Goal: Task Accomplishment & Management: Use online tool/utility

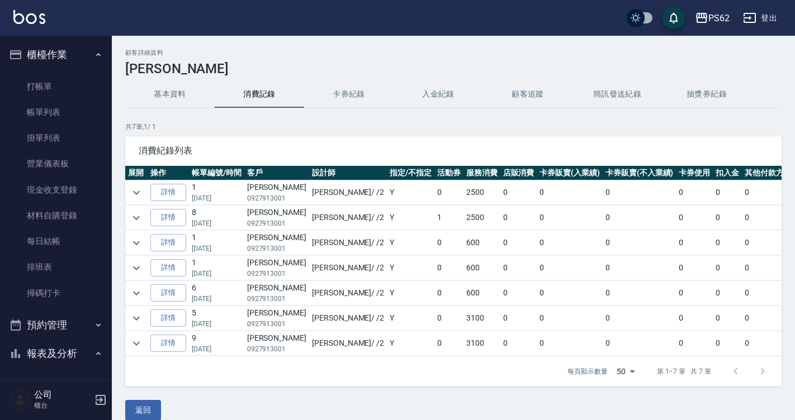
click at [370, 75] on h3 "[PERSON_NAME]" at bounding box center [453, 69] width 656 height 16
click at [66, 75] on link "打帳單" at bounding box center [55, 87] width 103 height 26
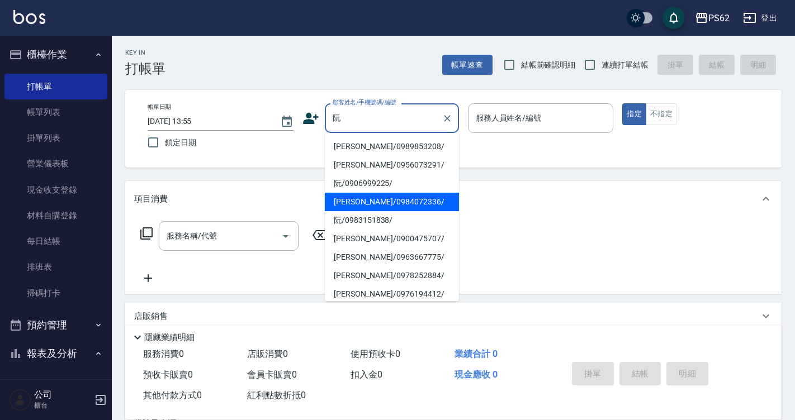
click at [385, 205] on li "[PERSON_NAME]/0984072336/" at bounding box center [392, 202] width 134 height 18
click at [415, 121] on input "[PERSON_NAME]/0984072336/" at bounding box center [383, 118] width 107 height 20
drag, startPoint x: 410, startPoint y: 121, endPoint x: 345, endPoint y: 112, distance: 66.0
click at [345, 112] on input "[PERSON_NAME]/0984072336/" at bounding box center [383, 118] width 107 height 20
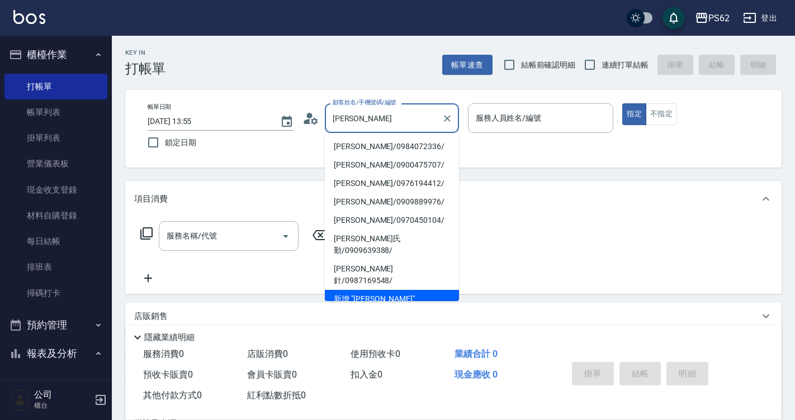
type input "阮"
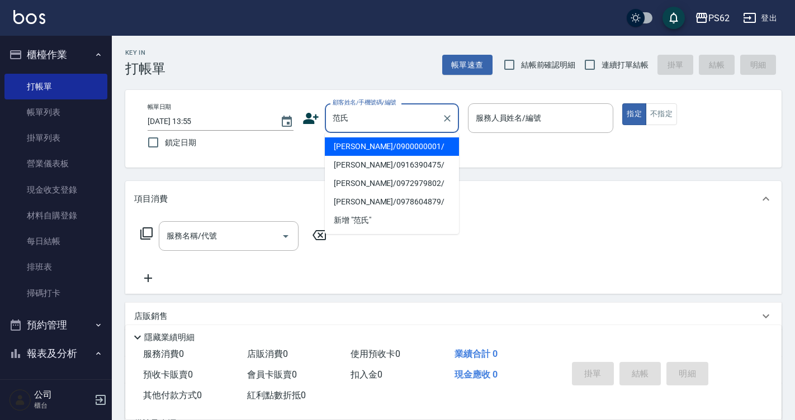
click at [344, 139] on li "[PERSON_NAME]/0900000001/" at bounding box center [392, 146] width 134 height 18
type input "范氏菊/0900000001/"
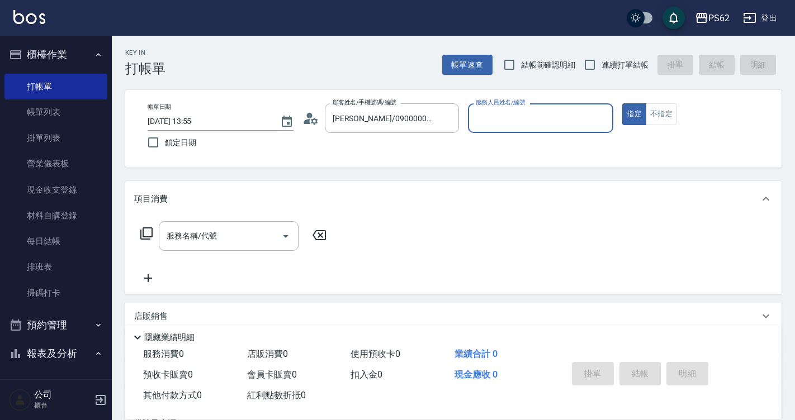
type input "Rita-2"
click at [314, 118] on icon at bounding box center [314, 120] width 7 height 7
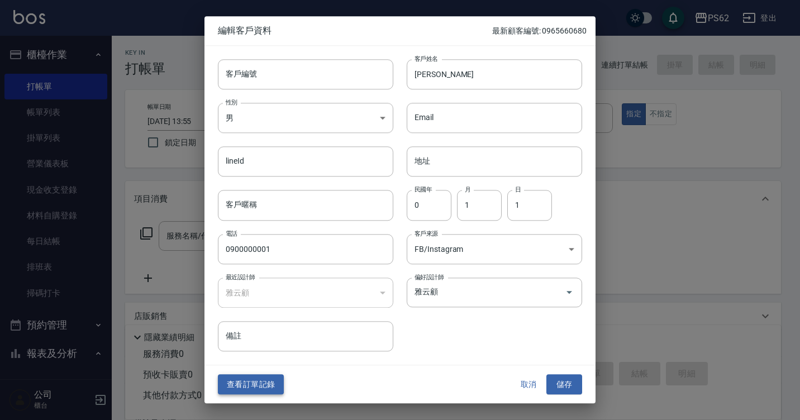
click at [257, 381] on button "查看訂單記錄" at bounding box center [251, 384] width 66 height 21
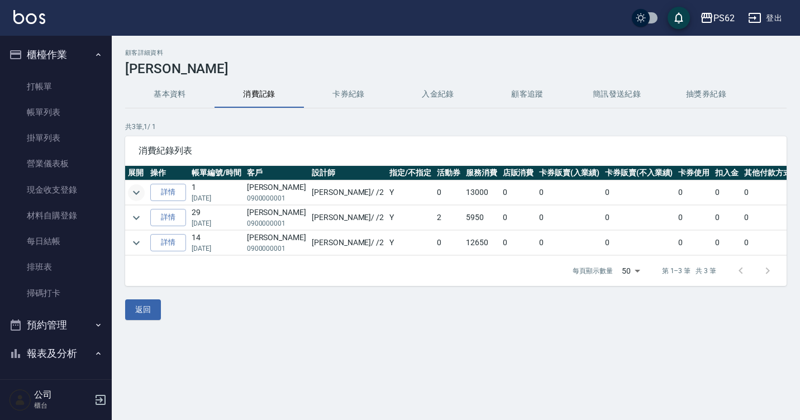
click at [135, 195] on icon "expand row" at bounding box center [136, 192] width 13 height 13
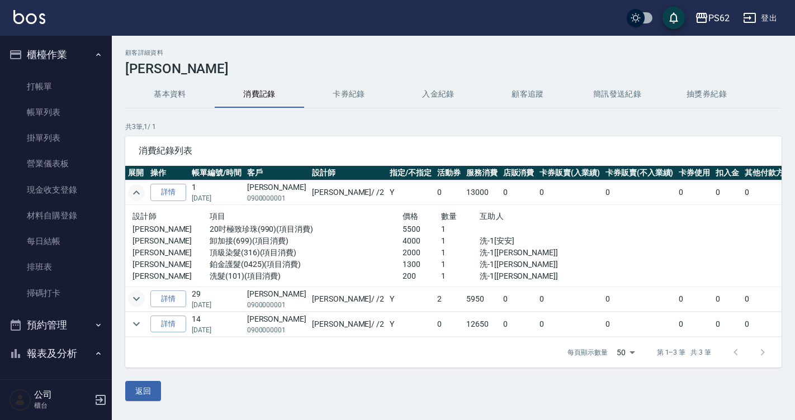
click at [135, 304] on icon "expand row" at bounding box center [136, 298] width 13 height 13
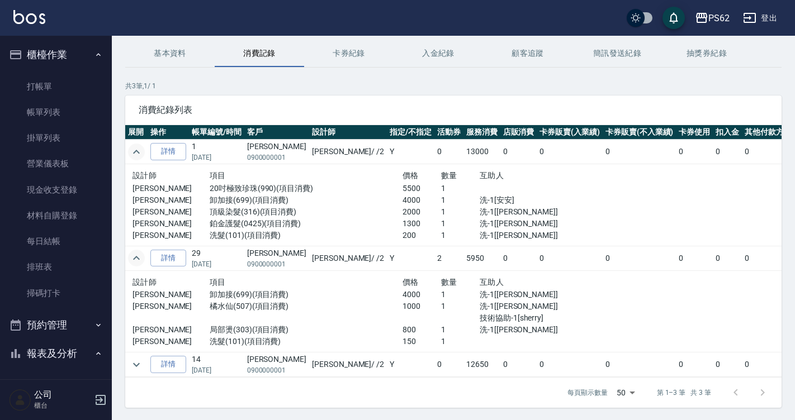
scroll to position [76, 0]
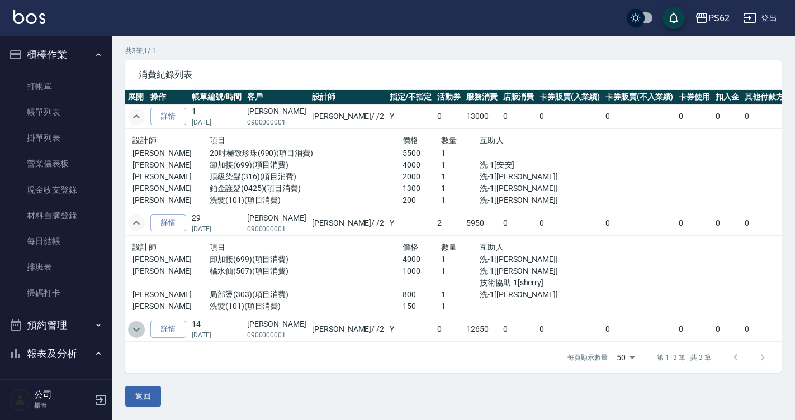
click at [131, 323] on icon "expand row" at bounding box center [136, 329] width 13 height 13
click at [138, 323] on icon "expand row" at bounding box center [136, 329] width 13 height 13
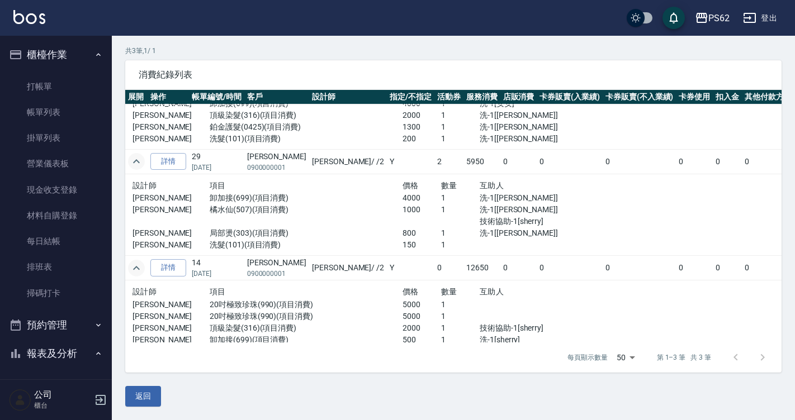
scroll to position [90, 0]
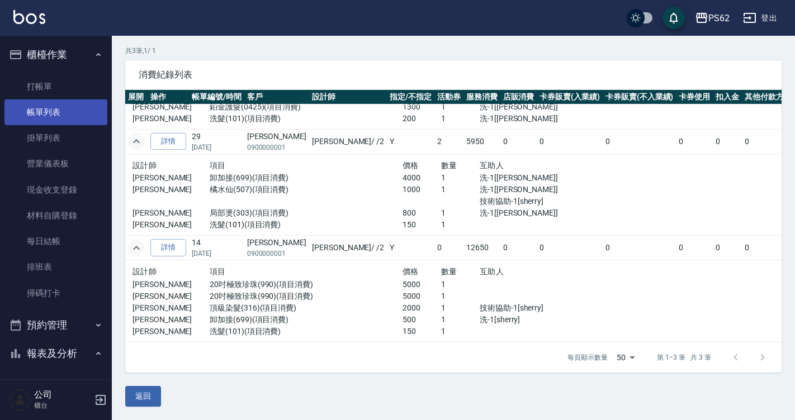
drag, startPoint x: 81, startPoint y: 97, endPoint x: 81, endPoint y: 118, distance: 21.2
click at [81, 97] on link "打帳單" at bounding box center [55, 87] width 103 height 26
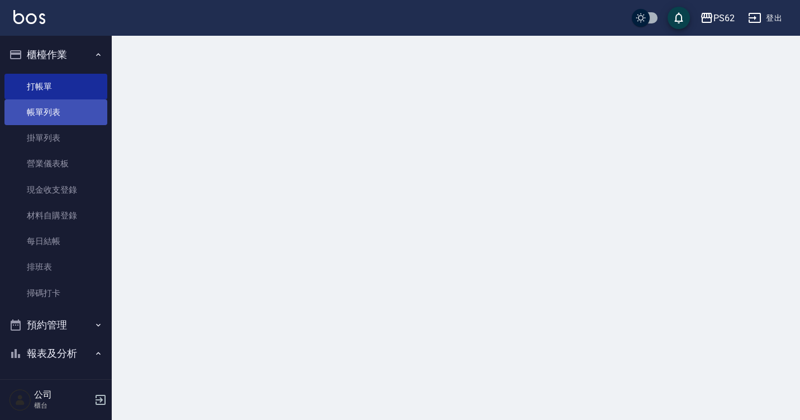
click at [81, 119] on link "帳單列表" at bounding box center [55, 112] width 103 height 26
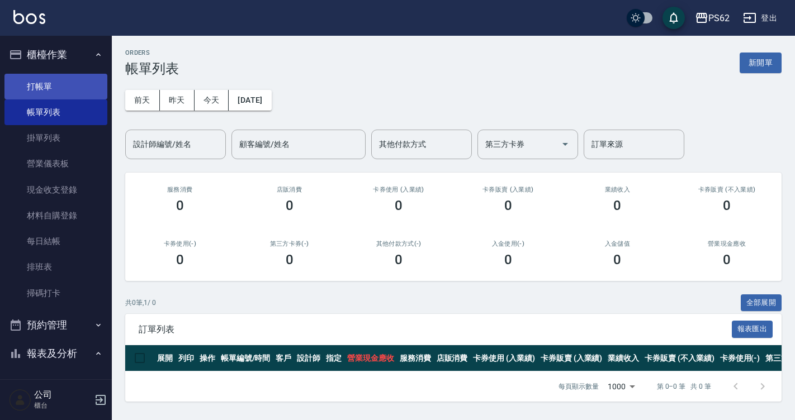
click at [55, 88] on link "打帳單" at bounding box center [55, 87] width 103 height 26
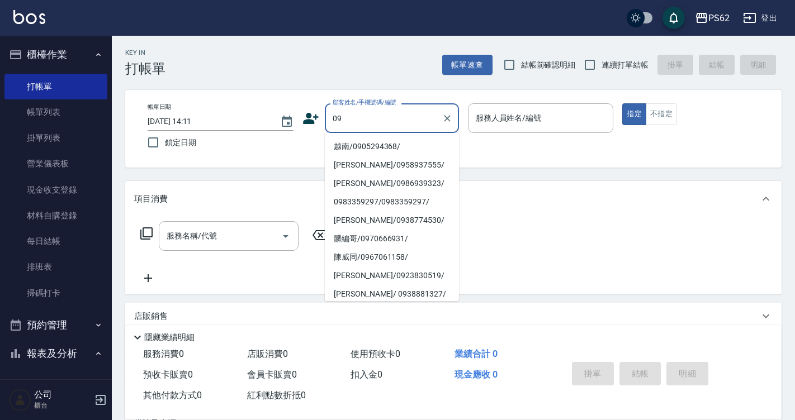
type input "0"
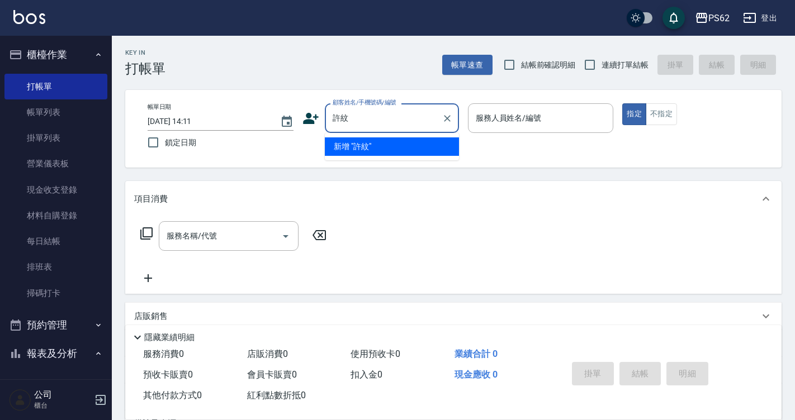
type input "許"
type input "劉潔瑜/0927913001/"
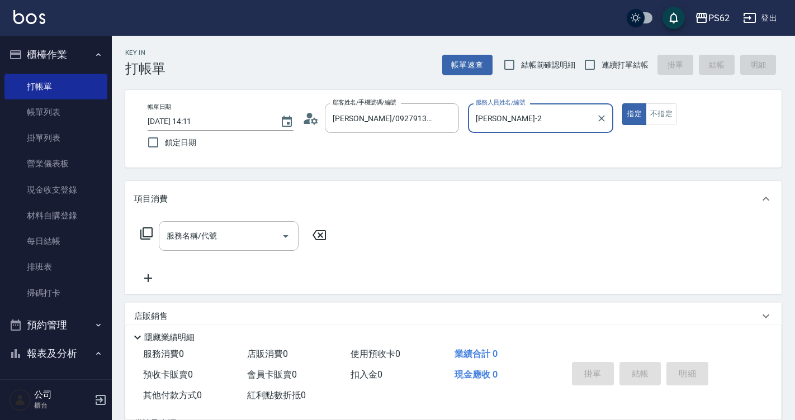
type input "Rita-2"
click at [622, 103] on button "指定" at bounding box center [634, 114] width 24 height 22
type button "true"
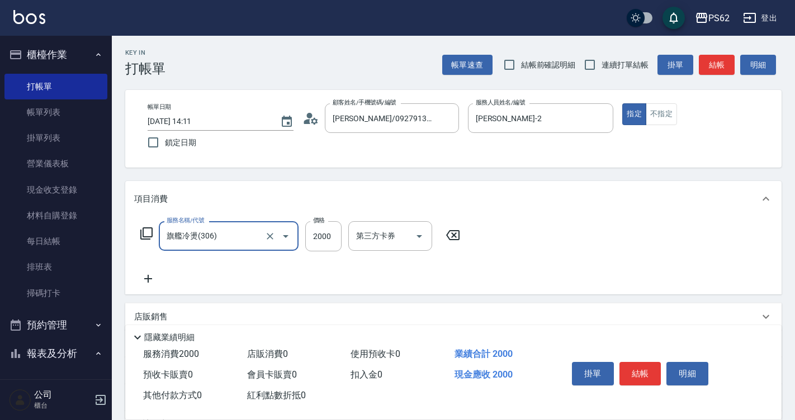
type input "旗艦冷燙(306)"
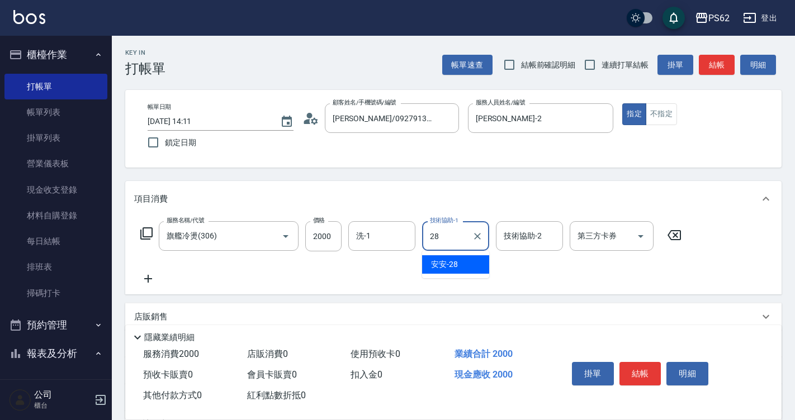
type input "安安-28"
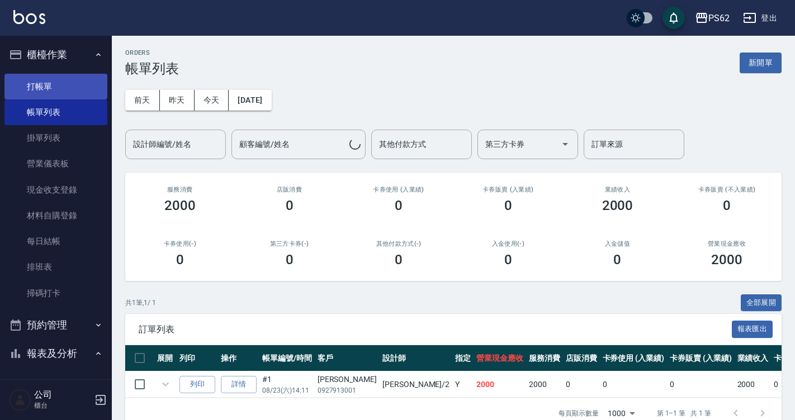
click at [54, 93] on link "打帳單" at bounding box center [55, 87] width 103 height 26
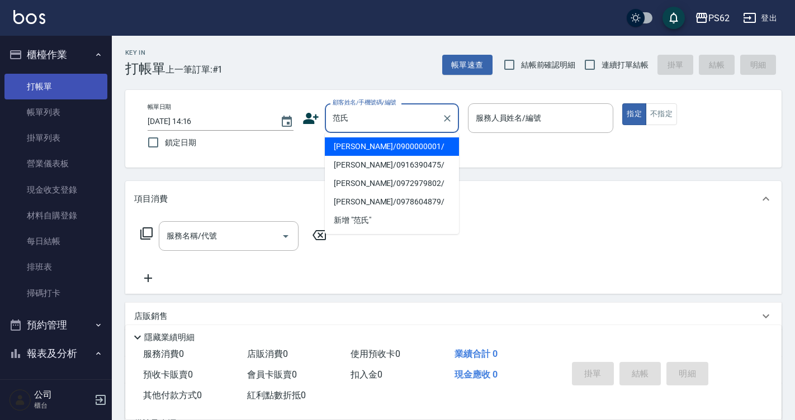
type input "范氏菊/0900000001/"
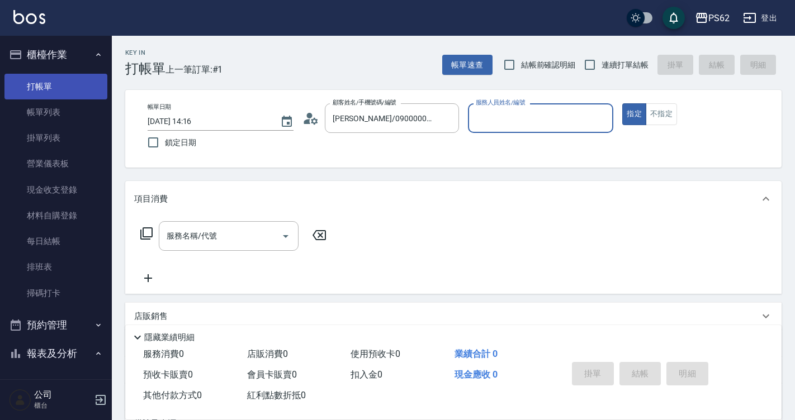
type input "Rita-2"
click at [622, 103] on button "指定" at bounding box center [634, 114] width 24 height 22
type button "true"
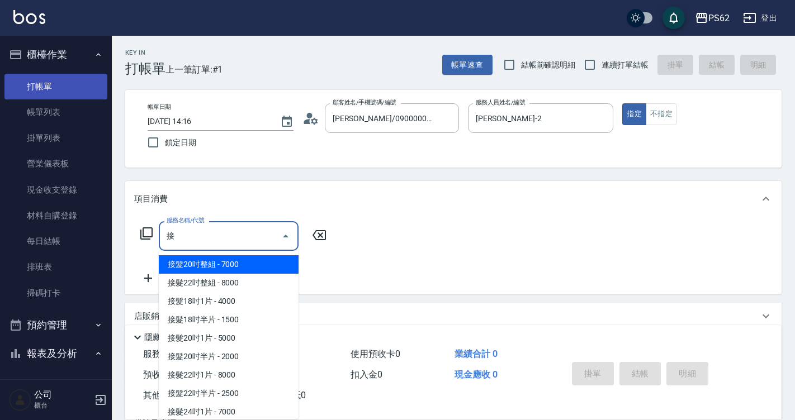
scroll to position [113, 0]
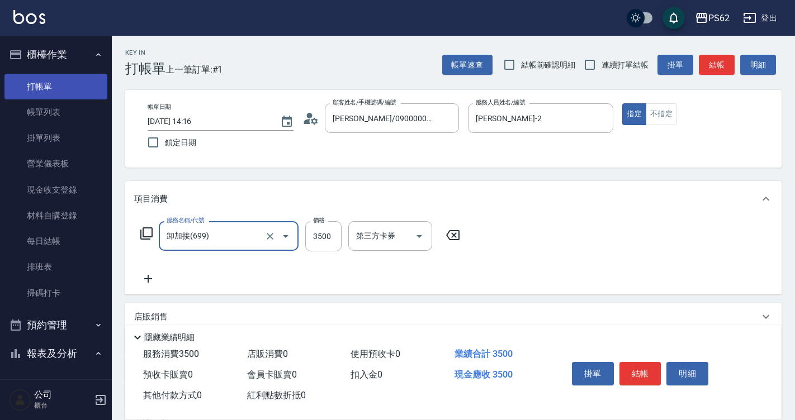
type input "卸加接(699)"
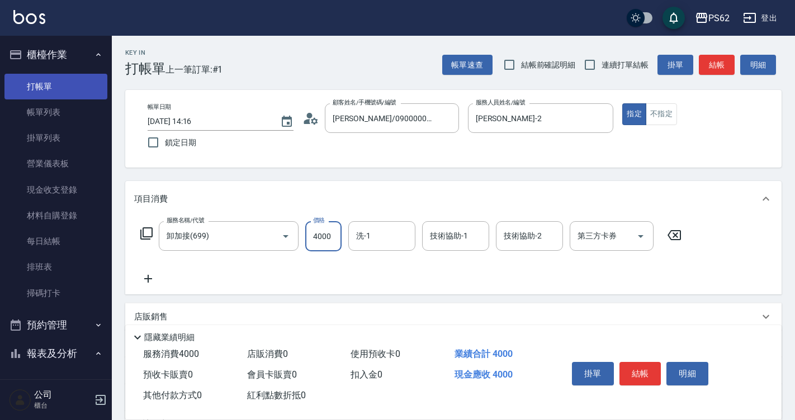
type input "4000"
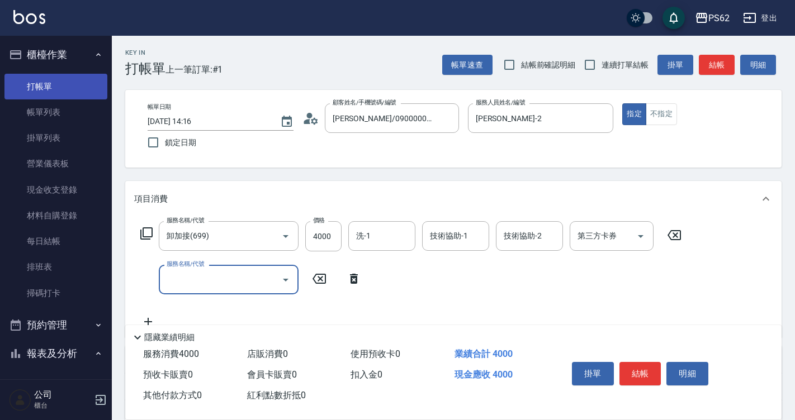
type input "3"
type input "頂級離子(804)"
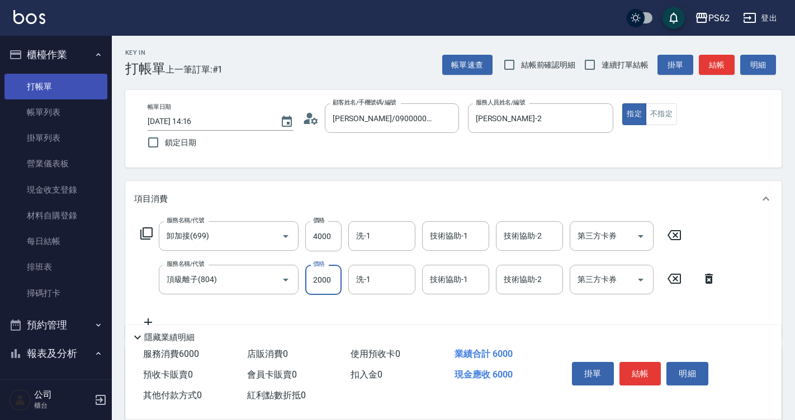
type input "2000"
type input "洗髮(101)"
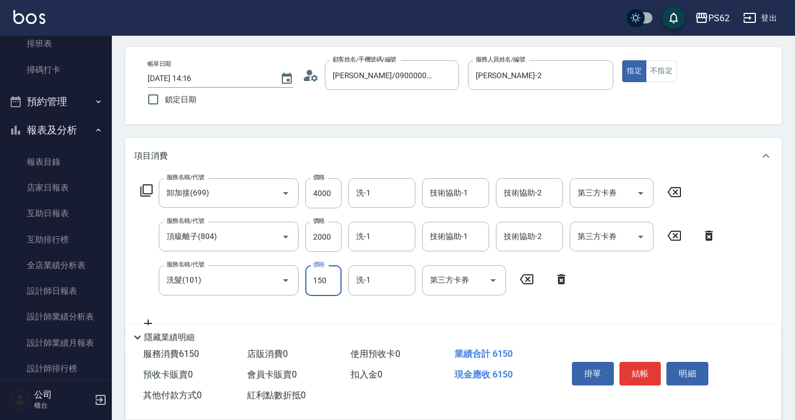
scroll to position [112, 0]
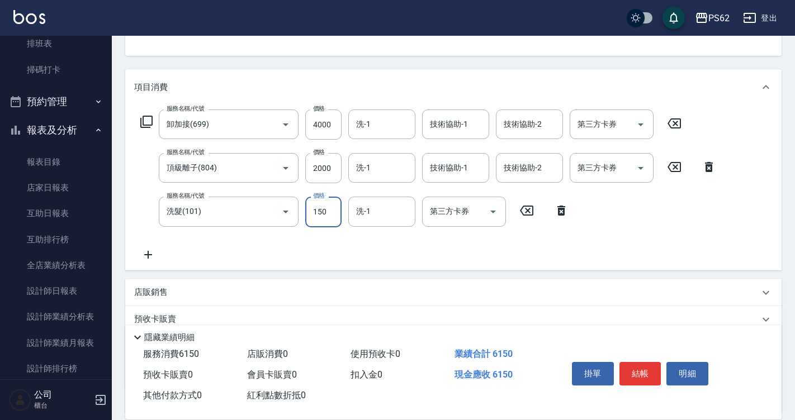
type input "150"
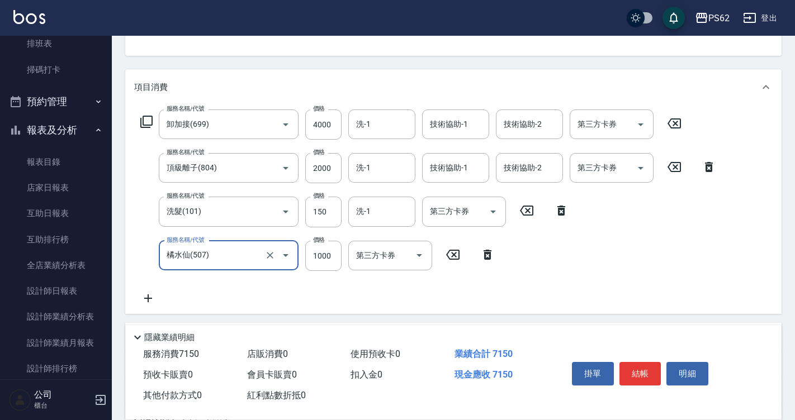
type input "橘水仙(507)"
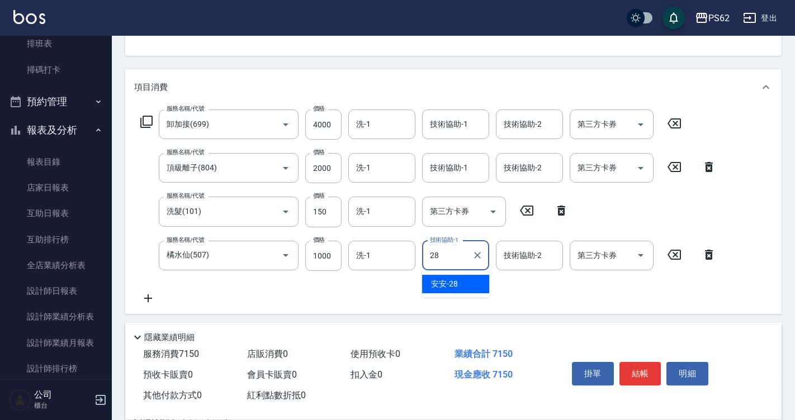
type input "安安-28"
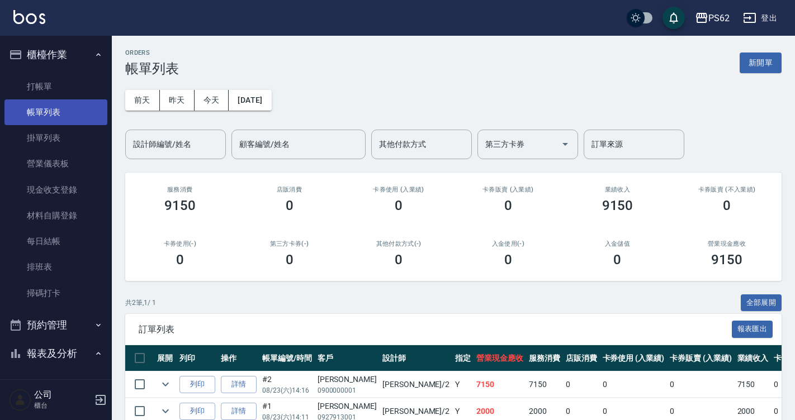
click at [69, 101] on link "帳單列表" at bounding box center [55, 112] width 103 height 26
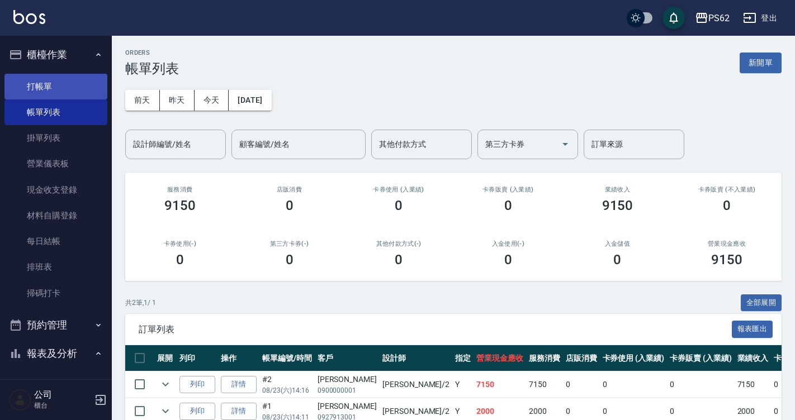
click at [71, 91] on link "打帳單" at bounding box center [55, 87] width 103 height 26
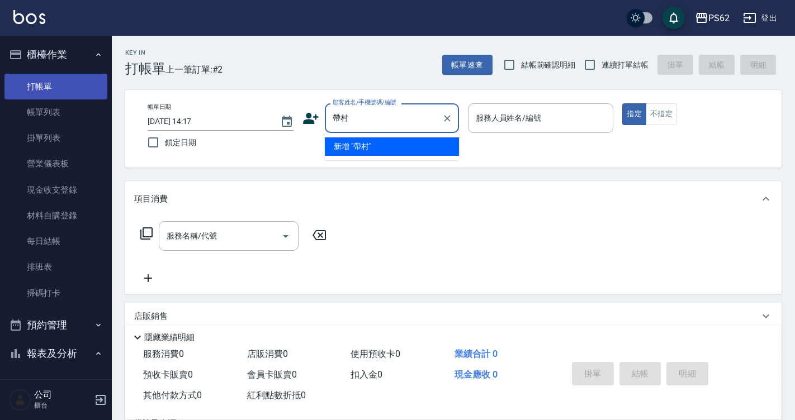
type input "村"
type input "戴春傑/0989979187/"
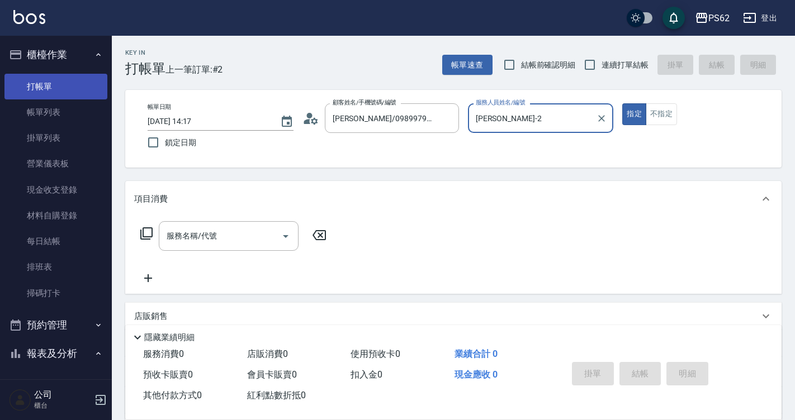
type input "Rita-2"
click at [622, 103] on button "指定" at bounding box center [634, 114] width 24 height 22
type button "true"
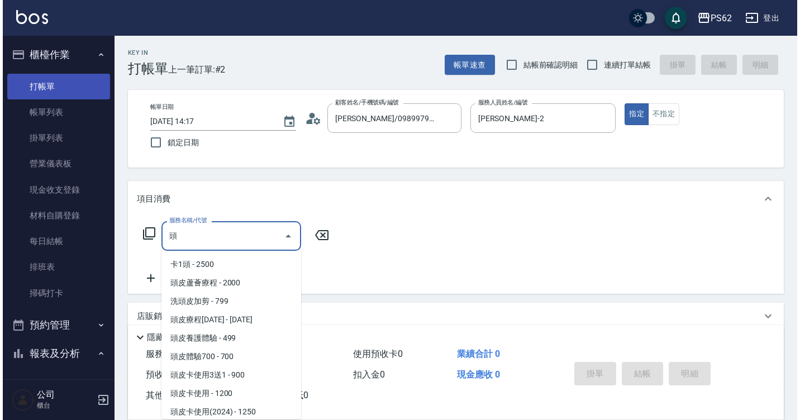
scroll to position [21, 0]
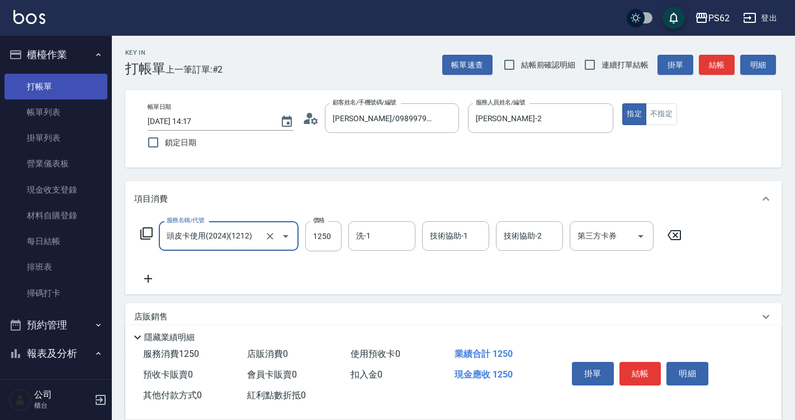
type input "頭皮卡使用(2024)(1212)"
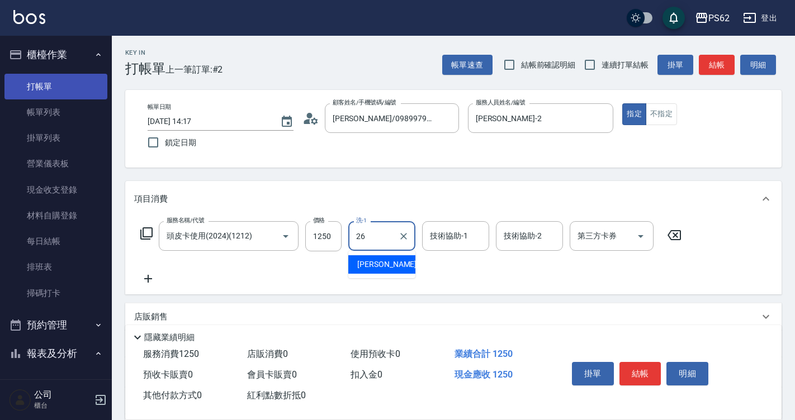
type input "小欣-26"
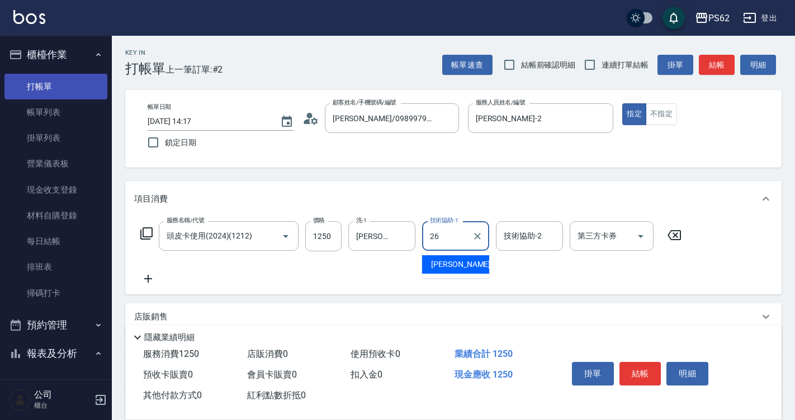
type input "小欣-26"
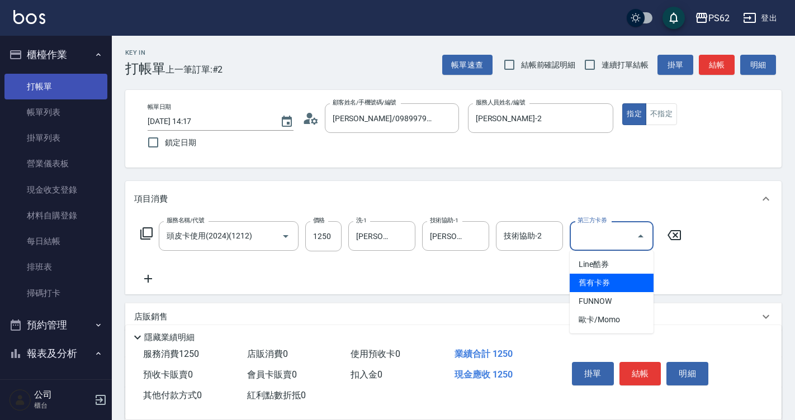
type input "舊有卡券"
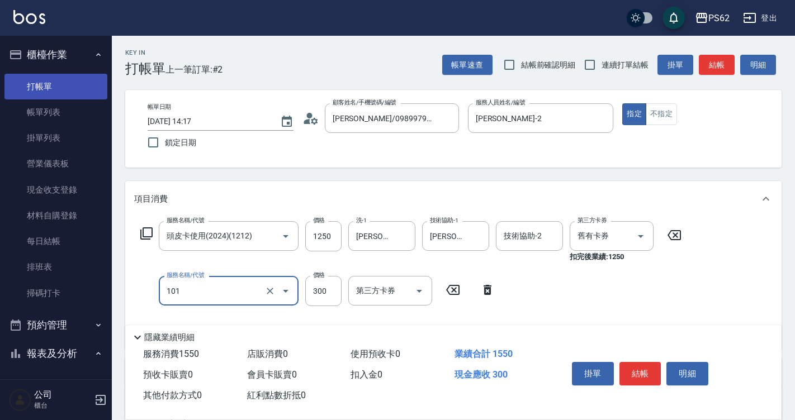
type input "洗髮(101)"
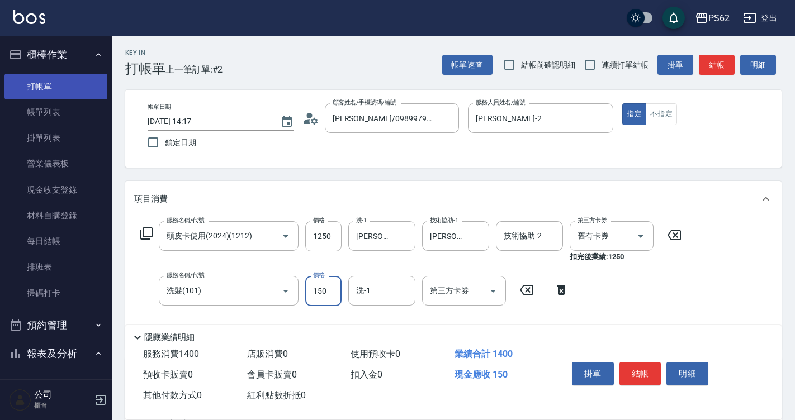
type input "150"
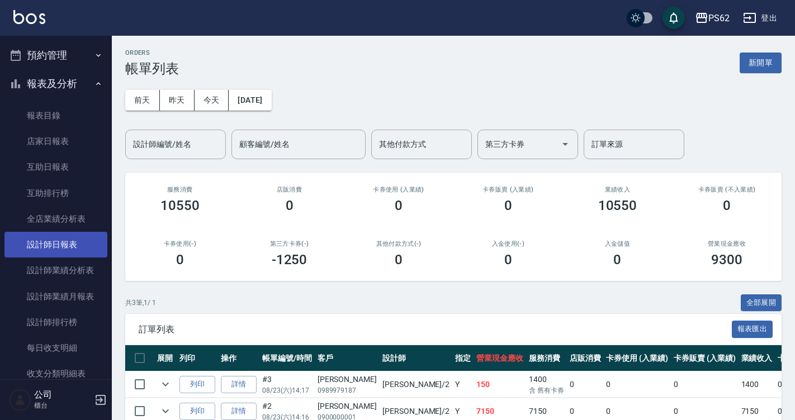
scroll to position [279, 0]
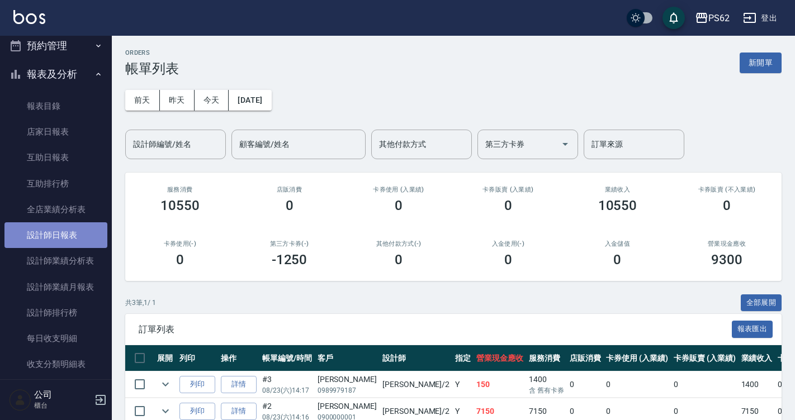
click at [91, 239] on link "設計師日報表" at bounding box center [55, 235] width 103 height 26
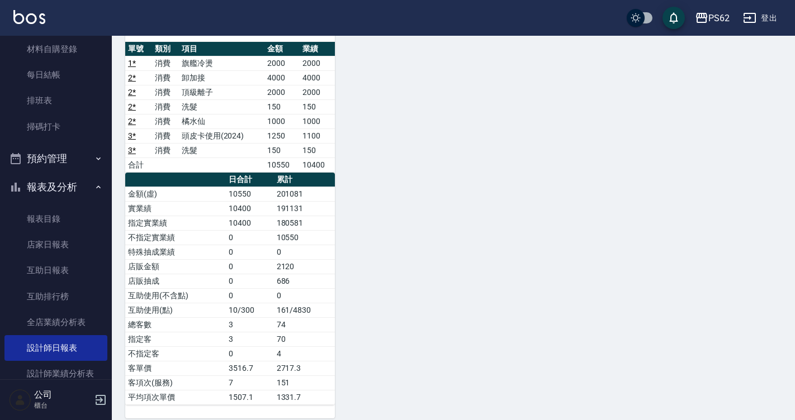
scroll to position [168, 0]
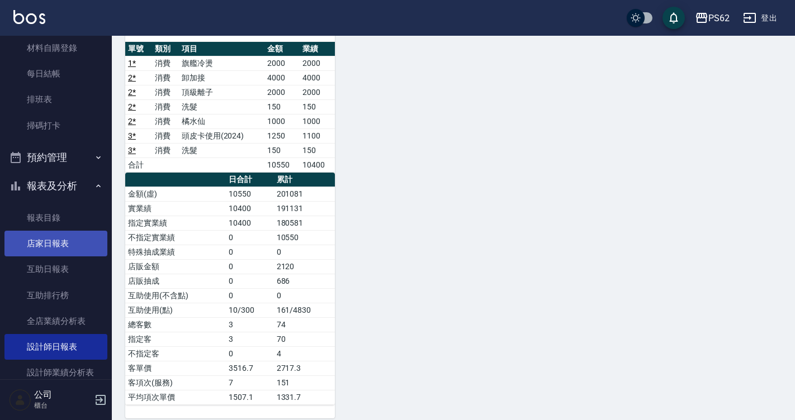
click at [83, 248] on link "店家日報表" at bounding box center [55, 244] width 103 height 26
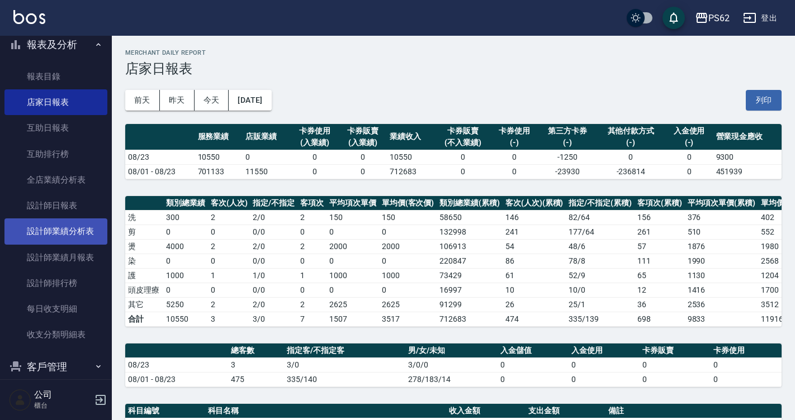
scroll to position [335, 0]
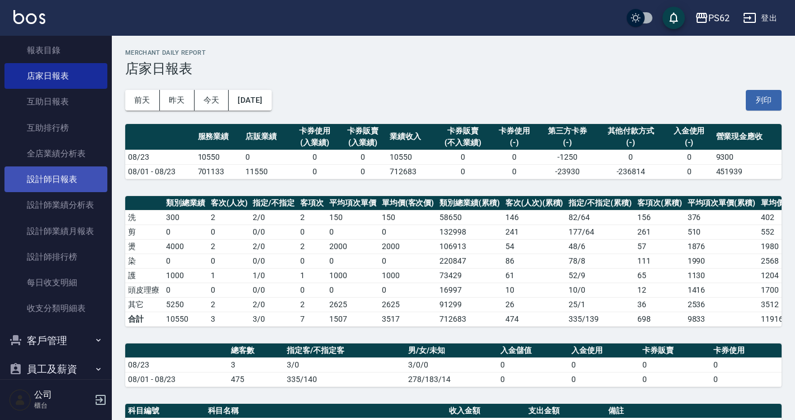
click at [82, 180] on link "設計師日報表" at bounding box center [55, 180] width 103 height 26
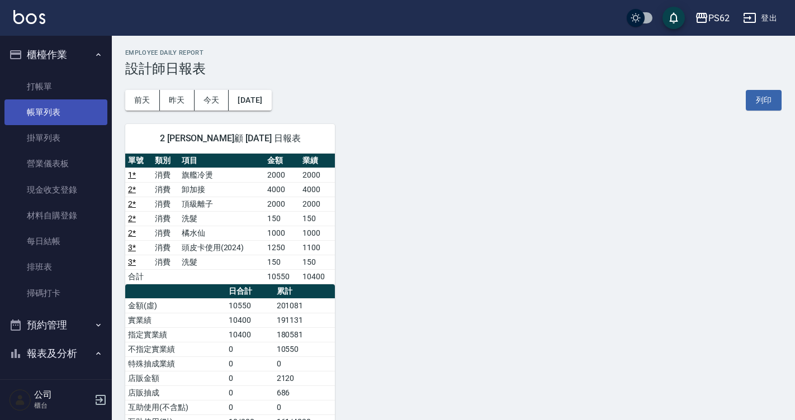
click at [57, 101] on link "帳單列表" at bounding box center [55, 112] width 103 height 26
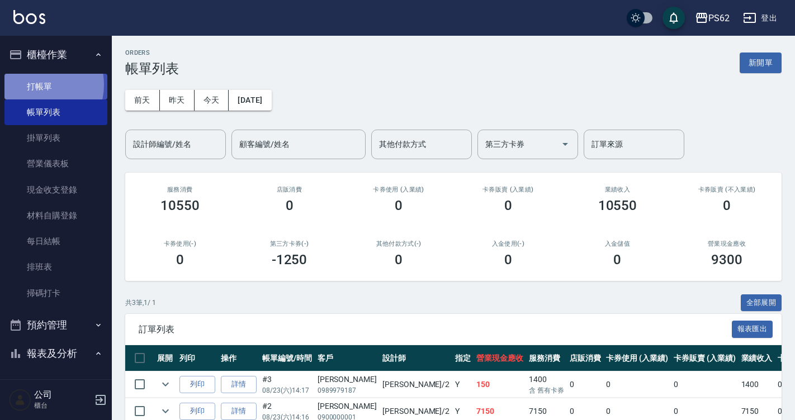
click at [37, 84] on link "打帳單" at bounding box center [55, 87] width 103 height 26
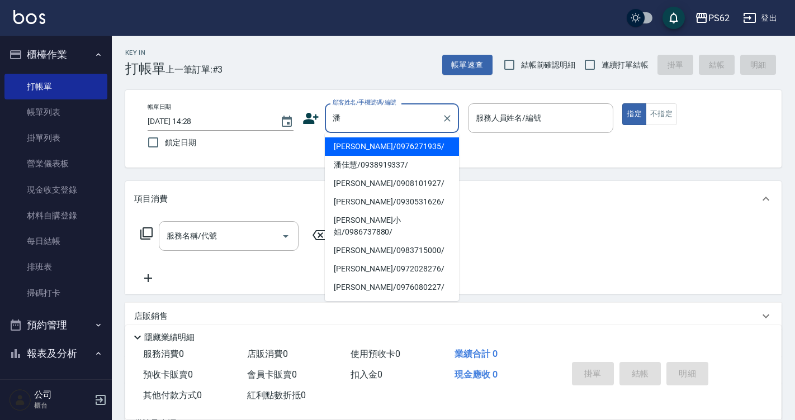
click at [366, 185] on li "潘維妮/0908101927/" at bounding box center [392, 183] width 134 height 18
type input "潘維妮/0908101927/"
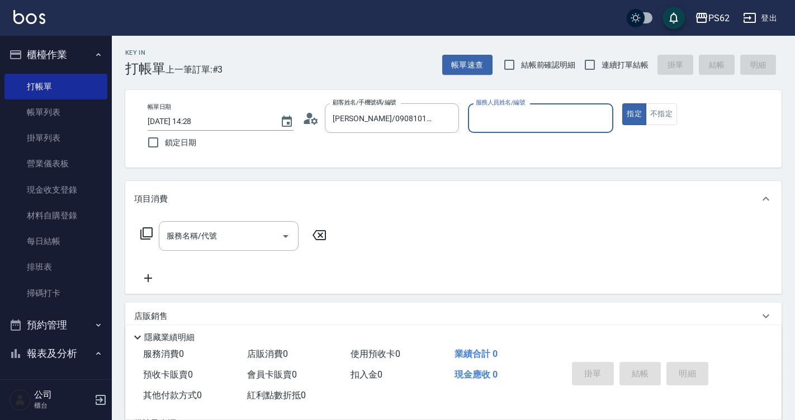
type input "niki-9"
click at [306, 118] on icon at bounding box center [310, 118] width 17 height 17
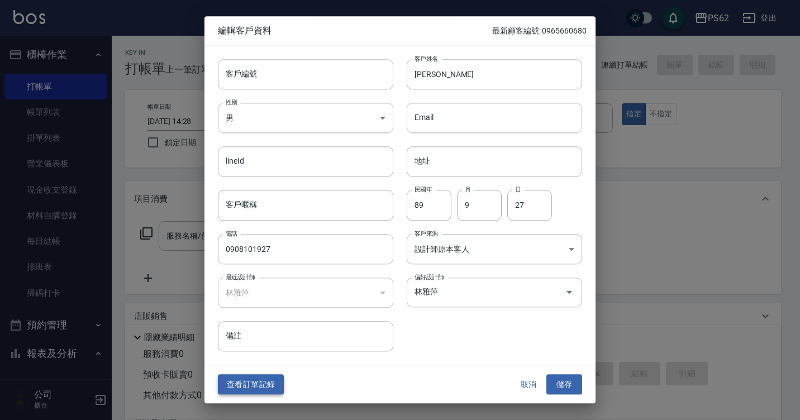
click at [265, 388] on button "查看訂單記錄" at bounding box center [251, 384] width 66 height 21
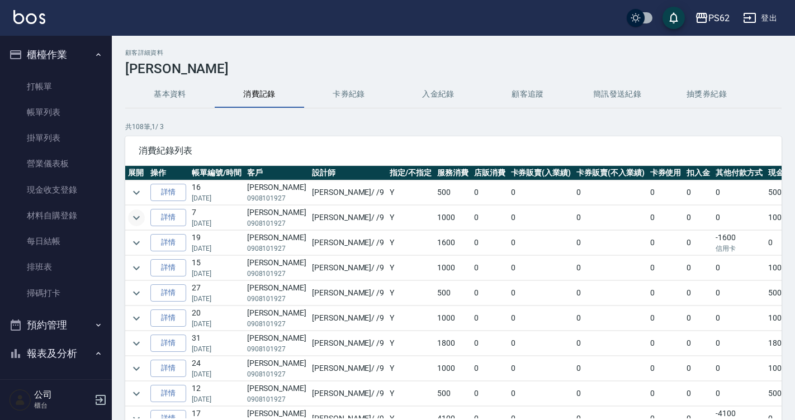
click at [135, 219] on icon "expand row" at bounding box center [136, 217] width 13 height 13
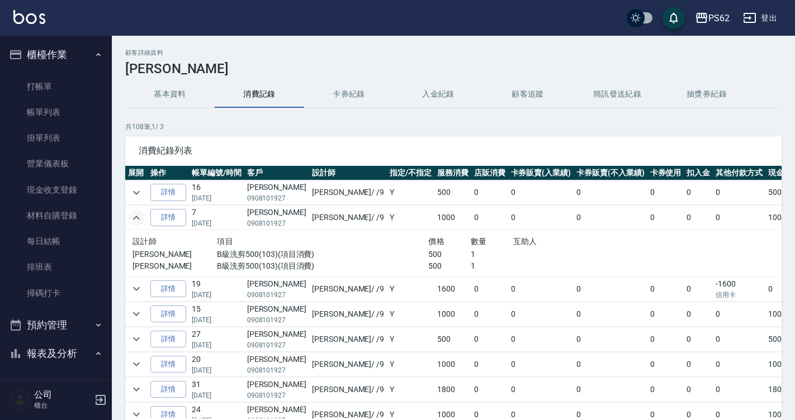
click at [131, 219] on icon "expand row" at bounding box center [136, 217] width 13 height 13
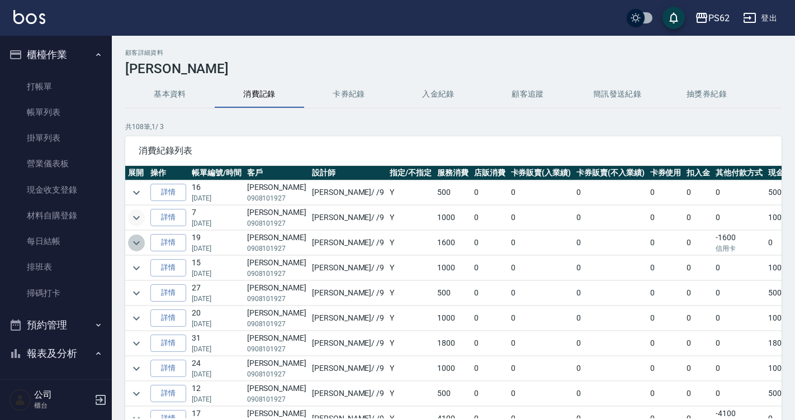
click at [140, 246] on icon "expand row" at bounding box center [136, 242] width 13 height 13
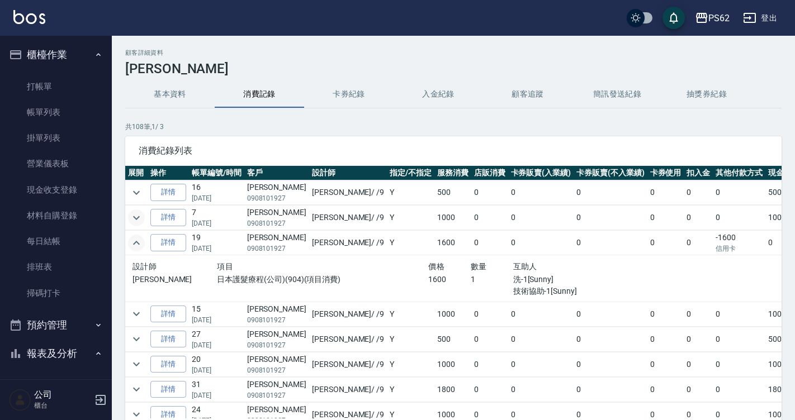
click at [140, 246] on icon "expand row" at bounding box center [136, 242] width 13 height 13
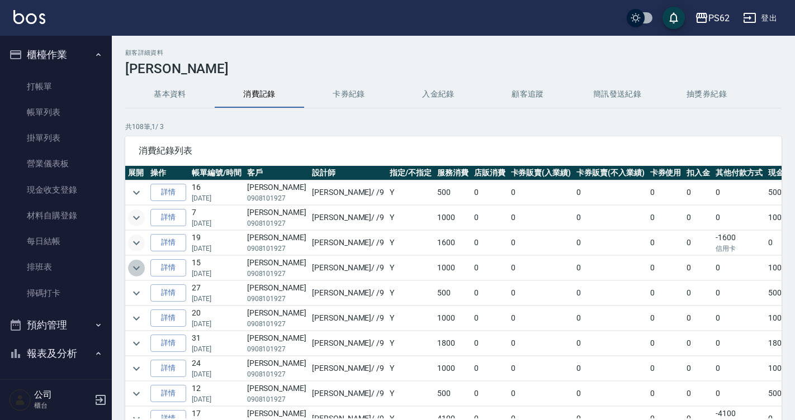
click at [135, 264] on icon "expand row" at bounding box center [136, 268] width 13 height 13
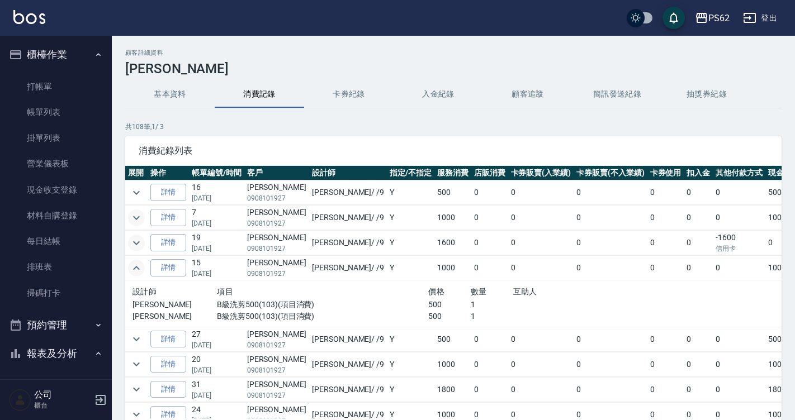
click at [136, 268] on icon "expand row" at bounding box center [136, 268] width 13 height 13
click at [139, 266] on icon "expand row" at bounding box center [136, 268] width 13 height 13
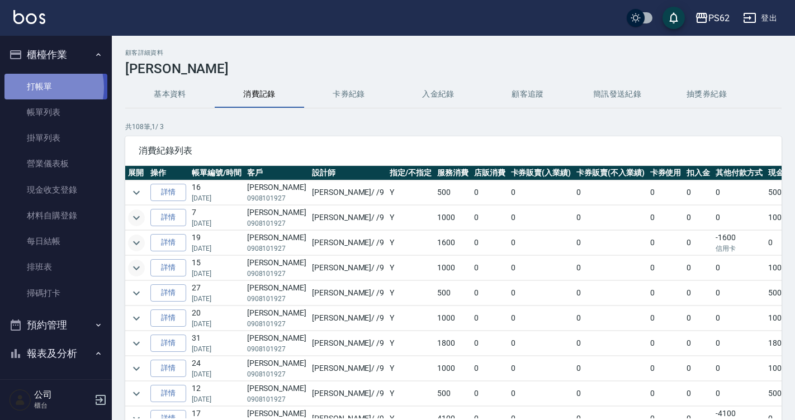
click at [35, 87] on link "打帳單" at bounding box center [55, 87] width 103 height 26
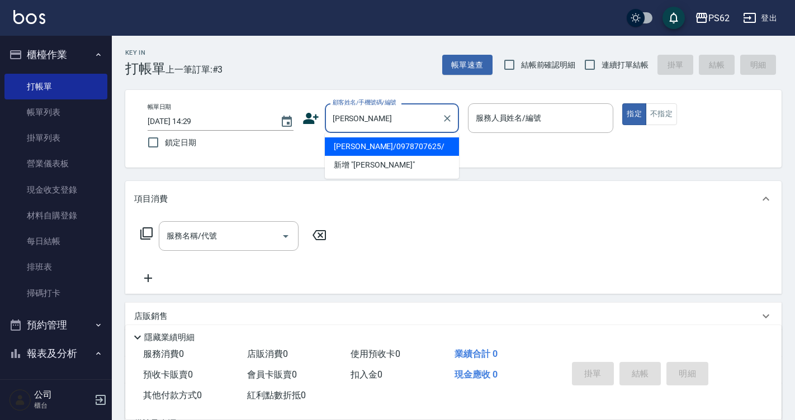
type input "蘇仁豪/0978707625/"
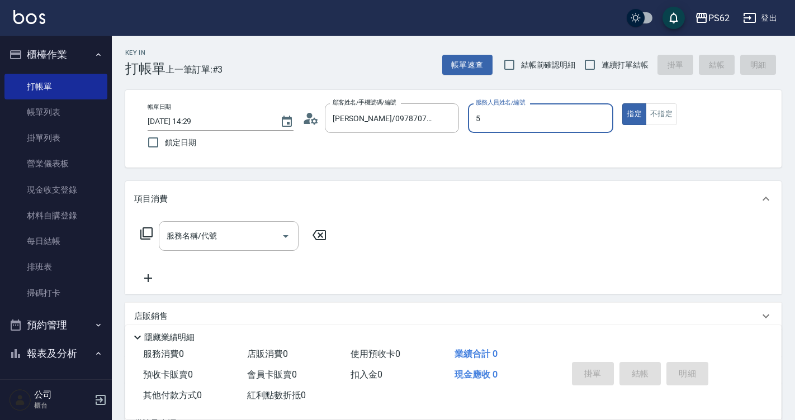
type input "ELVA-5"
type button "true"
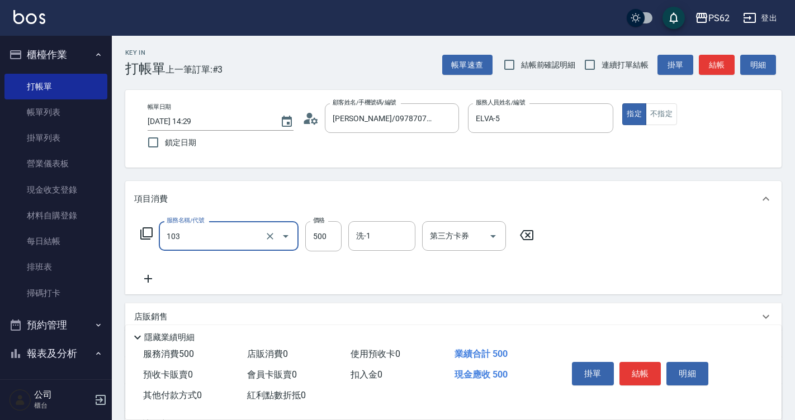
type input "B級洗剪500(103)"
click at [713, 57] on button "結帳" at bounding box center [717, 65] width 36 height 21
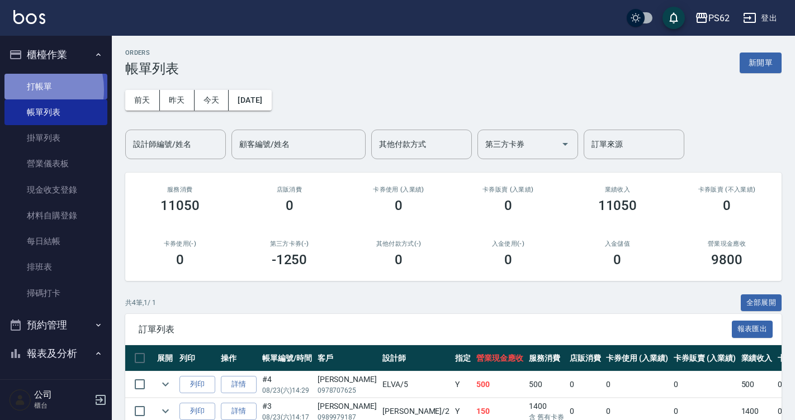
click at [29, 89] on link "打帳單" at bounding box center [55, 87] width 103 height 26
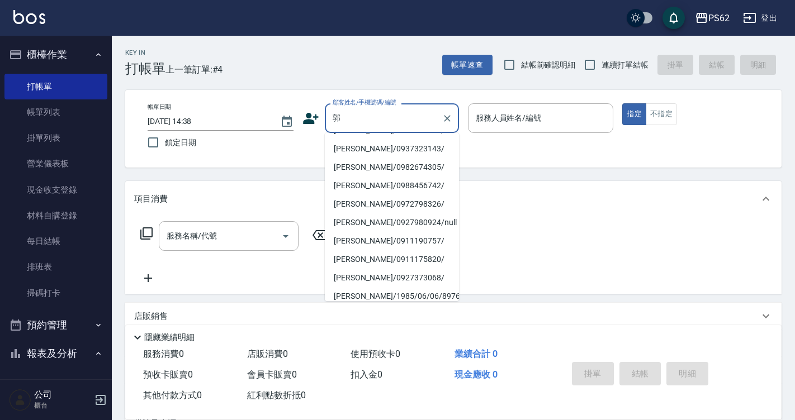
scroll to position [72, 0]
type input "郭錤/0982674305/"
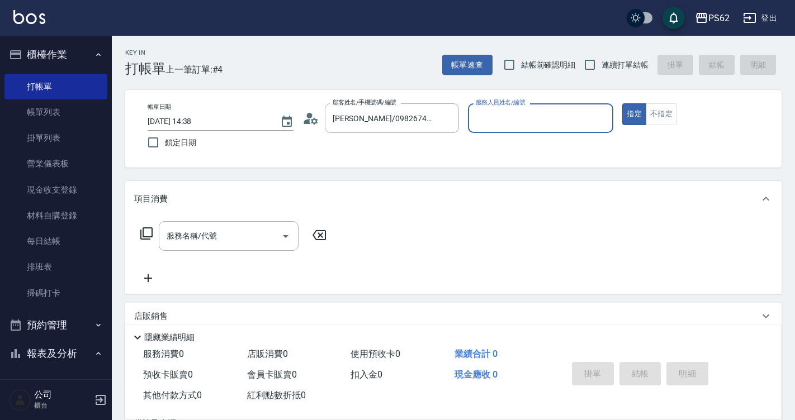
click at [315, 125] on icon at bounding box center [310, 118] width 17 height 17
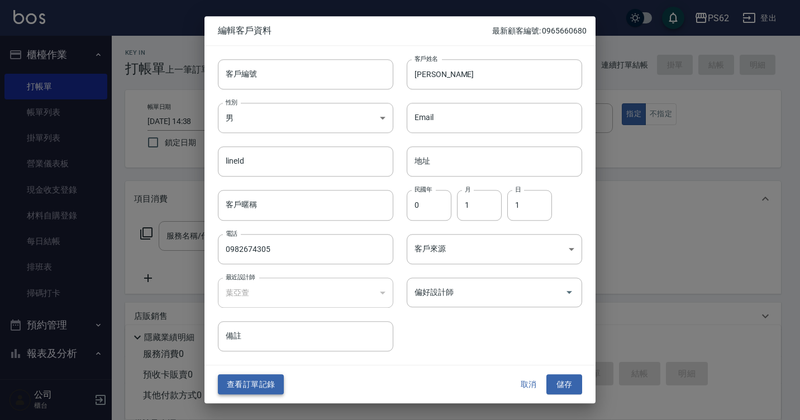
click at [232, 392] on button "查看訂單記錄" at bounding box center [251, 384] width 66 height 21
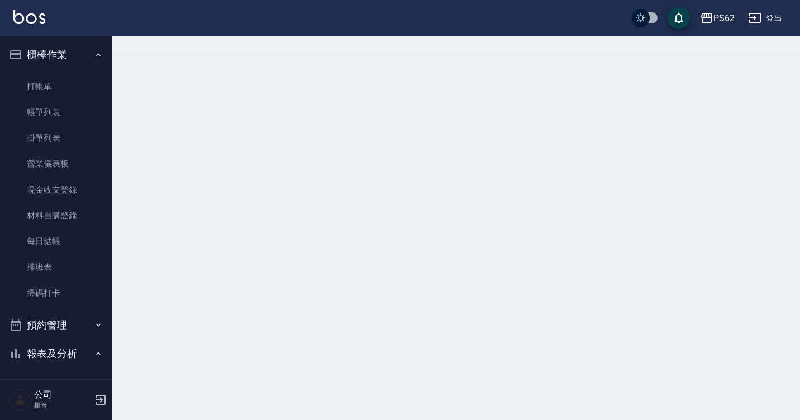
click at [235, 385] on div at bounding box center [400, 210] width 800 height 420
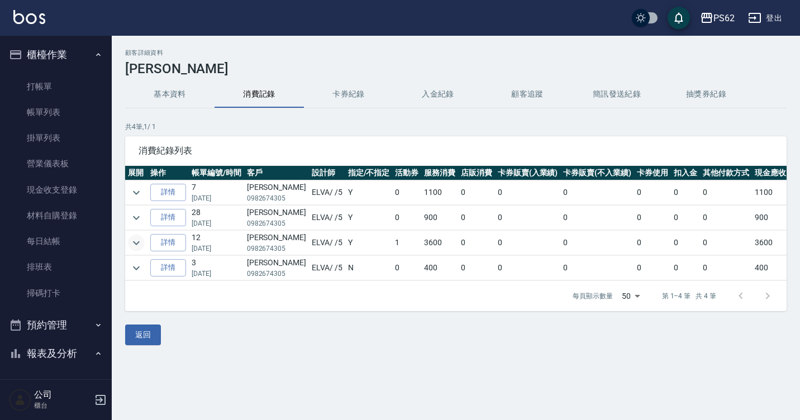
click at [136, 243] on icon "expand row" at bounding box center [136, 243] width 7 height 4
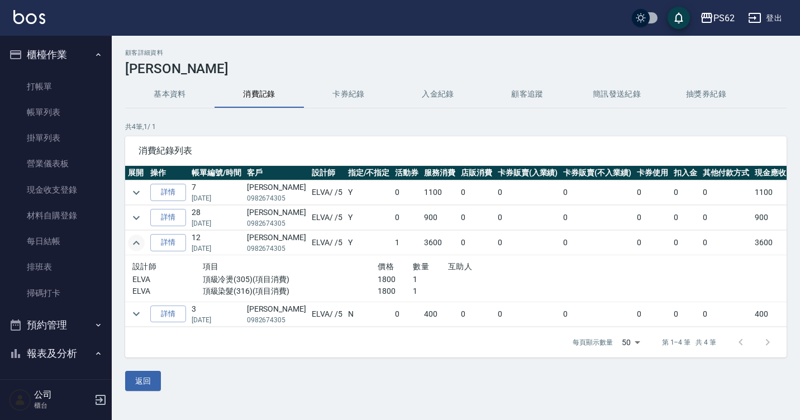
click at [270, 248] on p "0982674305" at bounding box center [276, 249] width 59 height 10
click at [270, 249] on p "0982674305" at bounding box center [276, 249] width 59 height 10
copy p "0982674305"
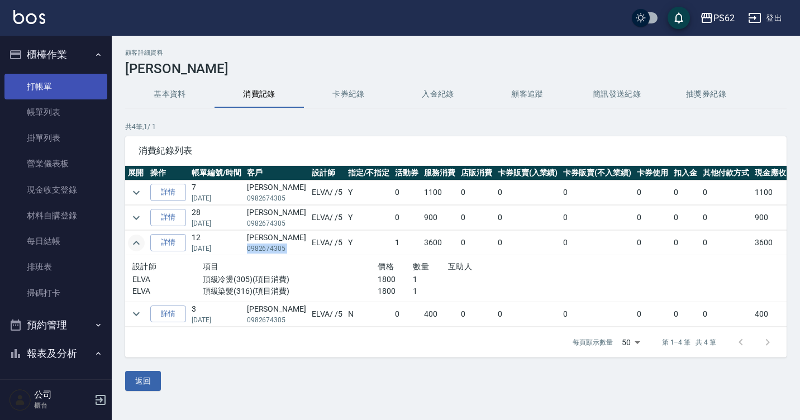
click at [43, 80] on link "打帳單" at bounding box center [55, 87] width 103 height 26
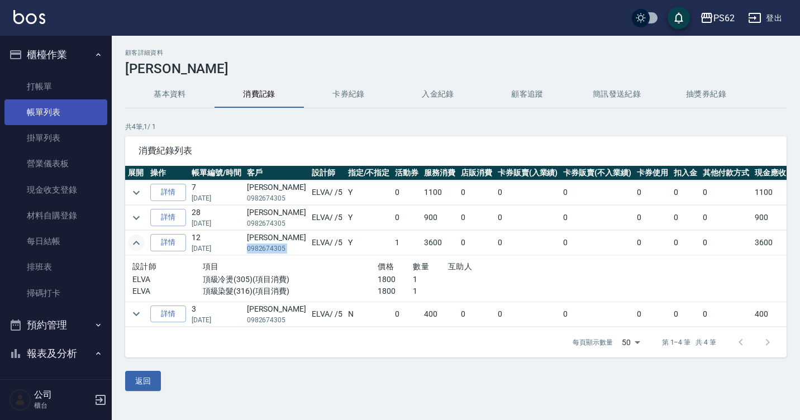
click at [54, 101] on link "帳單列表" at bounding box center [55, 112] width 103 height 26
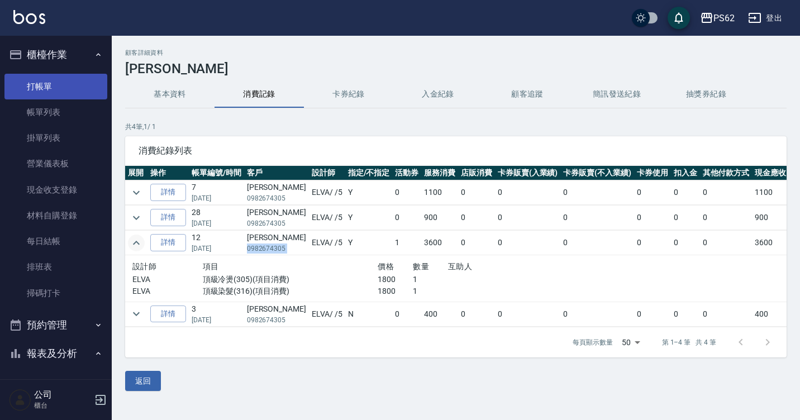
click at [57, 86] on link "打帳單" at bounding box center [55, 87] width 103 height 26
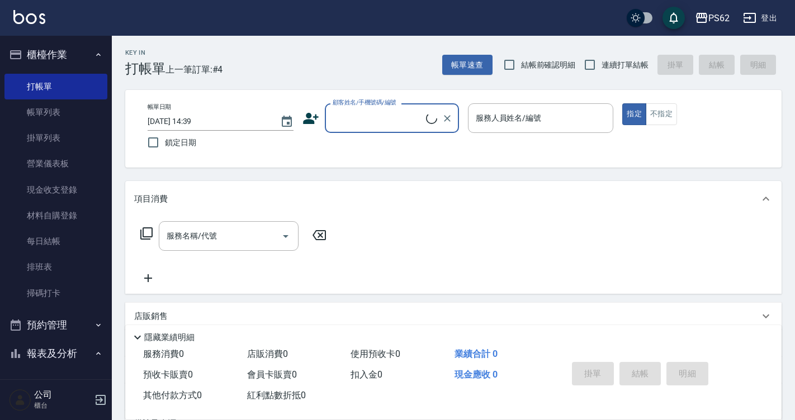
click at [334, 111] on div "顧客姓名/手機號碼/編號 顧客姓名/手機號碼/編號" at bounding box center [392, 118] width 134 height 30
click at [334, 111] on input "顧客姓名/手機號碼/編號" at bounding box center [378, 118] width 96 height 20
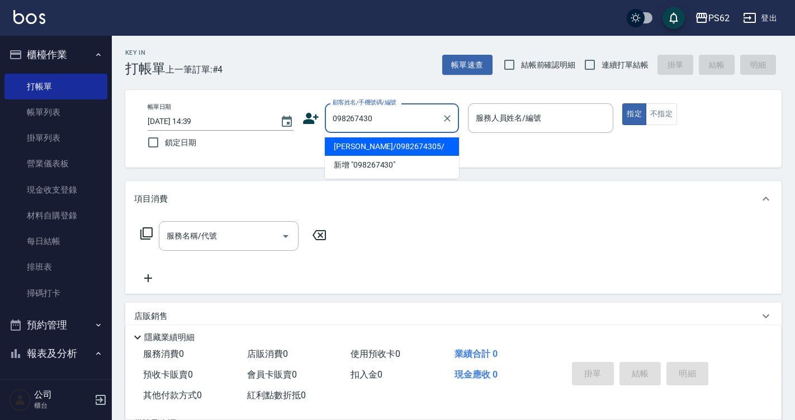
type input "郭錤/0982674305/"
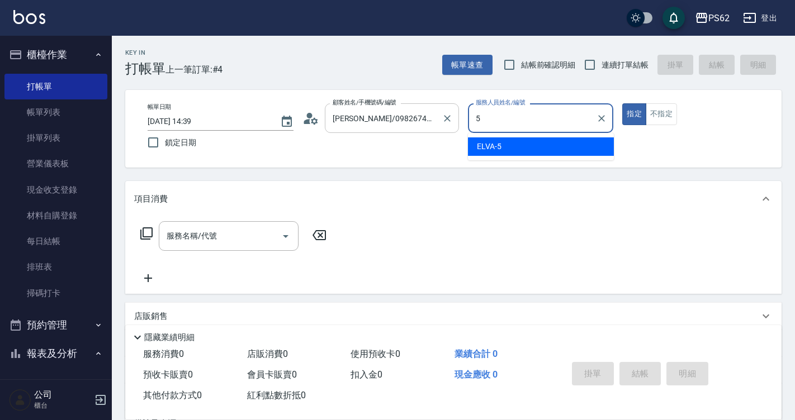
type input "ELVA-5"
type button "true"
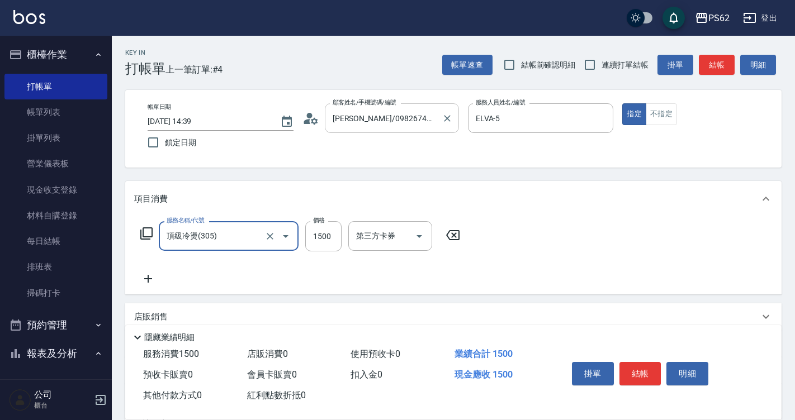
type input "頂級冷燙(305)"
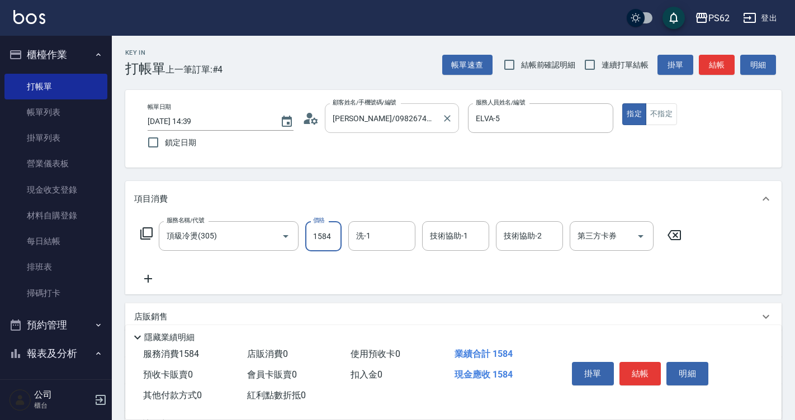
type input "1584"
type input "2"
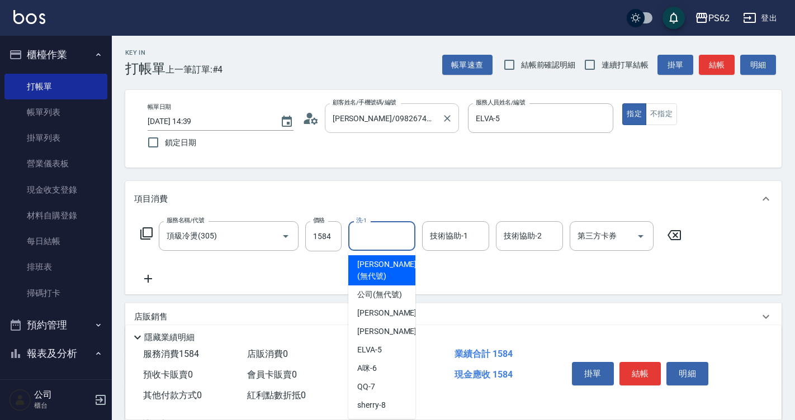
type input "許芳綺(無代號)"
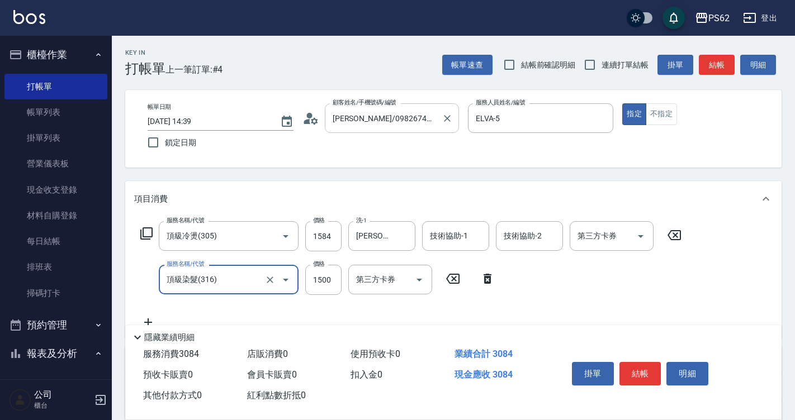
type input "頂級染髮(316)"
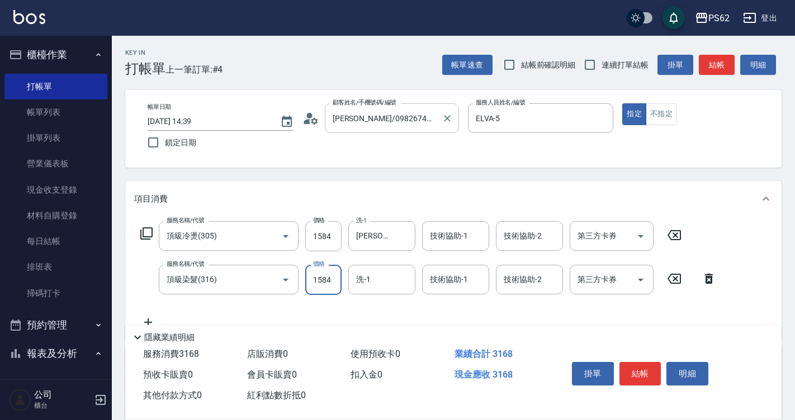
type input "1584"
click at [405, 233] on icon "Clear" at bounding box center [403, 236] width 11 height 11
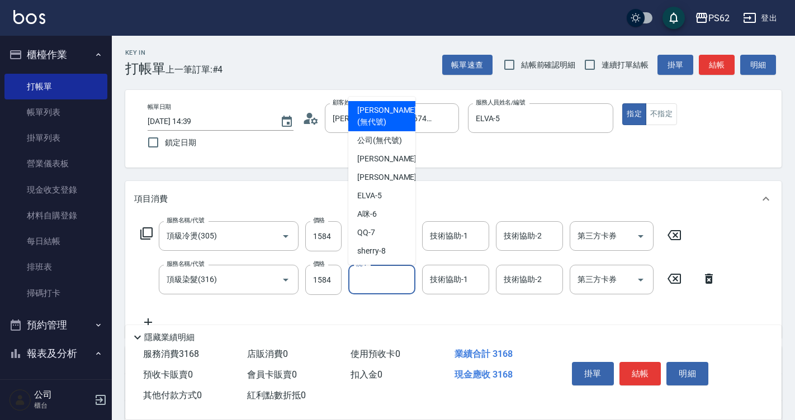
click at [386, 274] on input "洗-1" at bounding box center [381, 280] width 57 height 20
type input "許芳綺(無代號)"
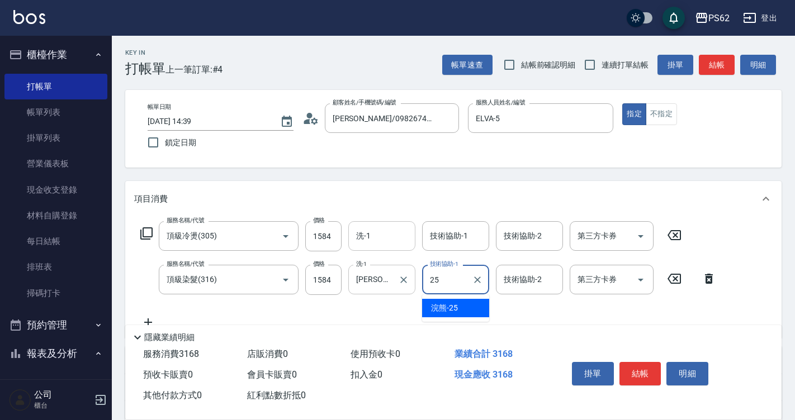
type input "浣熊-25"
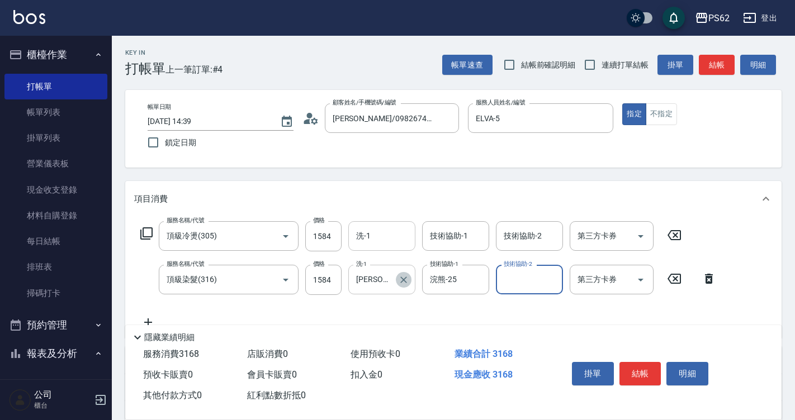
click at [409, 279] on icon "Clear" at bounding box center [403, 279] width 11 height 11
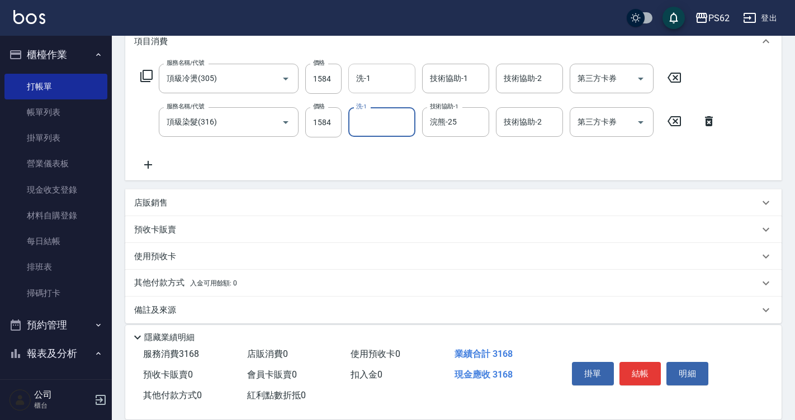
scroll to position [168, 0]
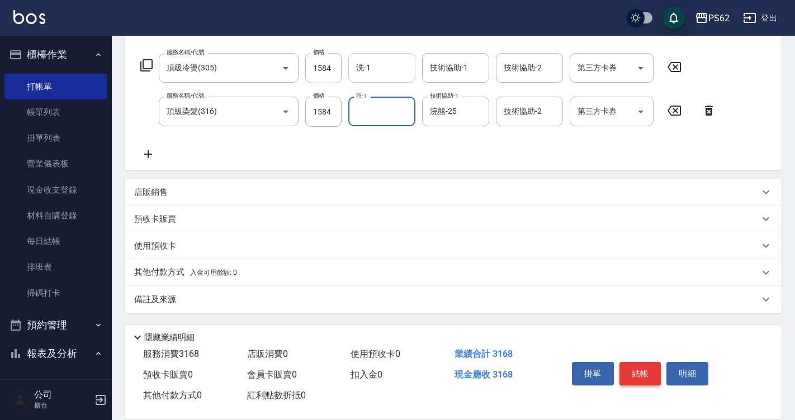
click at [640, 362] on button "結帳" at bounding box center [640, 373] width 42 height 23
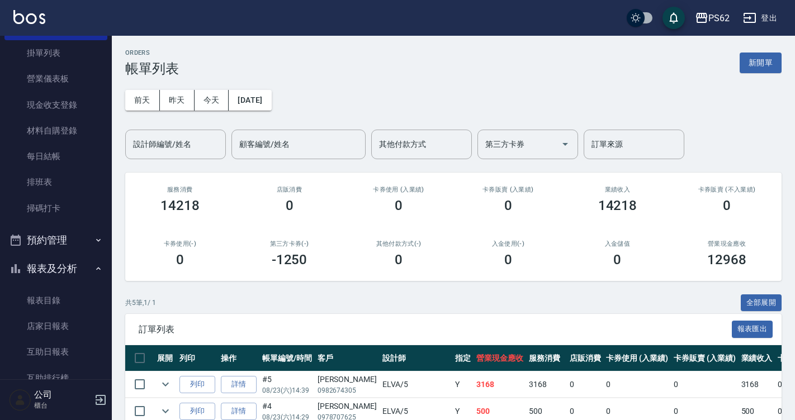
scroll to position [112, 0]
click at [71, 221] on button "預約管理" at bounding box center [55, 213] width 103 height 29
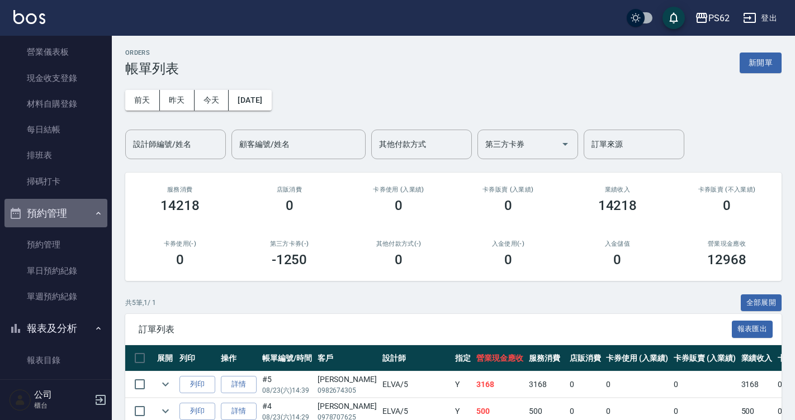
click at [71, 221] on button "預約管理" at bounding box center [55, 213] width 103 height 29
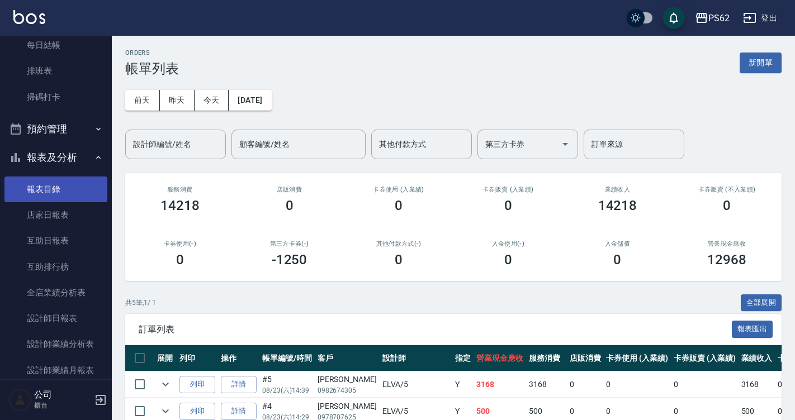
scroll to position [335, 0]
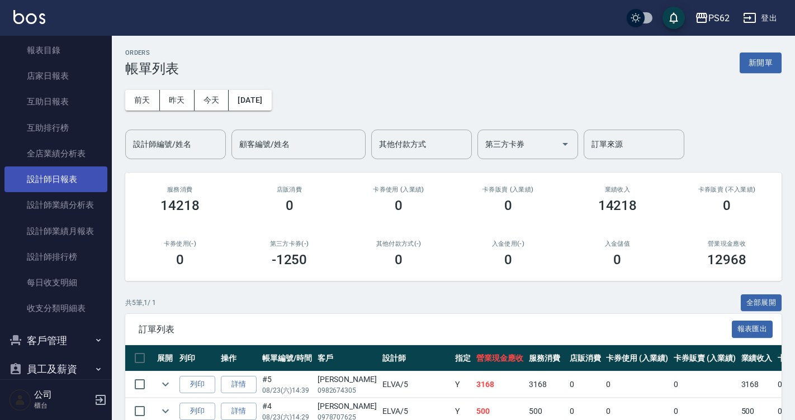
click at [70, 178] on link "設計師日報表" at bounding box center [55, 180] width 103 height 26
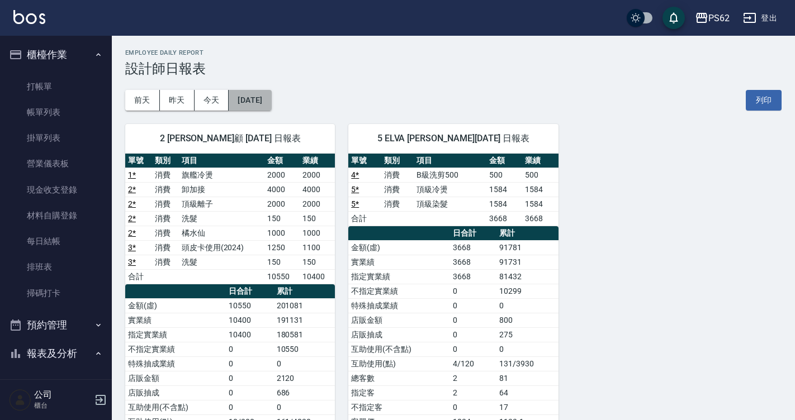
click at [257, 94] on button "[DATE]" at bounding box center [250, 100] width 42 height 21
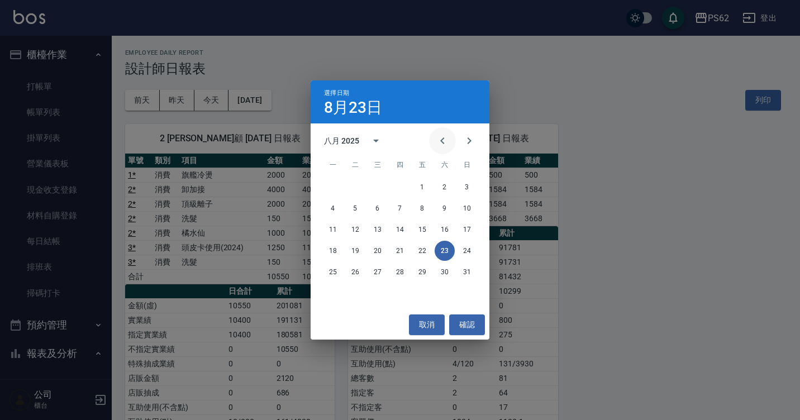
click at [443, 137] on icon "Previous month" at bounding box center [442, 140] width 13 height 13
click at [379, 253] on button "23" at bounding box center [378, 251] width 20 height 20
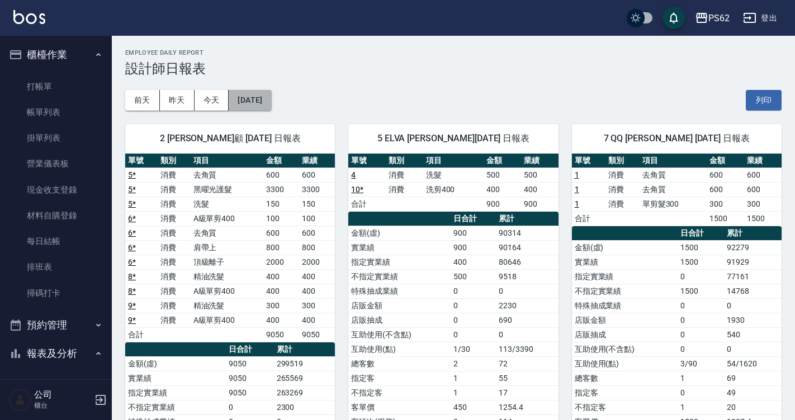
click at [271, 96] on button "2025/07/23" at bounding box center [250, 100] width 42 height 21
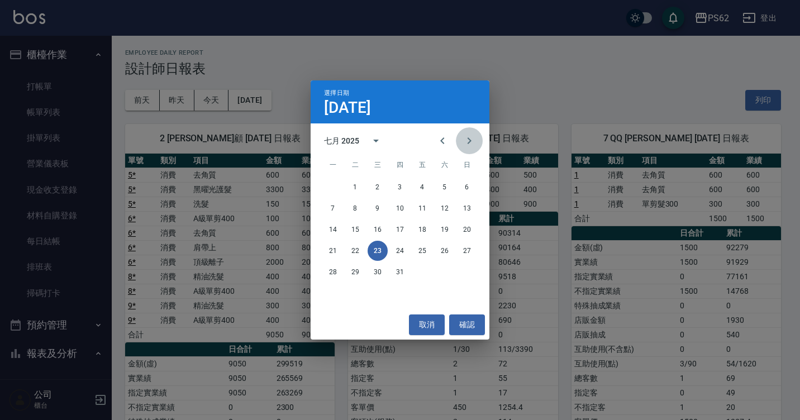
click at [480, 140] on button "Next month" at bounding box center [469, 140] width 27 height 27
click at [450, 250] on button "23" at bounding box center [445, 251] width 20 height 20
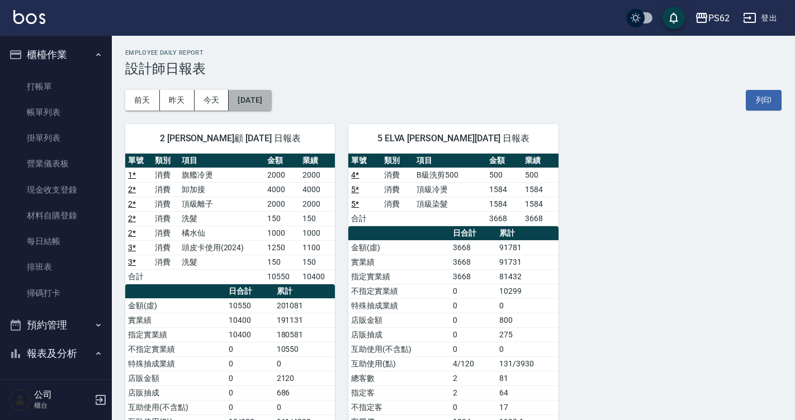
click at [269, 99] on button "[DATE]" at bounding box center [250, 100] width 42 height 21
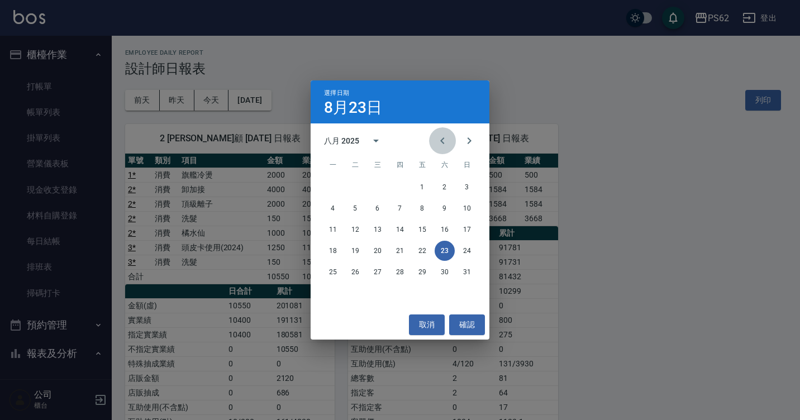
click at [448, 143] on icon "Previous month" at bounding box center [442, 140] width 13 height 13
click at [378, 250] on button "23" at bounding box center [378, 251] width 20 height 20
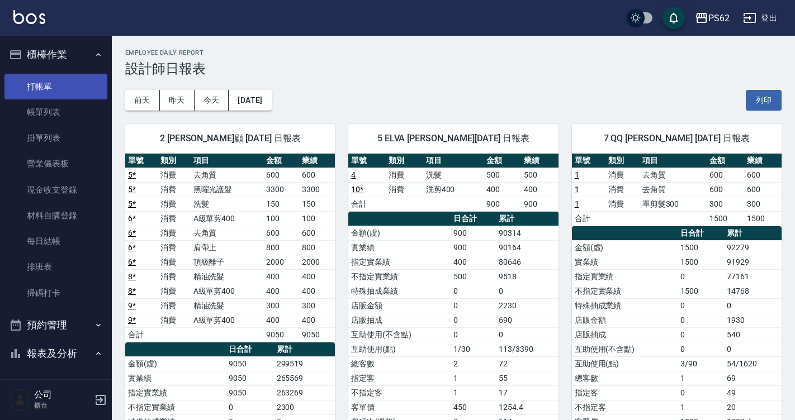
click at [16, 93] on link "打帳單" at bounding box center [55, 87] width 103 height 26
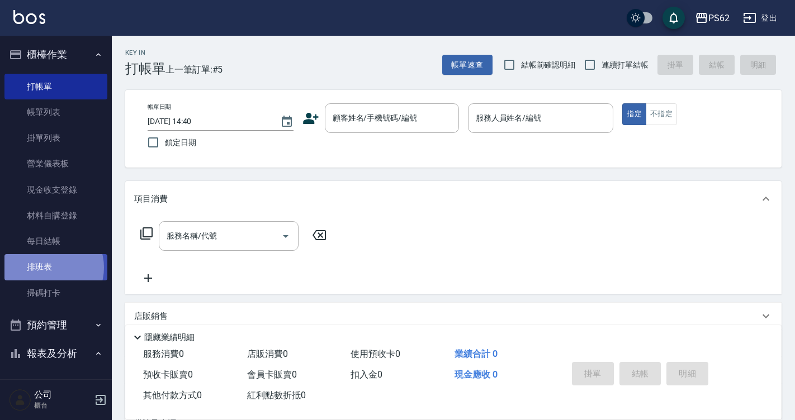
click at [47, 268] on link "排班表" at bounding box center [55, 267] width 103 height 26
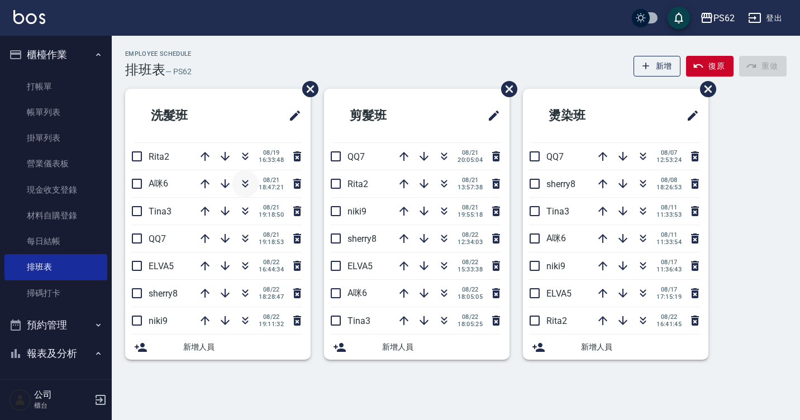
click at [239, 179] on icon "button" at bounding box center [245, 183] width 13 height 13
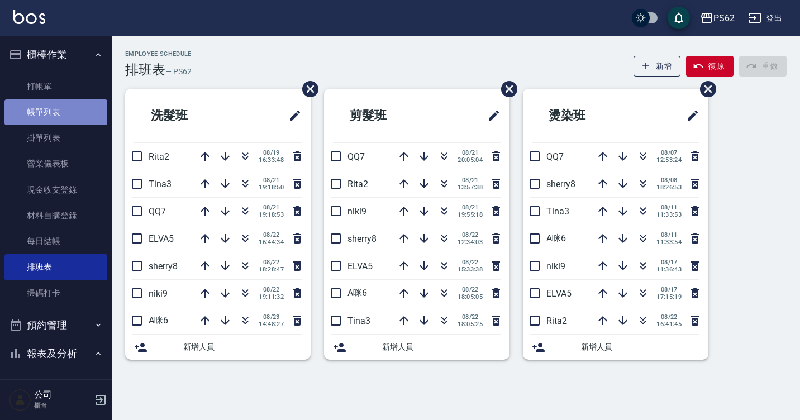
click at [79, 105] on link "帳單列表" at bounding box center [55, 112] width 103 height 26
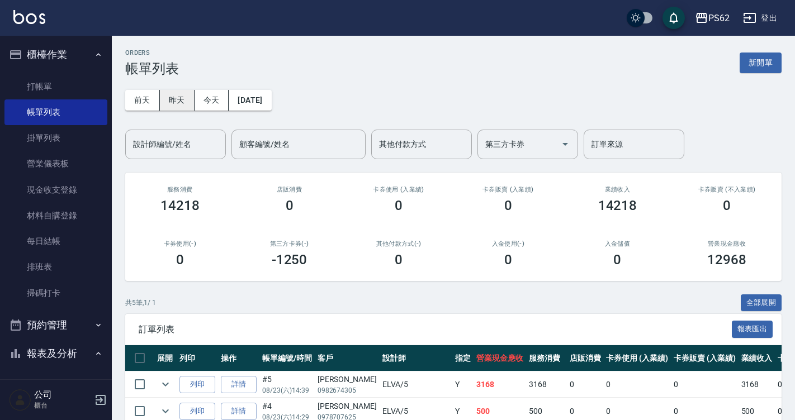
click at [181, 96] on button "昨天" at bounding box center [177, 100] width 35 height 21
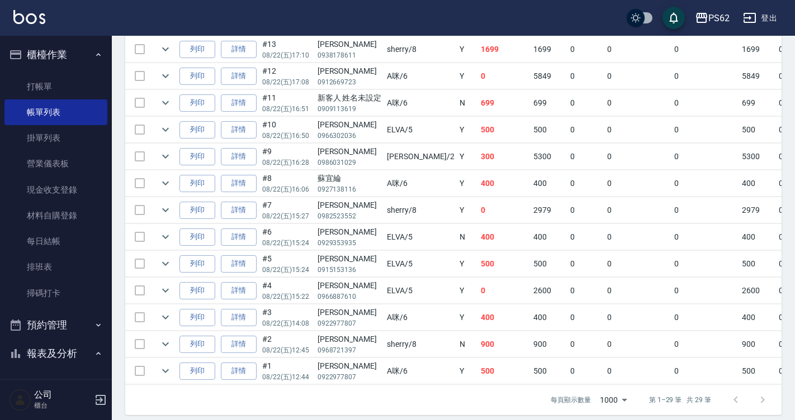
scroll to position [781, 0]
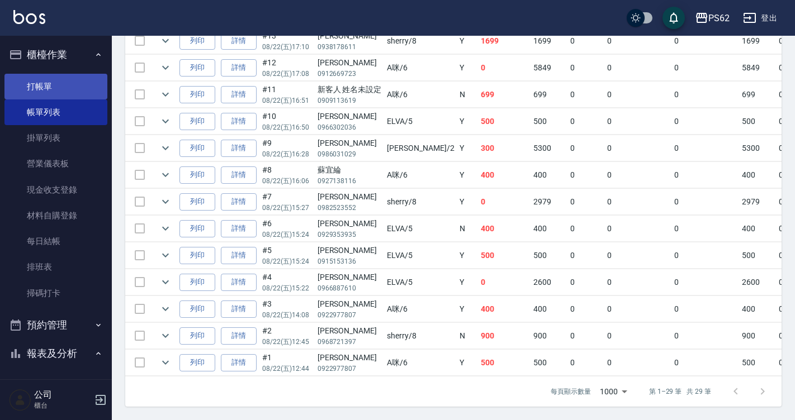
click at [63, 91] on link "打帳單" at bounding box center [55, 87] width 103 height 26
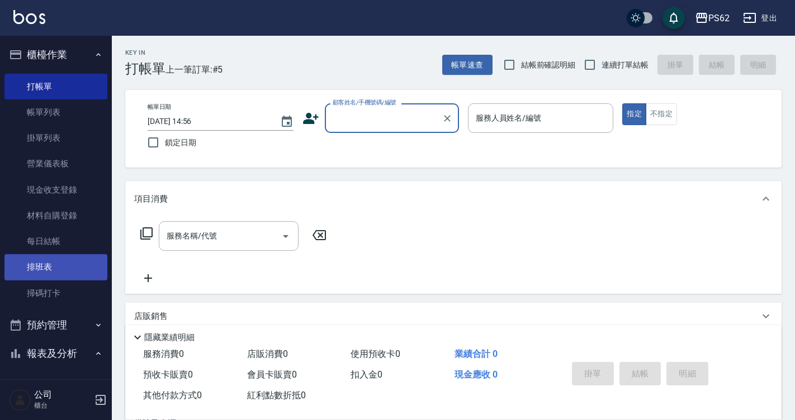
click at [74, 268] on link "排班表" at bounding box center [55, 267] width 103 height 26
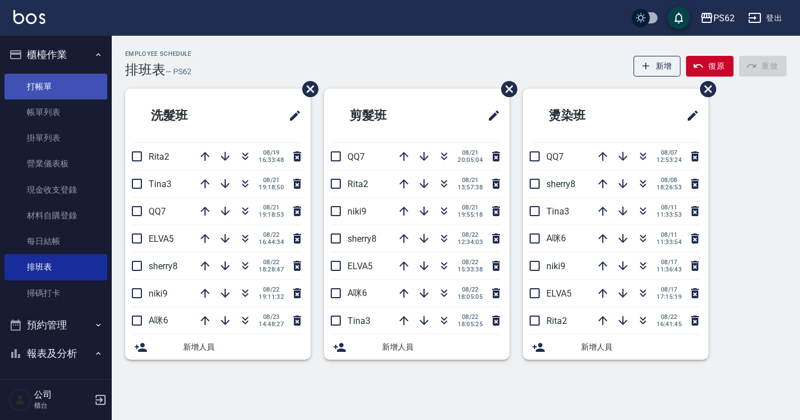
click at [50, 83] on link "打帳單" at bounding box center [55, 87] width 103 height 26
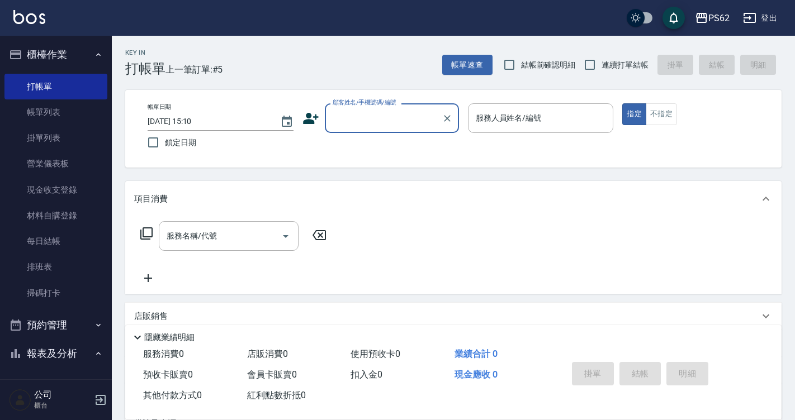
click at [308, 117] on icon at bounding box center [311, 118] width 16 height 11
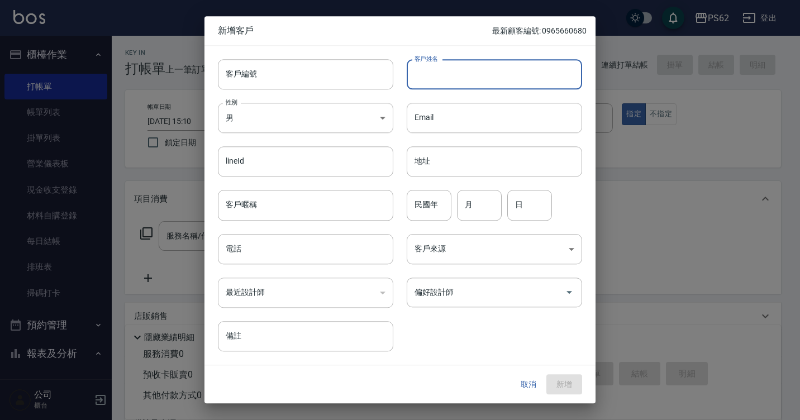
click at [476, 68] on input "客戶姓名" at bounding box center [494, 74] width 175 height 30
type input "簡金米"
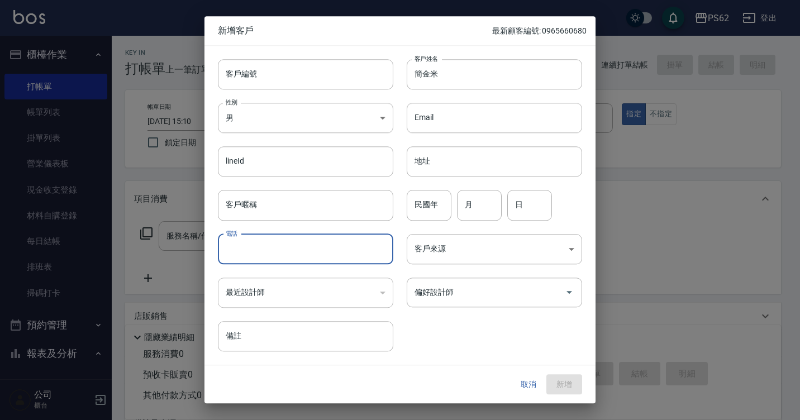
click at [248, 254] on input "電話" at bounding box center [305, 249] width 175 height 30
type input "0979387851"
click at [576, 377] on button "新增" at bounding box center [565, 384] width 36 height 21
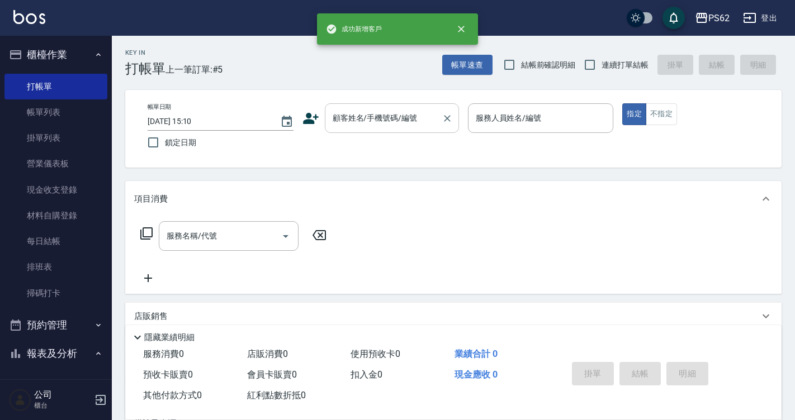
click at [407, 122] on input "顧客姓名/手機號碼/編號" at bounding box center [383, 118] width 107 height 20
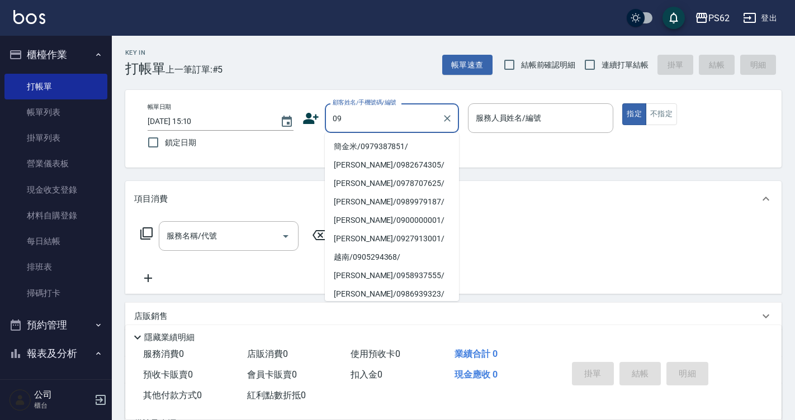
type input "簡金米/0979387851/"
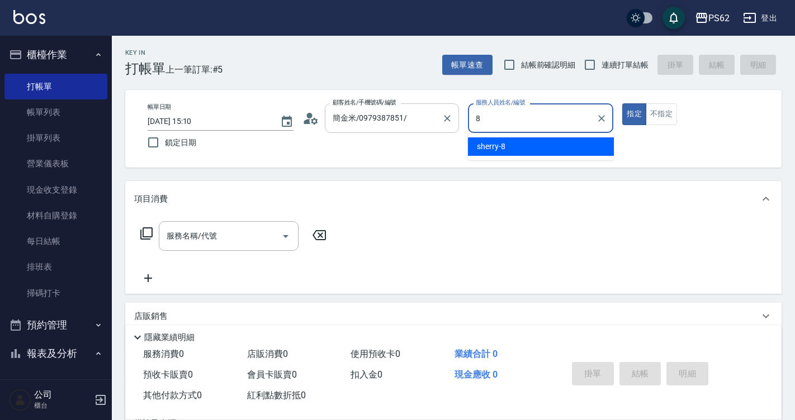
type input "sherry-8"
type button "true"
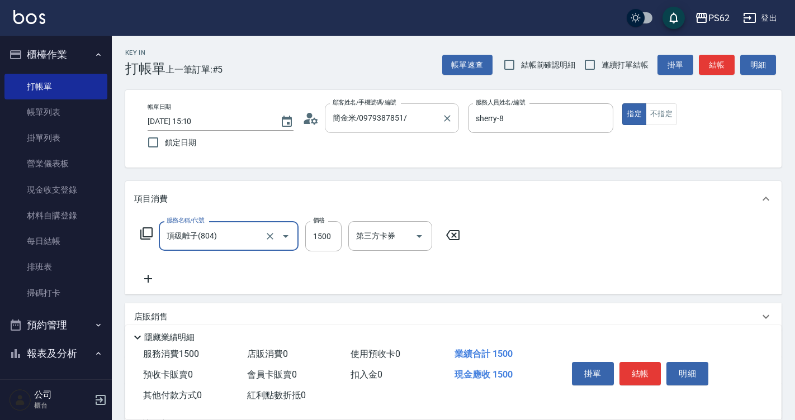
type input "頂級離子(804)"
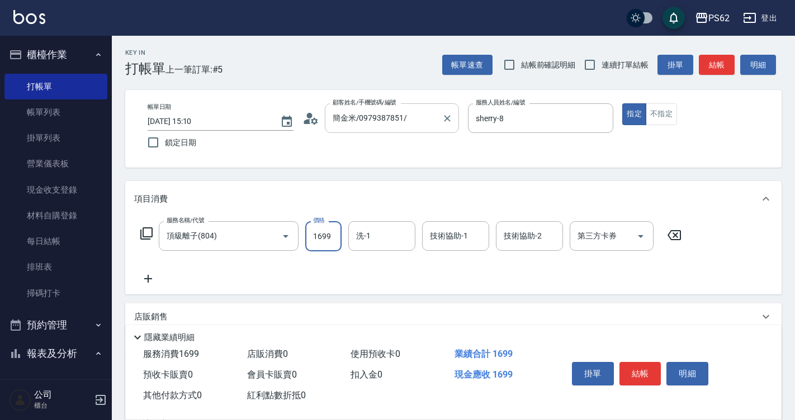
type input "1699"
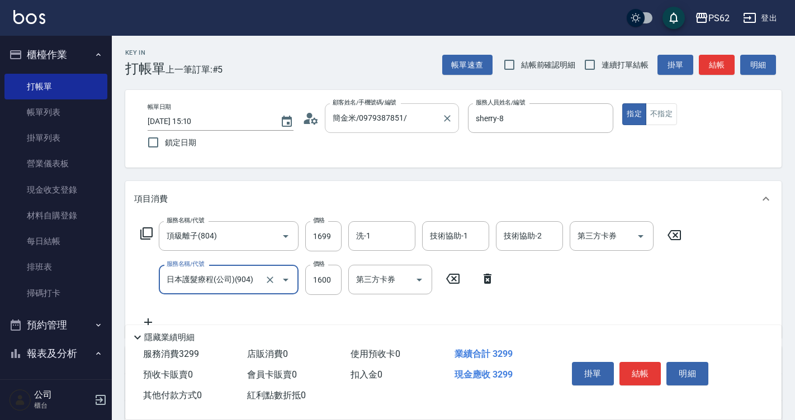
type input "日本護髮療程(公司)(904)"
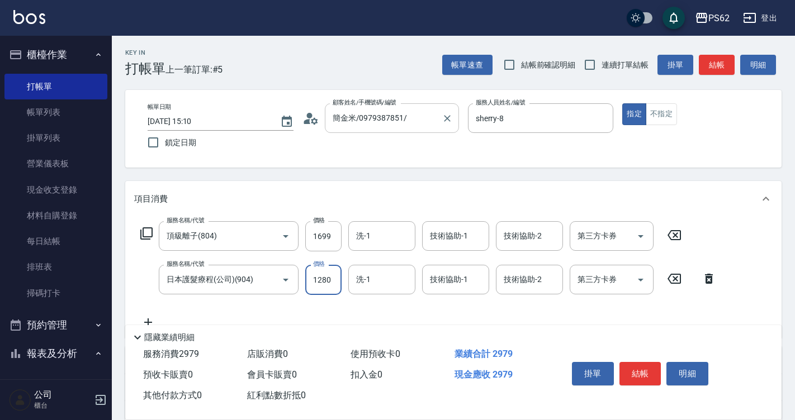
type input "1280"
click at [641, 375] on button "結帳" at bounding box center [640, 373] width 42 height 23
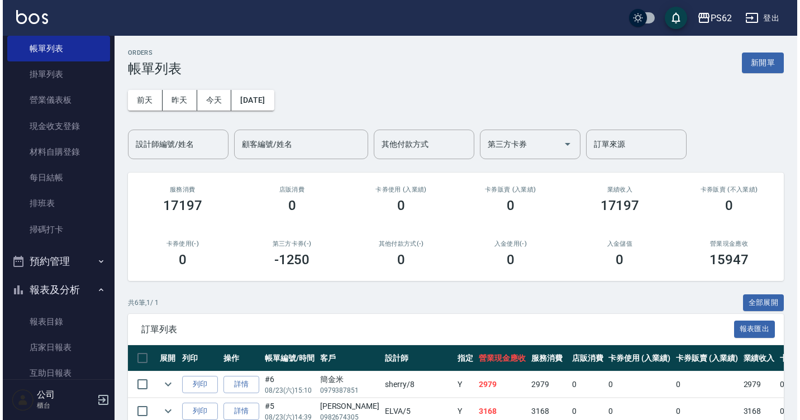
scroll to position [33, 0]
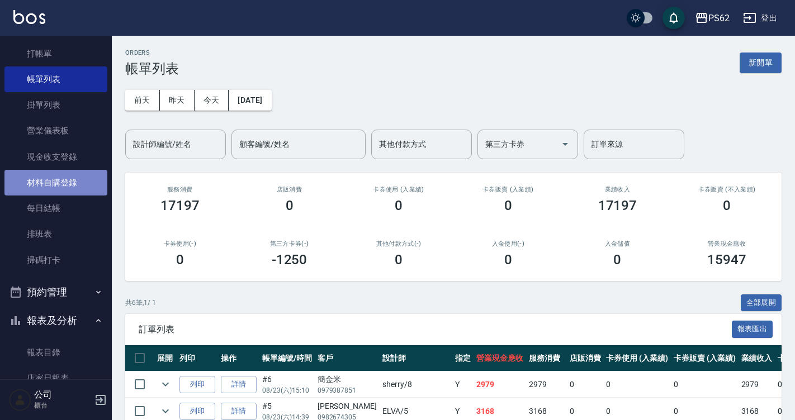
click at [89, 184] on link "材料自購登錄" at bounding box center [55, 183] width 103 height 26
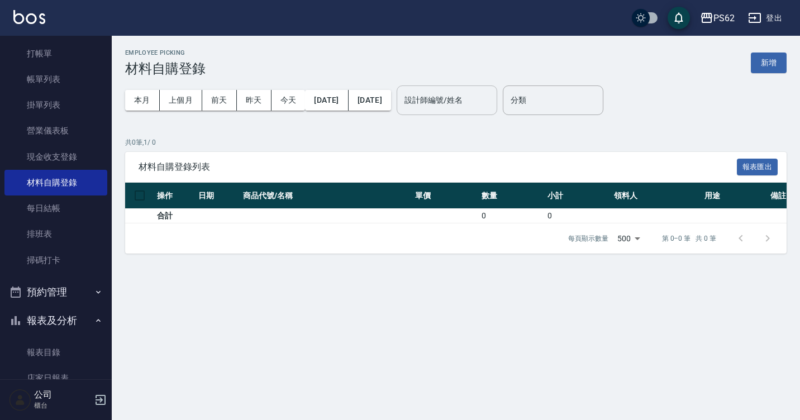
click at [453, 106] on input "設計師編號/姓名" at bounding box center [447, 101] width 91 height 20
type input "niki-9"
click at [168, 95] on button "上個月" at bounding box center [181, 100] width 42 height 21
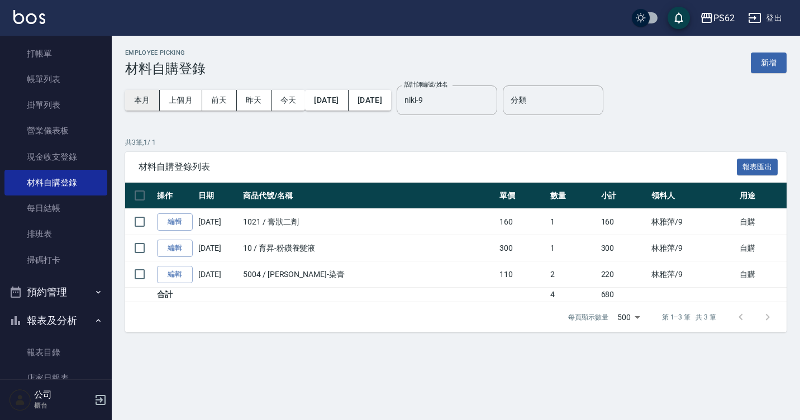
click at [139, 98] on button "本月" at bounding box center [142, 100] width 35 height 21
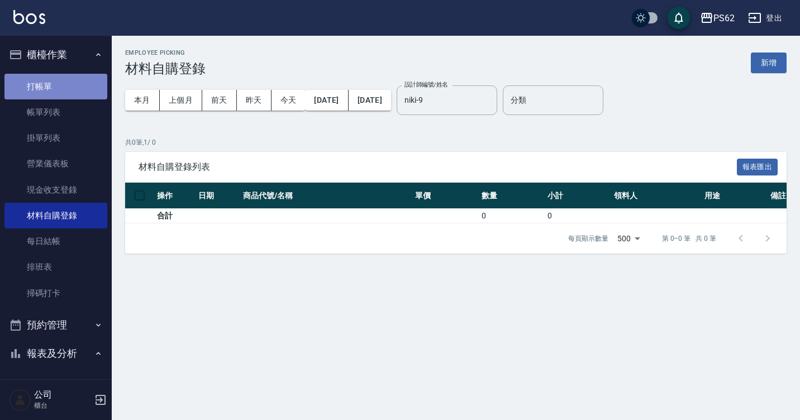
click at [57, 84] on link "打帳單" at bounding box center [55, 87] width 103 height 26
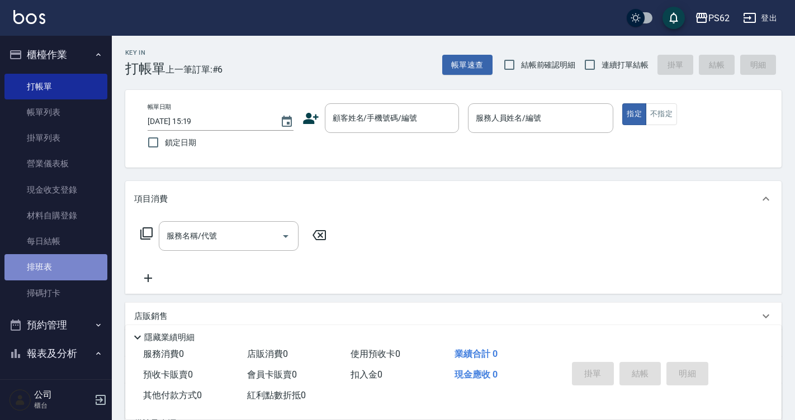
click at [73, 273] on link "排班表" at bounding box center [55, 267] width 103 height 26
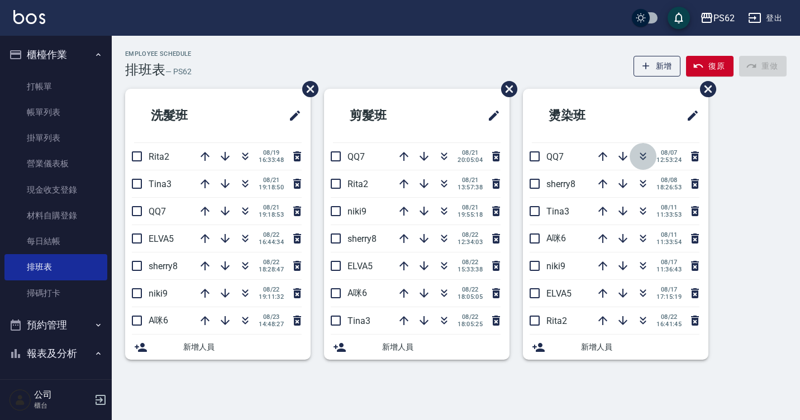
click at [640, 156] on icon "button" at bounding box center [643, 156] width 13 height 13
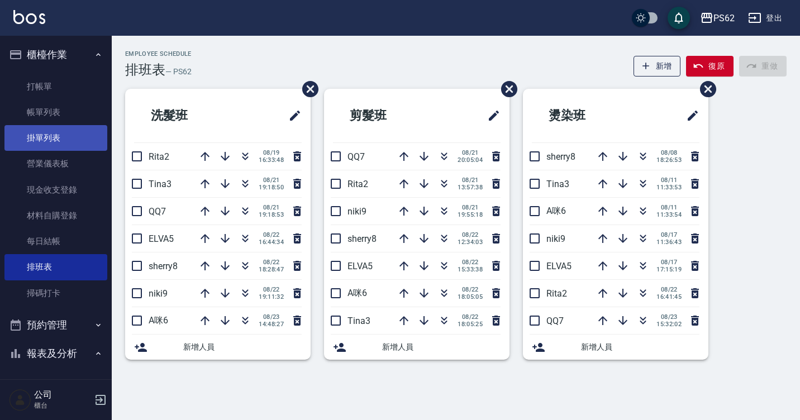
drag, startPoint x: 89, startPoint y: 101, endPoint x: 78, endPoint y: 140, distance: 41.2
click at [89, 101] on link "帳單列表" at bounding box center [55, 112] width 103 height 26
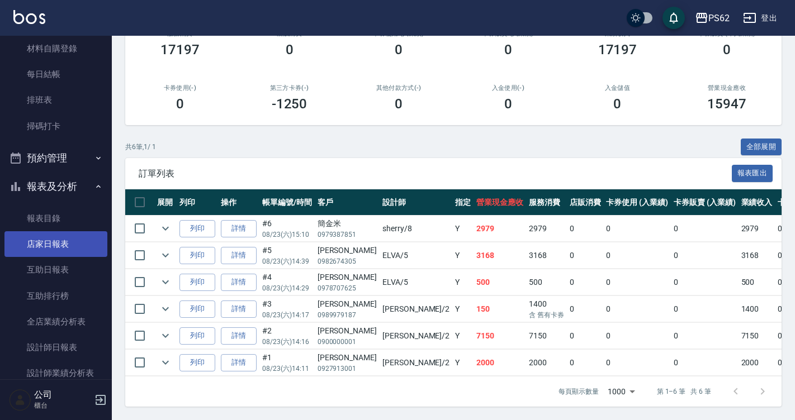
scroll to position [168, 0]
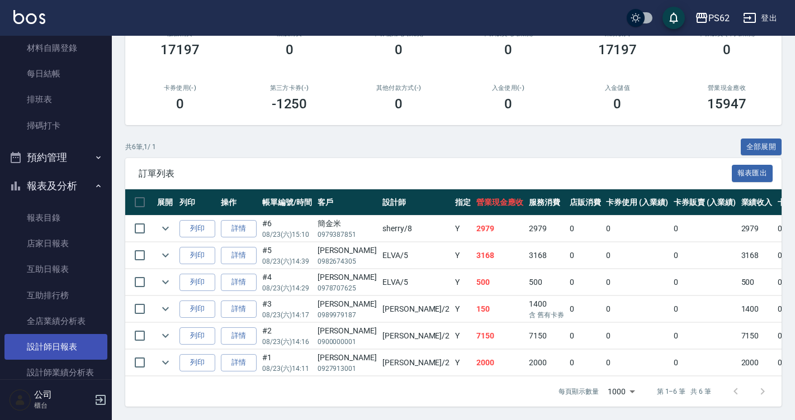
click at [86, 344] on link "設計師日報表" at bounding box center [55, 347] width 103 height 26
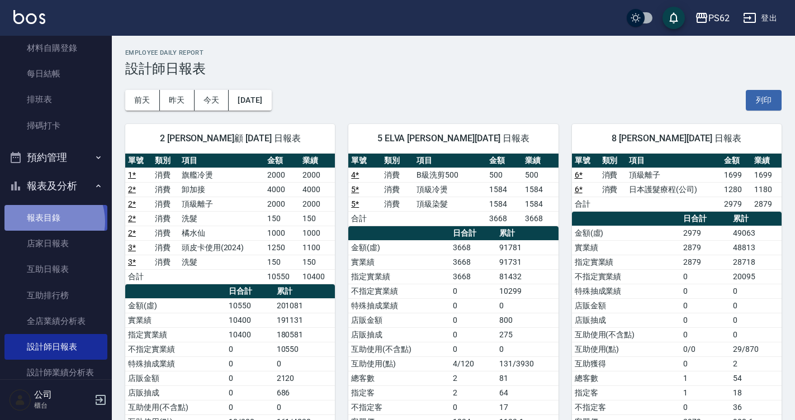
click at [46, 222] on link "報表目錄" at bounding box center [55, 218] width 103 height 26
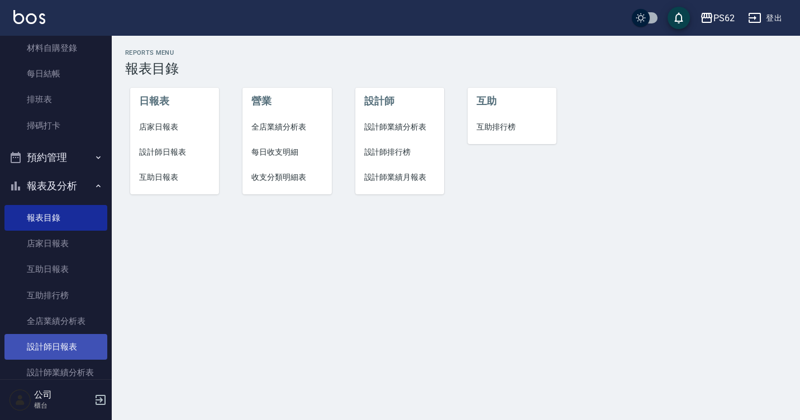
click at [82, 338] on link "設計師日報表" at bounding box center [55, 347] width 103 height 26
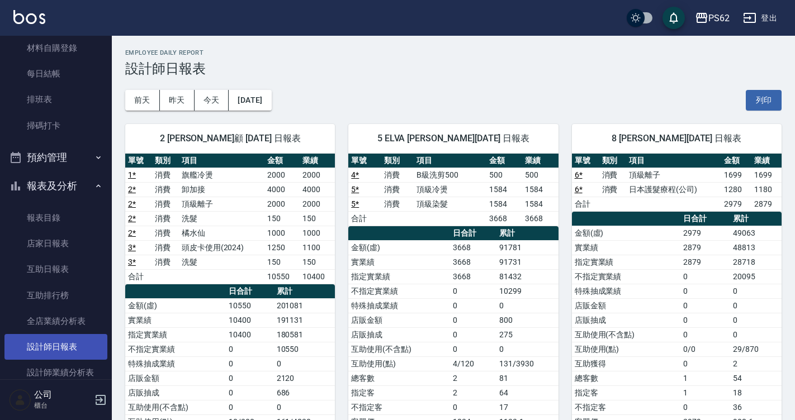
click at [78, 347] on link "設計師日報表" at bounding box center [55, 347] width 103 height 26
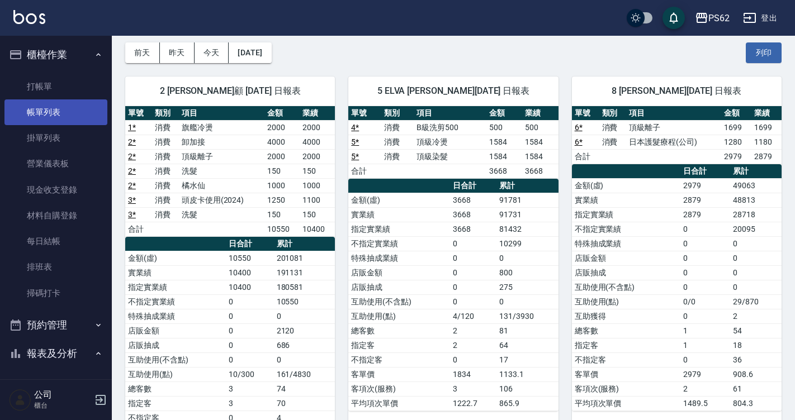
scroll to position [56, 0]
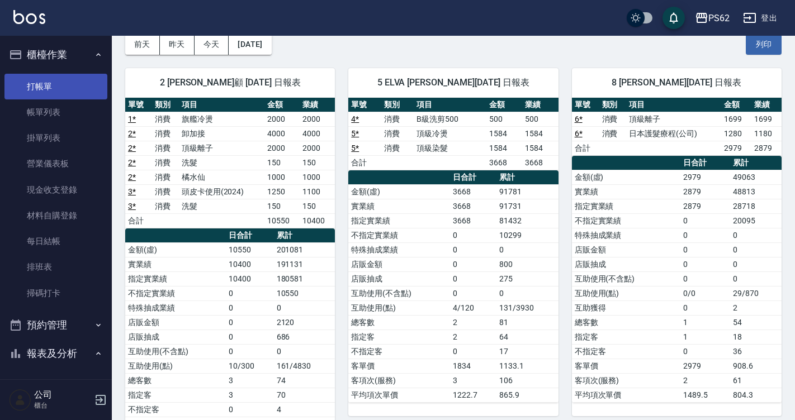
click at [63, 86] on link "打帳單" at bounding box center [55, 87] width 103 height 26
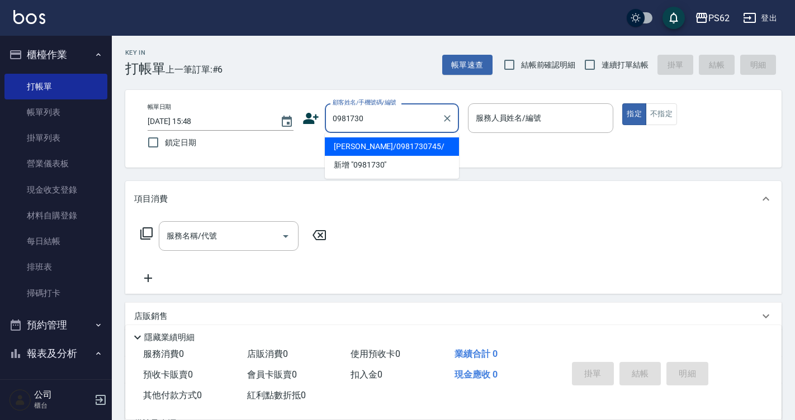
type input "0981730"
click at [748, 131] on div "帳單日期 2025/08/23 15:48 鎖定日期 顧客姓名/手機號碼/編號 顧客姓名/手機號碼/編號 服務人員姓名/編號 服務人員姓名/編號 指定 不指定" at bounding box center [453, 128] width 629 height 51
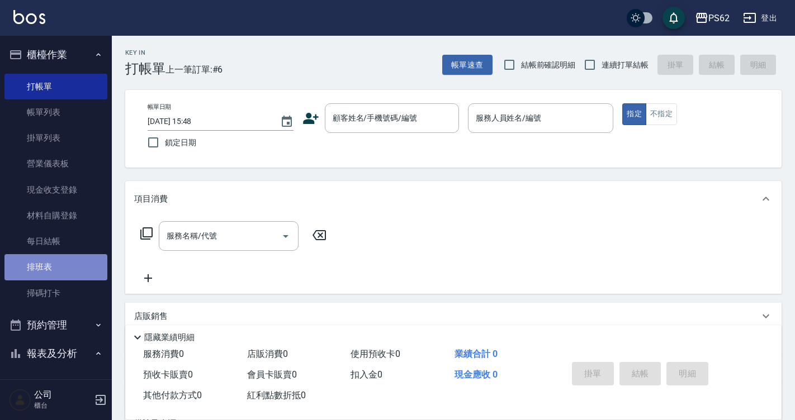
click at [77, 270] on link "排班表" at bounding box center [55, 267] width 103 height 26
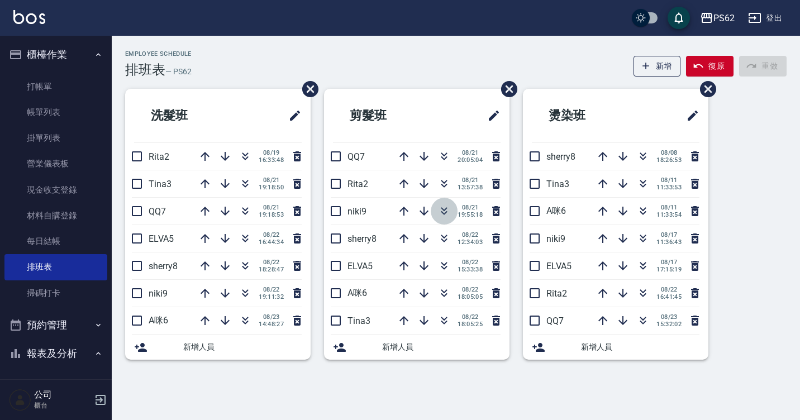
click at [438, 215] on icon "button" at bounding box center [444, 211] width 13 height 13
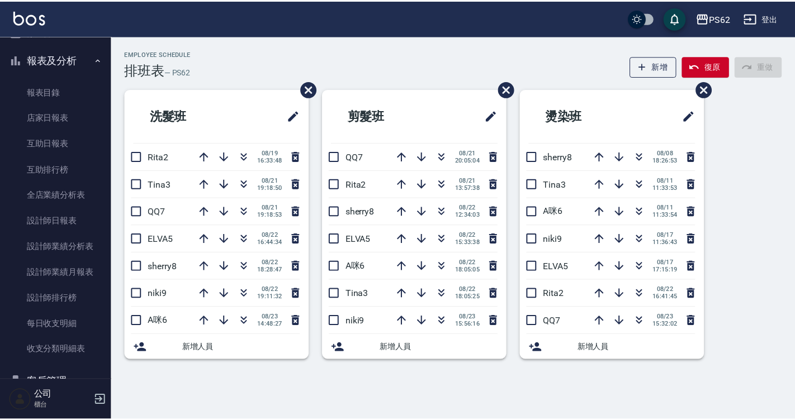
scroll to position [411, 0]
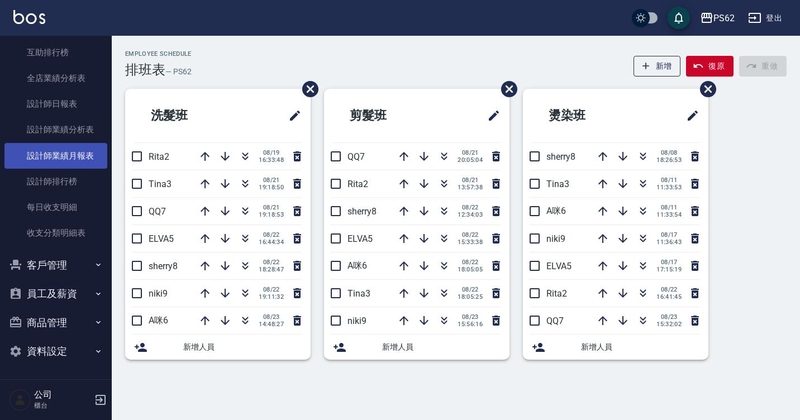
click at [80, 157] on link "設計師業績月報表" at bounding box center [55, 156] width 103 height 26
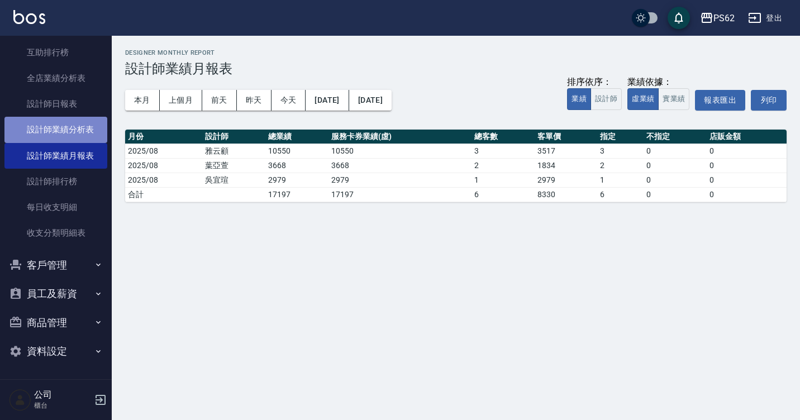
click at [98, 137] on link "設計師業績分析表" at bounding box center [55, 130] width 103 height 26
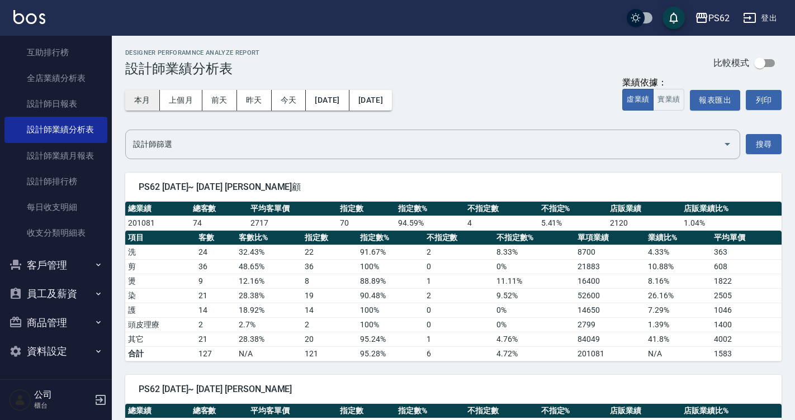
click at [143, 99] on button "本月" at bounding box center [142, 100] width 35 height 21
click at [673, 98] on button "實業績" at bounding box center [668, 100] width 31 height 22
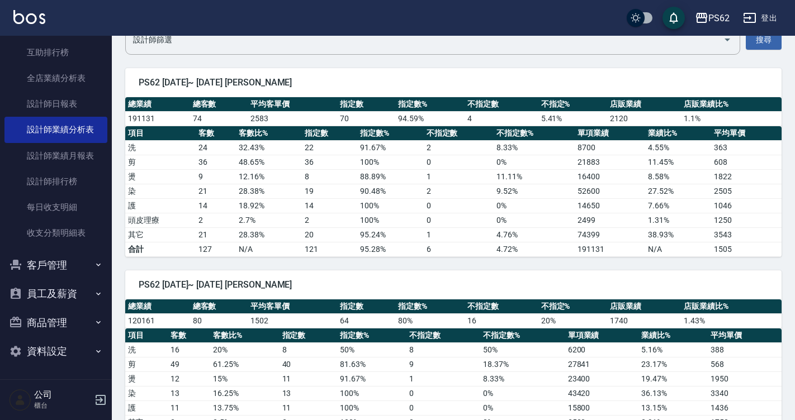
scroll to position [56, 0]
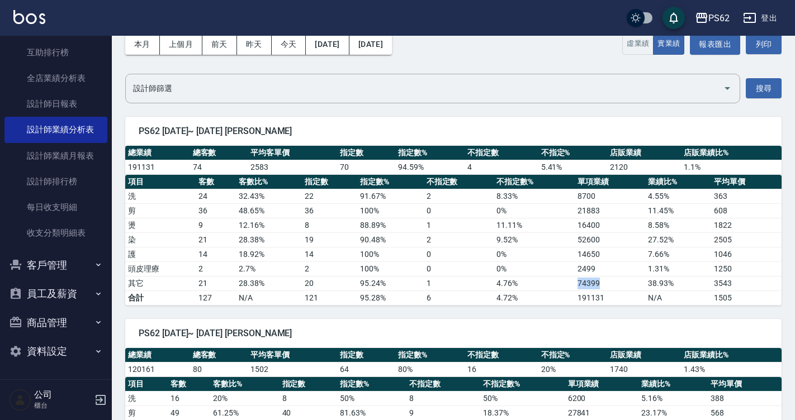
drag, startPoint x: 602, startPoint y: 282, endPoint x: 574, endPoint y: 286, distance: 28.1
click at [574, 286] on tr "其它 21 28.38 % 20 95.24 % 1 4.76 % 74399 38.93 % 3543" at bounding box center [453, 283] width 656 height 15
click at [574, 286] on td "4.76 %" at bounding box center [534, 283] width 81 height 15
click at [579, 263] on td "2499" at bounding box center [610, 269] width 70 height 15
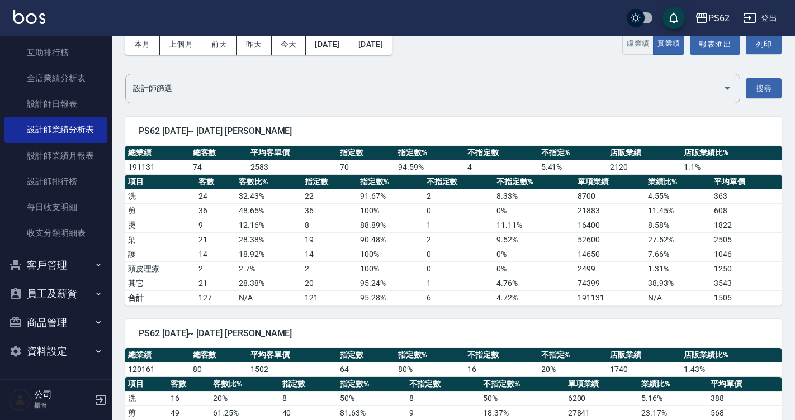
click at [595, 240] on td "52600" at bounding box center [610, 240] width 70 height 15
click at [591, 230] on td "16400" at bounding box center [610, 225] width 70 height 15
drag, startPoint x: 597, startPoint y: 209, endPoint x: 602, endPoint y: 221, distance: 12.6
click at [601, 220] on tbody "洗 24 32.43 % 22 91.67 % 2 8.33 % 8700 4.55 % 363 剪 36 48.65 % 36 100 % 0 0 % 21…" at bounding box center [453, 247] width 656 height 116
click at [602, 221] on td "16400" at bounding box center [610, 225] width 70 height 15
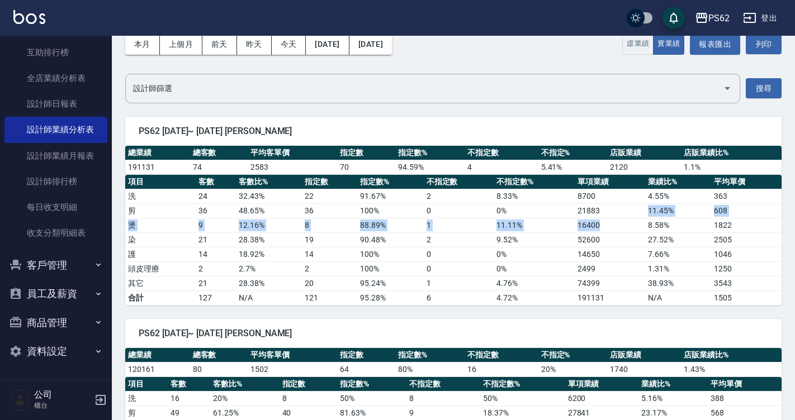
click at [598, 223] on td "16400" at bounding box center [610, 225] width 70 height 15
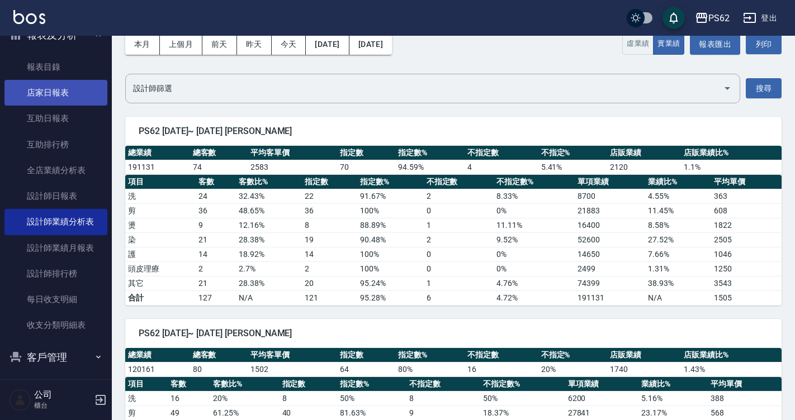
scroll to position [299, 0]
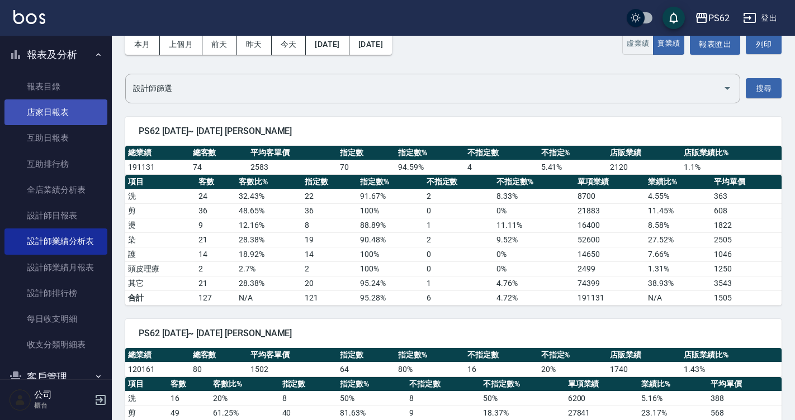
click at [83, 107] on link "店家日報表" at bounding box center [55, 112] width 103 height 26
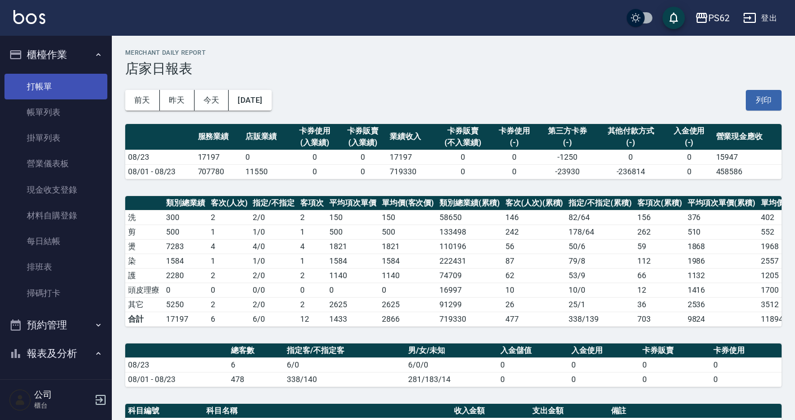
click at [45, 89] on link "打帳單" at bounding box center [55, 87] width 103 height 26
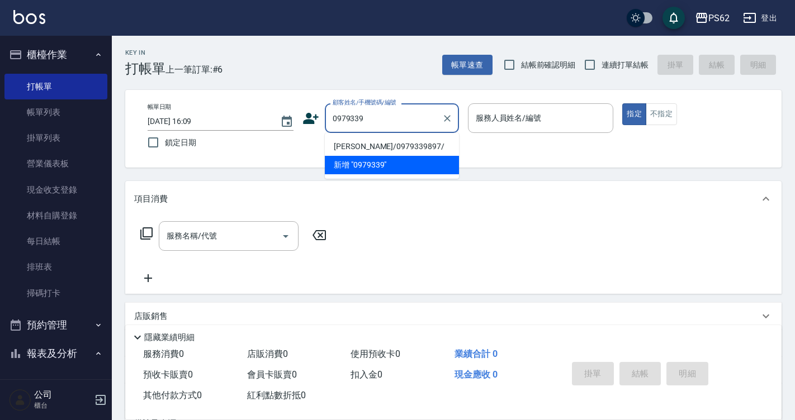
click at [400, 146] on li "胡崑泰/0979339897/" at bounding box center [392, 146] width 134 height 18
click at [400, 146] on div "帳單日期 2025/08/23 16:09 鎖定日期 顧客姓名/手機號碼/編號 0979339 顧客姓名/手機號碼/編號 服務人員姓名/編號 服務人員姓名/編…" at bounding box center [453, 128] width 629 height 51
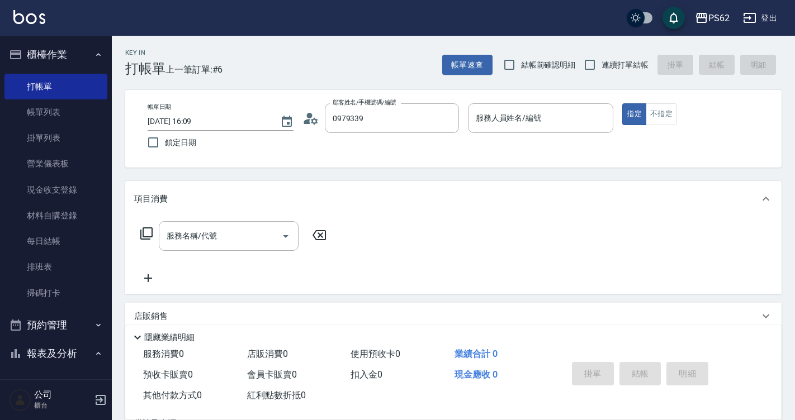
type input "胡崑泰/0979339897/"
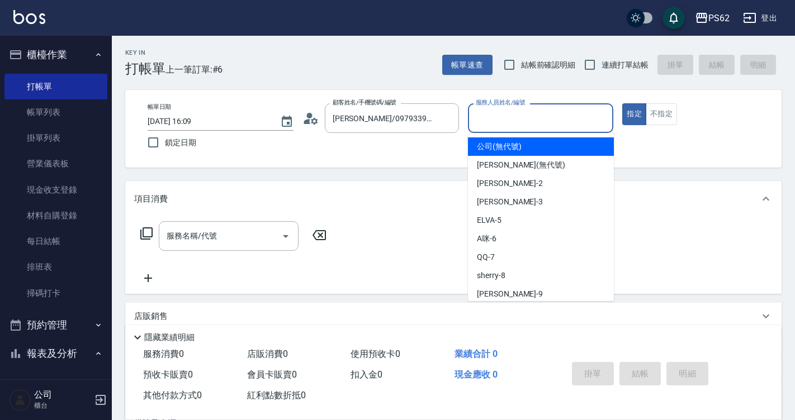
click at [485, 122] on input "服務人員姓名/編號" at bounding box center [541, 118] width 136 height 20
type input "niki-9"
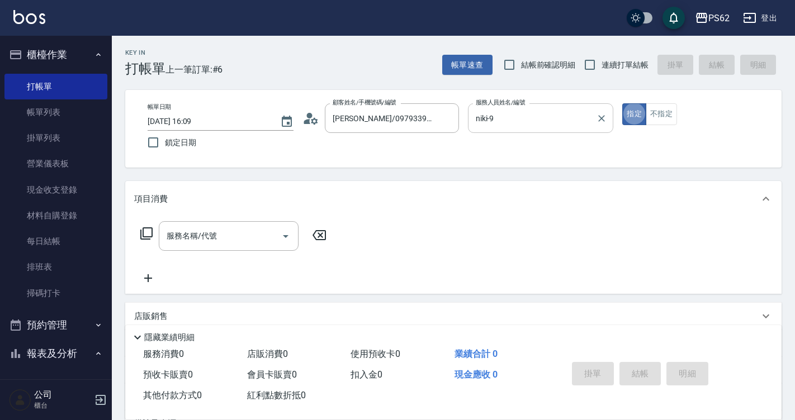
type button "true"
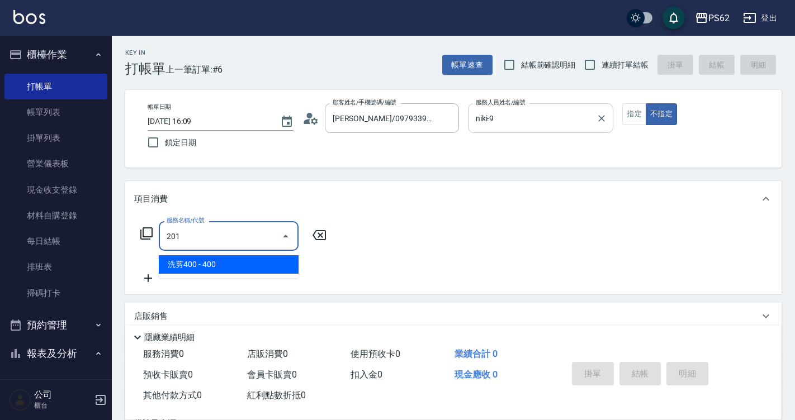
type input "洗剪400(201)"
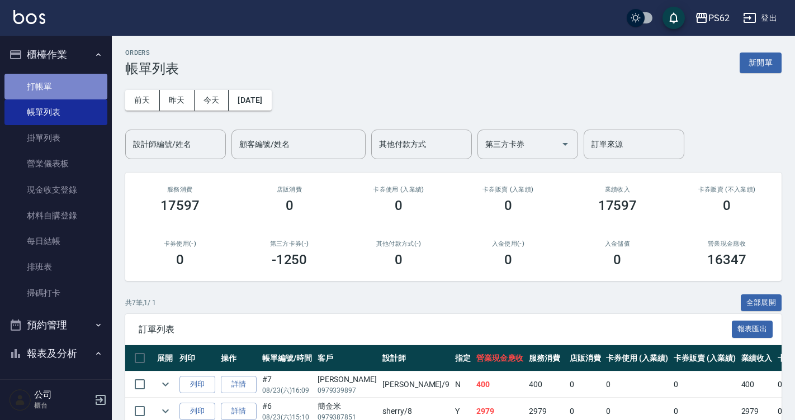
click at [76, 88] on link "打帳單" at bounding box center [55, 87] width 103 height 26
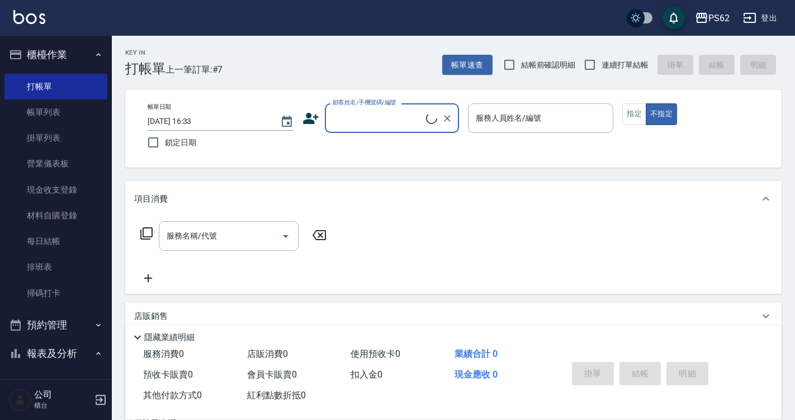
click at [358, 115] on input "顧客姓名/手機號碼/編號" at bounding box center [378, 118] width 96 height 20
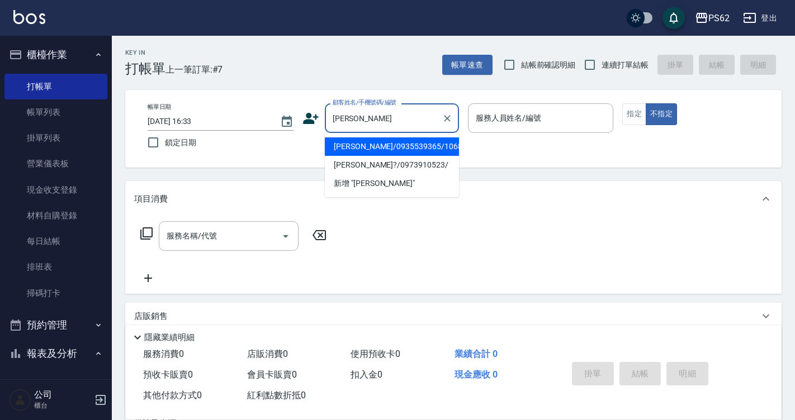
type input "李曉娟/0935539365/106826"
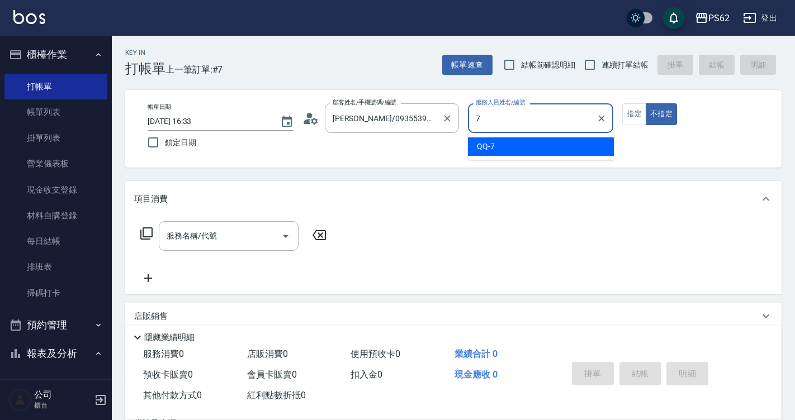
type input "QQ-7"
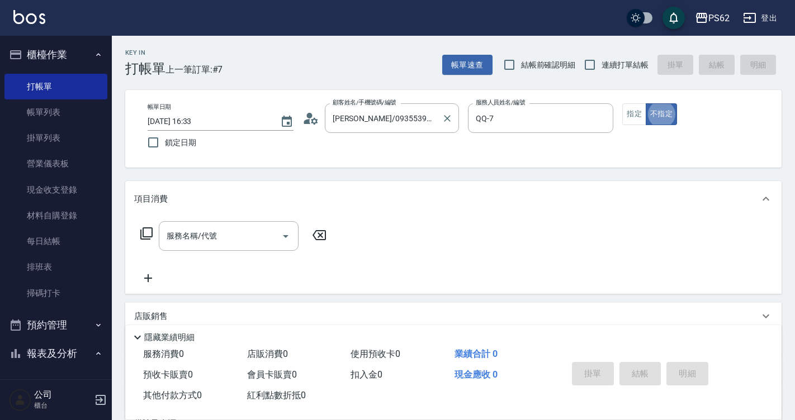
type button "false"
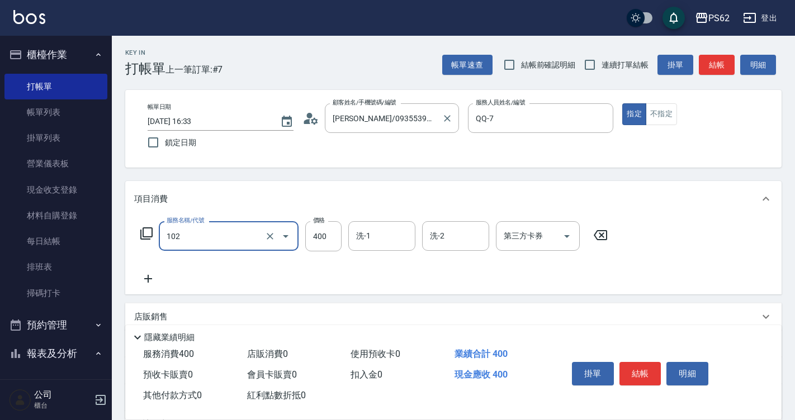
type input "精油洗髮(102)"
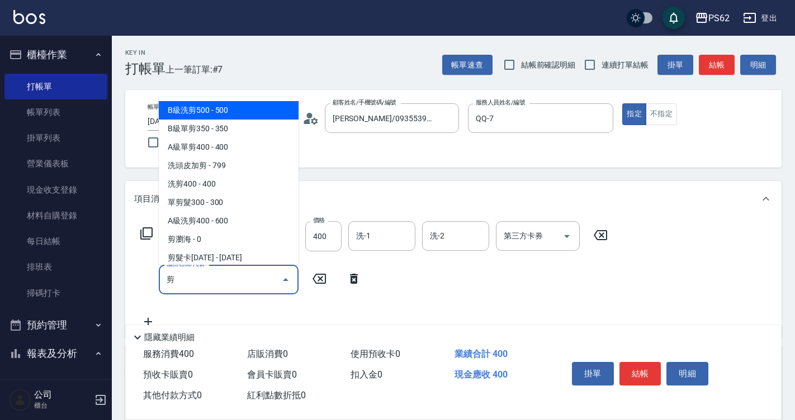
type input "B級洗剪500(103)"
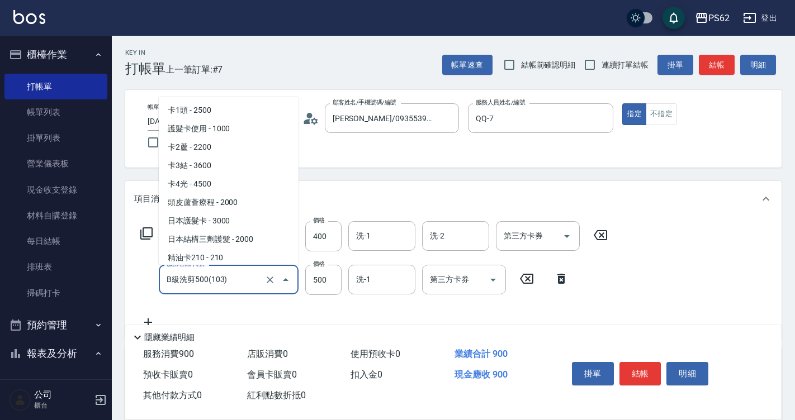
scroll to position [58, 0]
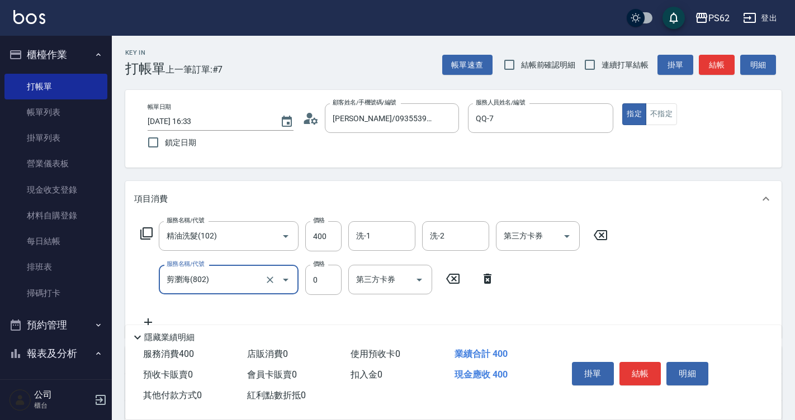
type input "剪瀏海(802)"
type input "100"
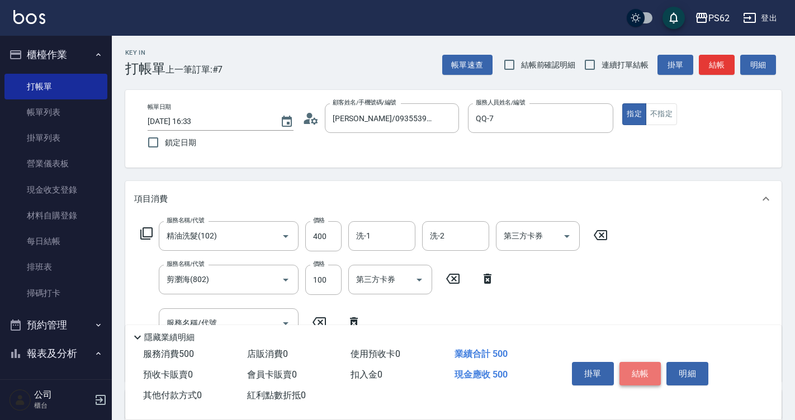
click at [639, 367] on button "結帳" at bounding box center [640, 373] width 42 height 23
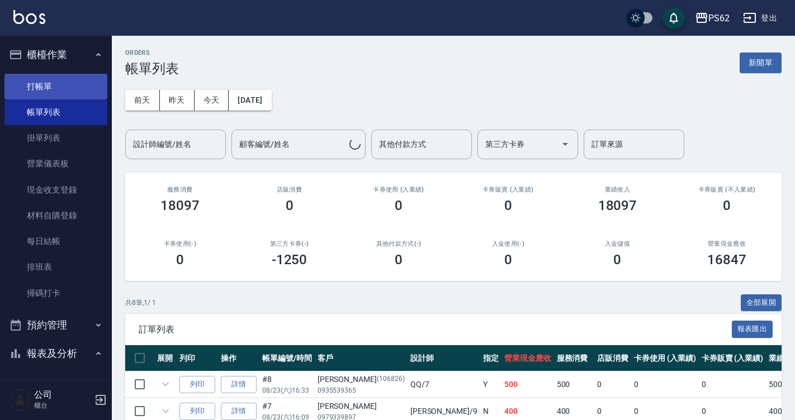
click at [64, 85] on link "打帳單" at bounding box center [55, 87] width 103 height 26
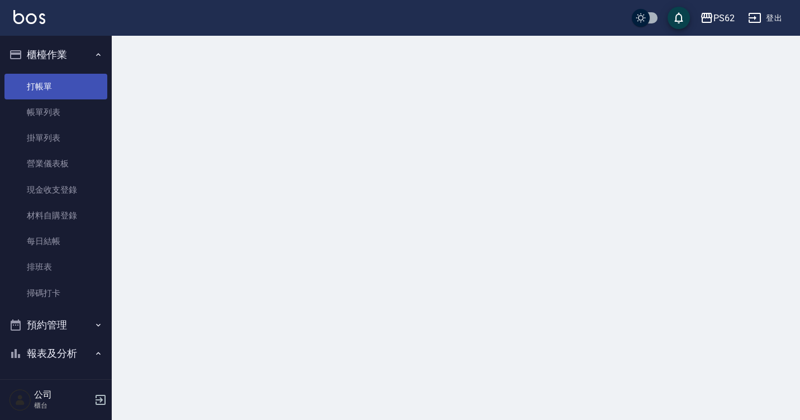
click at [64, 85] on link "打帳單" at bounding box center [55, 87] width 103 height 26
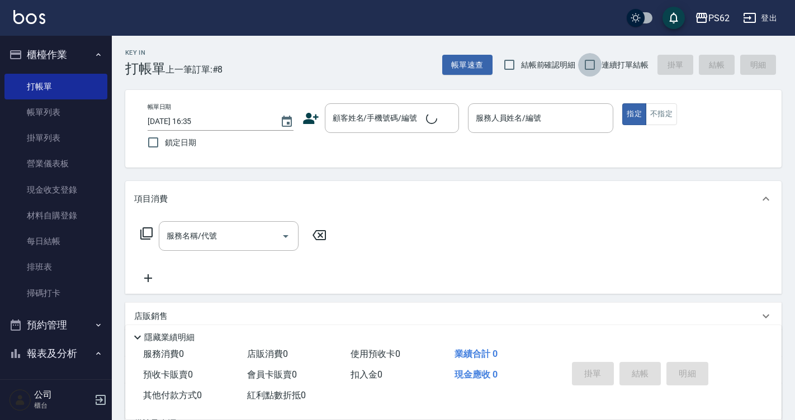
click at [597, 64] on input "連續打單結帳" at bounding box center [589, 64] width 23 height 23
checkbox input "true"
click at [392, 130] on div "顧客姓名/手機號碼/編號" at bounding box center [392, 118] width 134 height 30
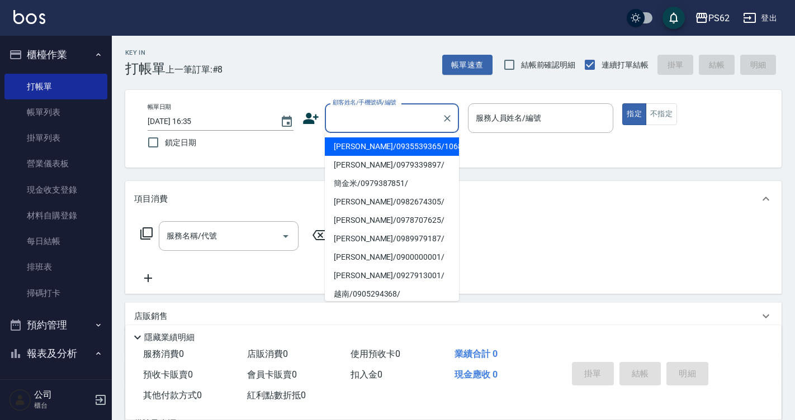
click at [372, 141] on li "李曉娟/0935539365/106826" at bounding box center [392, 146] width 134 height 18
type input "李曉娟/0935539365/106826"
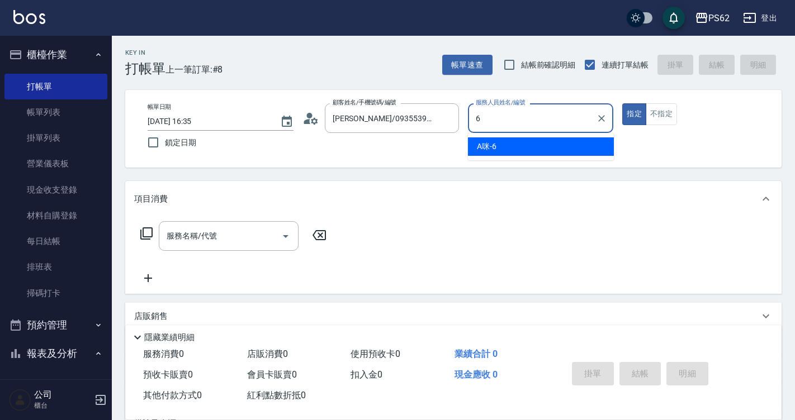
type input "A咪-6"
type button "true"
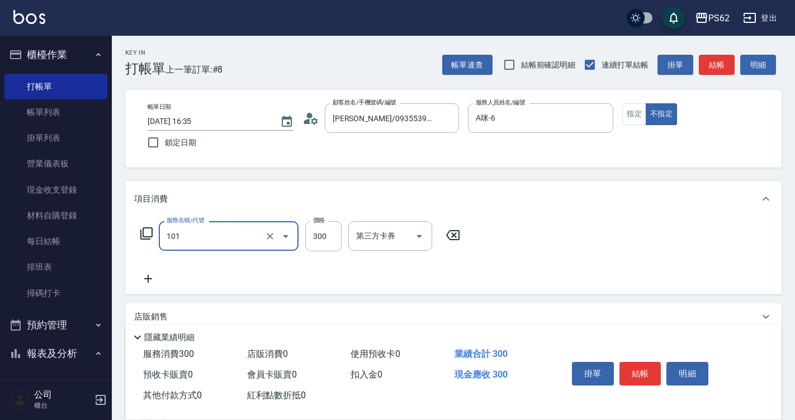
type input "洗髮(101)"
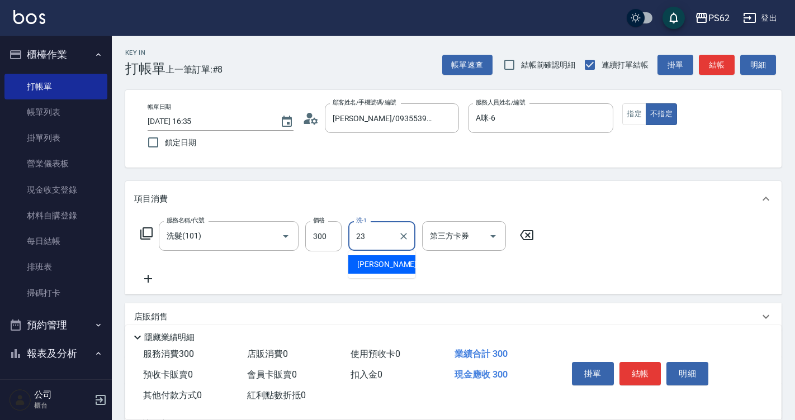
type input "Sunny-23"
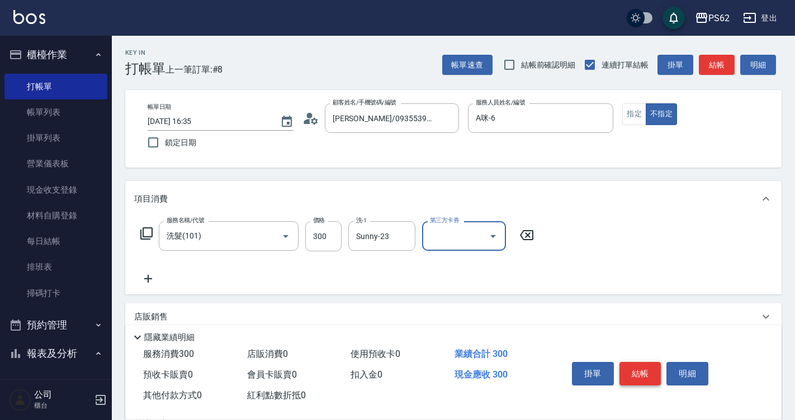
click at [631, 362] on button "結帳" at bounding box center [640, 373] width 42 height 23
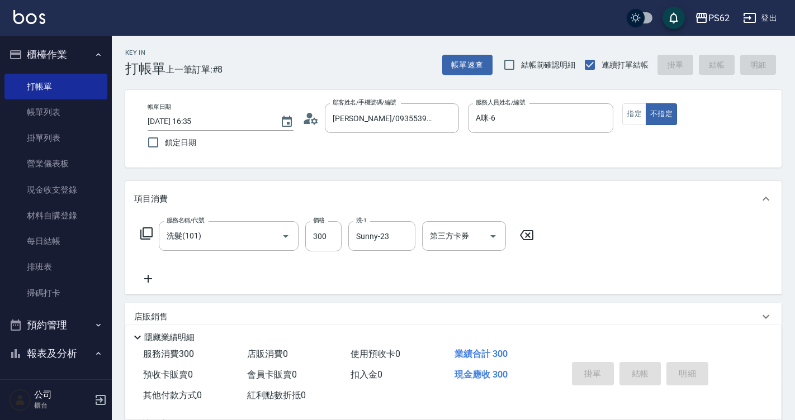
type input "2025/08/23 16:36"
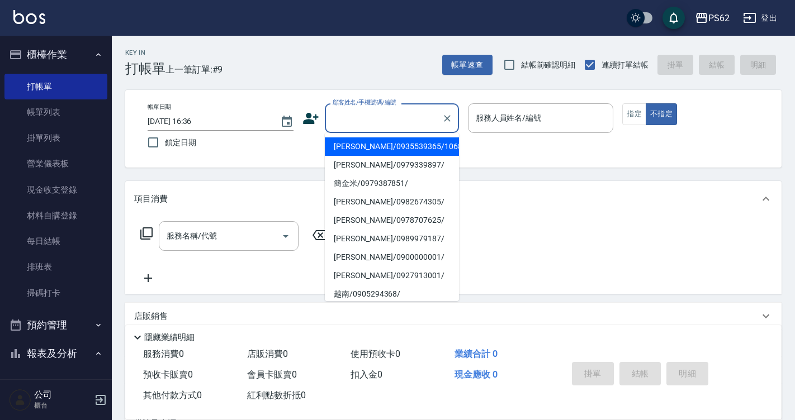
click at [353, 118] on input "顧客姓名/手機號碼/編號" at bounding box center [383, 118] width 107 height 20
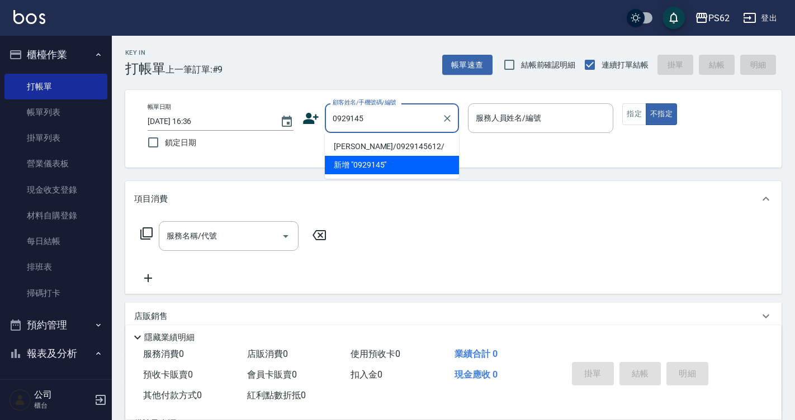
click at [361, 144] on li "徐倩信/0929145612/" at bounding box center [392, 146] width 134 height 18
click at [361, 144] on div "帳單日期 2025/08/23 16:36 鎖定日期 顧客姓名/手機號碼/編號 0929145 顧客姓名/手機號碼/編號 服務人員姓名/編號 服務人員姓名/編…" at bounding box center [453, 128] width 629 height 51
type input "徐倩信/0929145612/"
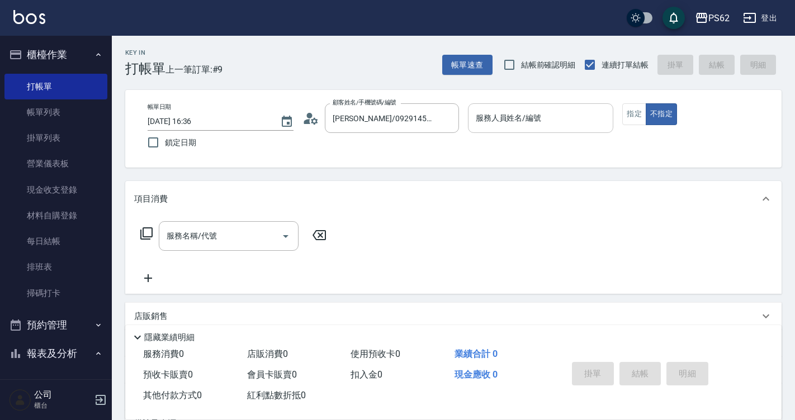
click at [494, 116] on input "服務人員姓名/編號" at bounding box center [541, 118] width 136 height 20
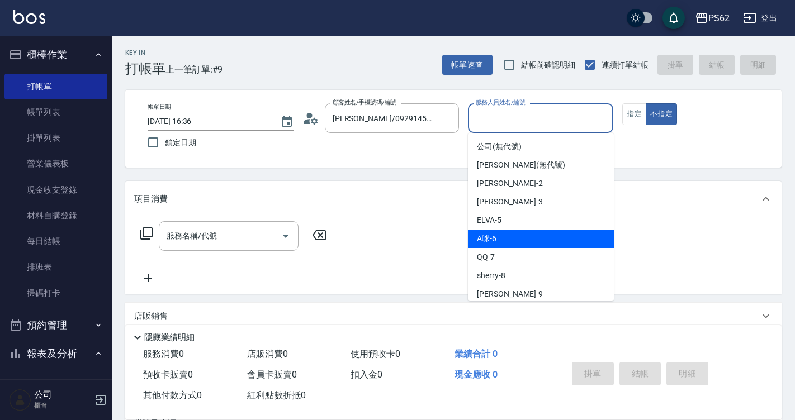
click at [513, 233] on div "A咪 -6" at bounding box center [541, 239] width 146 height 18
click at [513, 233] on div "服務名稱/代號 服務名稱/代號" at bounding box center [453, 255] width 656 height 77
type input "A咪-6"
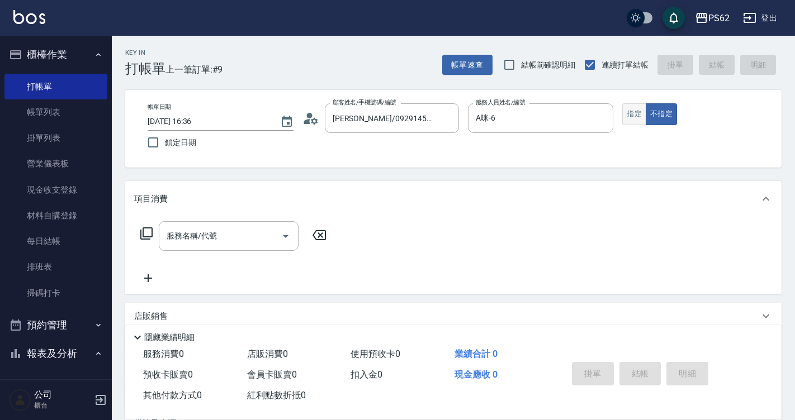
click at [636, 107] on button "指定" at bounding box center [634, 114] width 24 height 22
click at [146, 231] on icon at bounding box center [146, 233] width 13 height 13
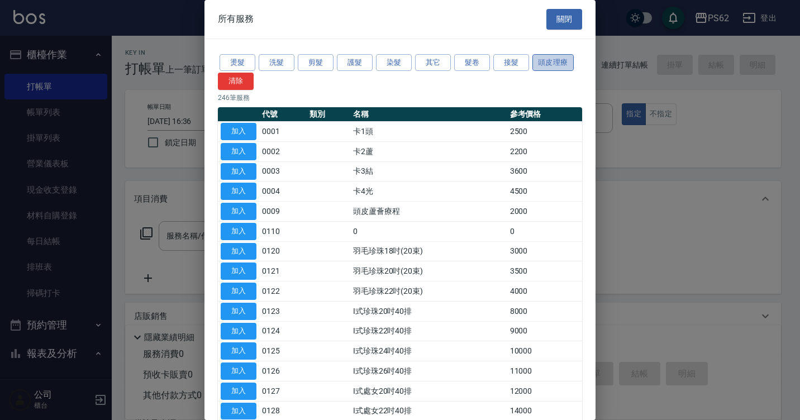
click at [545, 61] on button "頭皮理療" at bounding box center [553, 62] width 41 height 17
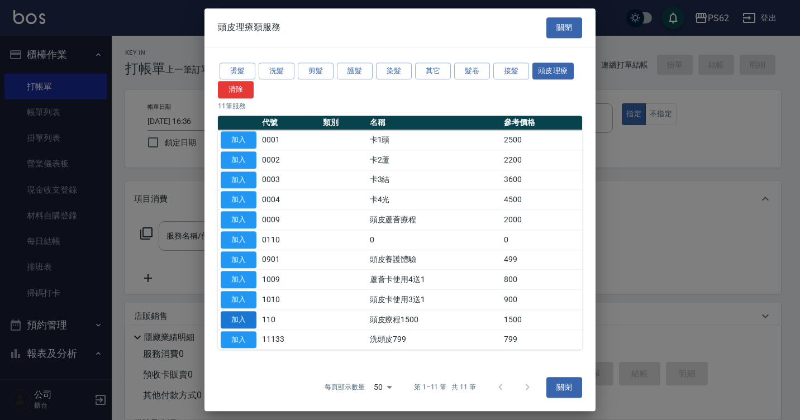
click at [243, 322] on button "加入" at bounding box center [239, 319] width 36 height 17
type input "頭皮療程1500(110)"
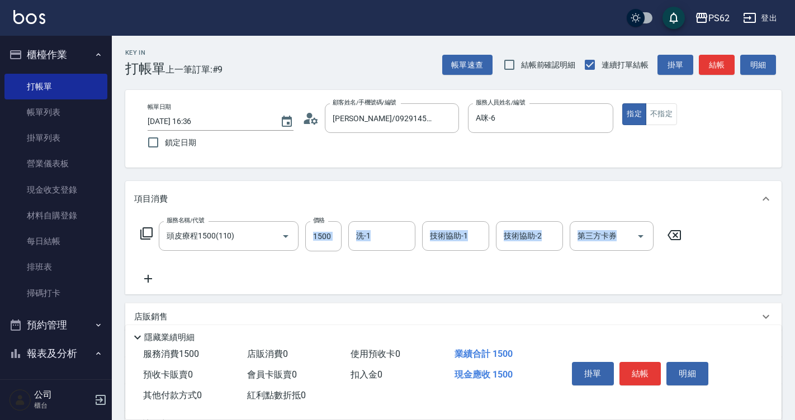
click at [142, 232] on icon at bounding box center [146, 233] width 13 height 13
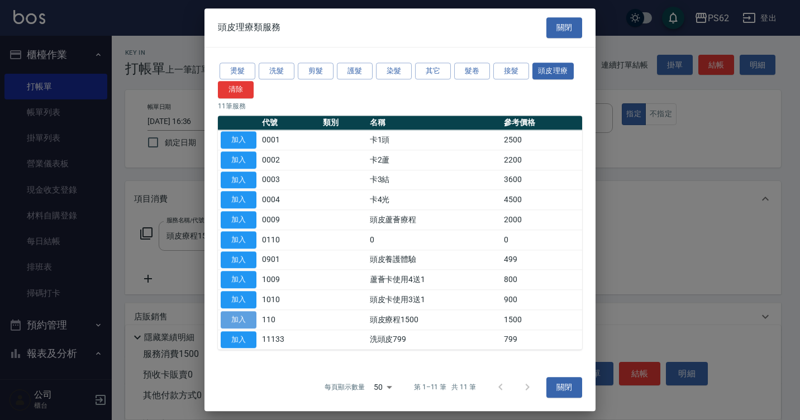
click at [249, 318] on button "加入" at bounding box center [239, 319] width 36 height 17
click at [249, 286] on div "服務名稱/代號 頭皮療程1500(110) 服務名稱/代號 價格 1500 價格 第三方卡券 第三方卡券" at bounding box center [300, 253] width 333 height 64
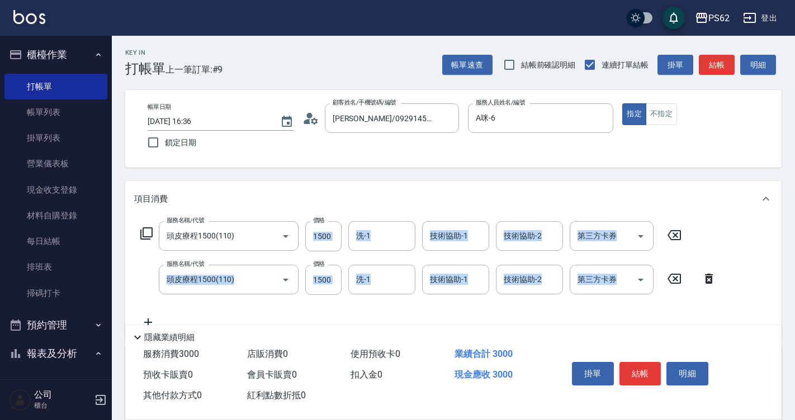
click at [148, 231] on icon at bounding box center [146, 233] width 13 height 13
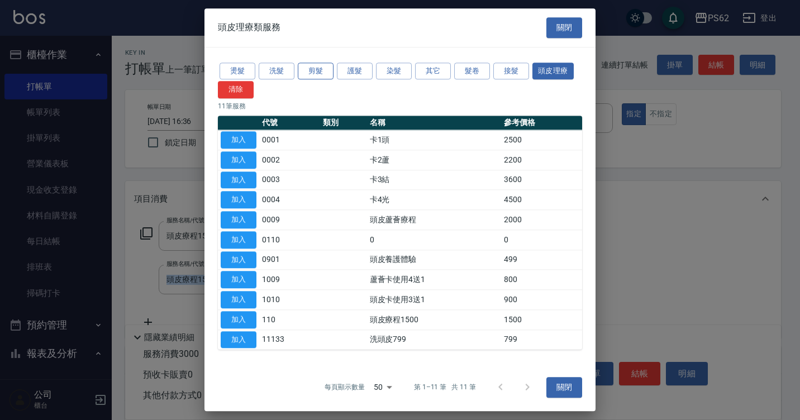
click at [312, 71] on button "剪髮" at bounding box center [316, 71] width 36 height 17
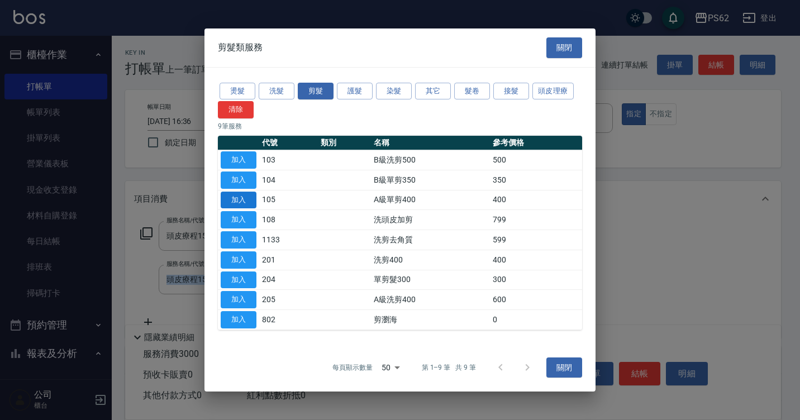
click at [244, 200] on button "加入" at bounding box center [239, 200] width 36 height 17
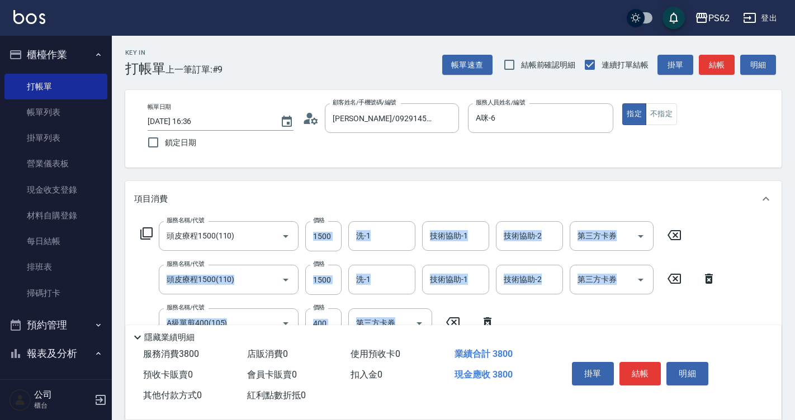
click at [146, 233] on icon at bounding box center [146, 233] width 13 height 13
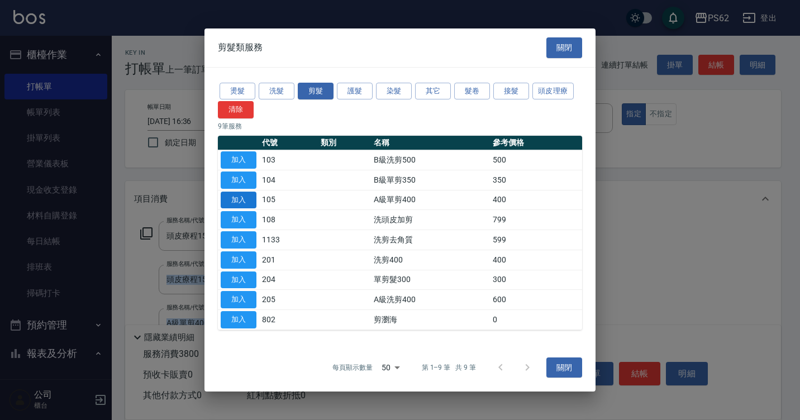
click at [241, 201] on button "加入" at bounding box center [239, 200] width 36 height 17
click at [241, 201] on div "項目消費" at bounding box center [446, 199] width 625 height 12
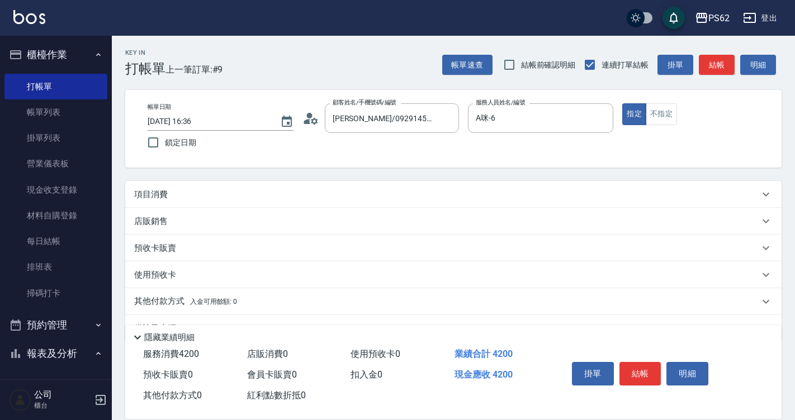
click at [162, 193] on p "項目消費" at bounding box center [151, 195] width 34 height 12
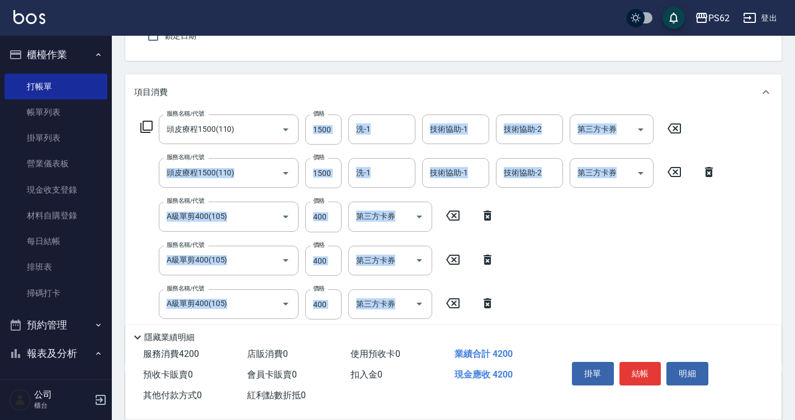
scroll to position [112, 0]
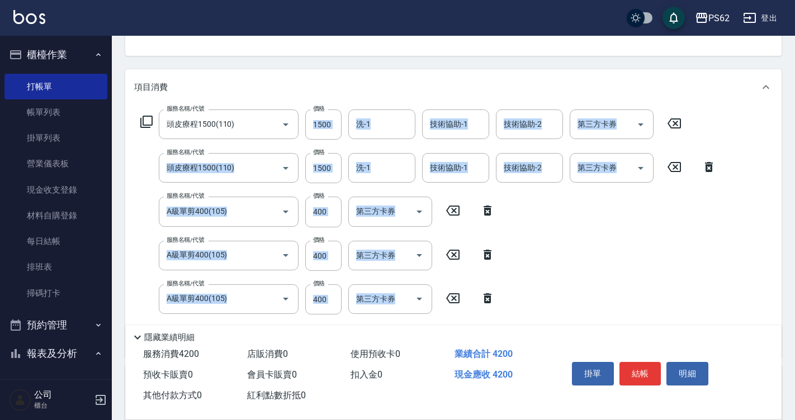
click at [486, 295] on icon at bounding box center [487, 298] width 8 height 10
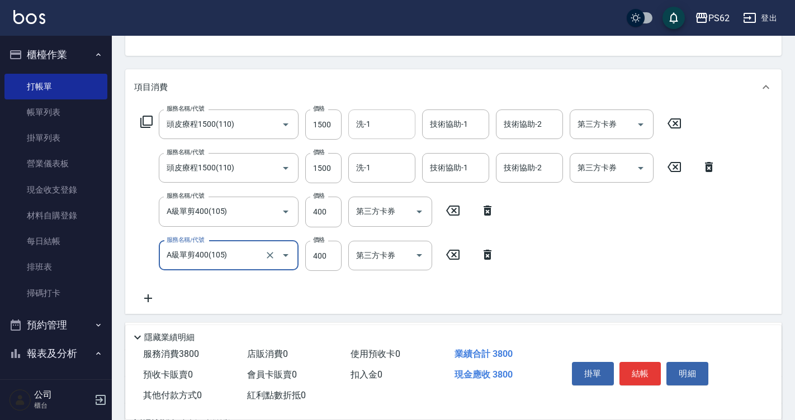
click at [396, 123] on input "洗-1" at bounding box center [381, 125] width 57 height 20
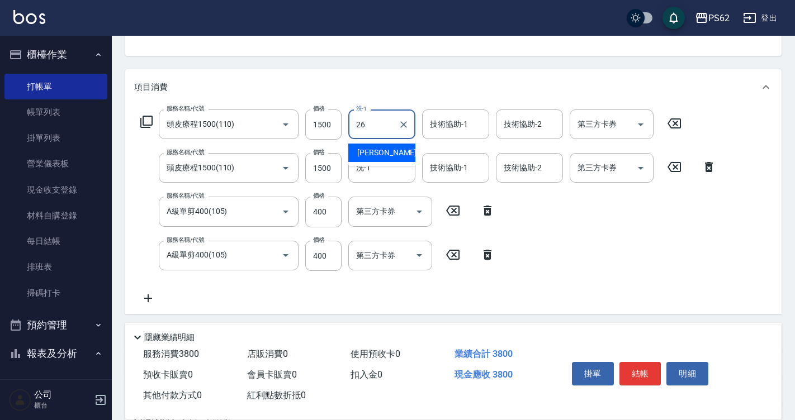
type input "小欣-26"
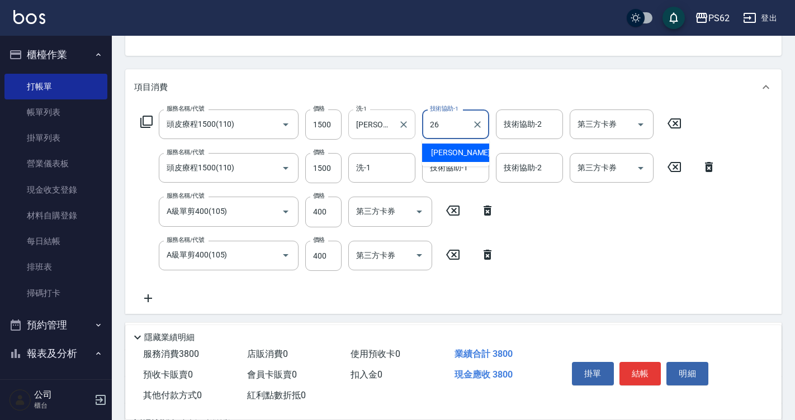
type input "小欣-26"
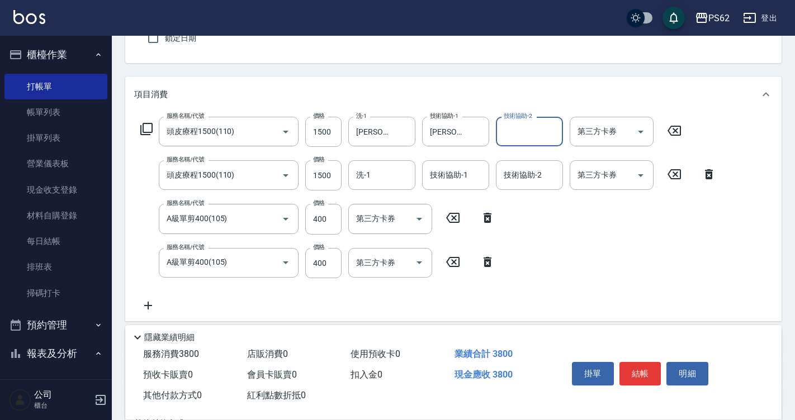
scroll to position [0, 0]
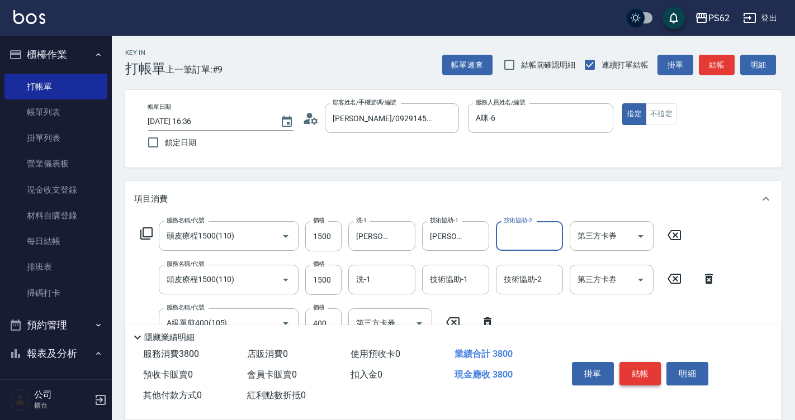
click at [643, 374] on button "結帳" at bounding box center [640, 373] width 42 height 23
click at [643, 374] on div "掛單 結帳 明細" at bounding box center [640, 375] width 146 height 35
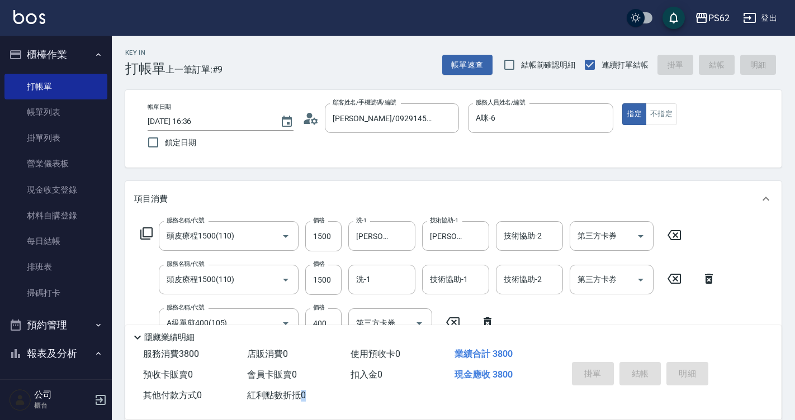
type input "2025/08/23 16:49"
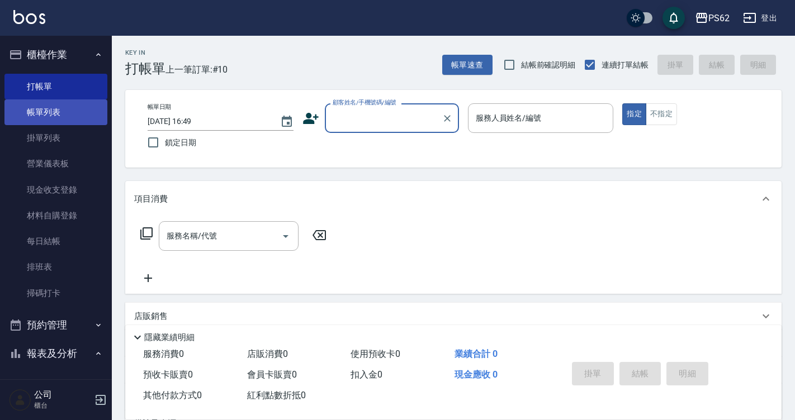
click at [85, 115] on link "帳單列表" at bounding box center [55, 112] width 103 height 26
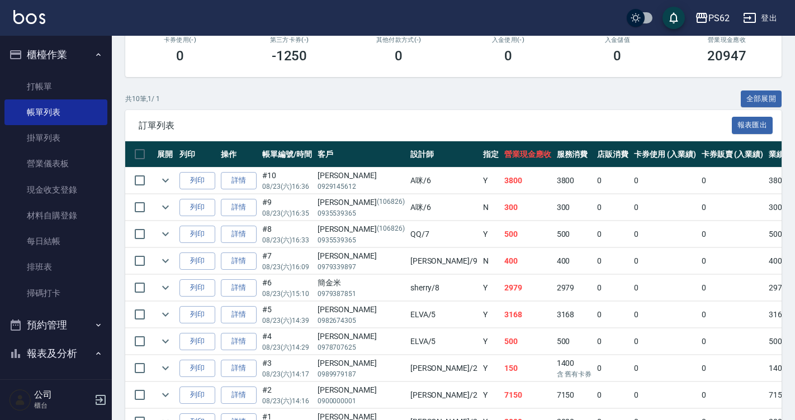
scroll to position [272, 0]
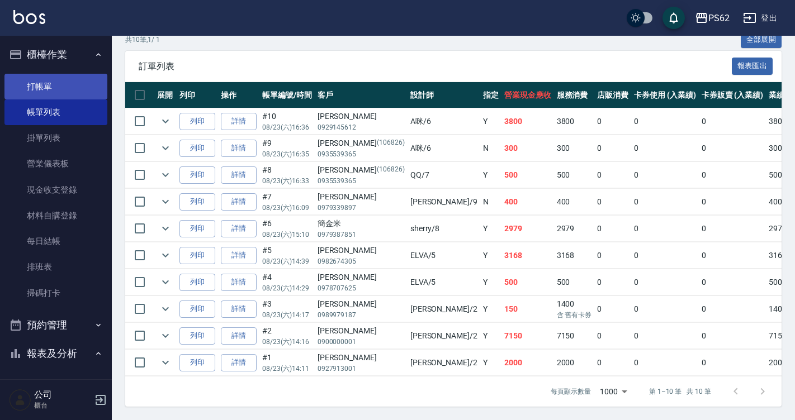
click at [89, 84] on link "打帳單" at bounding box center [55, 87] width 103 height 26
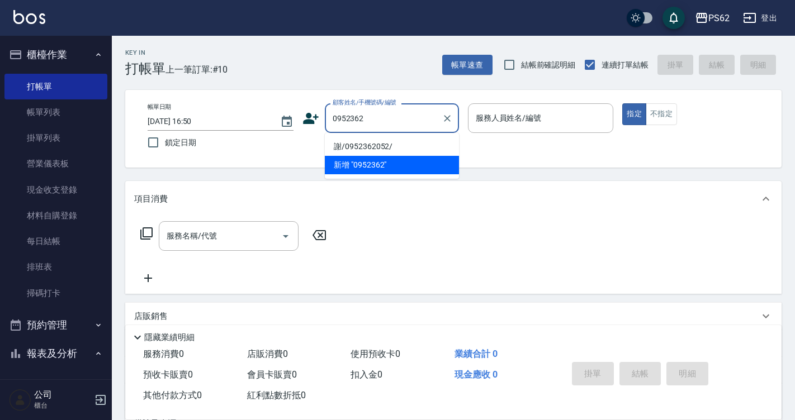
click at [407, 144] on li "謝/0952362052/" at bounding box center [392, 146] width 134 height 18
type input "謝/0952362052/"
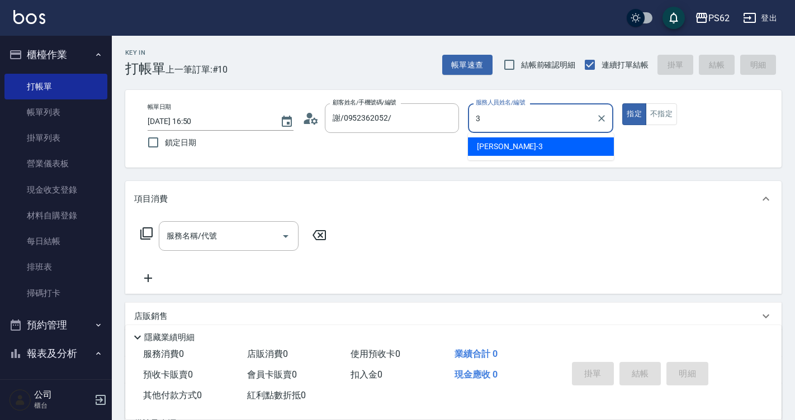
type input "Tina-3"
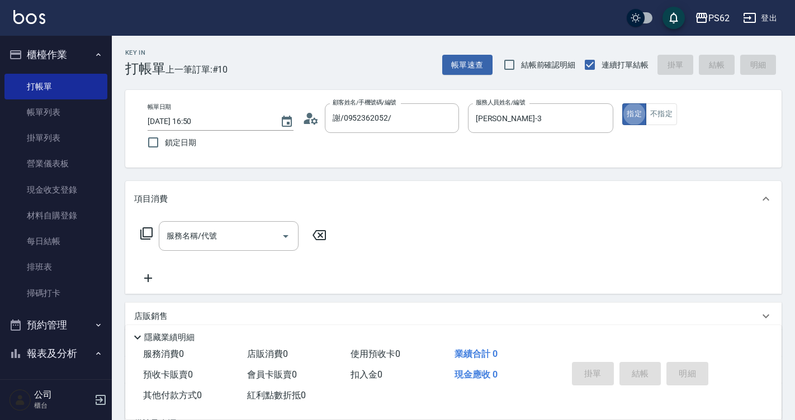
type button "true"
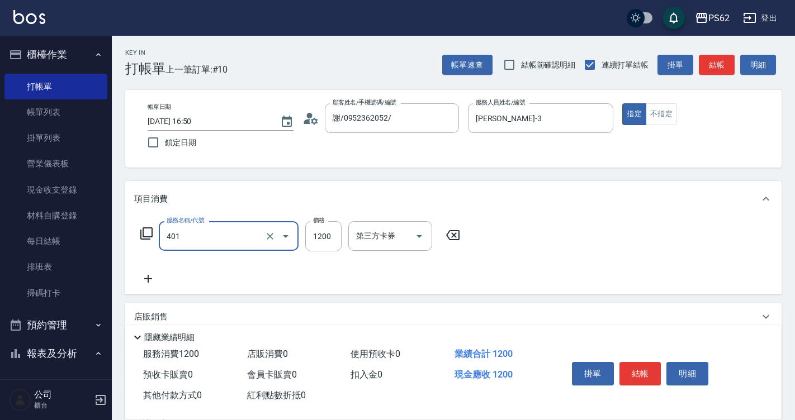
type input "一般染髮(401)"
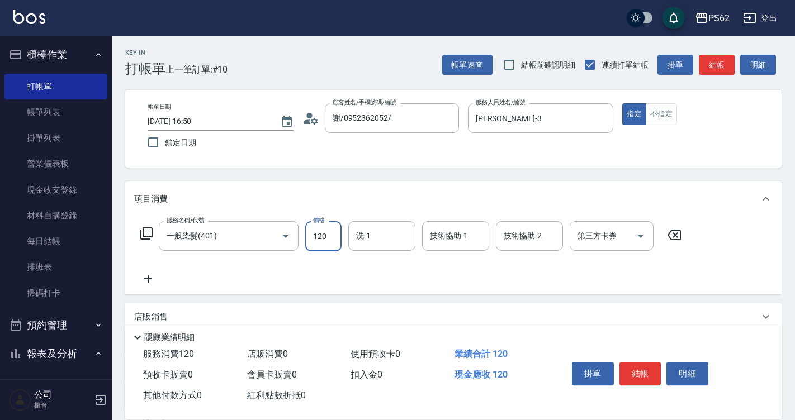
type input "1200"
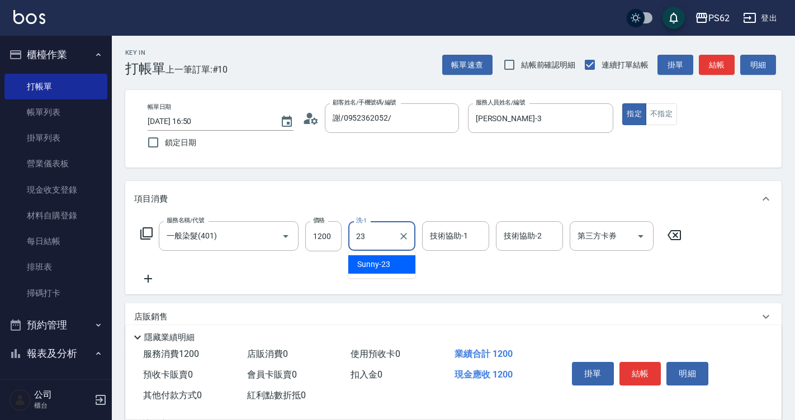
type input "Sunny-23"
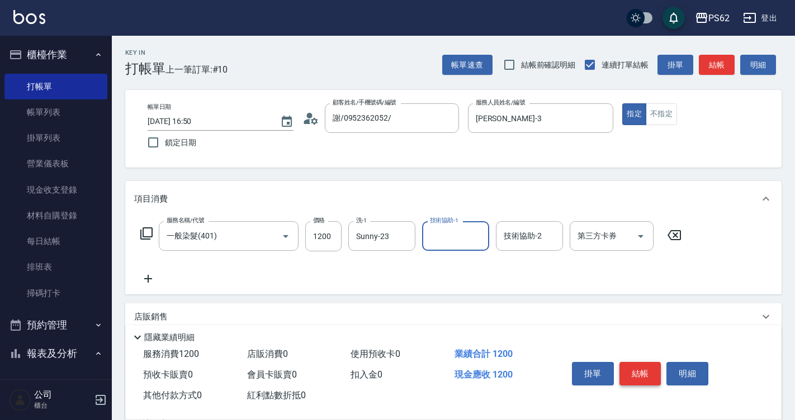
click at [628, 362] on button "結帳" at bounding box center [640, 373] width 42 height 23
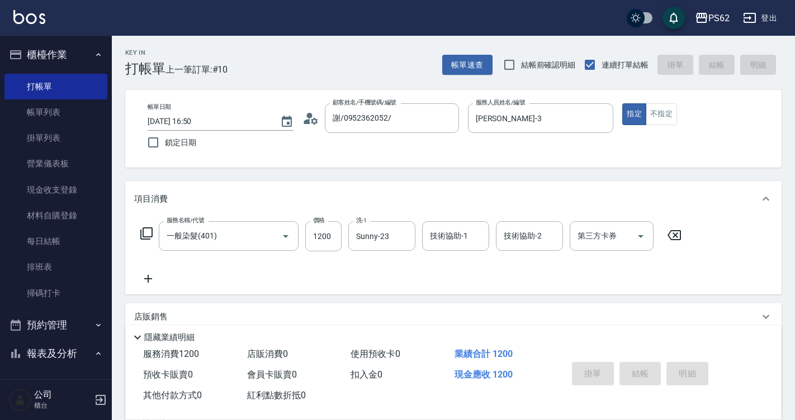
type input "2025/08/23 16:52"
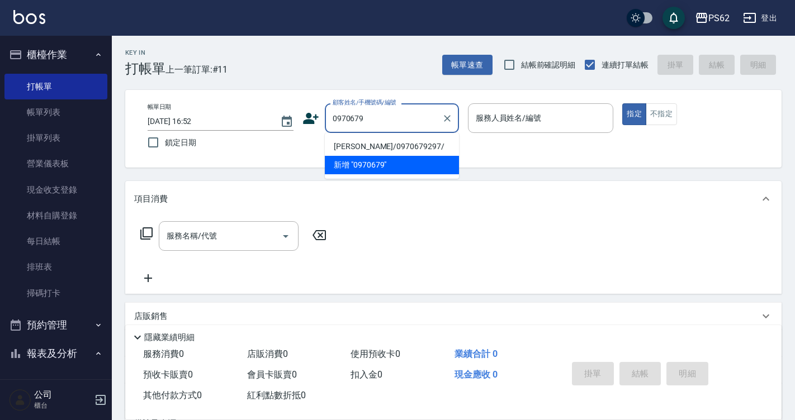
click at [374, 149] on li "李郁雅/0970679297/" at bounding box center [392, 146] width 134 height 18
type input "李郁雅/0970679297/"
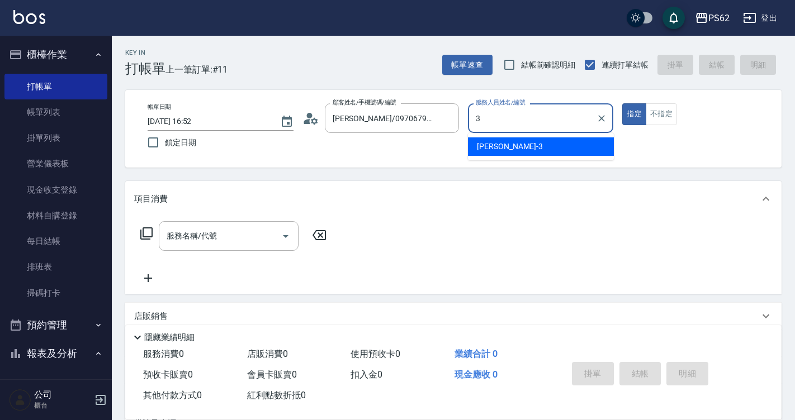
type input "Tina-3"
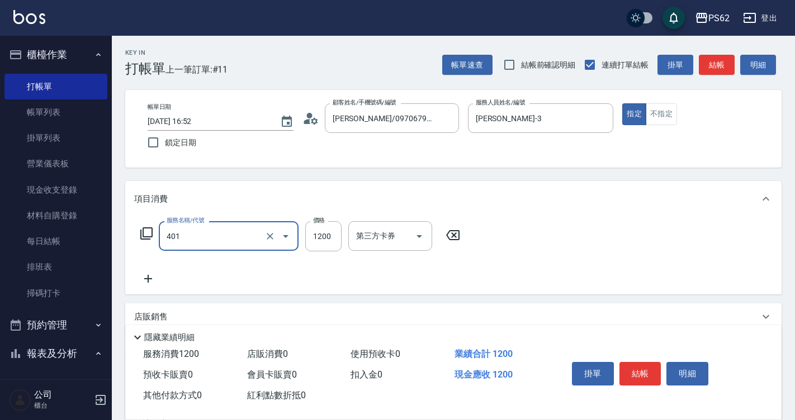
type input "一般染髮(401)"
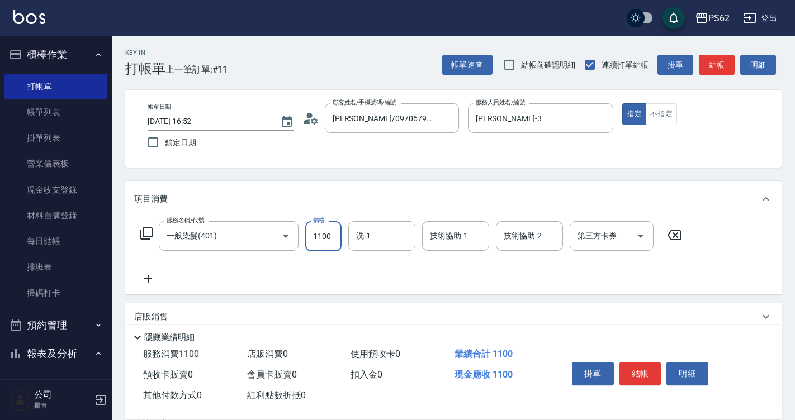
type input "1100"
type input "Sunny-23"
click at [406, 232] on icon "Clear" at bounding box center [403, 236] width 11 height 11
click at [630, 367] on button "結帳" at bounding box center [640, 373] width 42 height 23
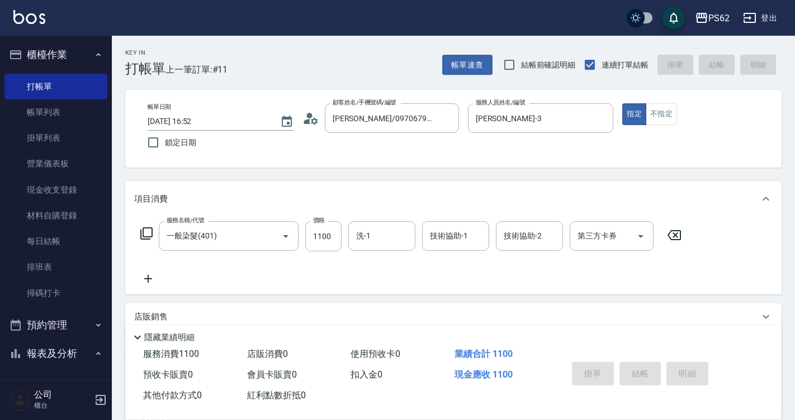
type input "2025/08/23 16:53"
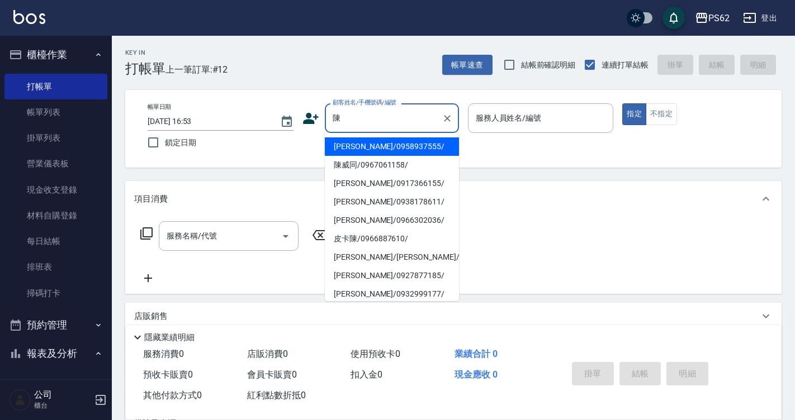
drag, startPoint x: 359, startPoint y: 113, endPoint x: 302, endPoint y: 108, distance: 56.7
click at [302, 108] on div "顧客姓名/手機號碼/編號 陳 顧客姓名/手機號碼/編號" at bounding box center [380, 118] width 156 height 30
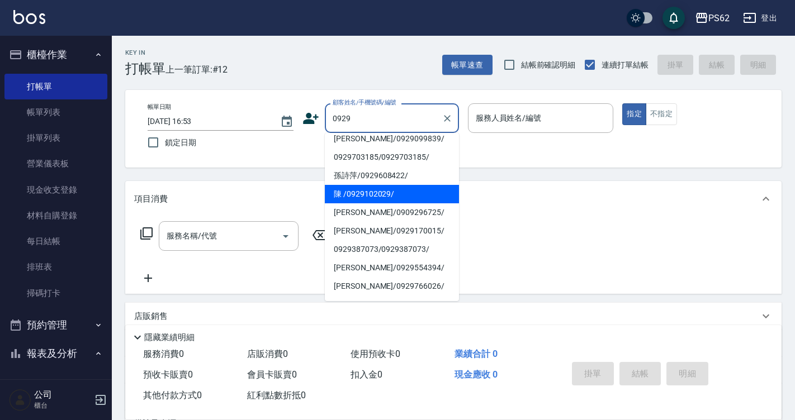
scroll to position [112, 0]
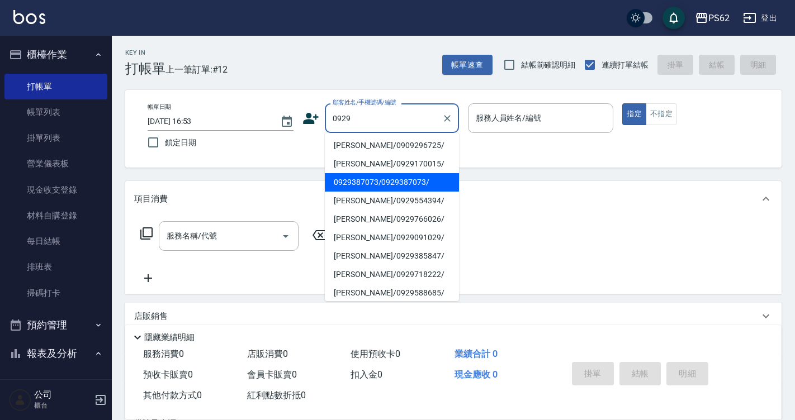
click at [376, 186] on li "0929387073/0929387073/" at bounding box center [392, 182] width 134 height 18
type input "0929387073/0929387073/"
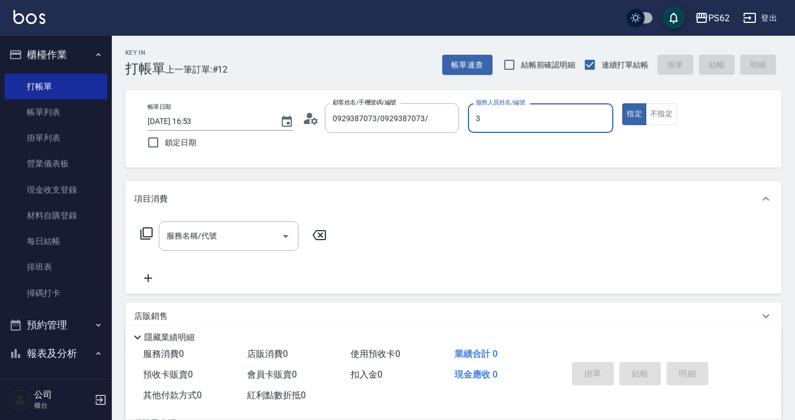
type input "Tina-3"
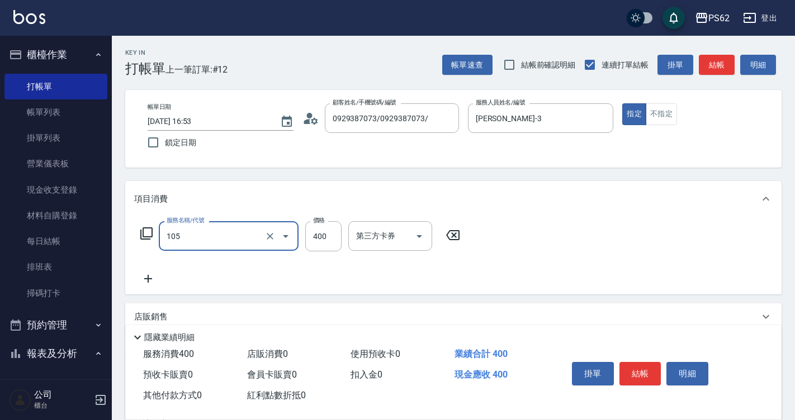
type input "A級單剪400(105)"
click at [636, 368] on button "結帳" at bounding box center [640, 373] width 42 height 23
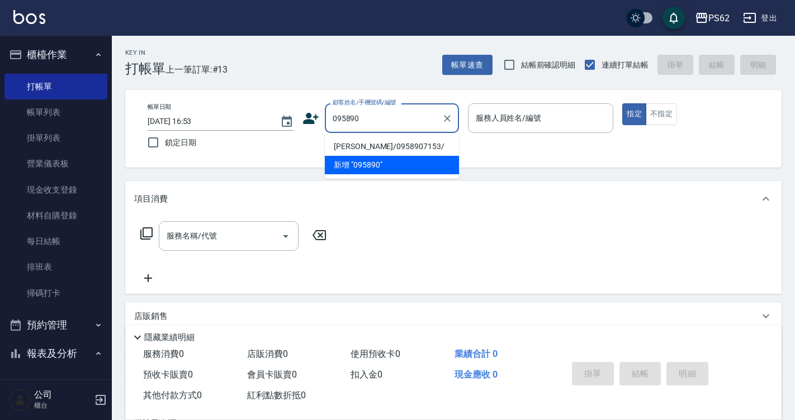
click at [431, 139] on li "蔡宗洋/0958907153/" at bounding box center [392, 146] width 134 height 18
type input "蔡宗洋/0958907153/"
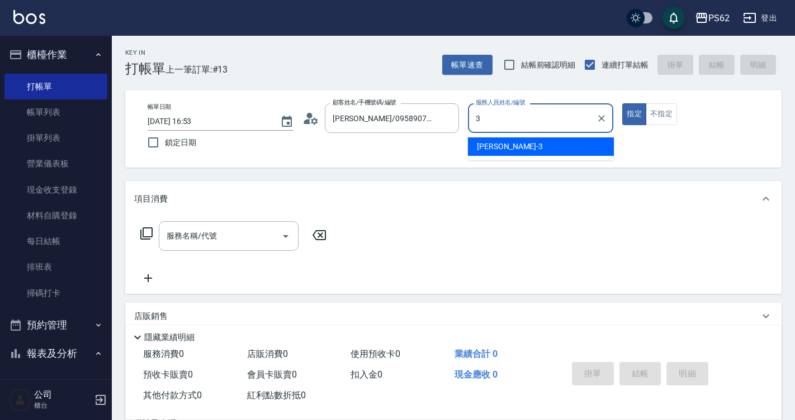
type input "Tina-3"
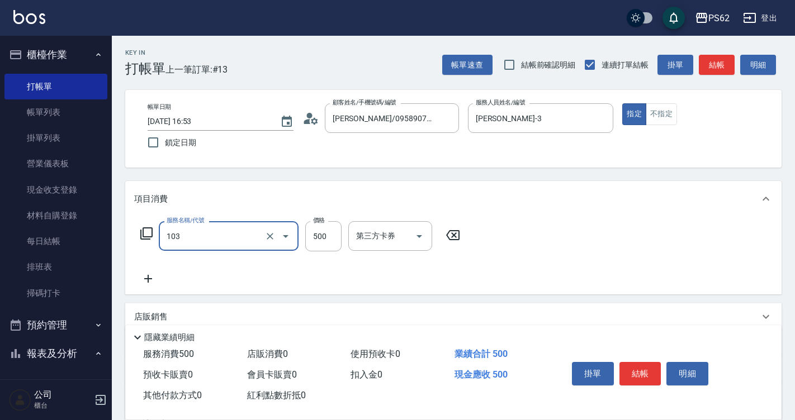
type input "B級洗剪500(103)"
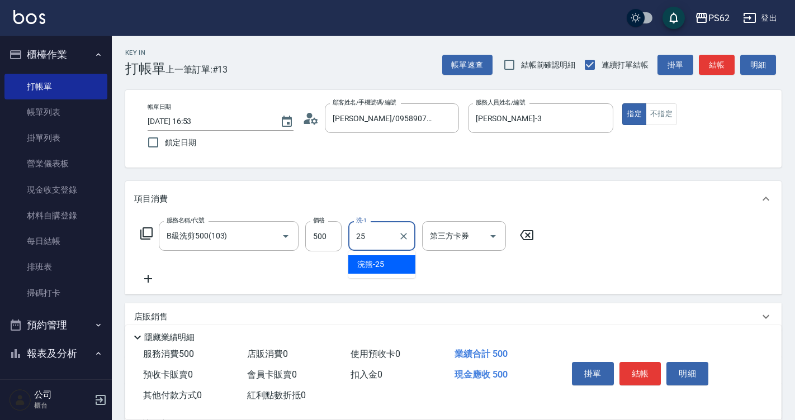
type input "浣熊-25"
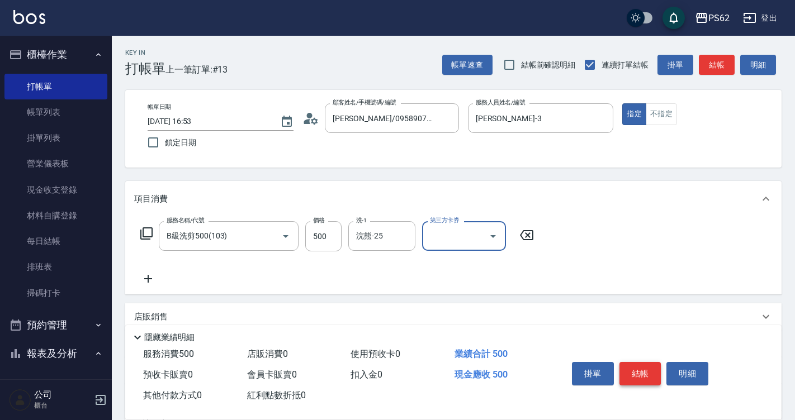
click at [656, 363] on button "結帳" at bounding box center [640, 373] width 42 height 23
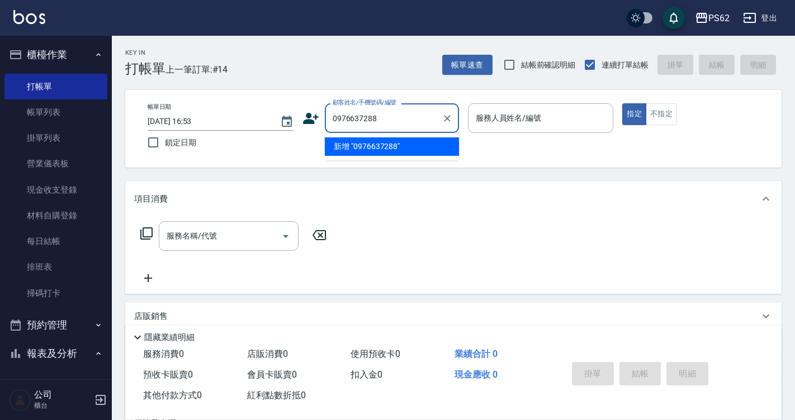
drag, startPoint x: 404, startPoint y: 117, endPoint x: 236, endPoint y: 109, distance: 168.4
click at [236, 109] on div "帳單日期 2025/08/23 16:53 鎖定日期 顧客姓名/手機號碼/編號 0976637288 顧客姓名/手機號碼/編號 服務人員姓名/編號 服務人員姓…" at bounding box center [453, 128] width 629 height 51
type input "0976637288"
click at [312, 121] on icon at bounding box center [311, 118] width 16 height 11
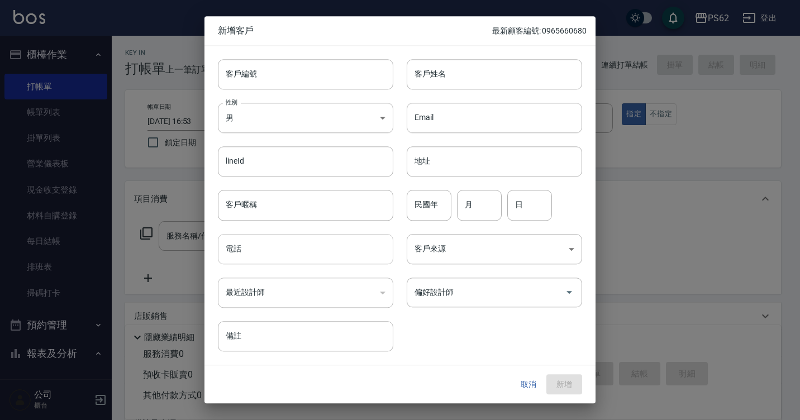
click at [270, 251] on input "電話" at bounding box center [305, 249] width 175 height 30
paste input "0976637288"
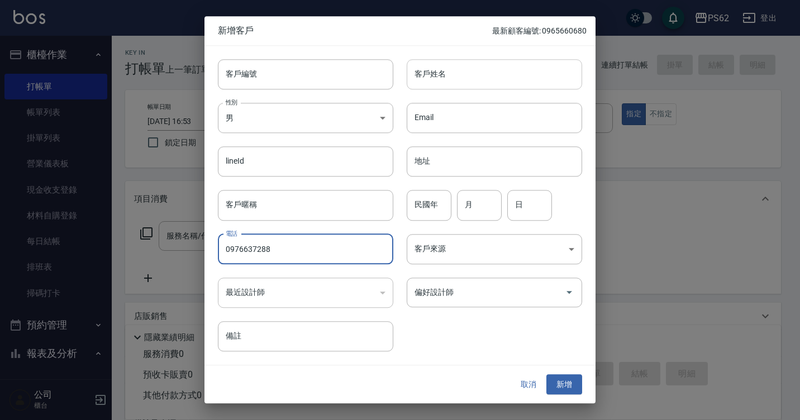
type input "0976637288"
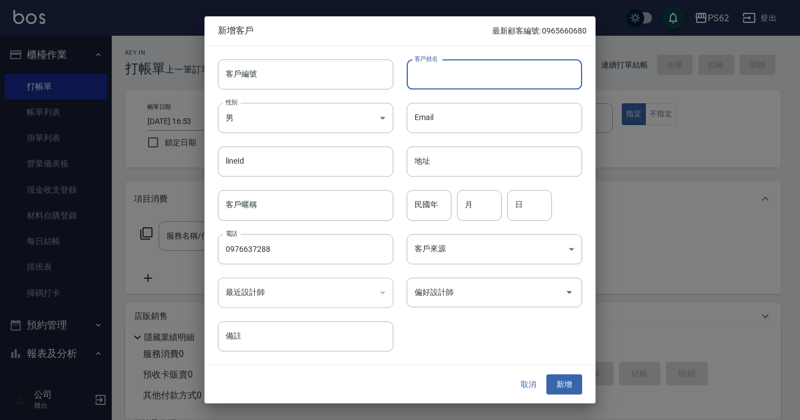
click at [443, 82] on input "客戶姓名" at bounding box center [494, 74] width 175 height 30
type input "李姿潔"
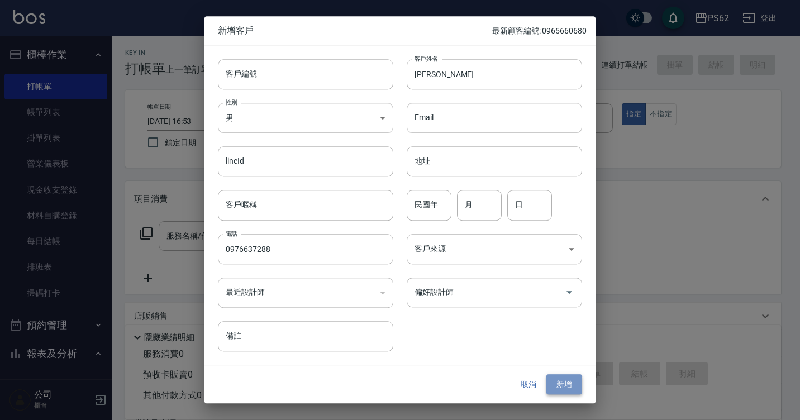
click at [558, 381] on button "新增" at bounding box center [565, 384] width 36 height 21
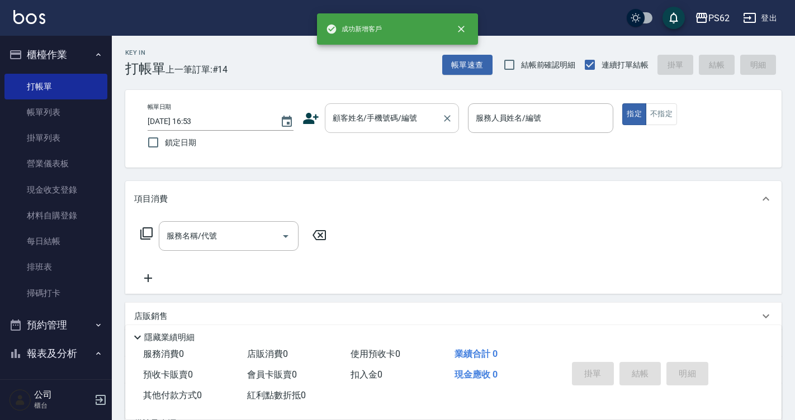
click at [401, 123] on input "顧客姓名/手機號碼/編號" at bounding box center [383, 118] width 107 height 20
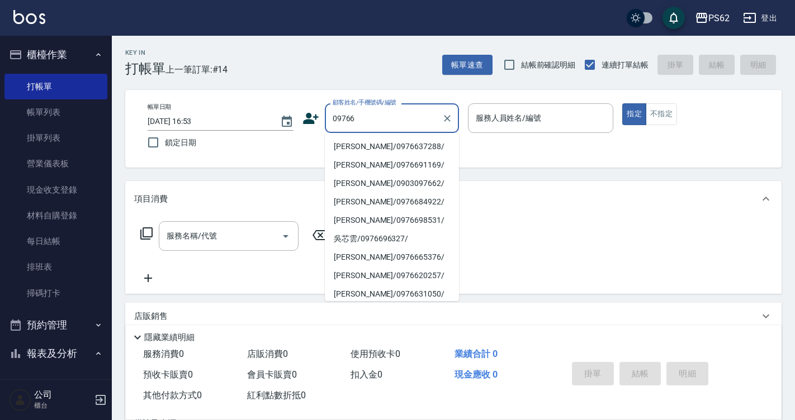
click at [378, 145] on li "李姿潔/0976637288/" at bounding box center [392, 146] width 134 height 18
type input "李姿潔/0976637288/"
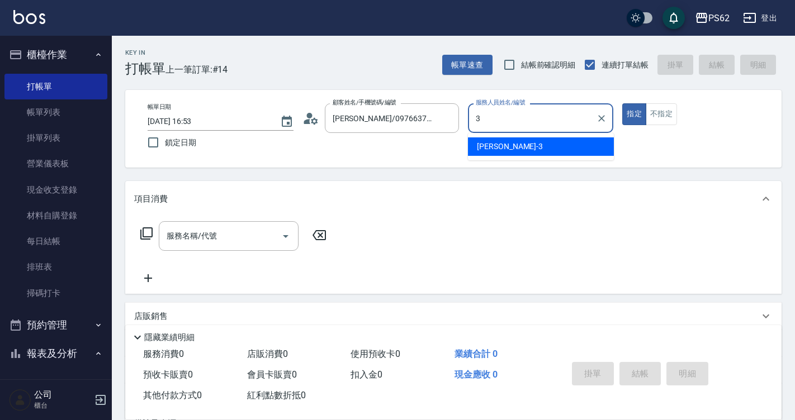
type input "Tina-3"
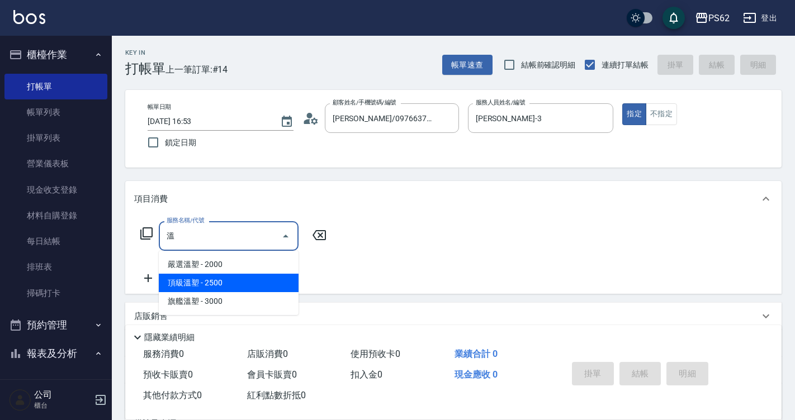
click at [265, 282] on span "頂級溫塑 - 2500" at bounding box center [229, 283] width 140 height 18
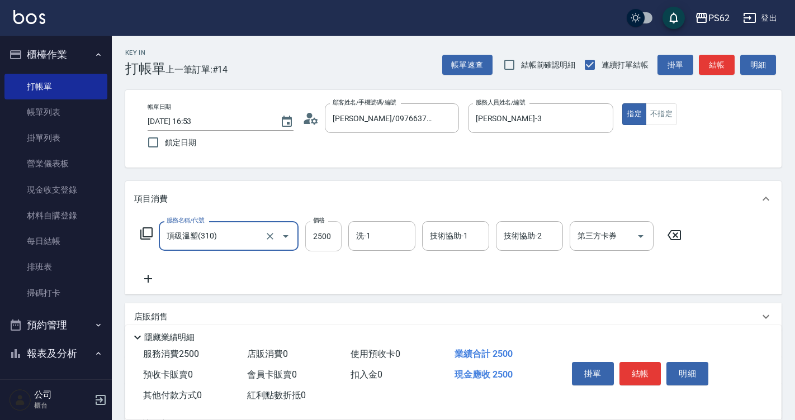
type input "頂級溫塑(310)"
click at [339, 228] on input "2500" at bounding box center [323, 236] width 36 height 30
type input "3300"
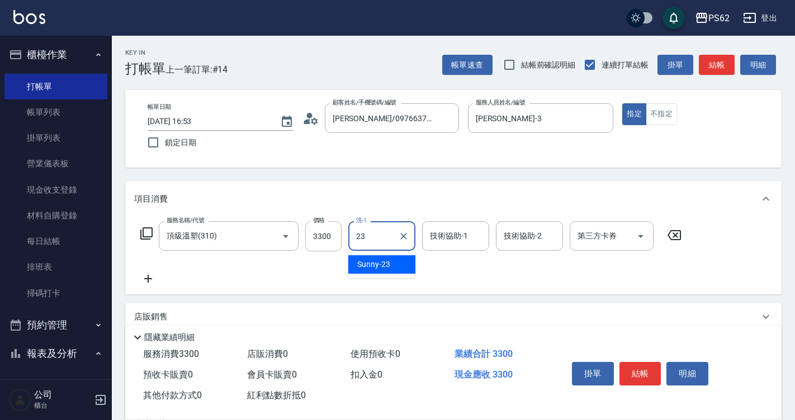
type input "Sunny-23"
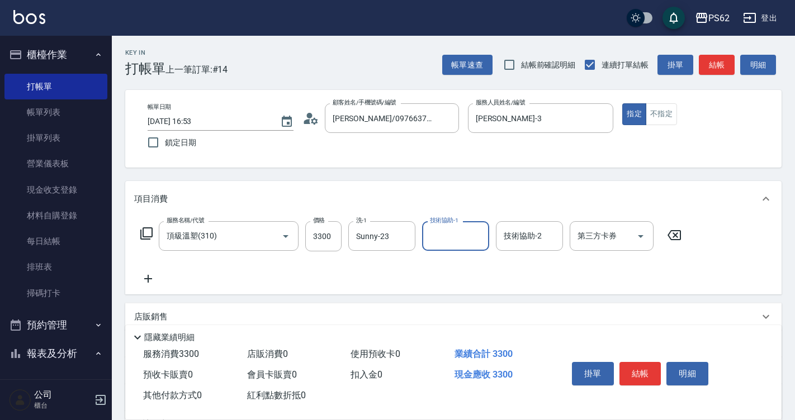
click at [153, 273] on icon at bounding box center [148, 278] width 28 height 13
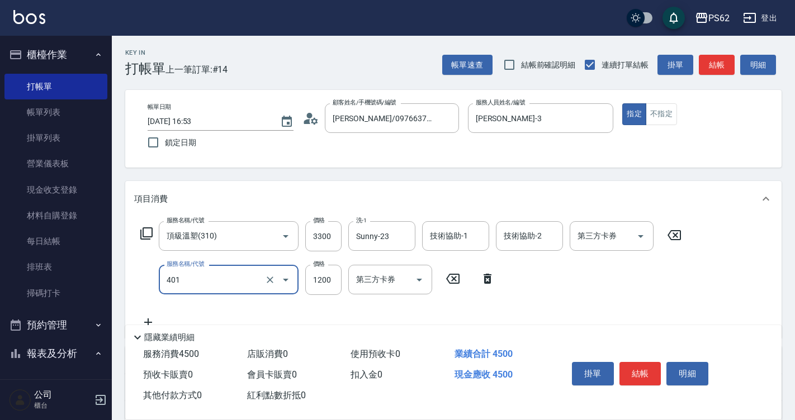
type input "一般染髮(401)"
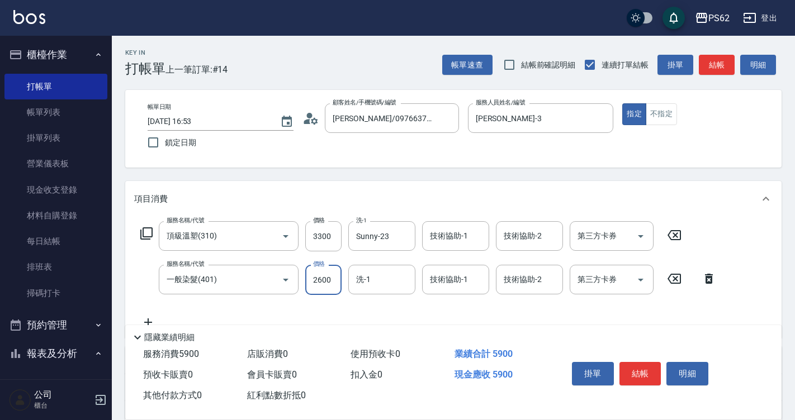
type input "2600"
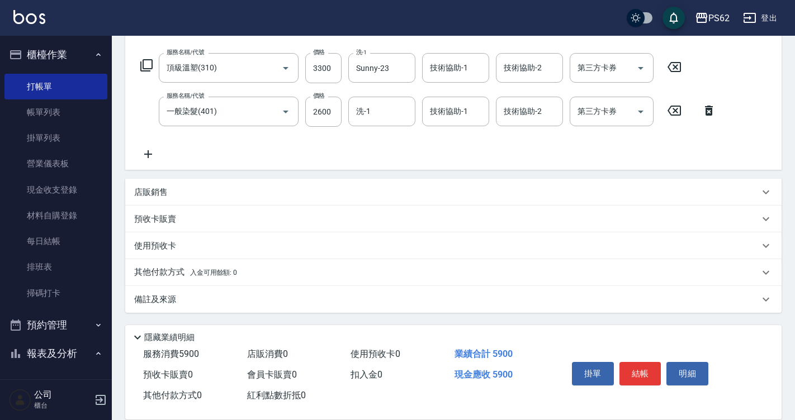
click at [156, 270] on p "其他付款方式 入金可用餘額: 0" at bounding box center [185, 273] width 103 height 12
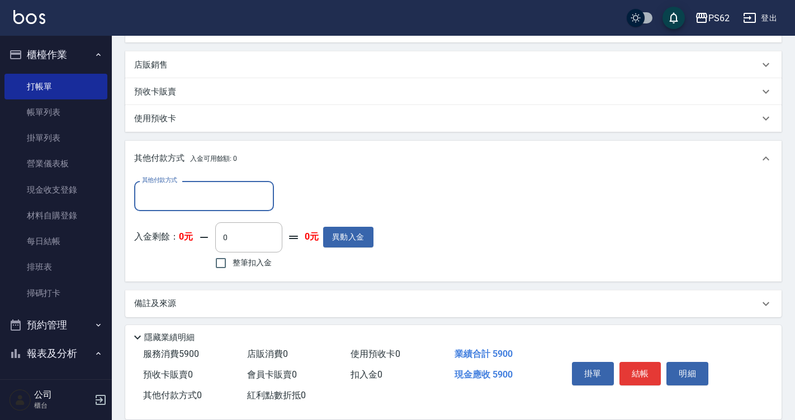
scroll to position [300, 0]
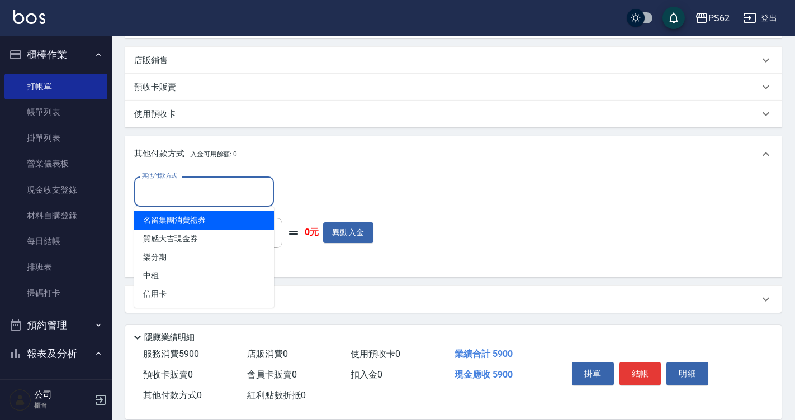
click at [193, 197] on input "其他付款方式" at bounding box center [204, 192] width 130 height 20
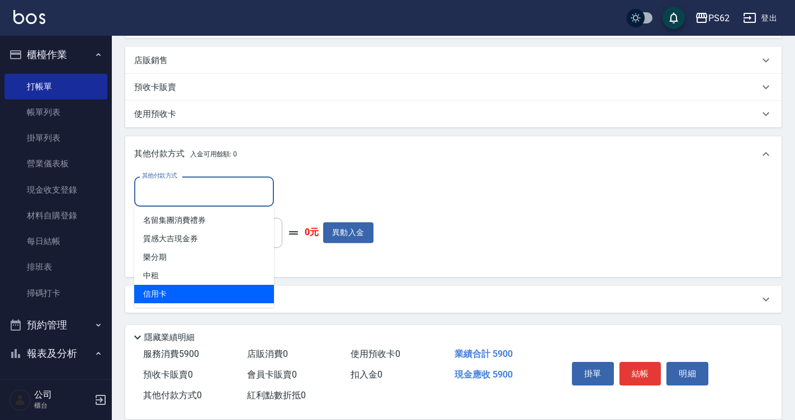
click at [175, 288] on span "信用卡" at bounding box center [204, 294] width 140 height 18
type input "信用卡"
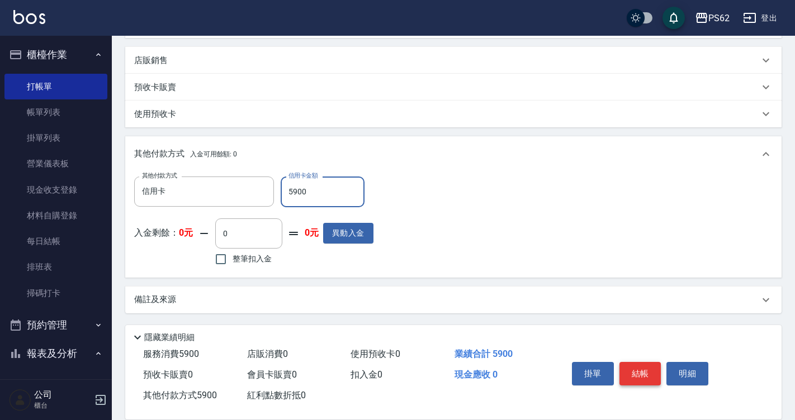
type input "5900"
click at [625, 363] on button "結帳" at bounding box center [640, 373] width 42 height 23
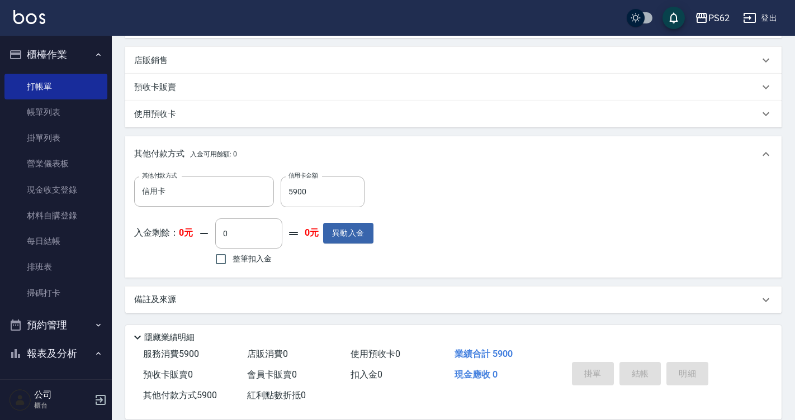
type input "2025/08/23 16:54"
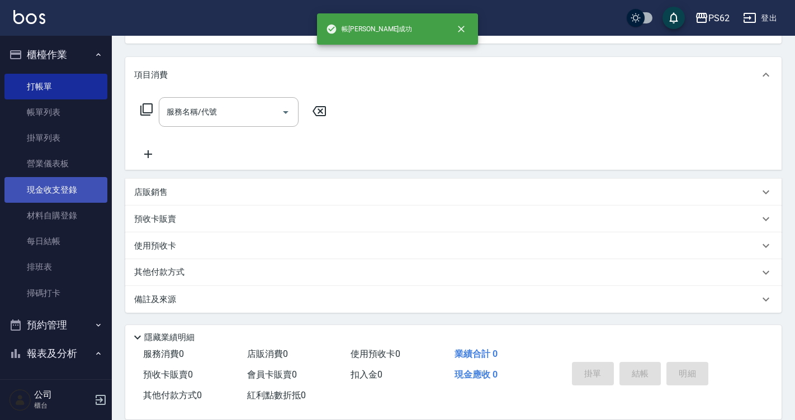
scroll to position [0, 0]
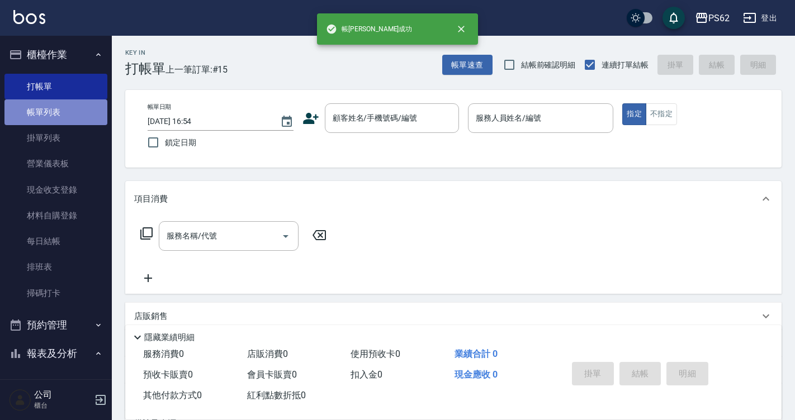
click at [65, 119] on link "帳單列表" at bounding box center [55, 112] width 103 height 26
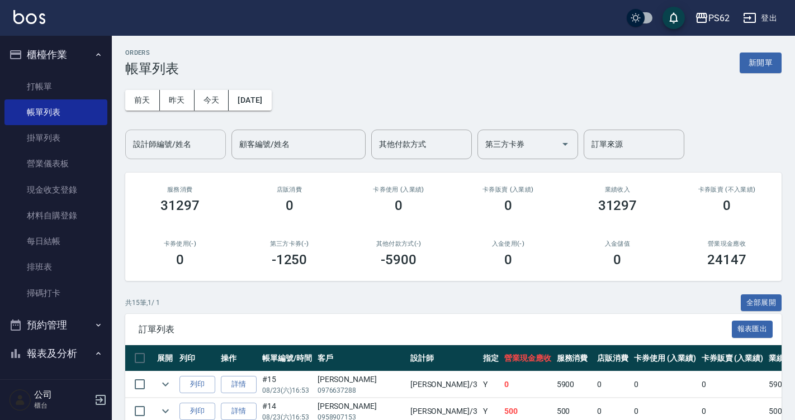
click at [180, 146] on input "設計師編號/姓名" at bounding box center [175, 145] width 91 height 20
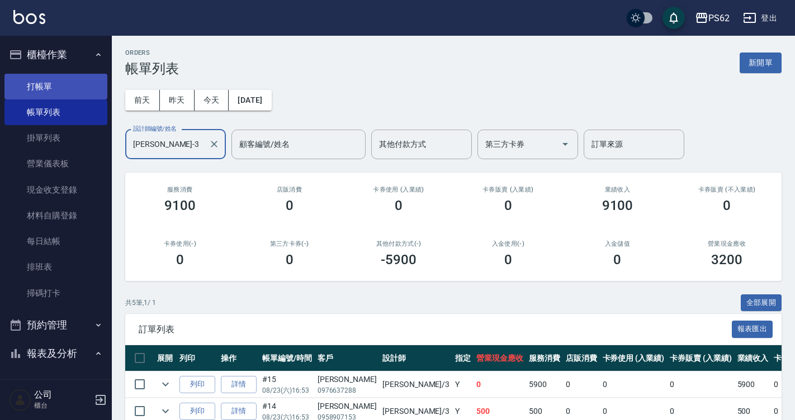
type input "Tina-3"
click at [73, 93] on link "打帳單" at bounding box center [55, 87] width 103 height 26
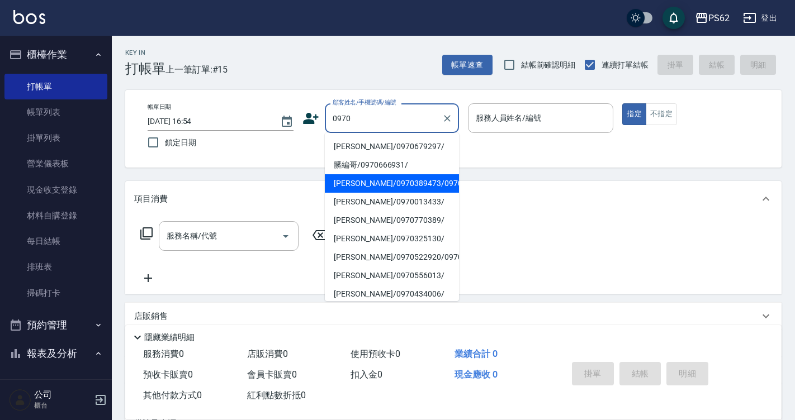
click at [381, 189] on li "萱萱/0970389473/0970389473" at bounding box center [392, 183] width 134 height 18
type input "萱萱/0970389473/0970389473"
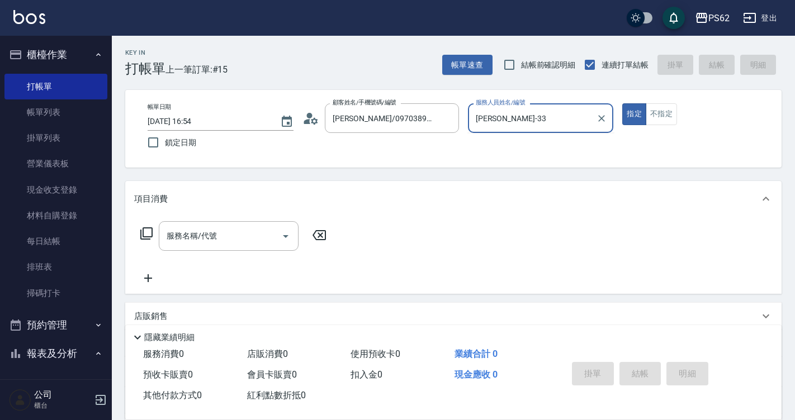
type input "Tina-3"
click at [622, 103] on button "指定" at bounding box center [634, 114] width 24 height 22
type button "true"
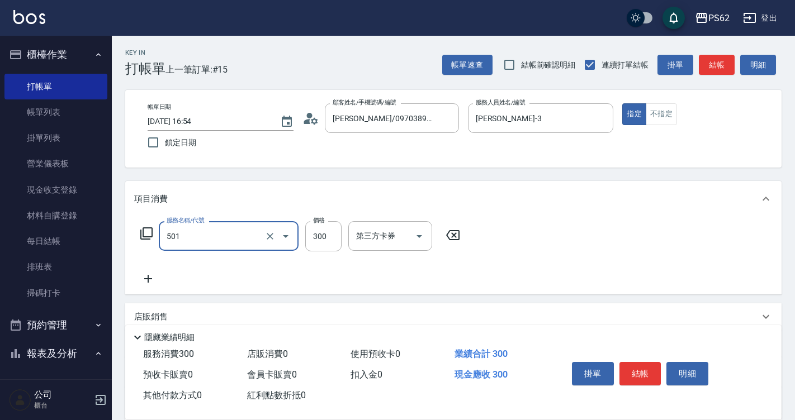
type input "自備護髮(501)"
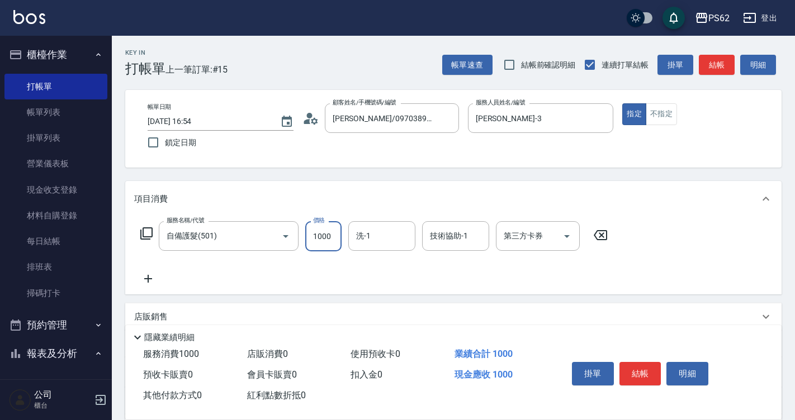
type input "1000"
click at [633, 367] on button "結帳" at bounding box center [640, 373] width 42 height 23
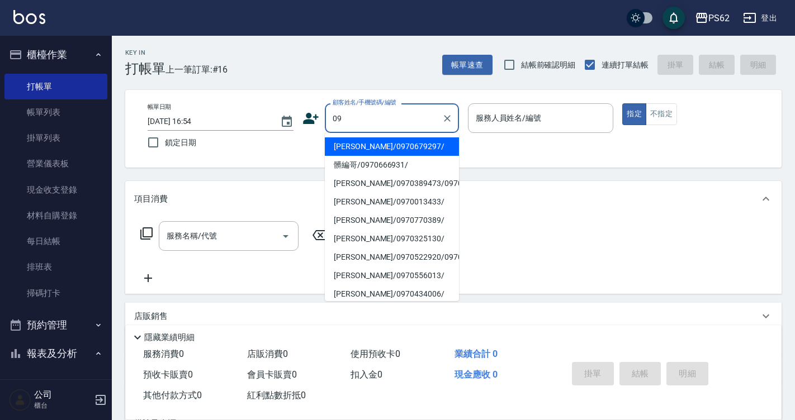
type input "李郁雅/0970679297/"
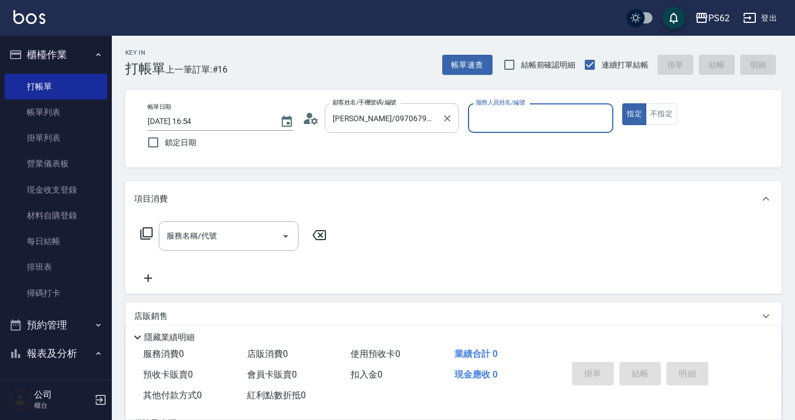
click at [431, 125] on input "李郁雅/0970679297/" at bounding box center [383, 118] width 107 height 20
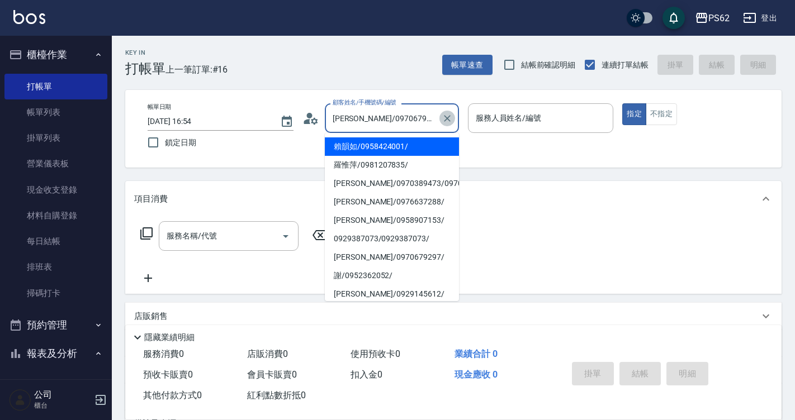
click at [442, 117] on icon "Clear" at bounding box center [447, 118] width 11 height 11
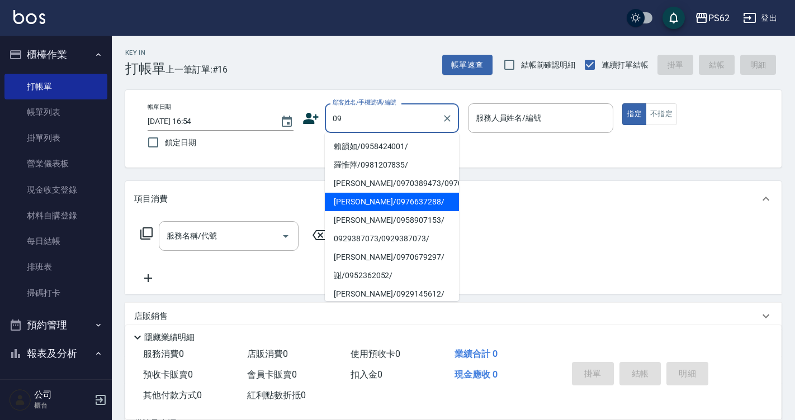
type input "賴韻如/0958424001/"
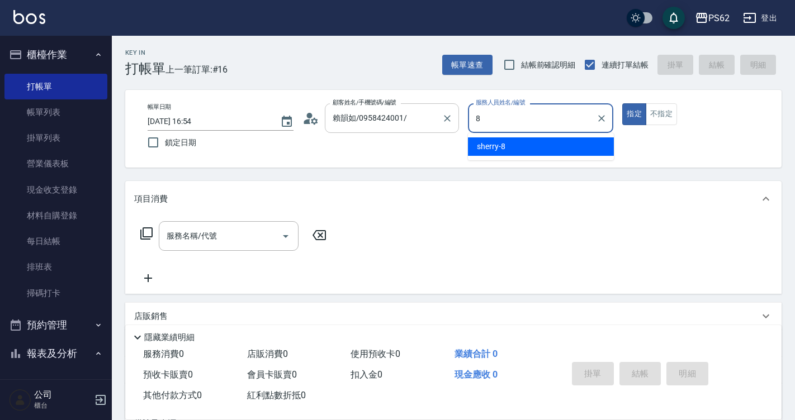
type input "sherry-8"
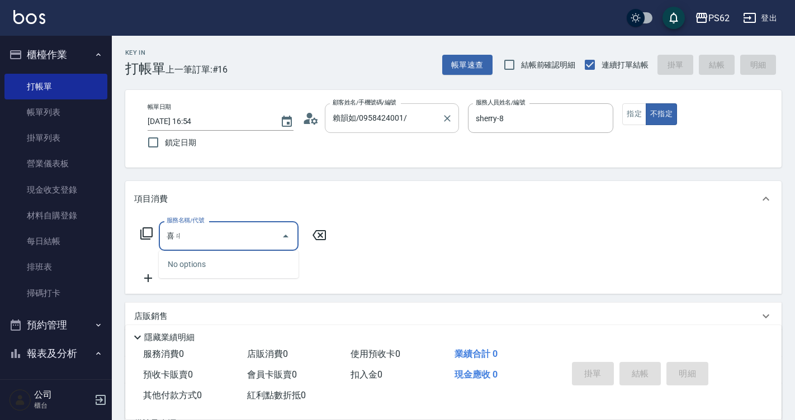
type input "喜"
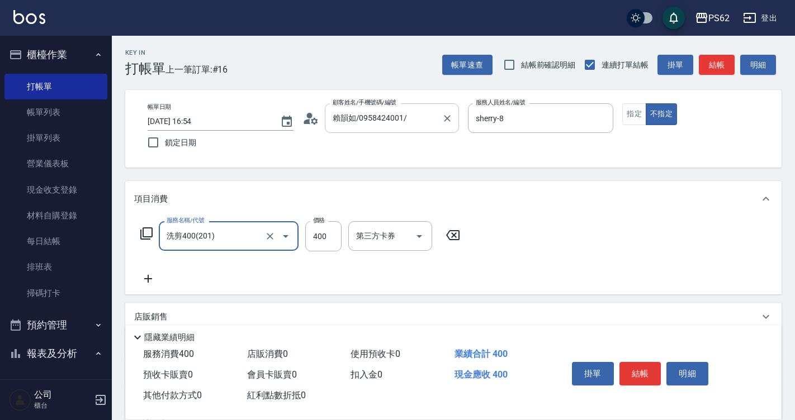
type input "洗剪400(201)"
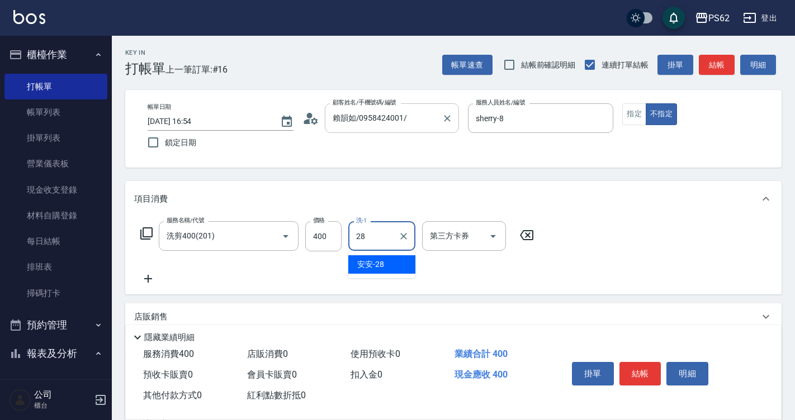
type input "安安-28"
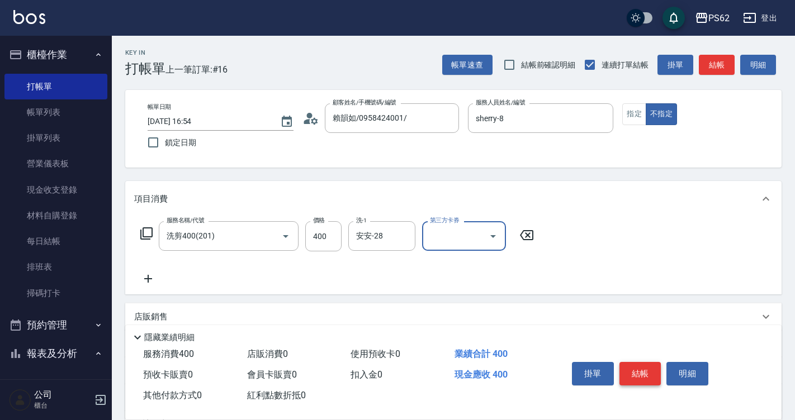
click at [635, 367] on button "結帳" at bounding box center [640, 373] width 42 height 23
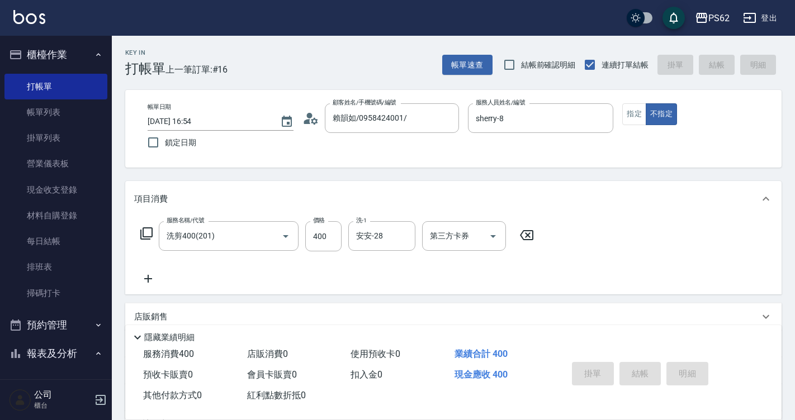
type input "2025/08/23 17:17"
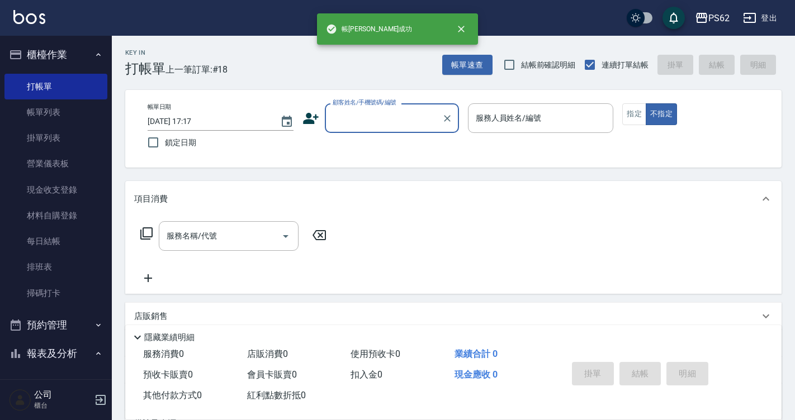
click at [355, 118] on input "顧客姓名/手機號碼/編號" at bounding box center [383, 118] width 107 height 20
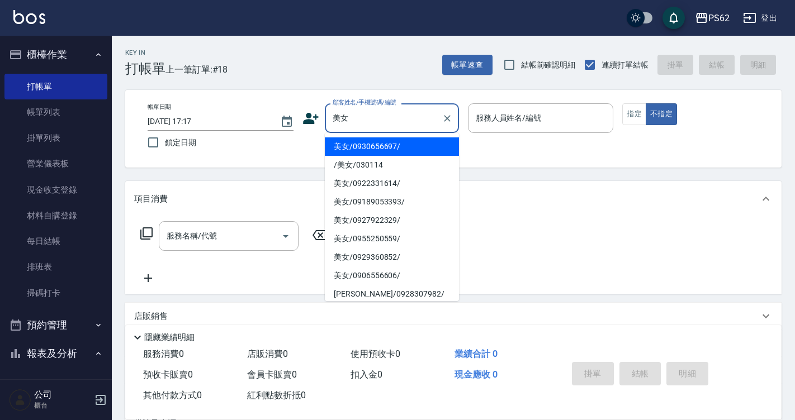
type input "美女/0930656697/"
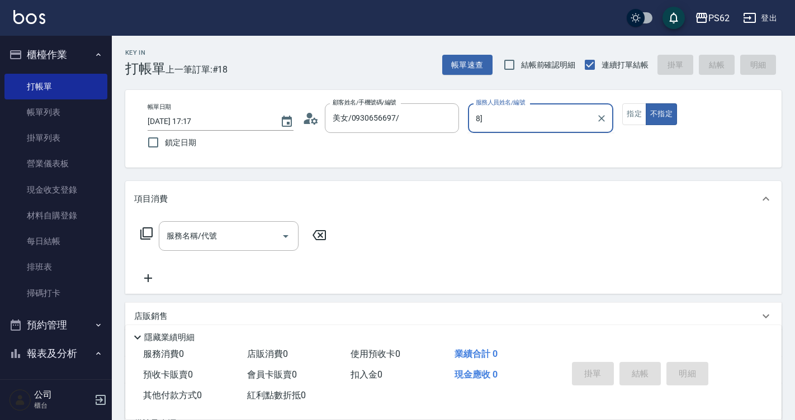
type input "8]"
click at [646, 103] on button "不指定" at bounding box center [661, 114] width 31 height 22
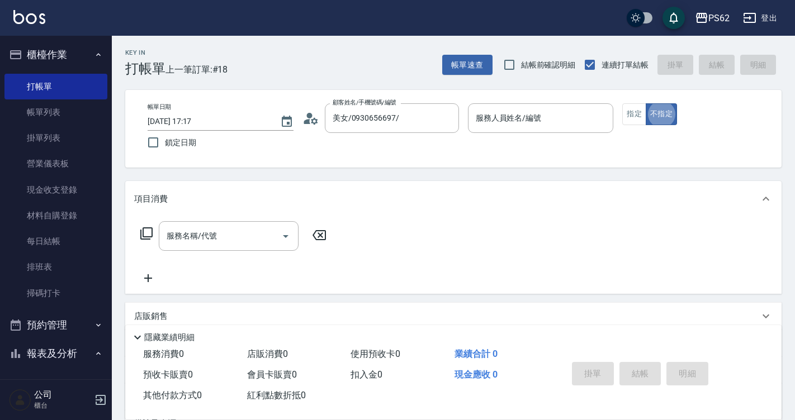
type button "false"
click at [561, 122] on input "服務人員姓名/編號" at bounding box center [541, 118] width 136 height 20
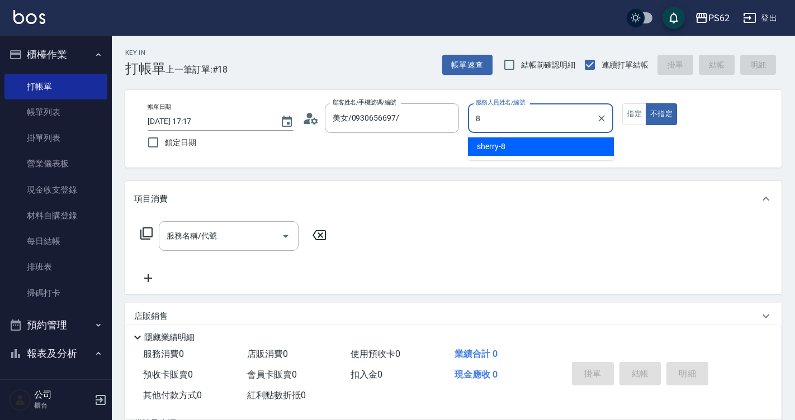
type input "sherry-8"
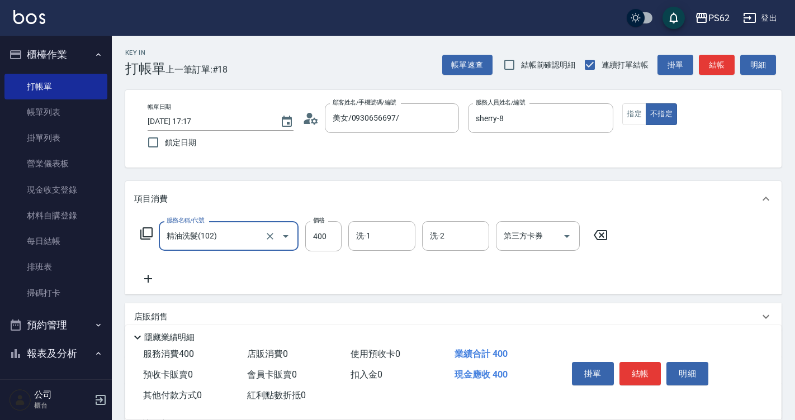
type input "精油洗髮(102)"
type input "500"
click at [632, 362] on button "結帳" at bounding box center [640, 373] width 42 height 23
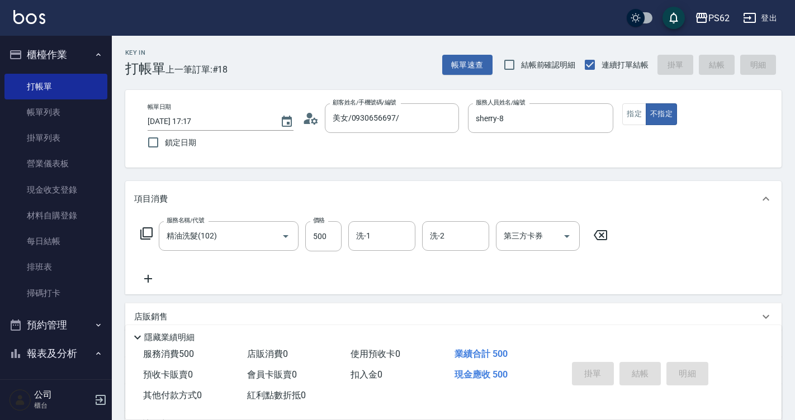
type input "2025/08/23 17:19"
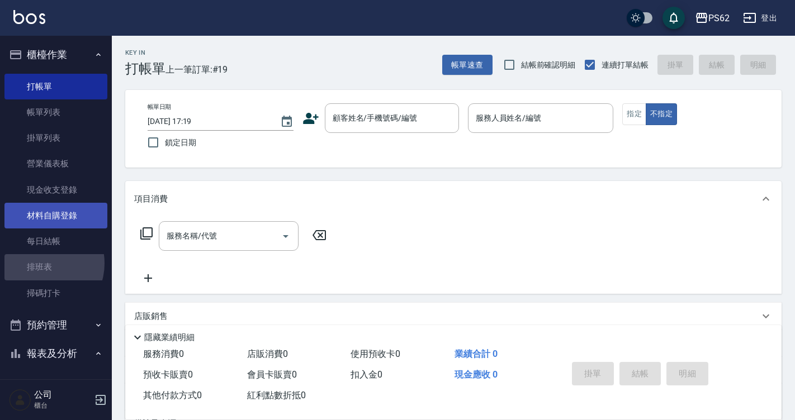
drag, startPoint x: 41, startPoint y: 263, endPoint x: 52, endPoint y: 228, distance: 36.8
click at [41, 263] on link "排班表" at bounding box center [55, 267] width 103 height 26
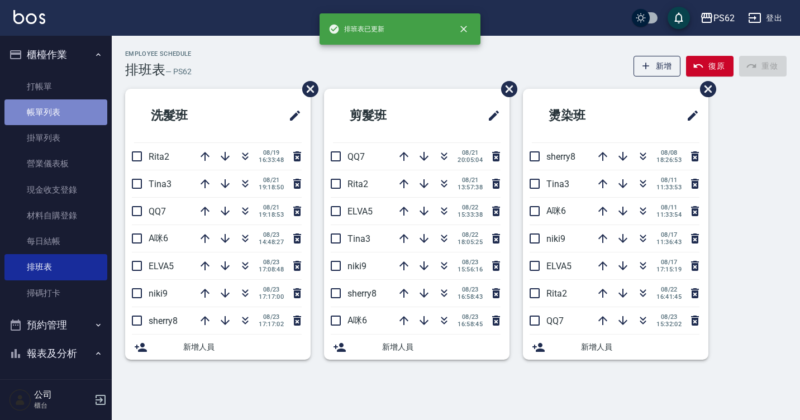
click at [75, 120] on link "帳單列表" at bounding box center [55, 112] width 103 height 26
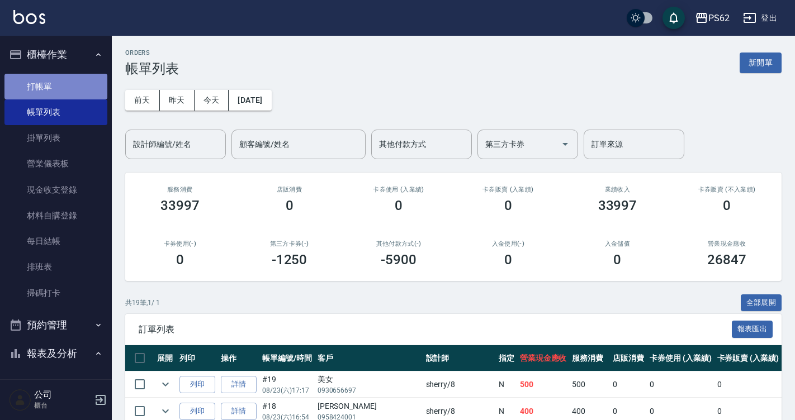
click at [86, 81] on link "打帳單" at bounding box center [55, 87] width 103 height 26
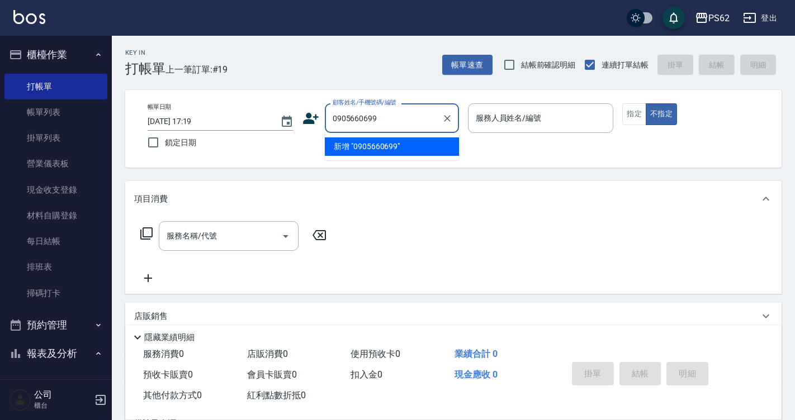
click at [420, 107] on div "0905660699 顧客姓名/手機號碼/編號" at bounding box center [392, 118] width 134 height 30
click at [418, 111] on input "0905660699" at bounding box center [383, 118] width 107 height 20
type input "0905660699"
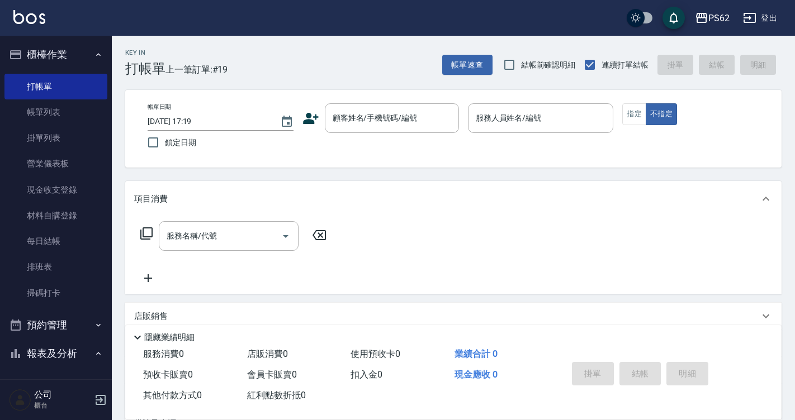
click at [316, 118] on icon at bounding box center [310, 118] width 17 height 17
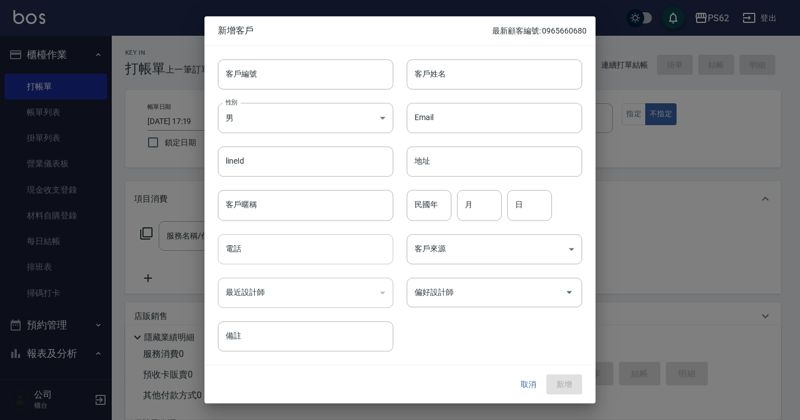
click at [259, 235] on input "電話" at bounding box center [305, 249] width 175 height 30
paste input "0905660699"
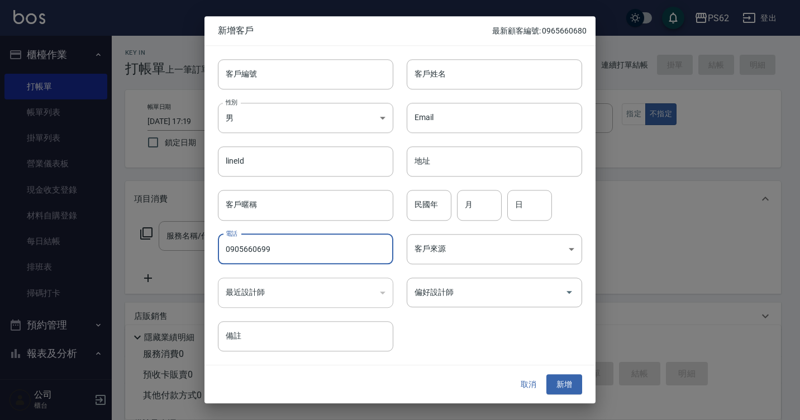
type input "0905660699"
click at [447, 94] on div "Email Email" at bounding box center [487, 111] width 189 height 44
click at [449, 82] on input "客戶姓名" at bounding box center [494, 74] width 175 height 30
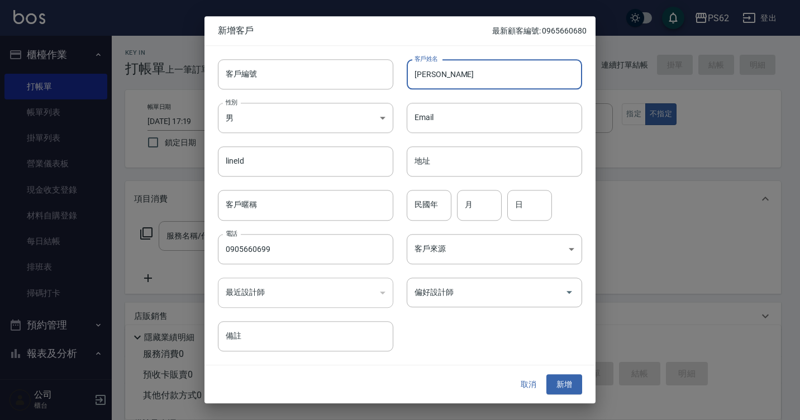
type input "邱季庭"
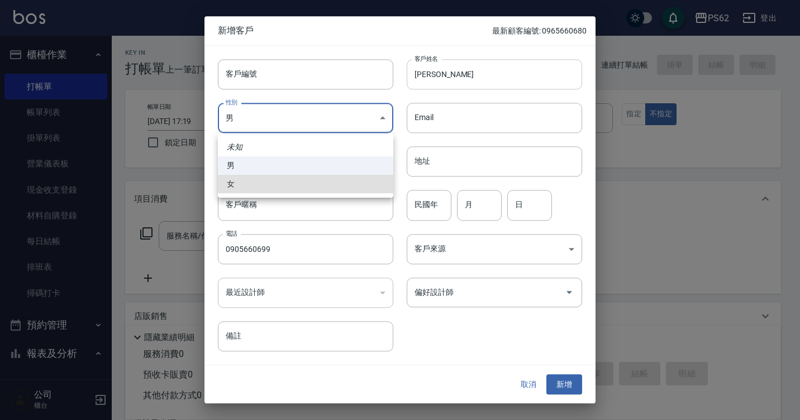
type input "FEMALE"
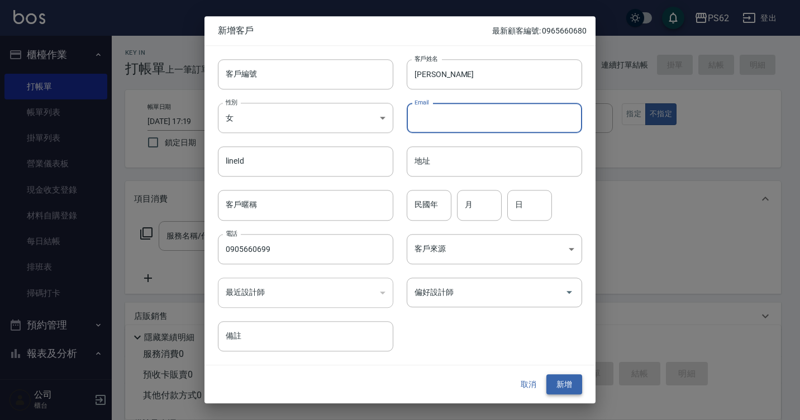
click at [566, 377] on button "新增" at bounding box center [565, 384] width 36 height 21
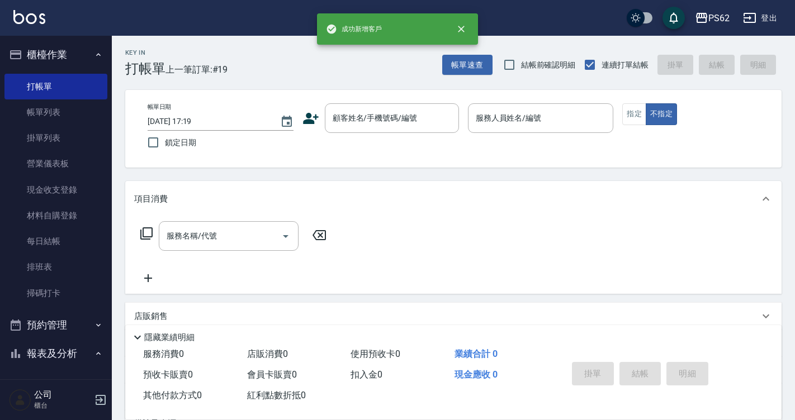
click at [420, 139] on div "帳單日期 2025/08/23 17:19 鎖定日期 顧客姓名/手機號碼/編號 顧客姓名/手機號碼/編號 服務人員姓名/編號 服務人員姓名/編號 指定 不指定" at bounding box center [453, 128] width 629 height 51
click at [419, 125] on input "顧客姓名/手機號碼/編號" at bounding box center [383, 118] width 107 height 20
paste input "0905660699"
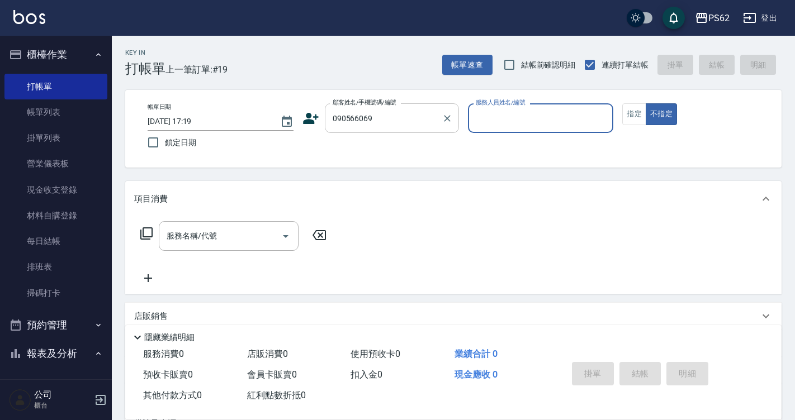
click at [419, 125] on input "090566069" at bounding box center [383, 118] width 107 height 20
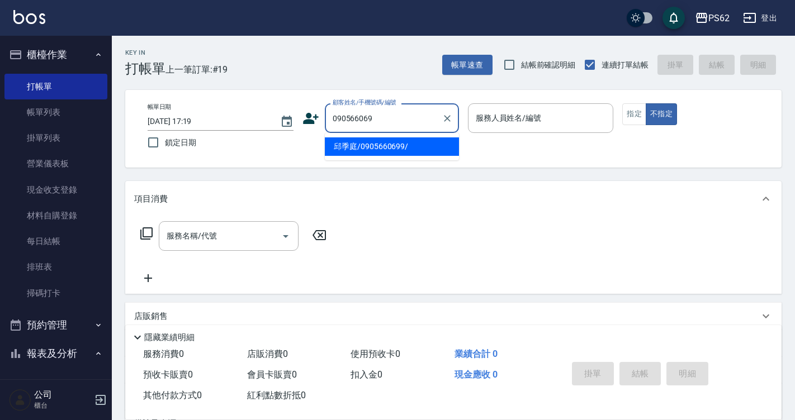
click at [417, 148] on li "邱季庭/0905660699/" at bounding box center [392, 146] width 134 height 18
type input "邱季庭/0905660699/"
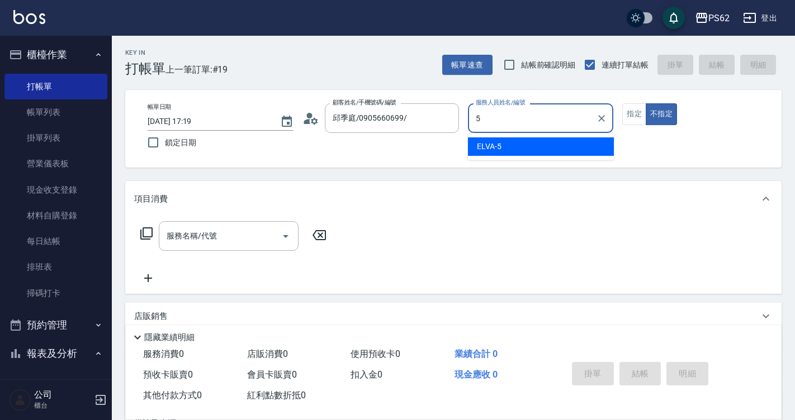
type input "5"
type button "false"
type input "ELVA-5"
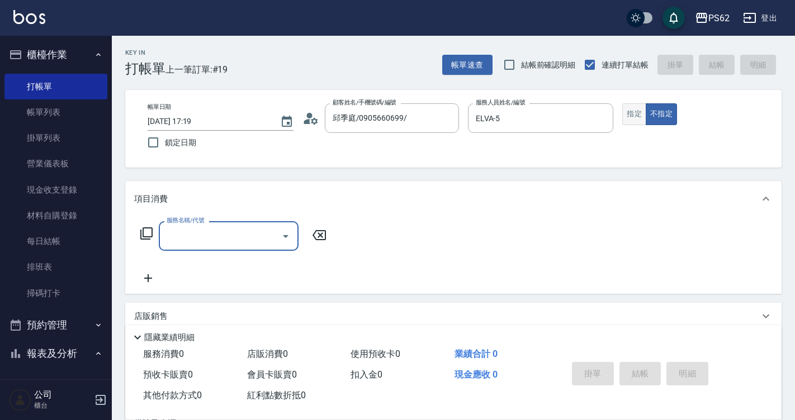
click at [644, 111] on button "指定" at bounding box center [634, 114] width 24 height 22
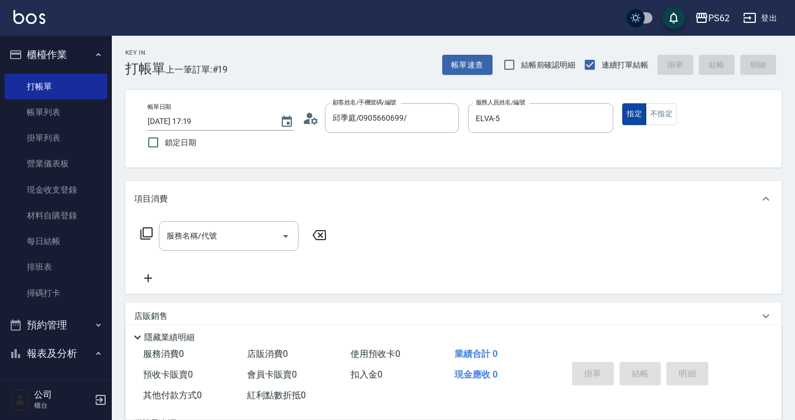
type button "true"
type input "ㄒ"
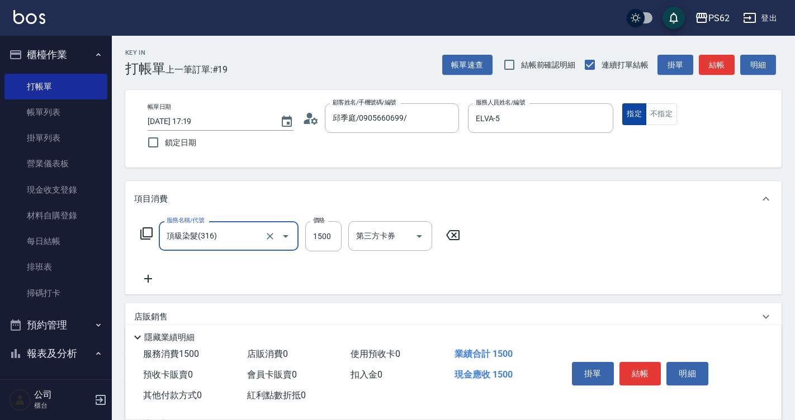
type input "頂級染髮(316)"
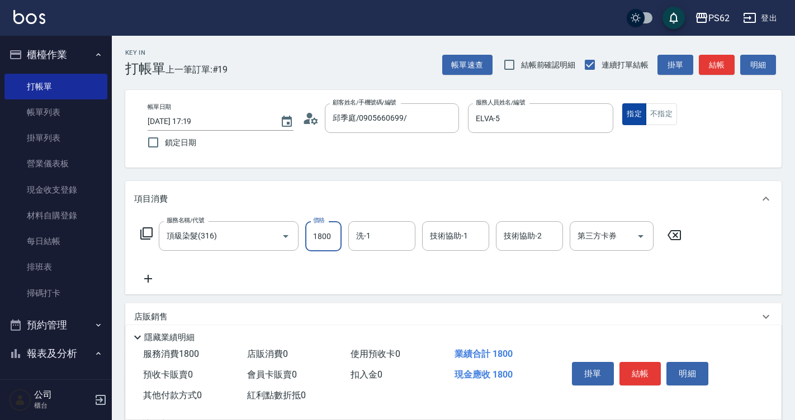
type input "1800"
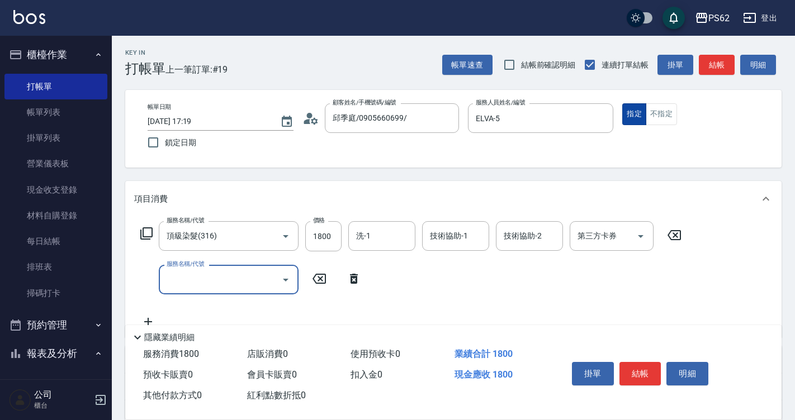
type input "2"
type input "肩上(304)"
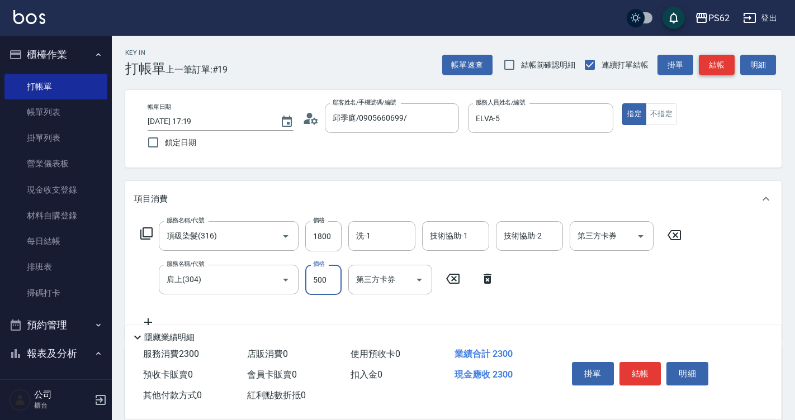
click at [718, 63] on button "結帳" at bounding box center [717, 65] width 36 height 21
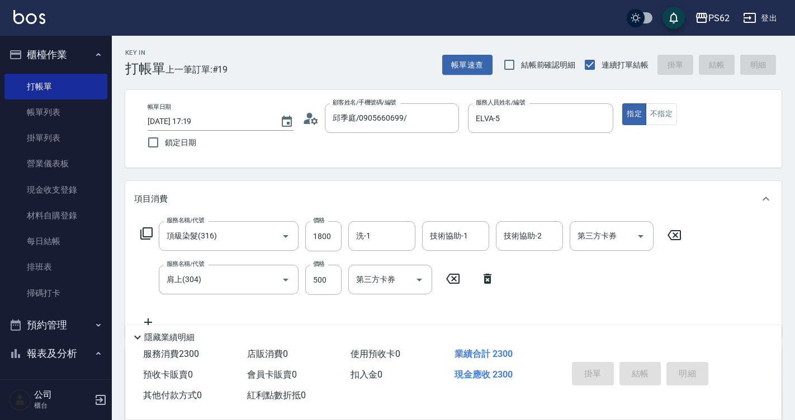
type input "2025/08/23 17:20"
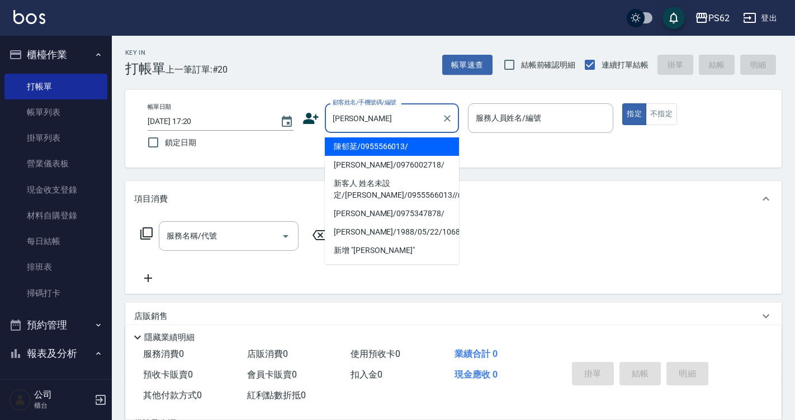
type input "陳郁棻/0955566013/"
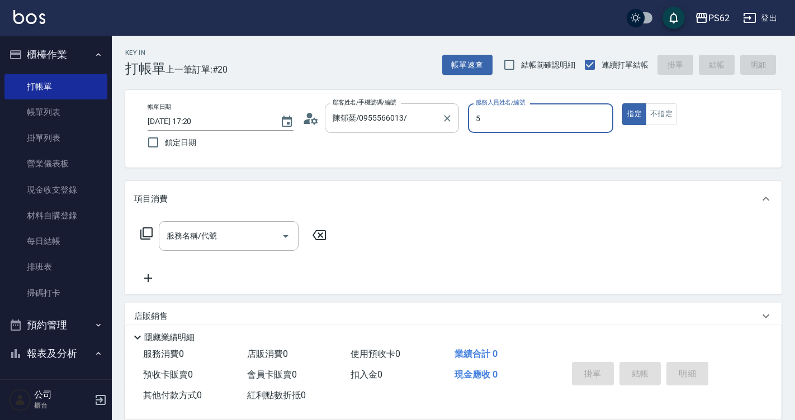
type input "ELVA-5"
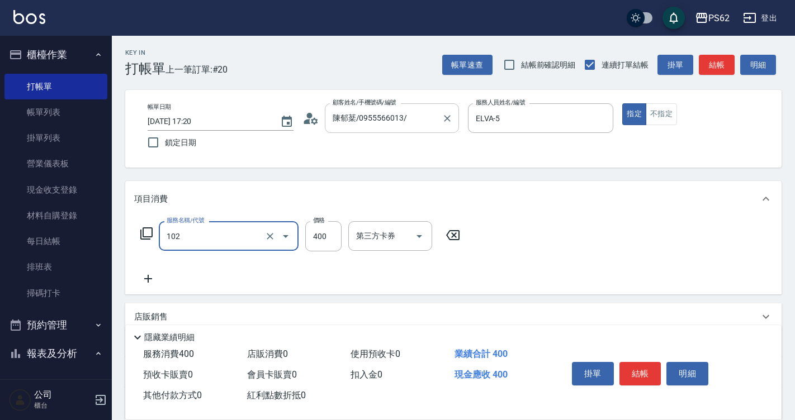
type input "精油洗髮(102)"
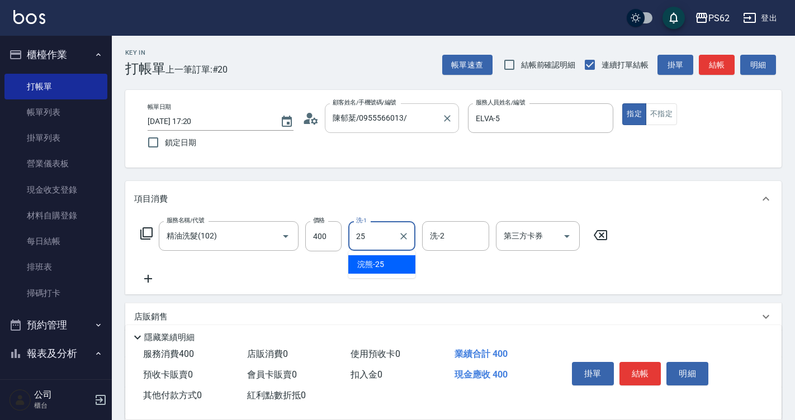
type input "浣熊-25"
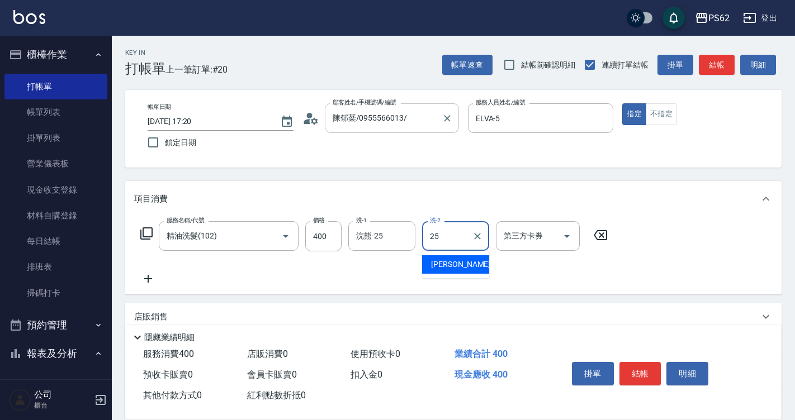
type input "浣熊-25"
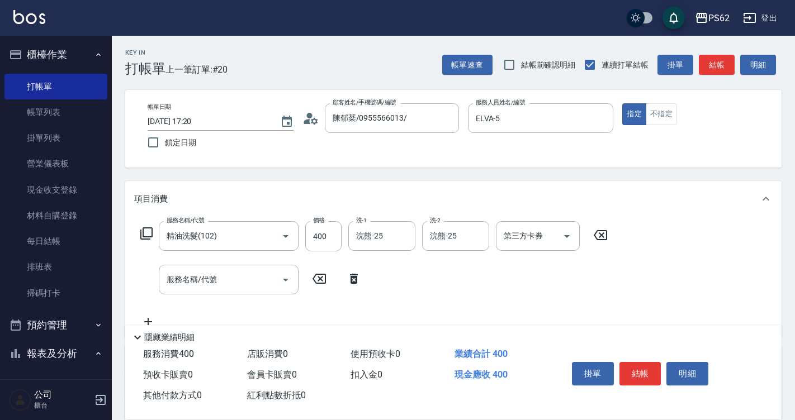
click at [363, 276] on icon at bounding box center [354, 278] width 28 height 13
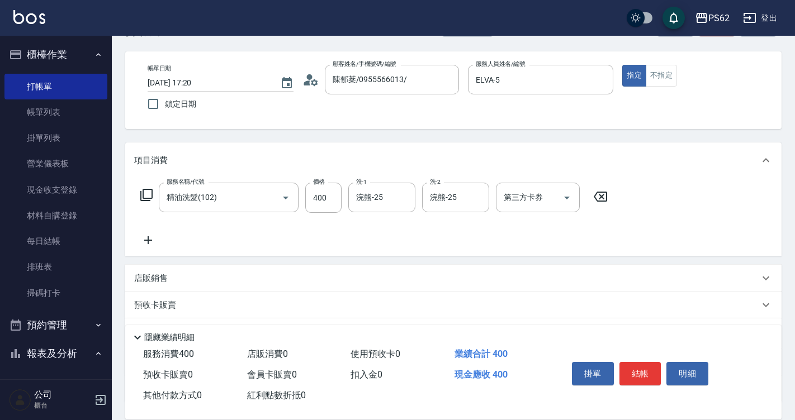
scroll to position [128, 0]
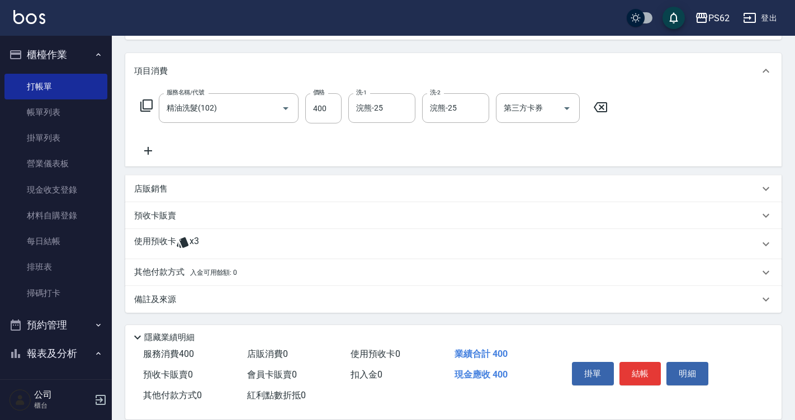
click at [144, 195] on div "店販銷售" at bounding box center [453, 188] width 656 height 27
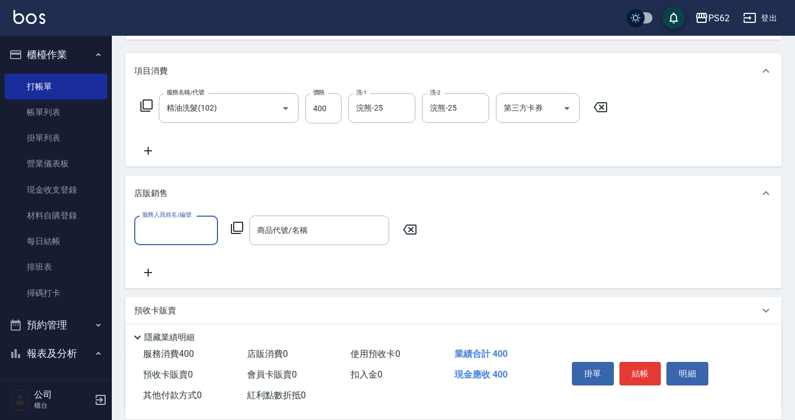
scroll to position [0, 0]
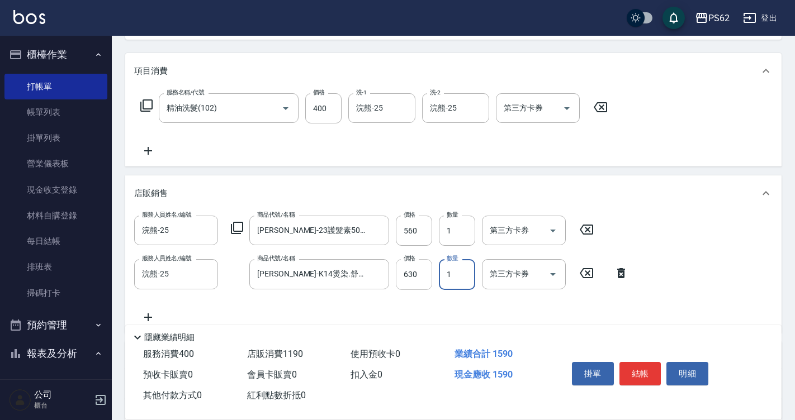
click at [423, 274] on input "630" at bounding box center [414, 274] width 36 height 30
click at [424, 245] on input "560" at bounding box center [414, 231] width 36 height 30
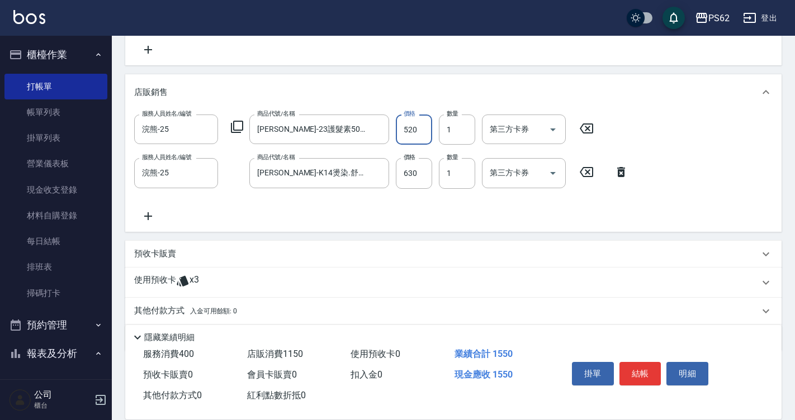
scroll to position [268, 0]
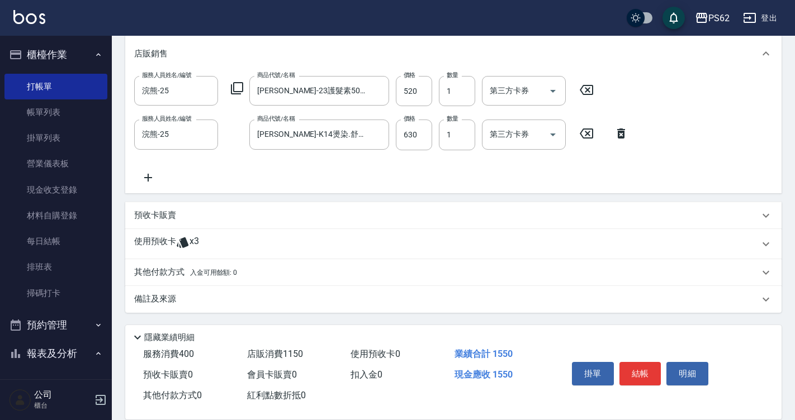
click at [160, 239] on p "使用預收卡" at bounding box center [155, 244] width 42 height 17
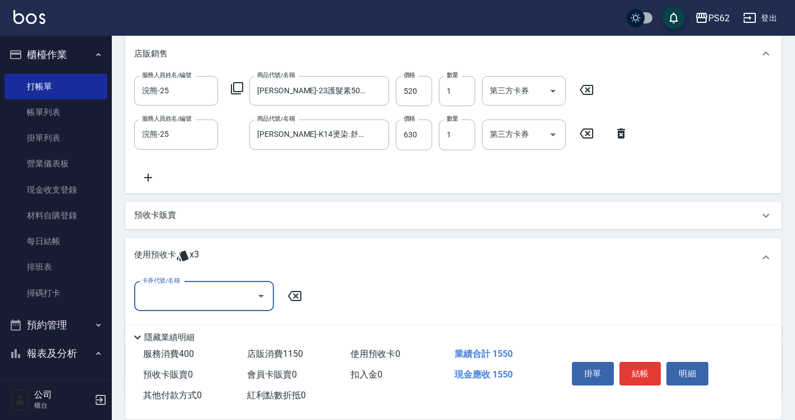
scroll to position [0, 0]
click at [160, 248] on div "使用預收卡 x3" at bounding box center [453, 257] width 656 height 39
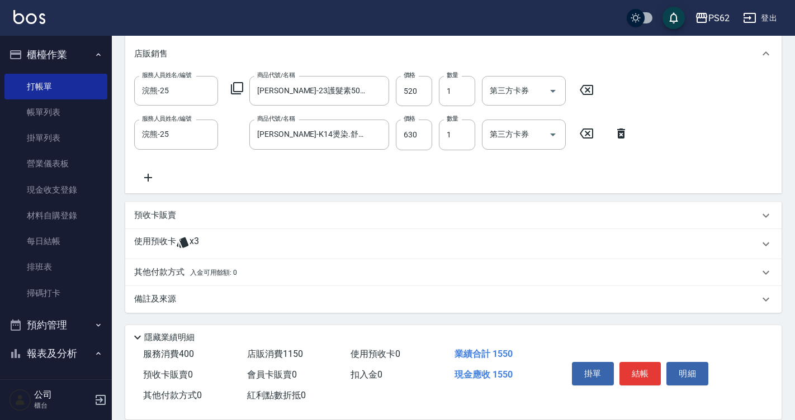
click at [192, 267] on p "其他付款方式 入金可用餘額: 0" at bounding box center [185, 273] width 103 height 12
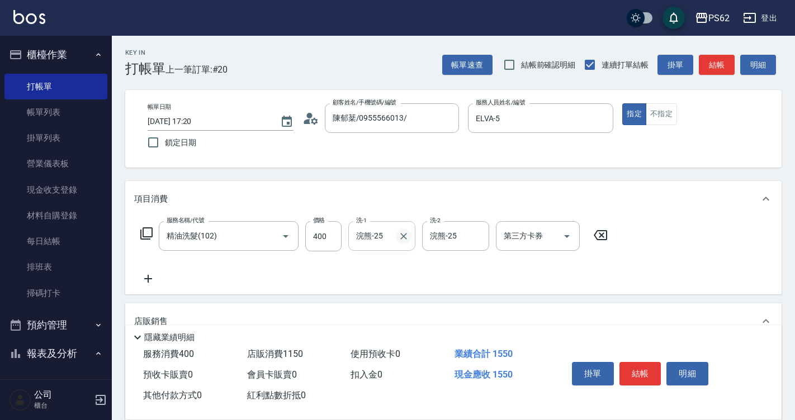
click at [405, 238] on icon "Clear" at bounding box center [403, 236] width 11 height 11
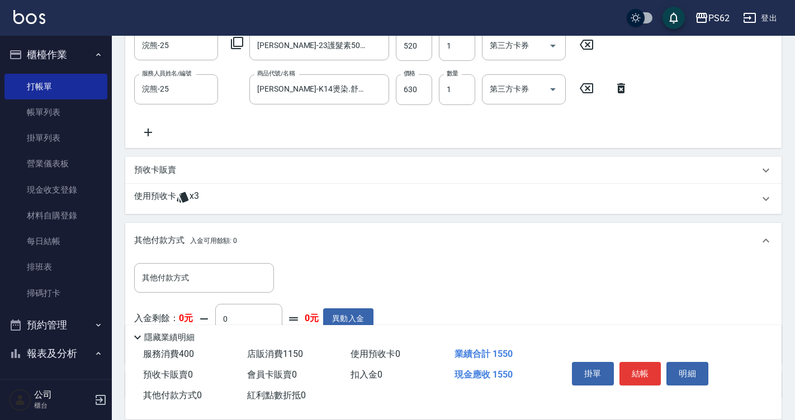
scroll to position [391, 0]
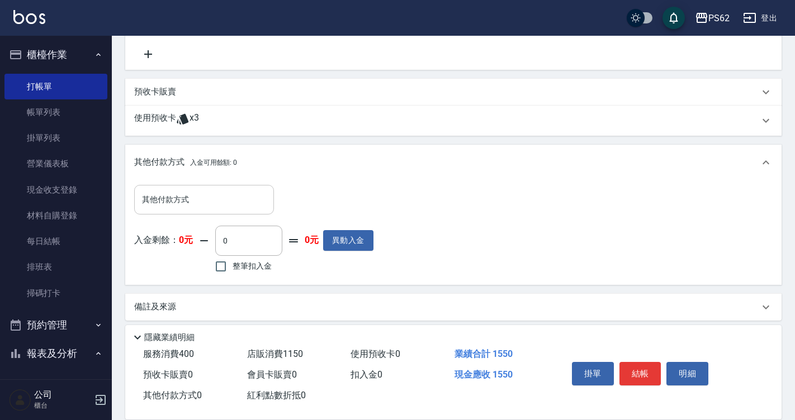
click at [264, 202] on input "其他付款方式" at bounding box center [204, 200] width 130 height 20
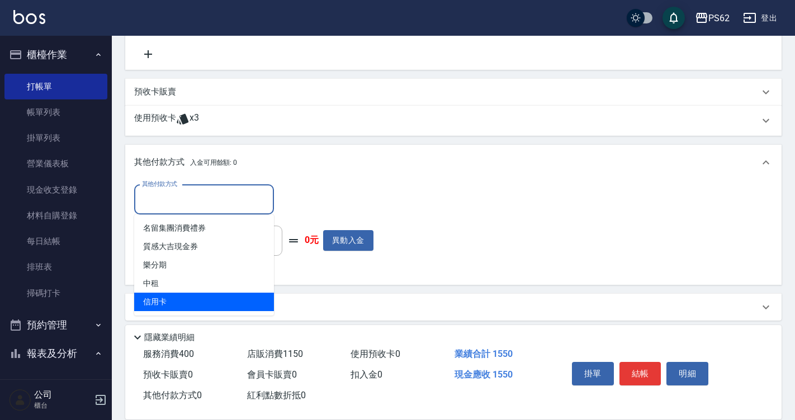
click at [156, 297] on span "信用卡" at bounding box center [204, 302] width 140 height 18
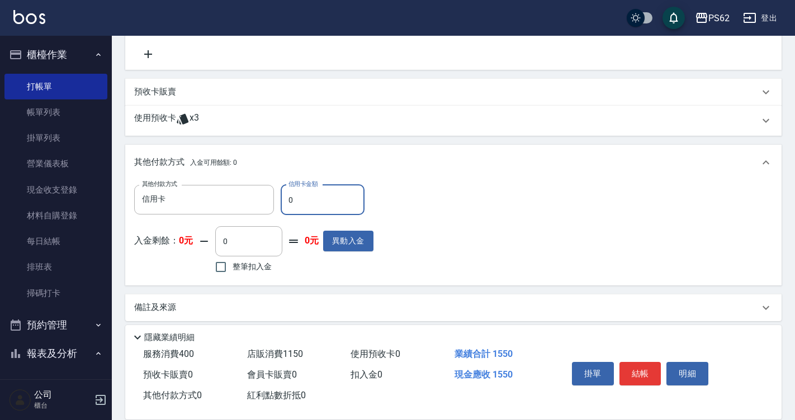
click at [316, 205] on input "0" at bounding box center [323, 200] width 84 height 30
click at [637, 376] on button "結帳" at bounding box center [640, 373] width 42 height 23
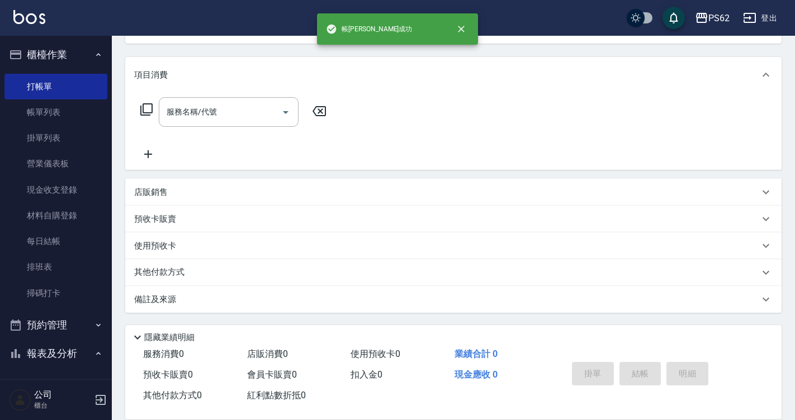
scroll to position [0, 0]
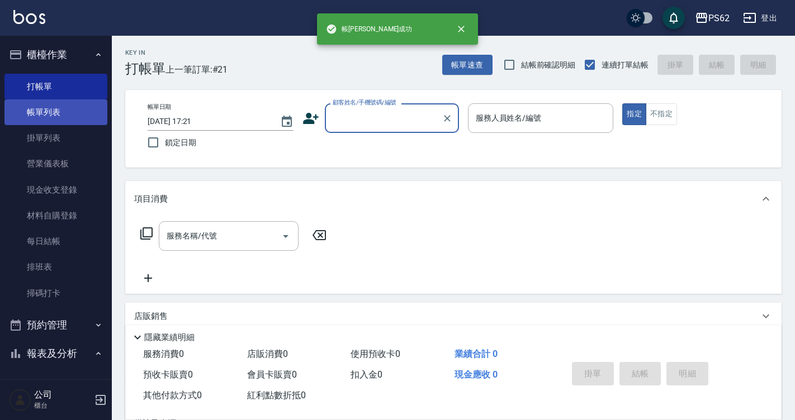
click at [31, 103] on link "帳單列表" at bounding box center [55, 112] width 103 height 26
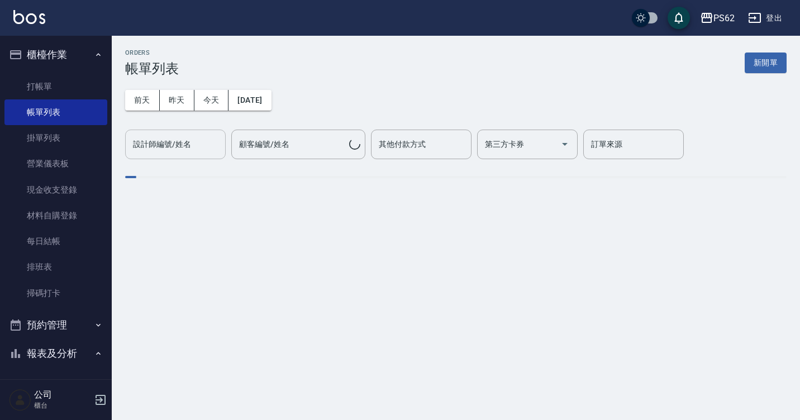
click at [178, 102] on button "昨天" at bounding box center [177, 100] width 35 height 21
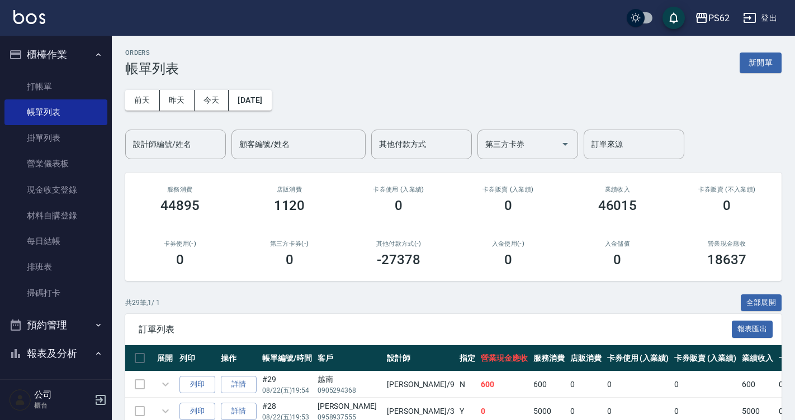
click at [217, 98] on button "今天" at bounding box center [211, 100] width 35 height 21
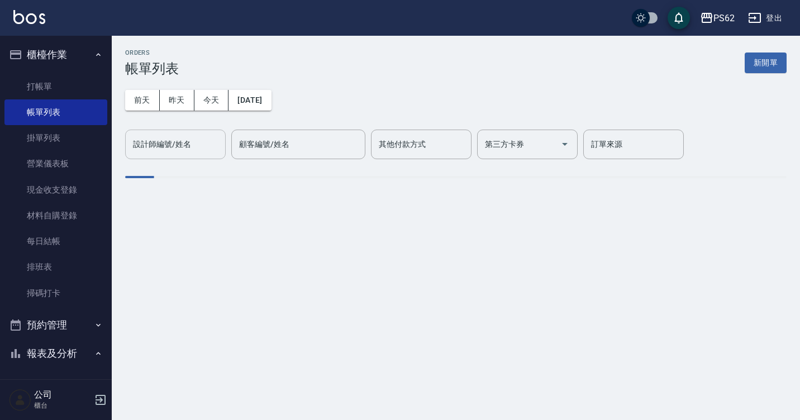
click at [197, 143] on input "設計師編號/姓名" at bounding box center [175, 145] width 91 height 20
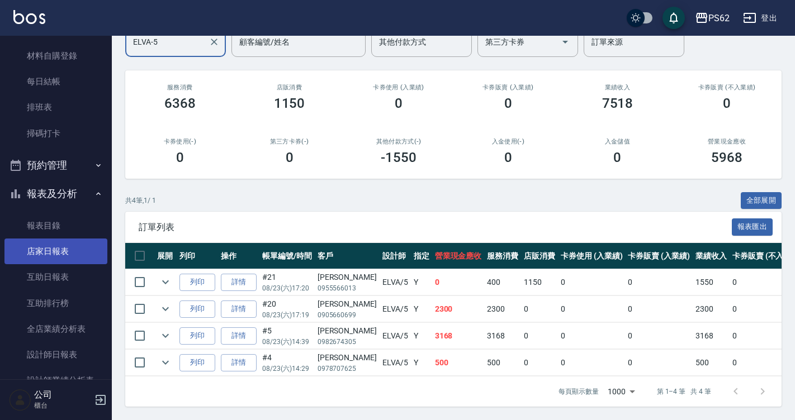
scroll to position [224, 0]
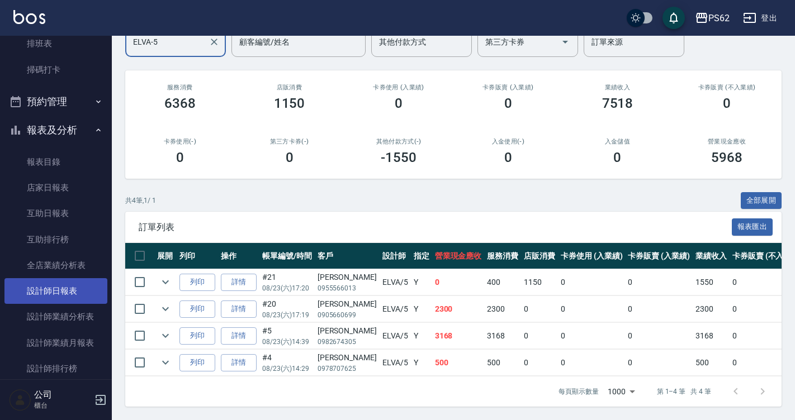
click at [50, 304] on link "設計師業績分析表" at bounding box center [55, 317] width 103 height 26
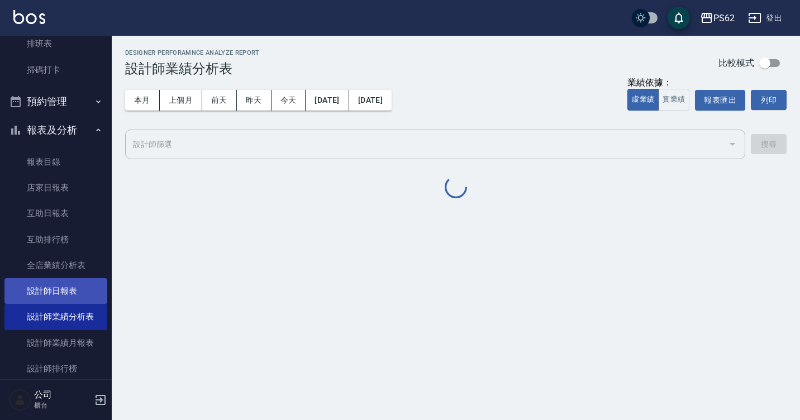
click at [56, 295] on link "設計師日報表" at bounding box center [55, 291] width 103 height 26
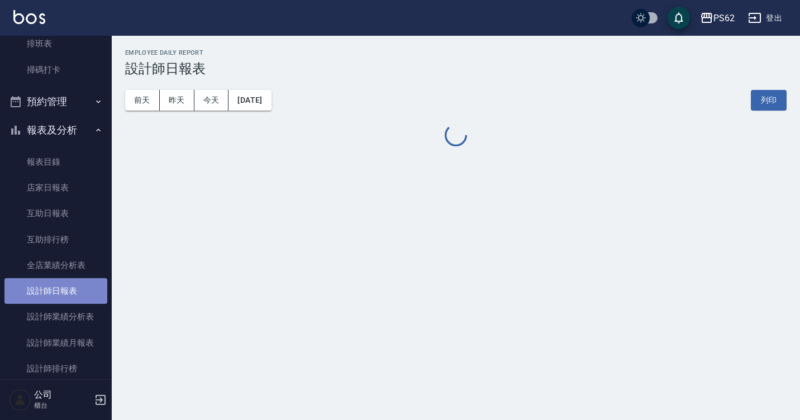
click at [56, 295] on link "設計師日報表" at bounding box center [55, 291] width 103 height 26
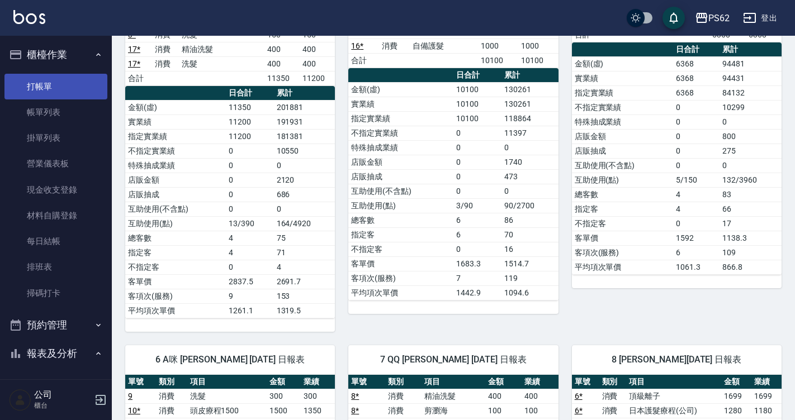
scroll to position [224, 0]
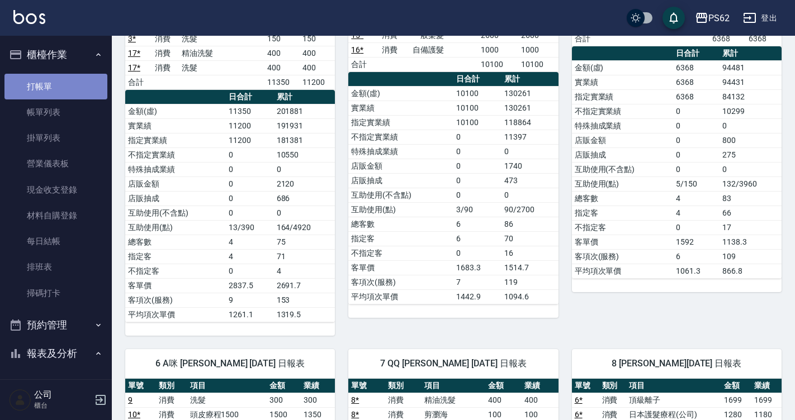
click at [79, 95] on link "打帳單" at bounding box center [55, 87] width 103 height 26
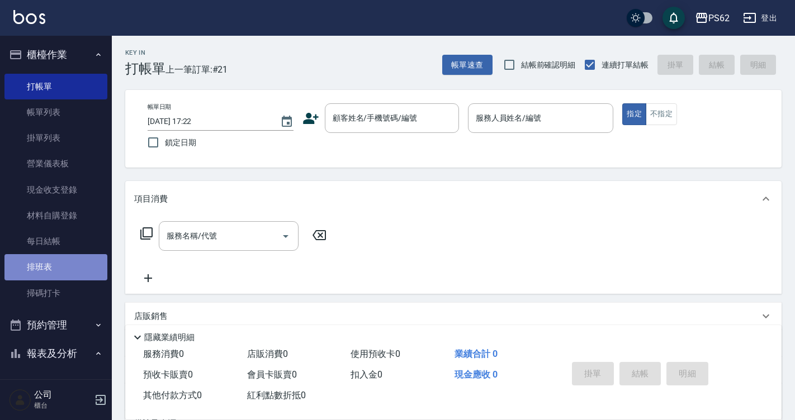
click at [77, 271] on link "排班表" at bounding box center [55, 267] width 103 height 26
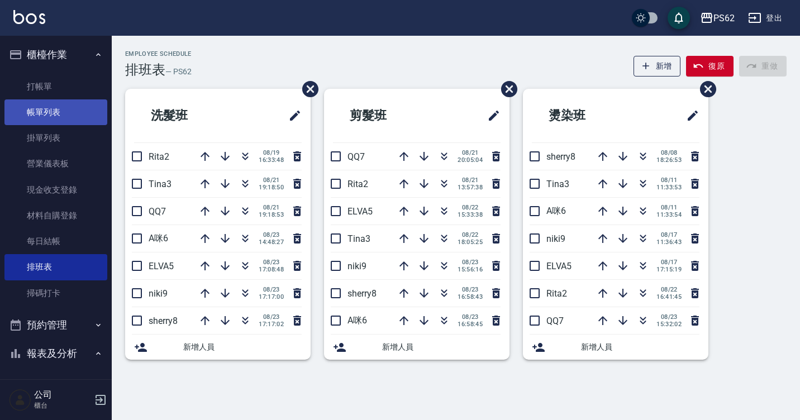
click at [66, 110] on link "帳單列表" at bounding box center [55, 112] width 103 height 26
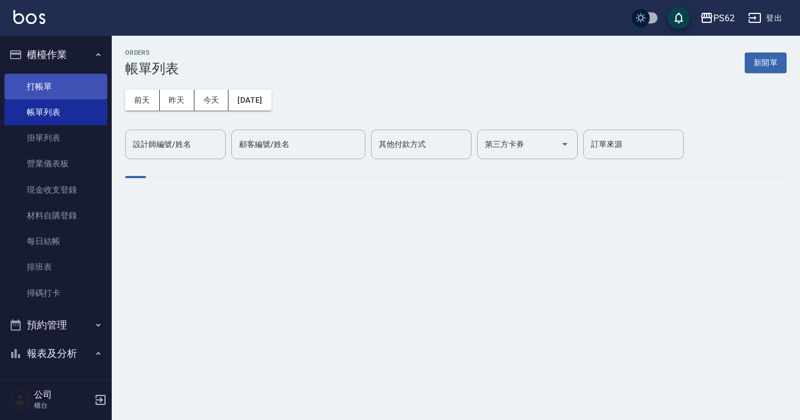
click at [69, 84] on link "打帳單" at bounding box center [55, 87] width 103 height 26
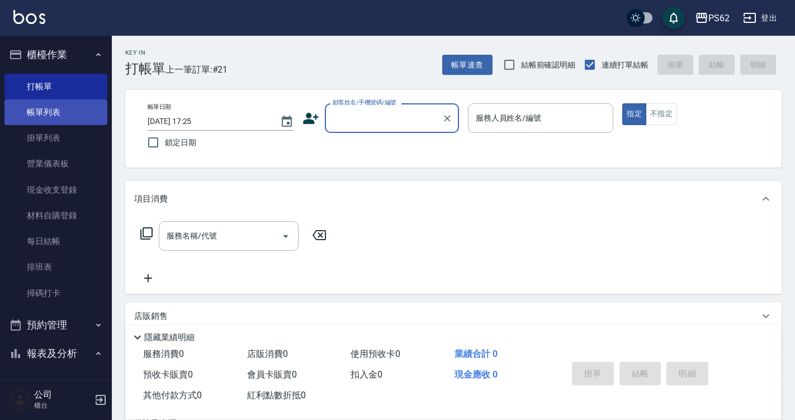
click at [22, 102] on link "帳單列表" at bounding box center [55, 112] width 103 height 26
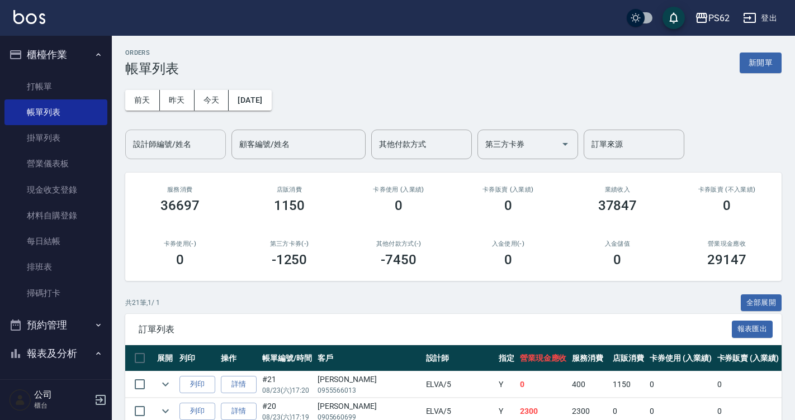
click at [185, 139] on input "設計師編號/姓名" at bounding box center [175, 145] width 91 height 20
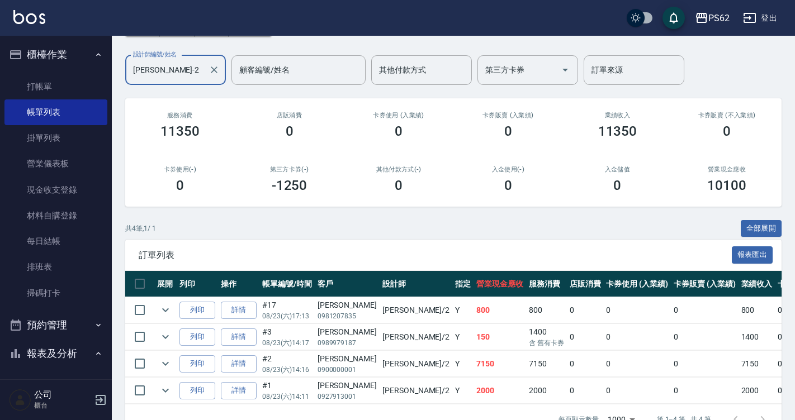
scroll to position [55, 0]
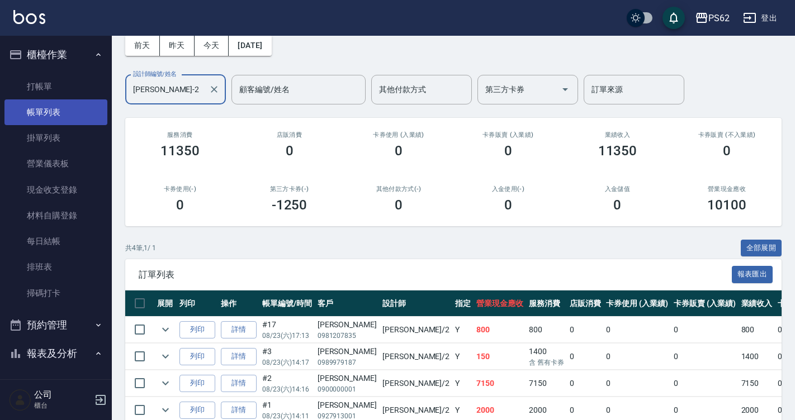
click at [78, 99] on link "帳單列表" at bounding box center [55, 112] width 103 height 26
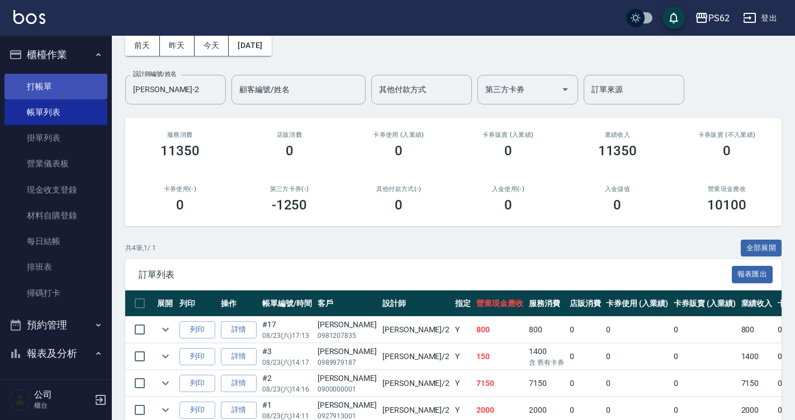
click at [78, 87] on link "打帳單" at bounding box center [55, 87] width 103 height 26
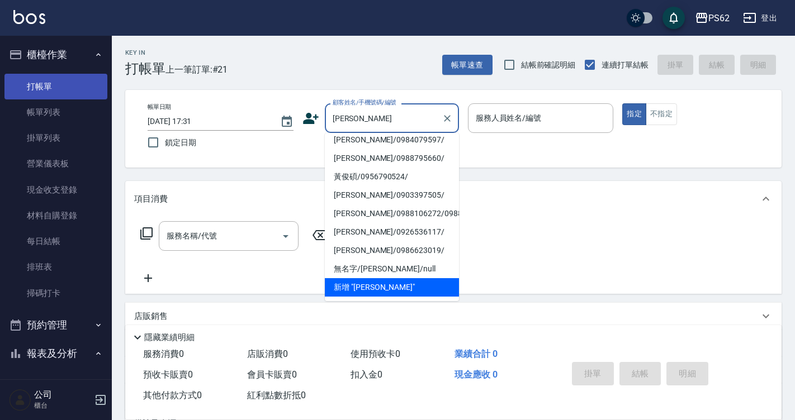
scroll to position [4, 0]
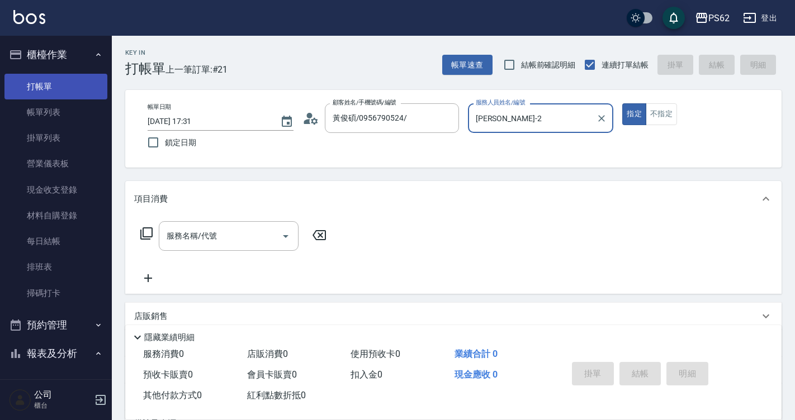
click at [622, 103] on button "指定" at bounding box center [634, 114] width 24 height 22
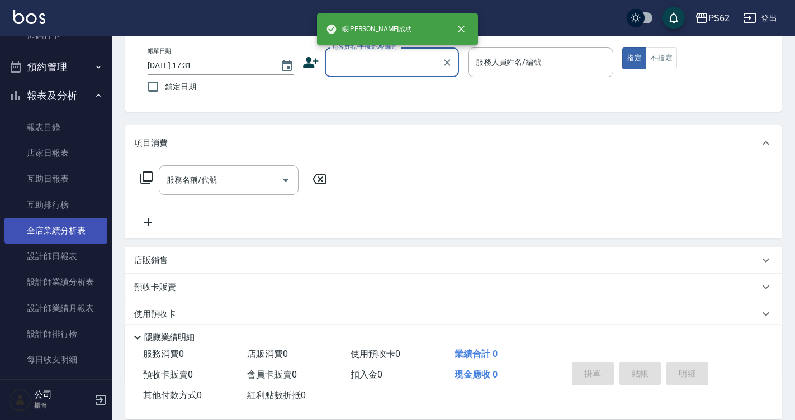
scroll to position [279, 0]
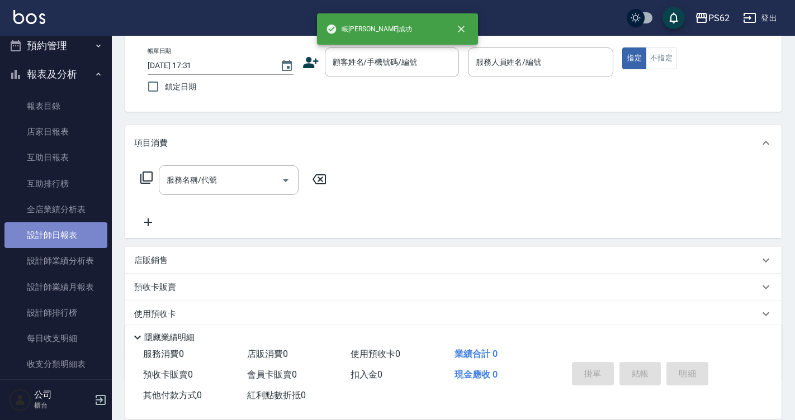
click at [58, 243] on link "設計師日報表" at bounding box center [55, 235] width 103 height 26
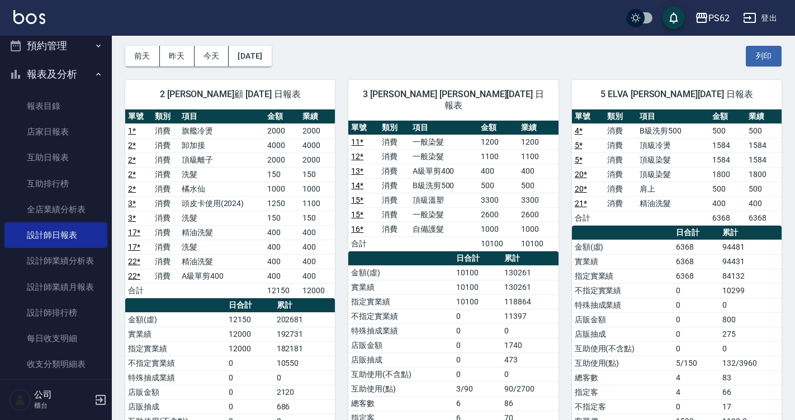
scroll to position [168, 0]
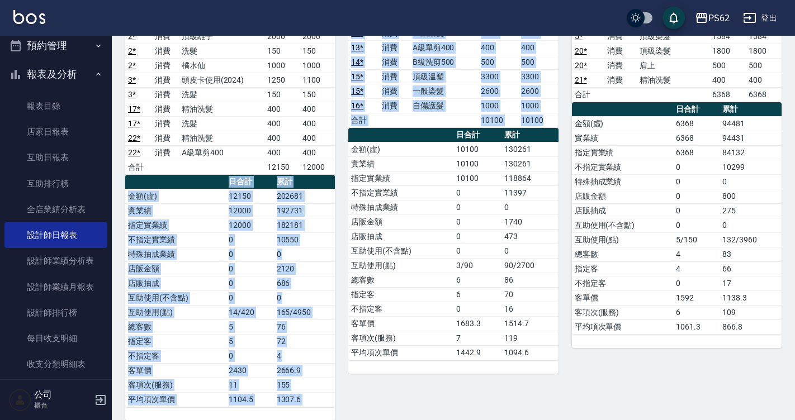
drag, startPoint x: 333, startPoint y: 168, endPoint x: 347, endPoint y: 239, distance: 72.3
click at [347, 239] on div "3 Tina 吳宥蓁 08/23/2025 日報表 單號 類別 項目 金額 業績 11 * 消費 一般染髮 1200 1200 12 * 消費 一般染髮 11…" at bounding box center [446, 182] width 223 height 478
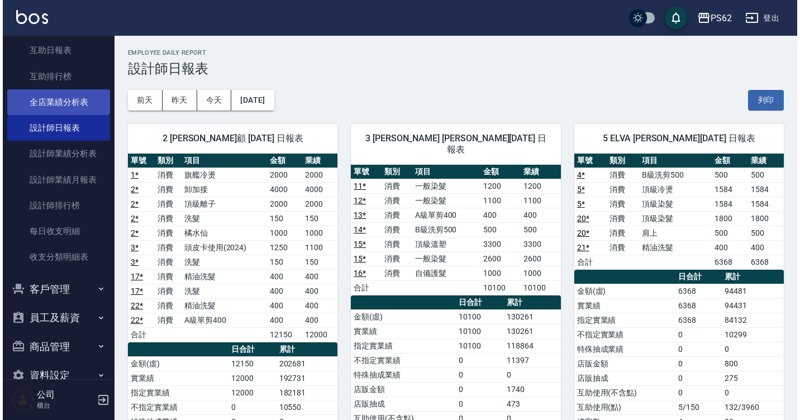
scroll to position [391, 0]
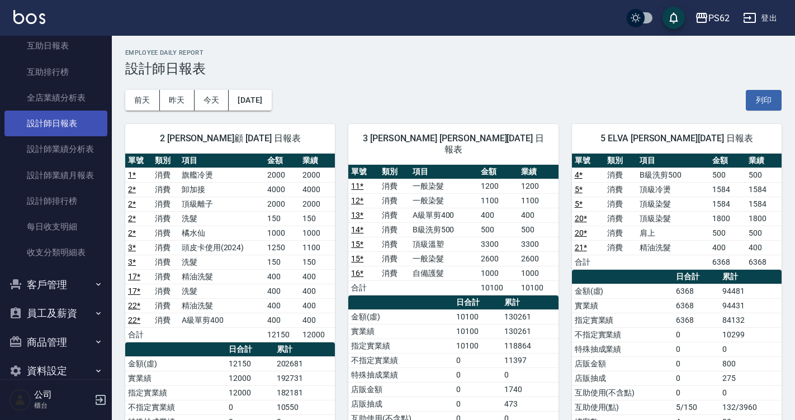
click at [86, 129] on link "設計師日報表" at bounding box center [55, 124] width 103 height 26
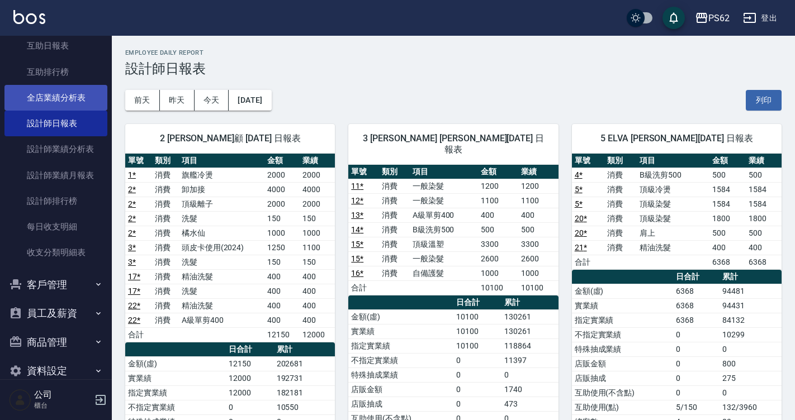
click at [86, 102] on link "全店業績分析表" at bounding box center [55, 98] width 103 height 26
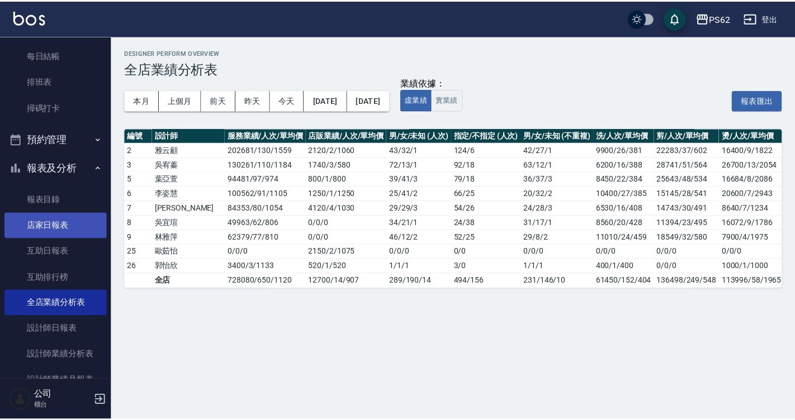
scroll to position [224, 0]
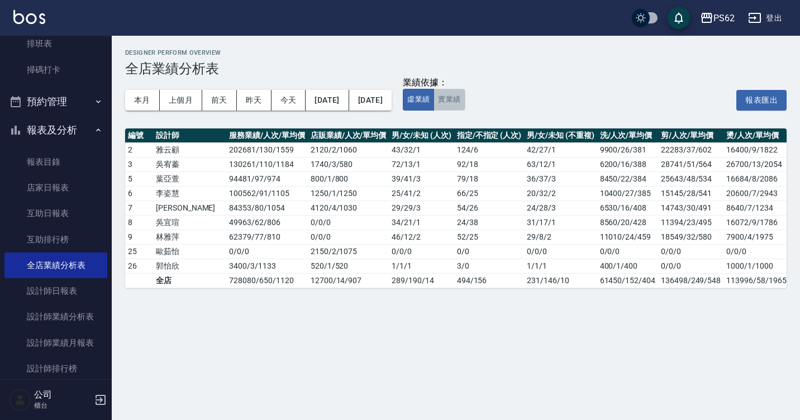
click at [465, 101] on button "實業績" at bounding box center [449, 100] width 31 height 22
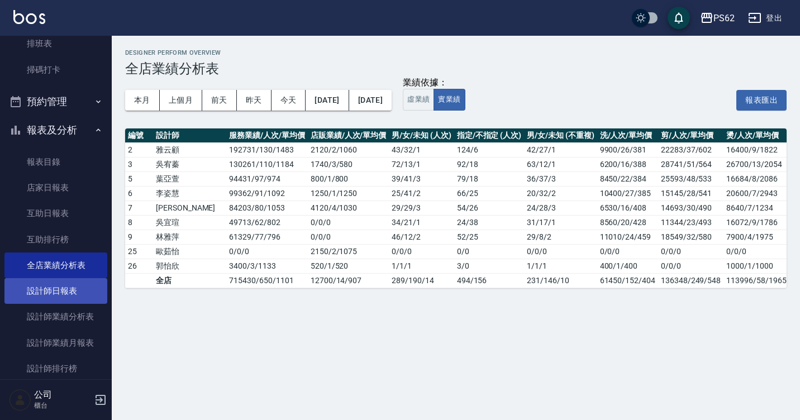
click at [62, 280] on link "設計師日報表" at bounding box center [55, 291] width 103 height 26
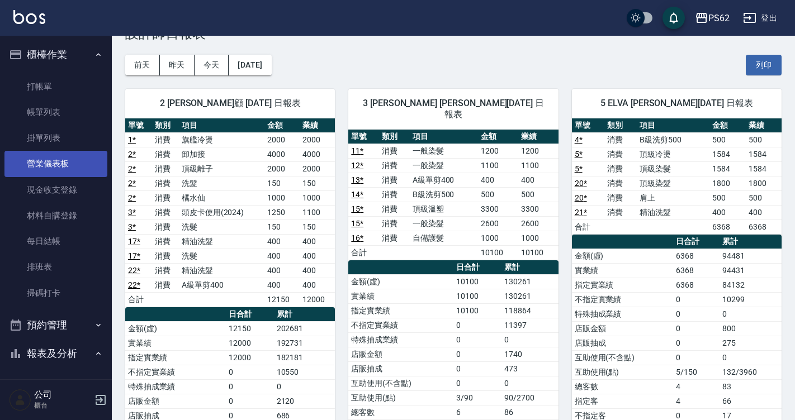
scroll to position [168, 0]
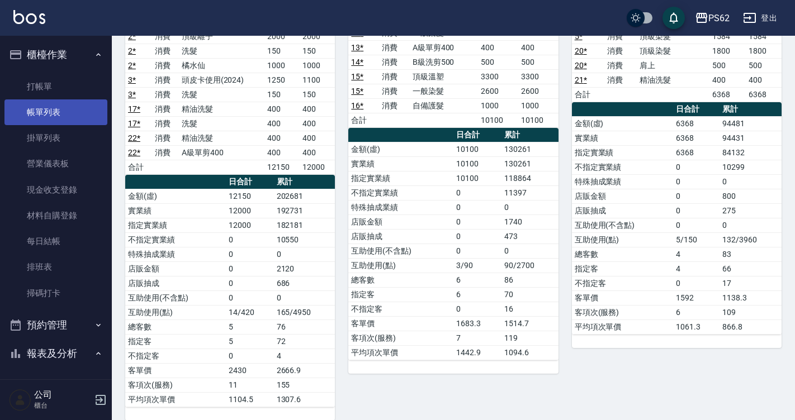
click at [29, 122] on link "帳單列表" at bounding box center [55, 112] width 103 height 26
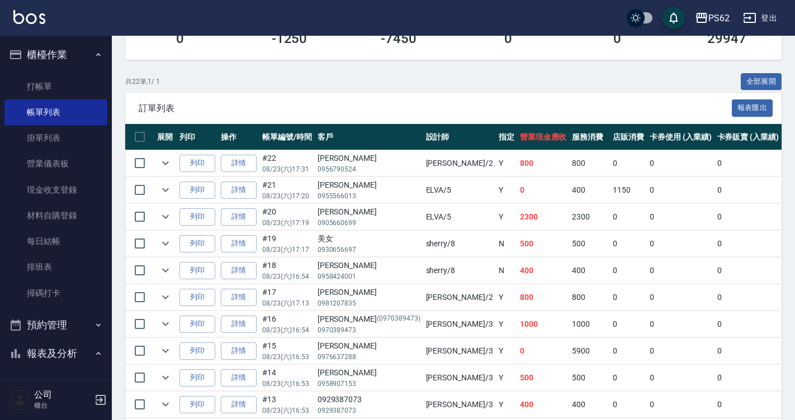
scroll to position [279, 0]
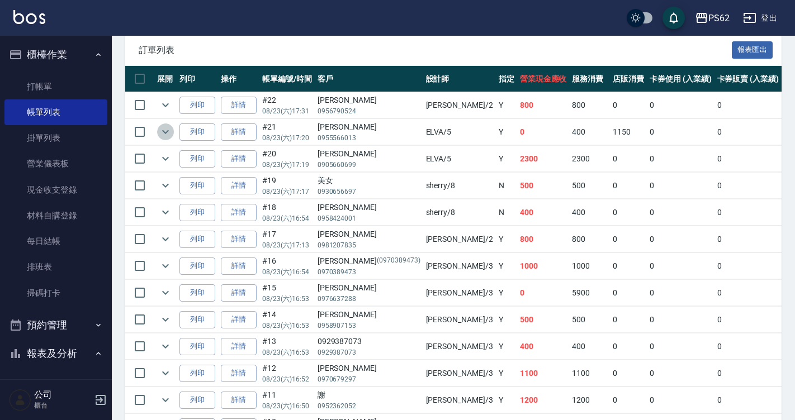
click at [165, 130] on icon "expand row" at bounding box center [165, 131] width 13 height 13
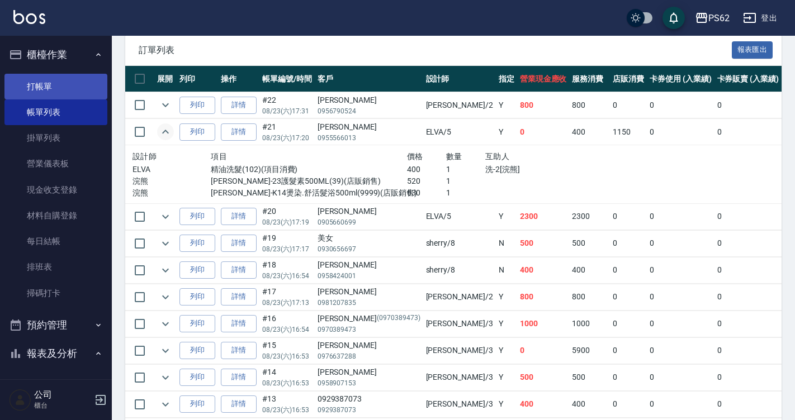
click at [53, 82] on link "打帳單" at bounding box center [55, 87] width 103 height 26
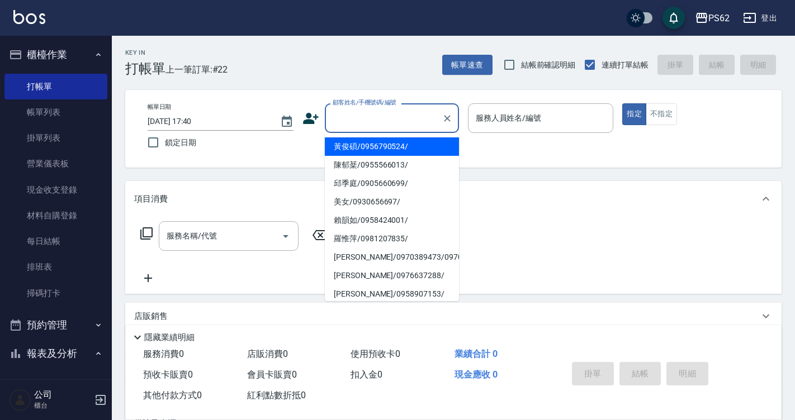
click at [344, 112] on input "顧客姓名/手機號碼/編號" at bounding box center [383, 118] width 107 height 20
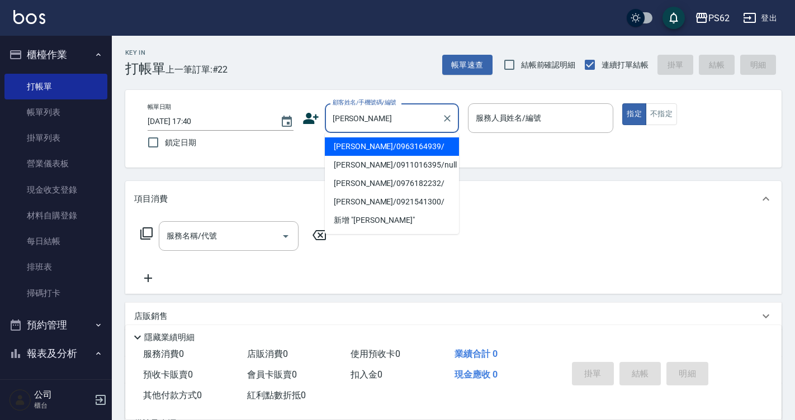
click at [353, 145] on li "劉姿君/0963164939/" at bounding box center [392, 146] width 134 height 18
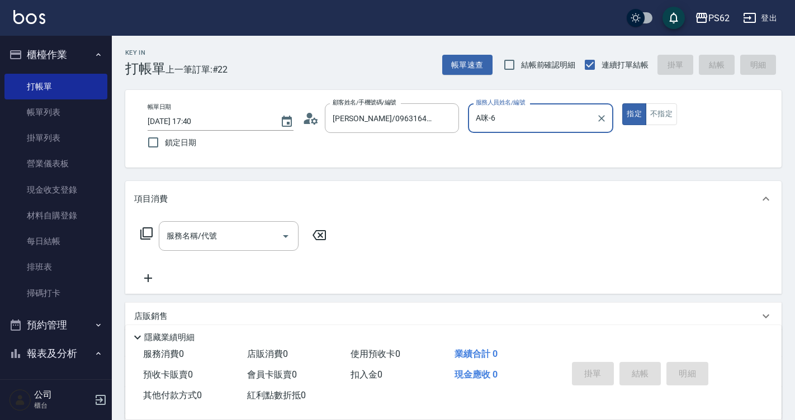
click at [143, 229] on icon at bounding box center [146, 233] width 12 height 12
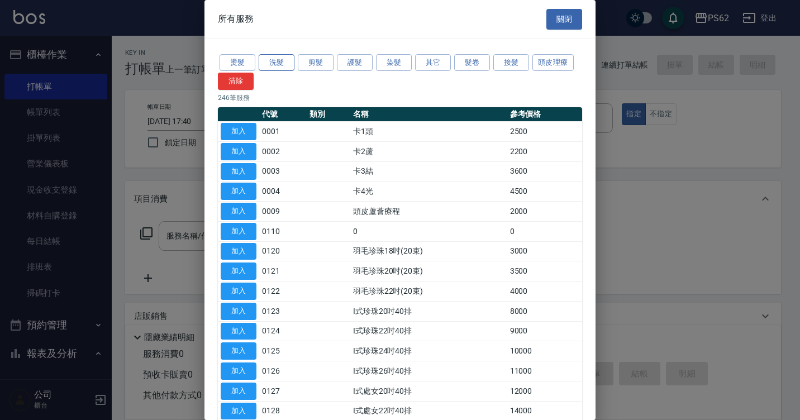
click at [277, 65] on button "洗髮" at bounding box center [277, 62] width 36 height 17
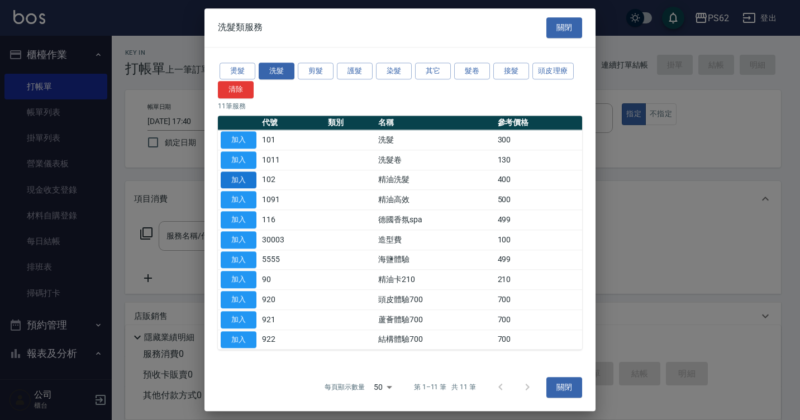
click at [243, 178] on button "加入" at bounding box center [239, 180] width 36 height 17
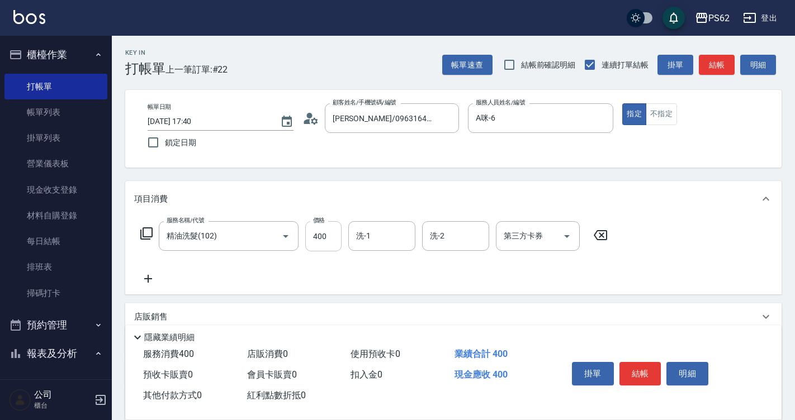
click at [334, 231] on input "400" at bounding box center [323, 236] width 36 height 30
click at [643, 364] on button "結帳" at bounding box center [640, 373] width 42 height 23
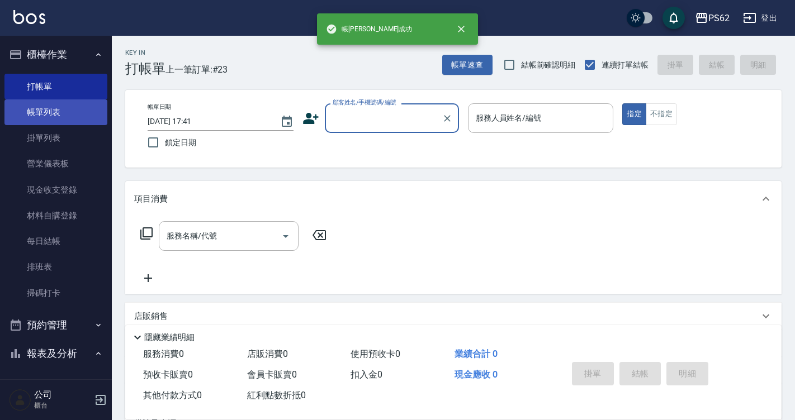
click at [73, 103] on link "帳單列表" at bounding box center [55, 112] width 103 height 26
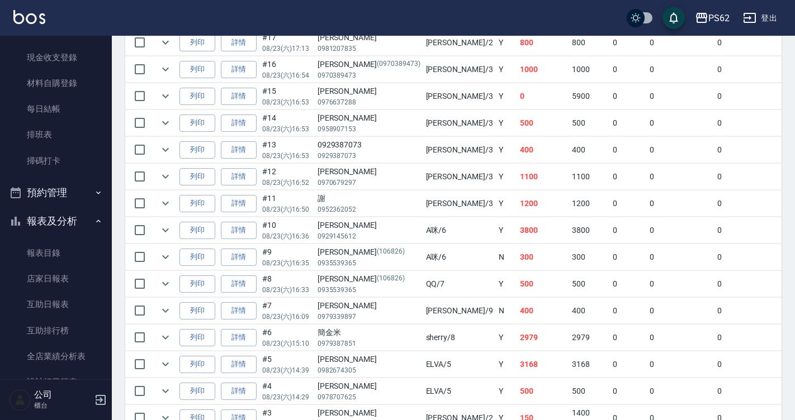
scroll to position [143, 0]
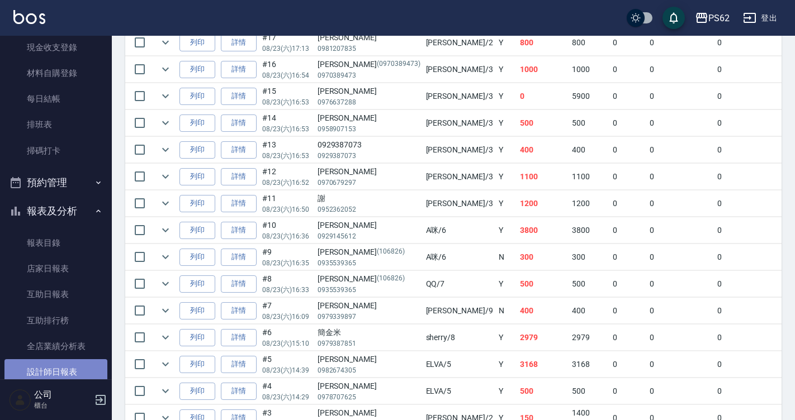
click at [61, 372] on link "設計師日報表" at bounding box center [55, 372] width 103 height 26
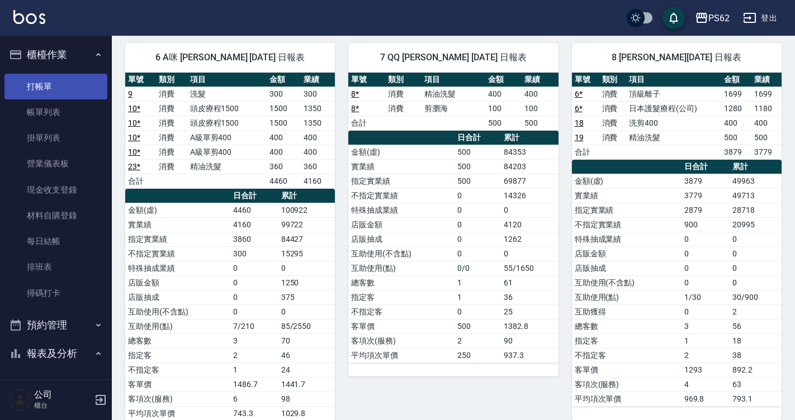
click at [79, 92] on link "打帳單" at bounding box center [55, 87] width 103 height 26
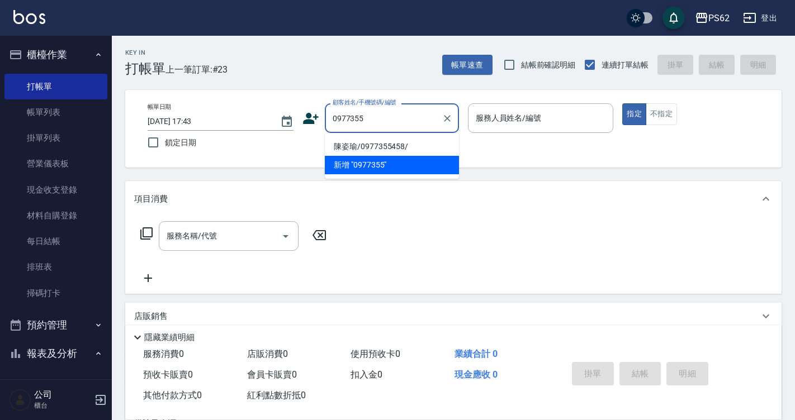
click at [394, 145] on li "陳姿瑜/0977355458/" at bounding box center [392, 146] width 134 height 18
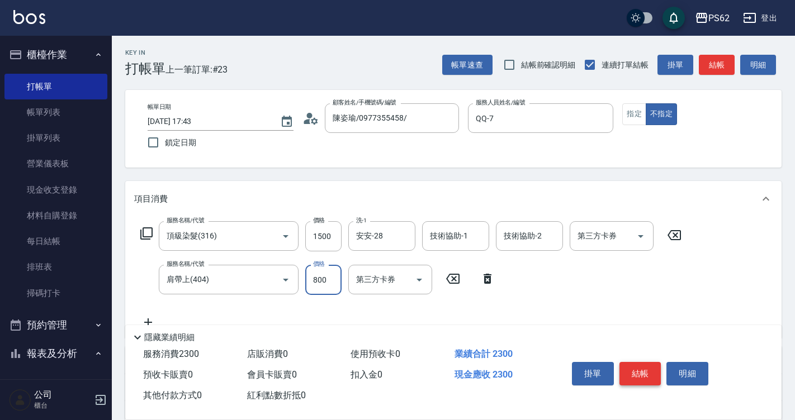
click at [630, 363] on button "結帳" at bounding box center [640, 373] width 42 height 23
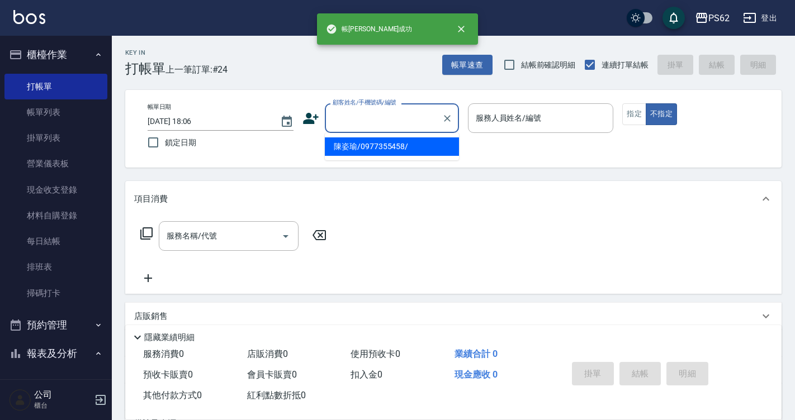
click at [355, 125] on input "顧客姓名/手機號碼/編號" at bounding box center [383, 118] width 107 height 20
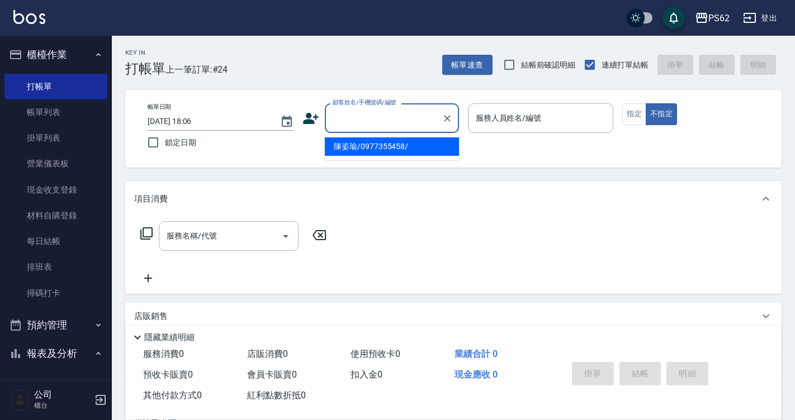
click at [358, 143] on li "陳姿瑜/0977355458/" at bounding box center [392, 146] width 134 height 18
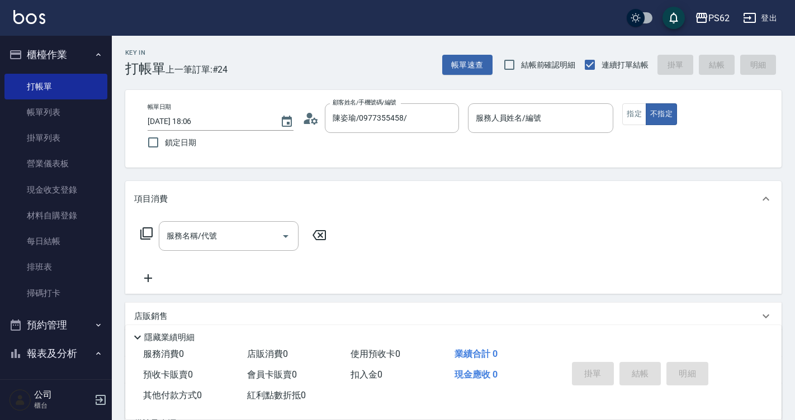
click at [315, 116] on icon at bounding box center [310, 118] width 17 height 17
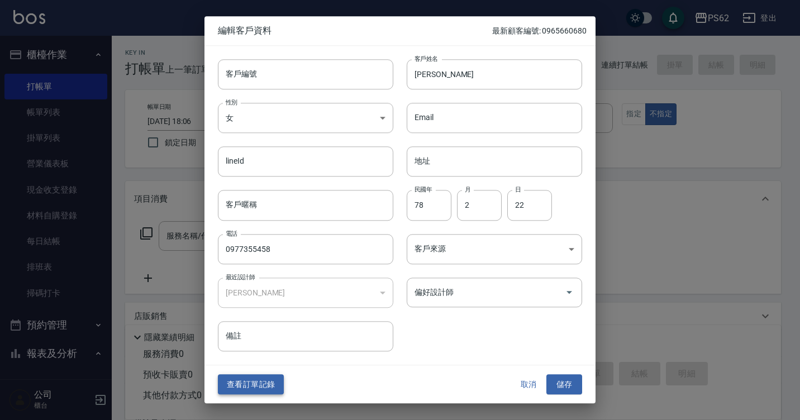
click at [262, 385] on button "查看訂單記錄" at bounding box center [251, 384] width 66 height 21
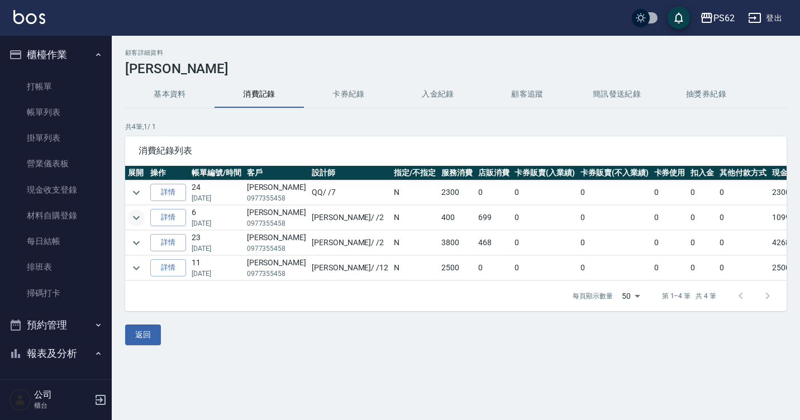
click at [132, 211] on icon "expand row" at bounding box center [136, 217] width 13 height 13
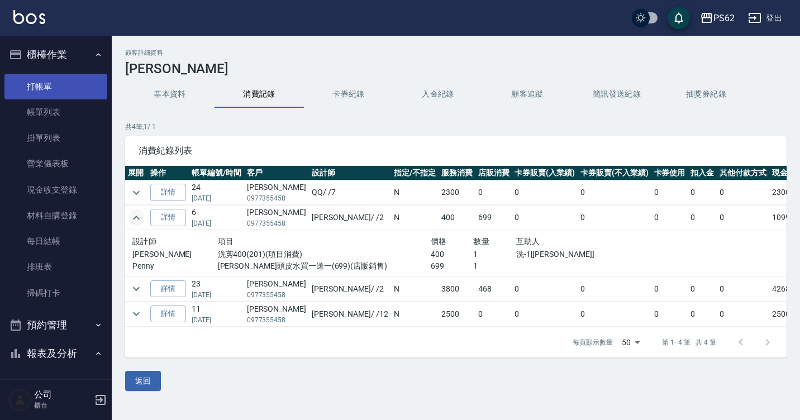
click at [50, 86] on link "打帳單" at bounding box center [55, 87] width 103 height 26
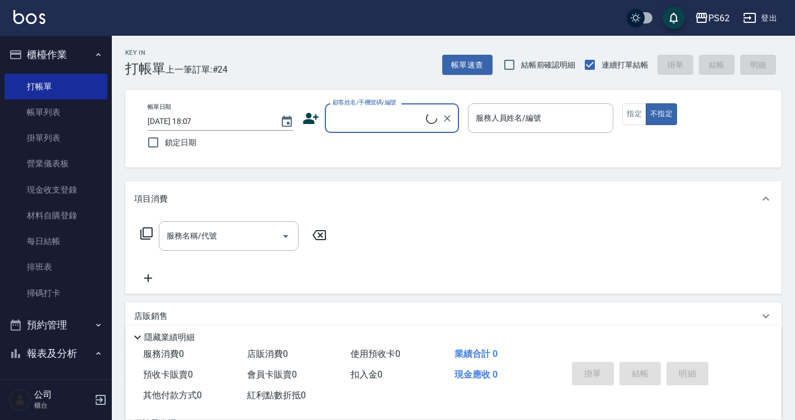
click at [341, 122] on input "顧客姓名/手機號碼/編號" at bounding box center [378, 118] width 96 height 20
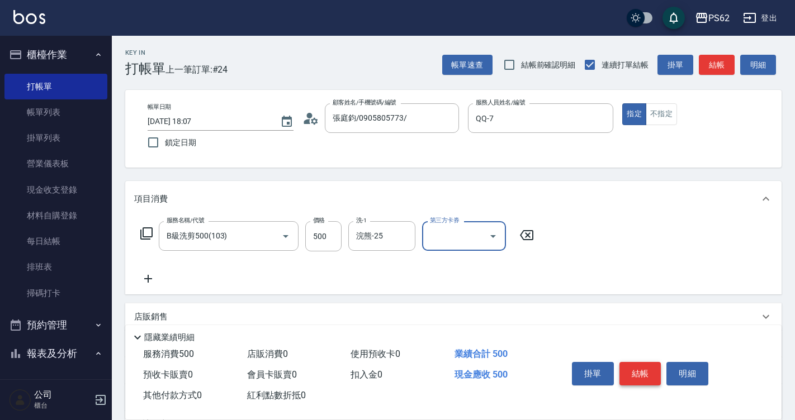
click at [653, 369] on button "結帳" at bounding box center [640, 373] width 42 height 23
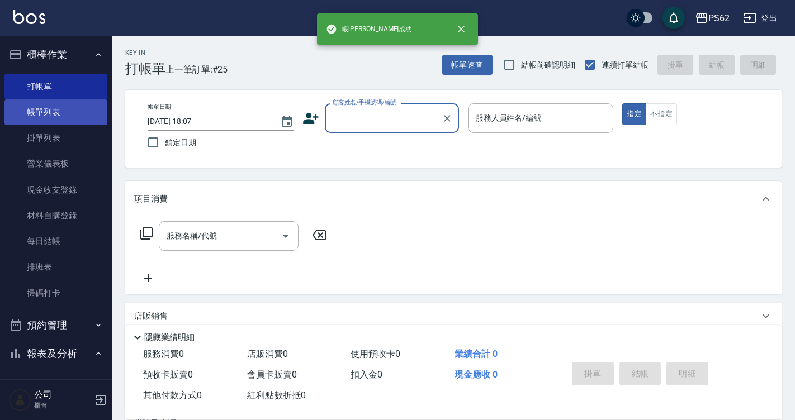
drag, startPoint x: 72, startPoint y: 99, endPoint x: 72, endPoint y: 112, distance: 13.4
click at [72, 99] on link "帳單列表" at bounding box center [55, 112] width 103 height 26
click at [72, 111] on link "帳單列表" at bounding box center [55, 112] width 103 height 26
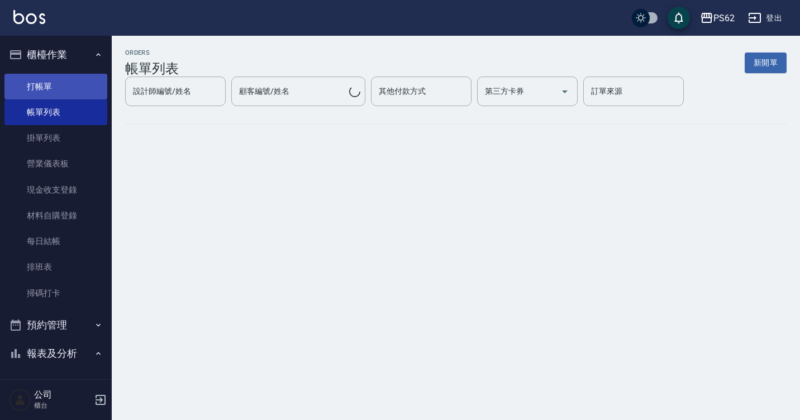
click at [65, 91] on link "打帳單" at bounding box center [55, 87] width 103 height 26
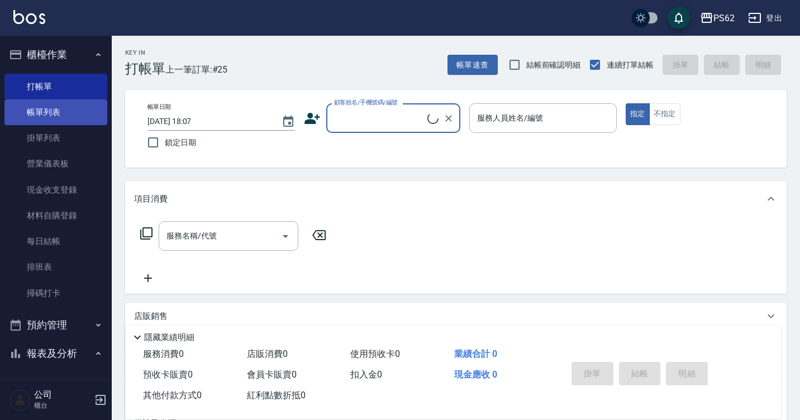
click at [64, 112] on link "帳單列表" at bounding box center [55, 112] width 103 height 26
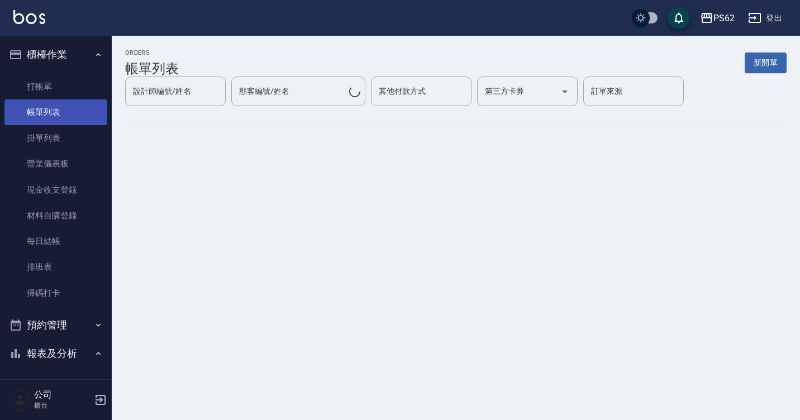
click at [68, 108] on link "帳單列表" at bounding box center [55, 112] width 103 height 26
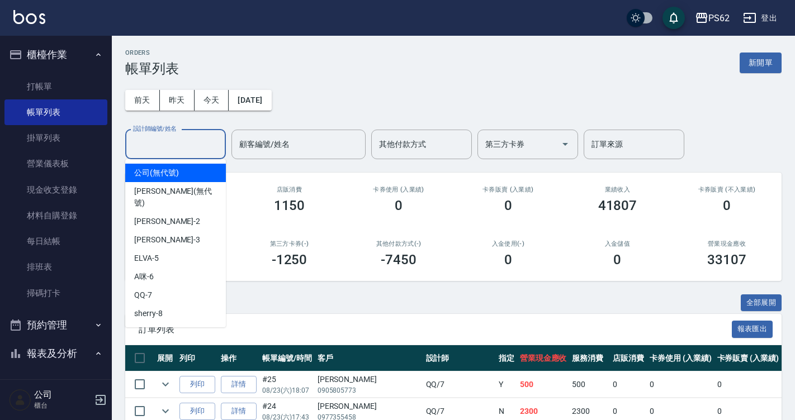
click at [174, 137] on input "設計師編號/姓名" at bounding box center [175, 145] width 91 height 20
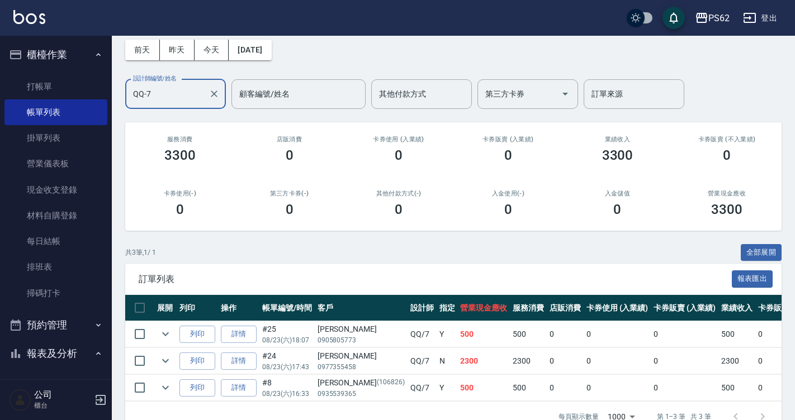
scroll to position [84, 0]
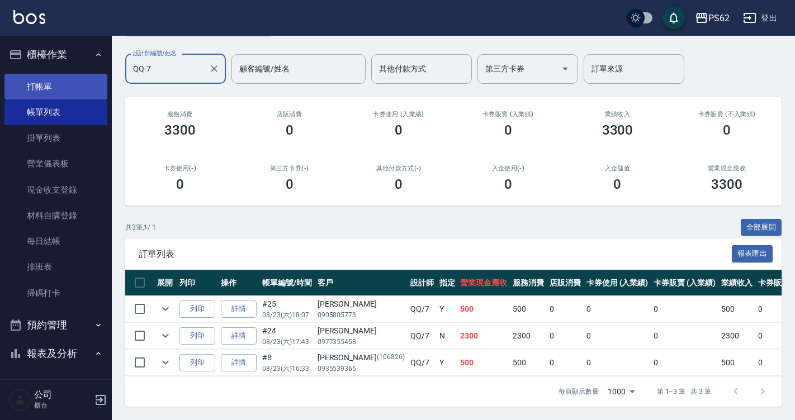
click at [63, 91] on link "打帳單" at bounding box center [55, 87] width 103 height 26
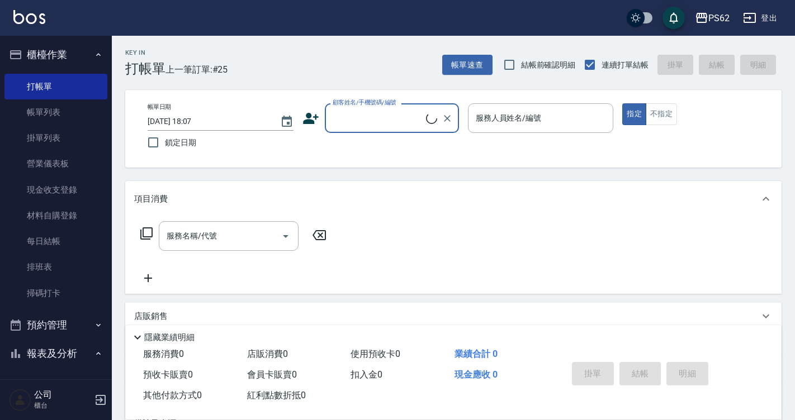
click at [357, 129] on div "顧客姓名/手機號碼/編號" at bounding box center [392, 118] width 134 height 30
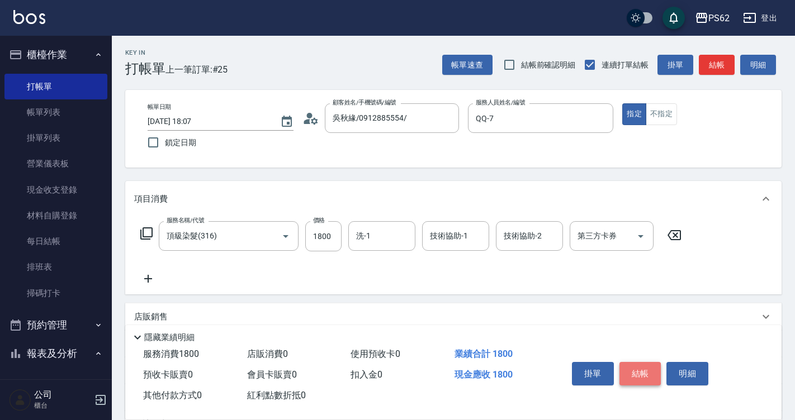
click at [641, 374] on button "結帳" at bounding box center [640, 373] width 42 height 23
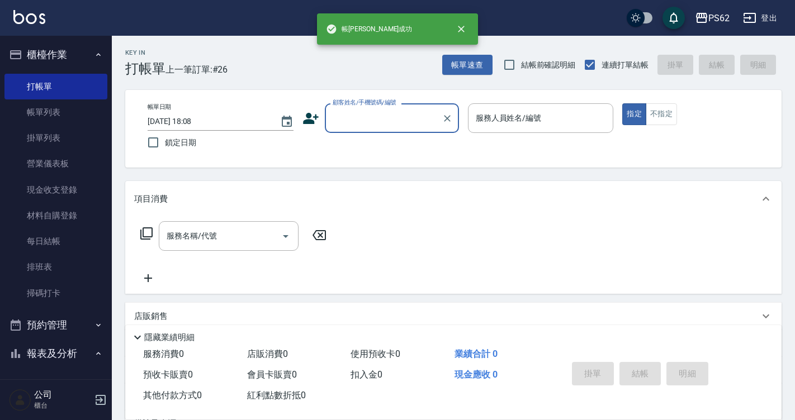
click at [355, 118] on input "顧客姓名/手機號碼/編號" at bounding box center [383, 118] width 107 height 20
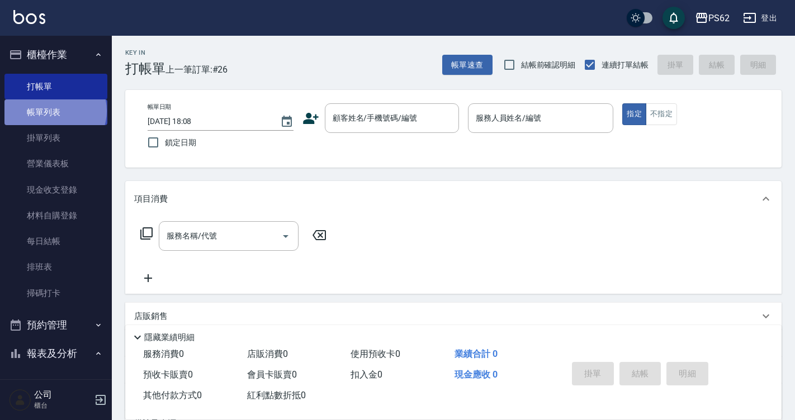
click at [54, 111] on link "帳單列表" at bounding box center [55, 112] width 103 height 26
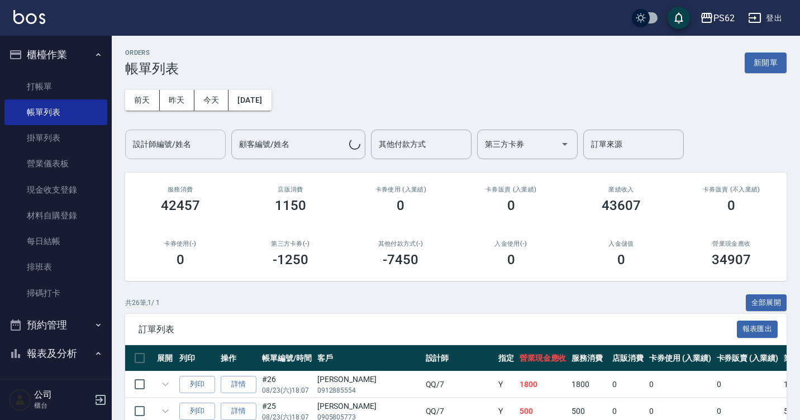
click at [150, 145] on div "設計師編號/姓名 設計師編號/姓名" at bounding box center [175, 145] width 101 height 30
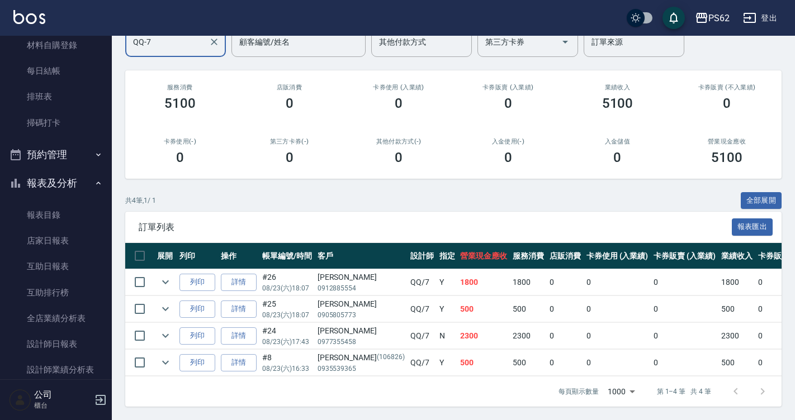
scroll to position [219, 0]
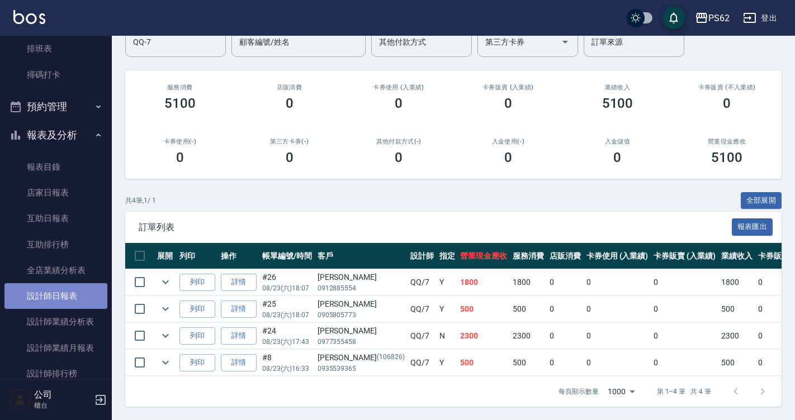
click at [58, 300] on link "設計師日報表" at bounding box center [55, 296] width 103 height 26
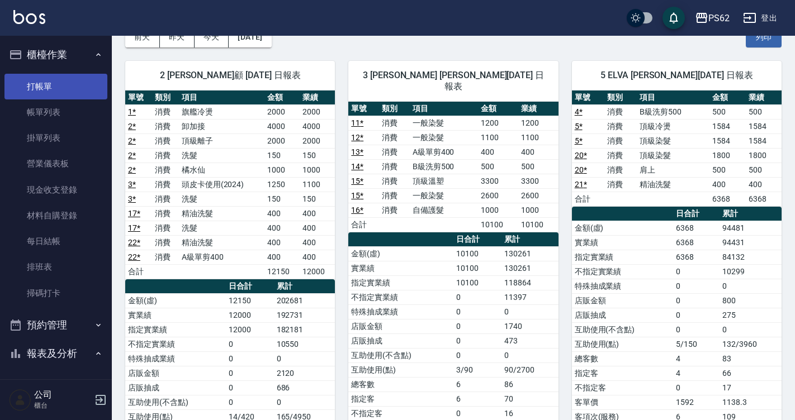
scroll to position [56, 0]
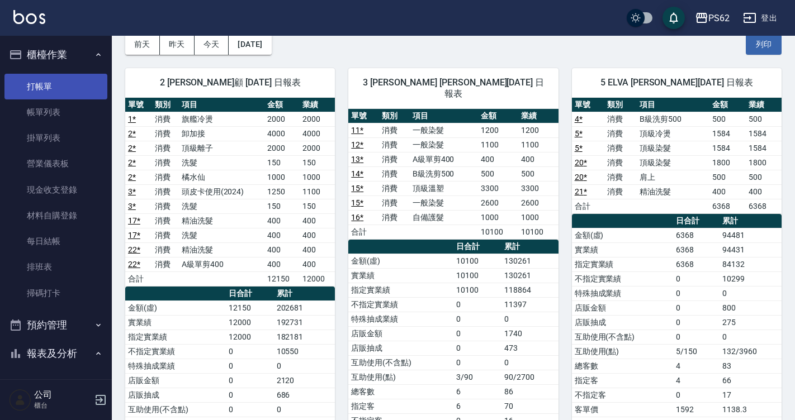
click at [49, 87] on link "打帳單" at bounding box center [55, 87] width 103 height 26
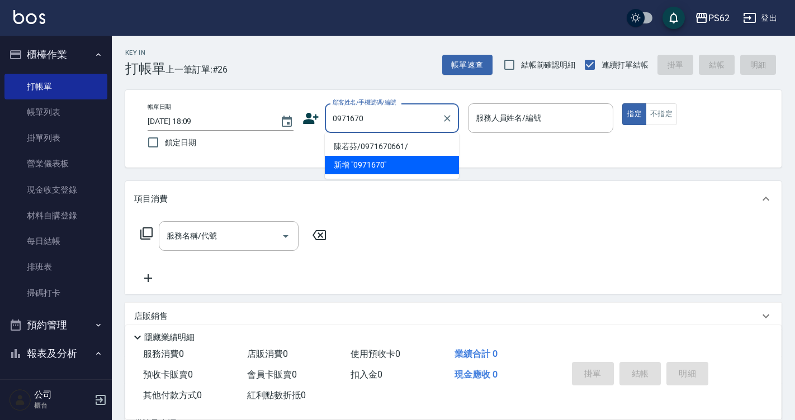
click at [389, 146] on li "陳若芬/0971670661/" at bounding box center [392, 146] width 134 height 18
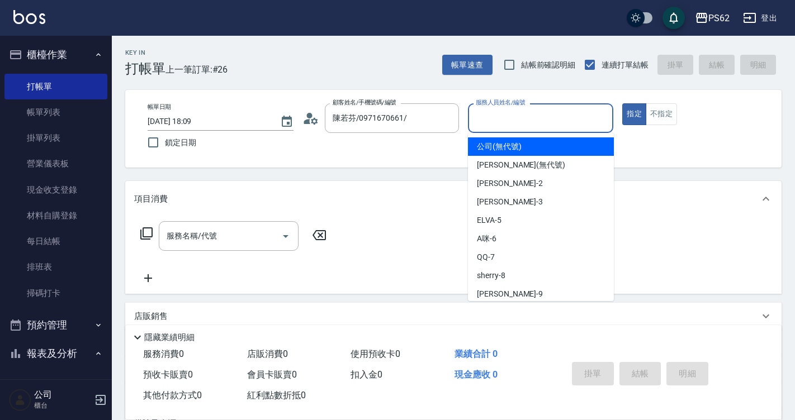
click at [500, 121] on input "服務人員姓名/編號" at bounding box center [541, 118] width 136 height 20
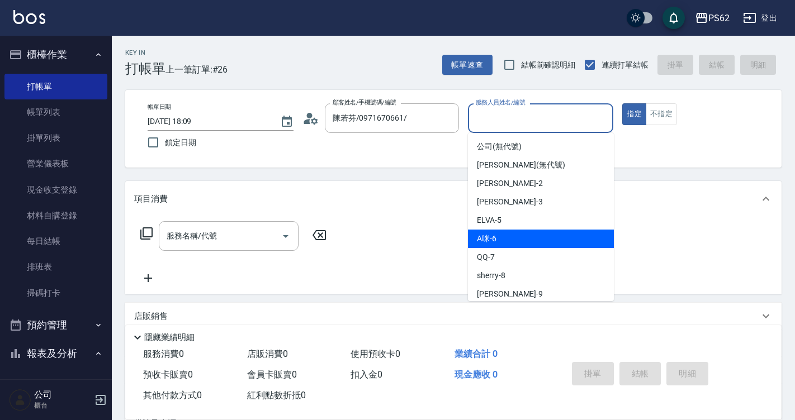
click at [512, 236] on div "A咪 -6" at bounding box center [541, 239] width 146 height 18
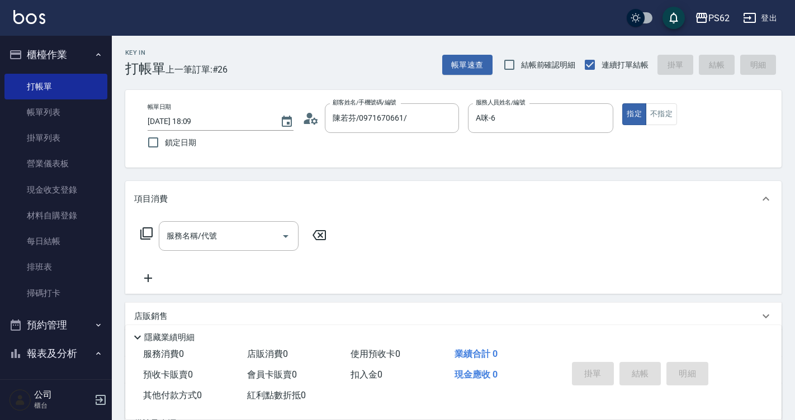
click at [145, 231] on icon at bounding box center [146, 233] width 13 height 13
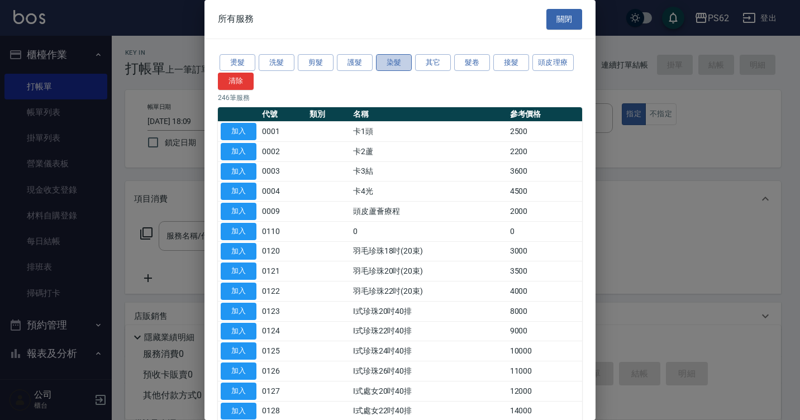
click at [393, 67] on button "染髮" at bounding box center [394, 62] width 36 height 17
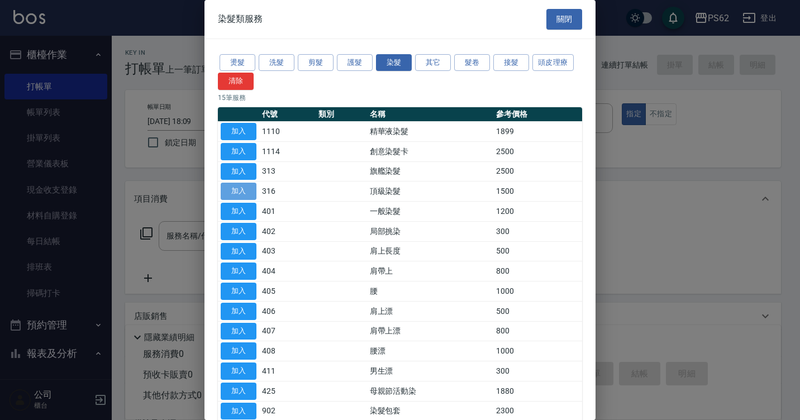
click at [254, 192] on button "加入" at bounding box center [239, 191] width 36 height 17
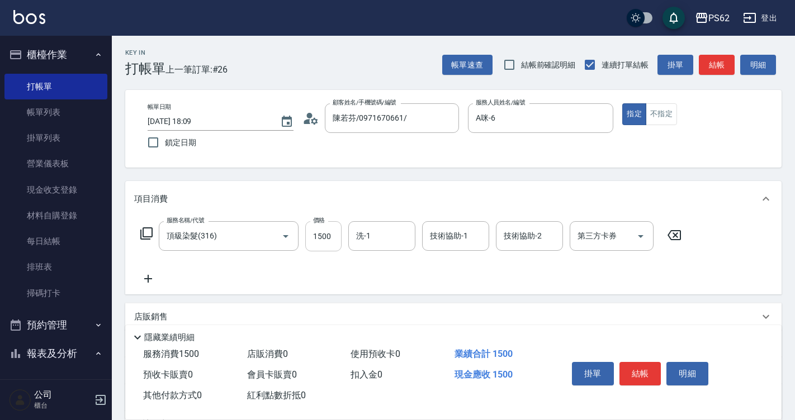
click at [330, 236] on input "1500" at bounding box center [323, 236] width 36 height 30
click at [393, 238] on input "洗-1" at bounding box center [381, 236] width 57 height 20
click at [651, 379] on button "結帳" at bounding box center [640, 373] width 42 height 23
click at [665, 121] on button "不指定" at bounding box center [661, 114] width 31 height 22
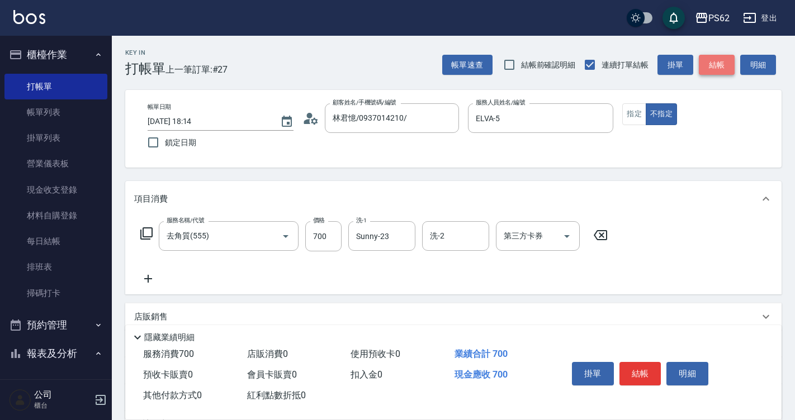
click at [706, 63] on button "結帳" at bounding box center [717, 65] width 36 height 21
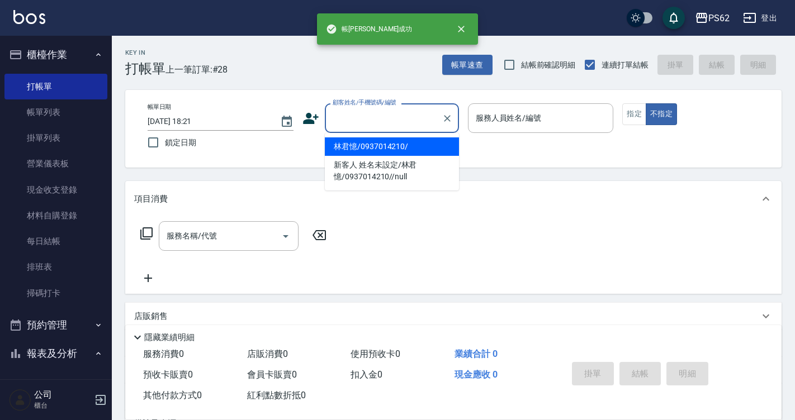
click at [410, 117] on input "顧客姓名/手機號碼/編號" at bounding box center [383, 118] width 107 height 20
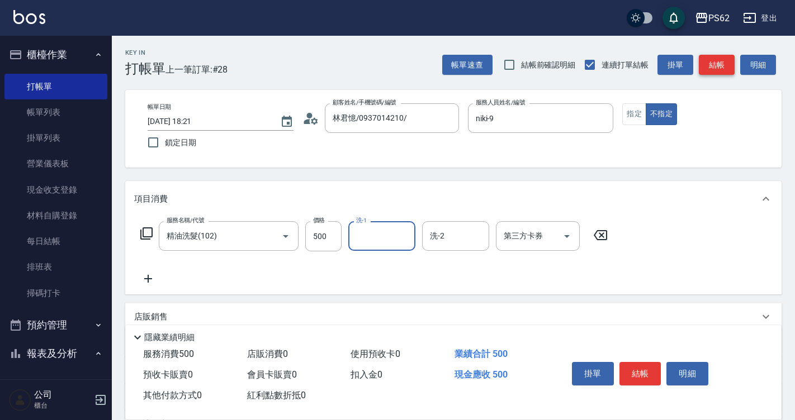
click at [706, 65] on button "結帳" at bounding box center [717, 65] width 36 height 21
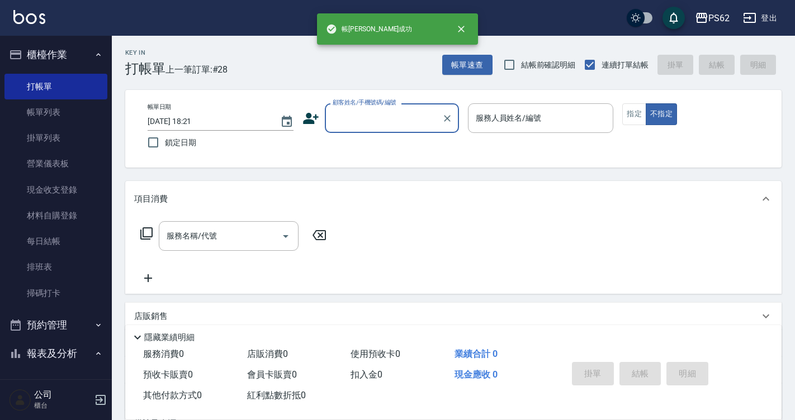
click at [398, 120] on input "顧客姓名/手機號碼/編號" at bounding box center [383, 118] width 107 height 20
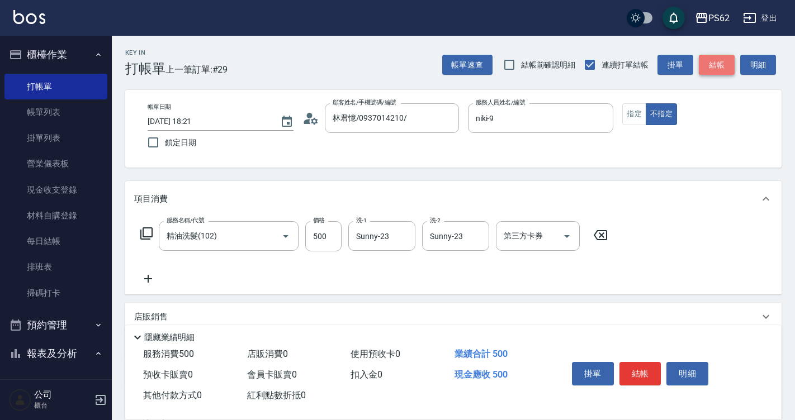
click at [703, 70] on button "結帳" at bounding box center [717, 65] width 36 height 21
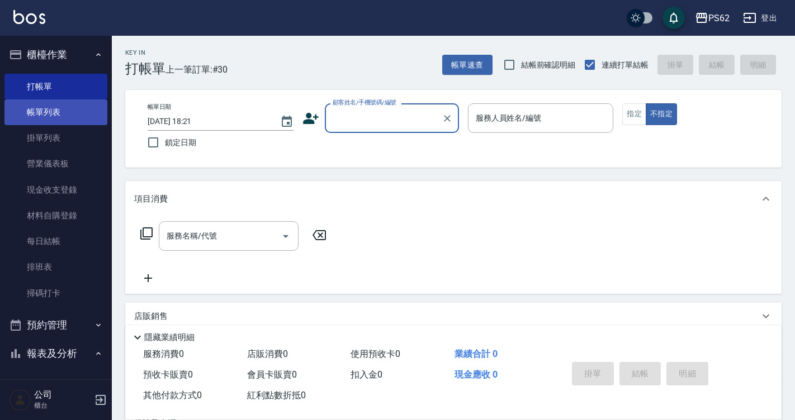
click at [10, 124] on link "帳單列表" at bounding box center [55, 112] width 103 height 26
click at [10, 122] on link "帳單列表" at bounding box center [55, 112] width 103 height 26
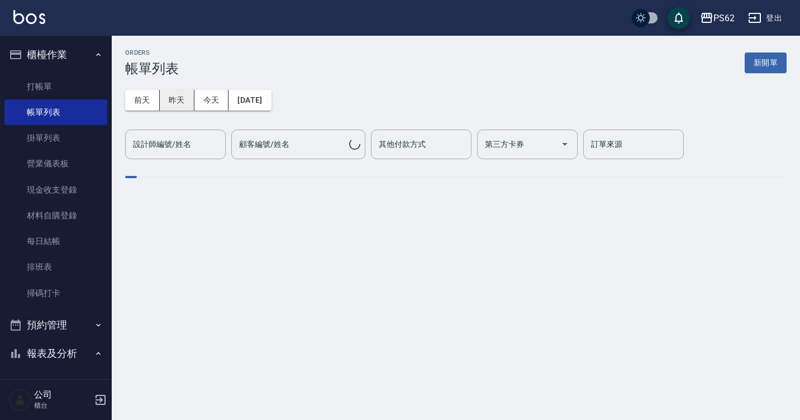
click at [183, 102] on button "昨天" at bounding box center [177, 100] width 35 height 21
click at [212, 96] on button "今天" at bounding box center [211, 100] width 35 height 21
click at [194, 145] on input "設計師編號/姓名" at bounding box center [175, 145] width 91 height 20
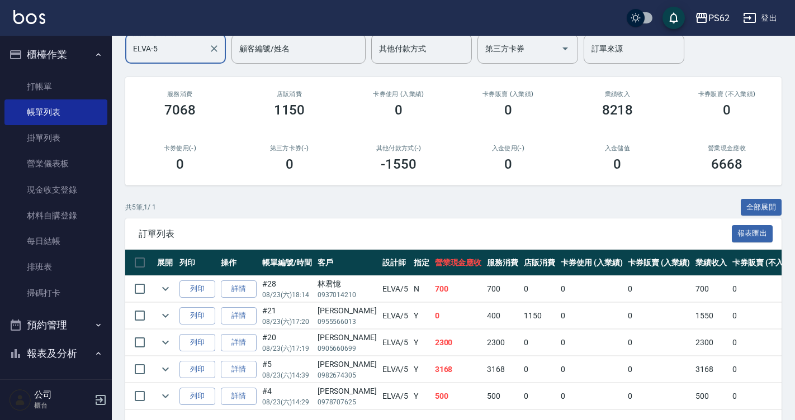
scroll to position [137, 0]
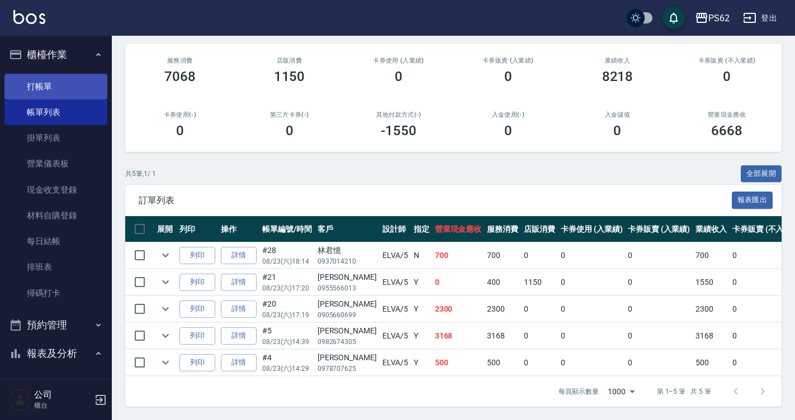
click at [67, 92] on link "打帳單" at bounding box center [55, 87] width 103 height 26
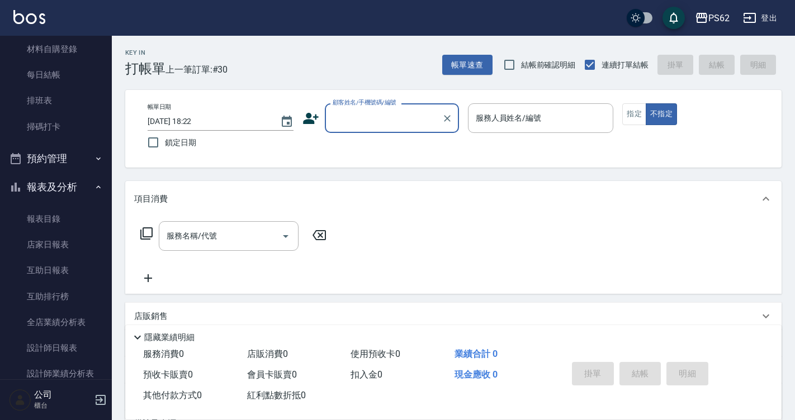
scroll to position [168, 0]
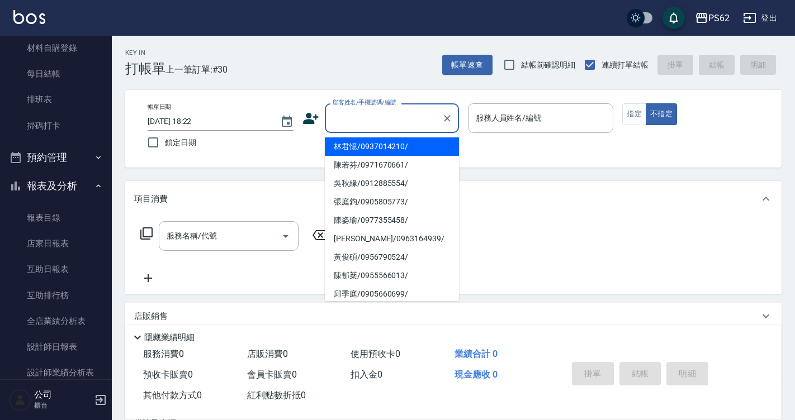
click at [374, 116] on input "顧客姓名/手機號碼/編號" at bounding box center [383, 118] width 107 height 20
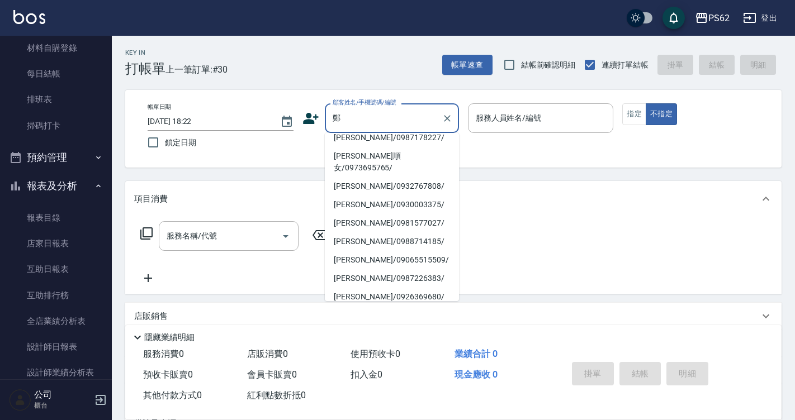
scroll to position [4, 0]
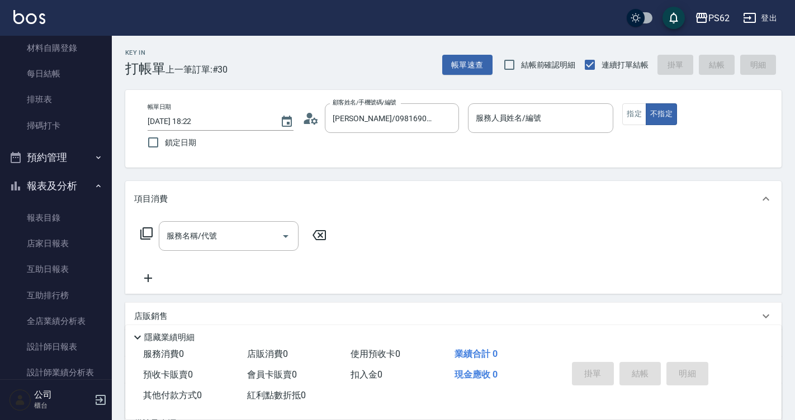
click at [314, 115] on icon at bounding box center [310, 118] width 17 height 17
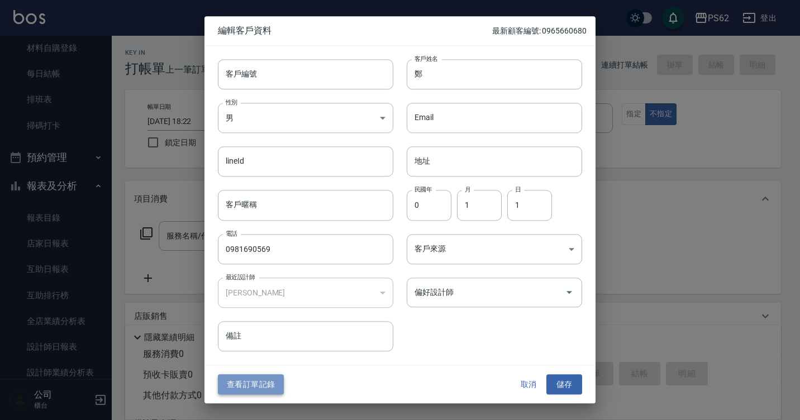
click at [273, 384] on button "查看訂單記錄" at bounding box center [251, 384] width 66 height 21
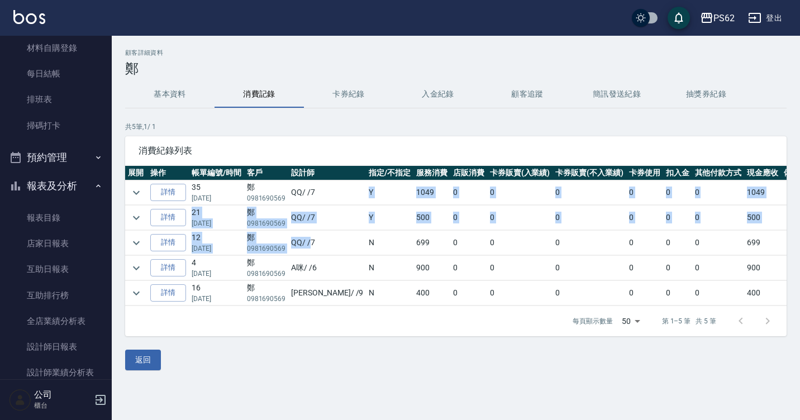
drag, startPoint x: 331, startPoint y: 193, endPoint x: 315, endPoint y: 245, distance: 53.9
click at [315, 244] on tbody "詳情 35 08/08/2025 鄭 0981690569 QQ / /7 Y 1049 0 0 0 0 0 0 1049 詳情 21 06/22/2025 …" at bounding box center [466, 244] width 683 height 126
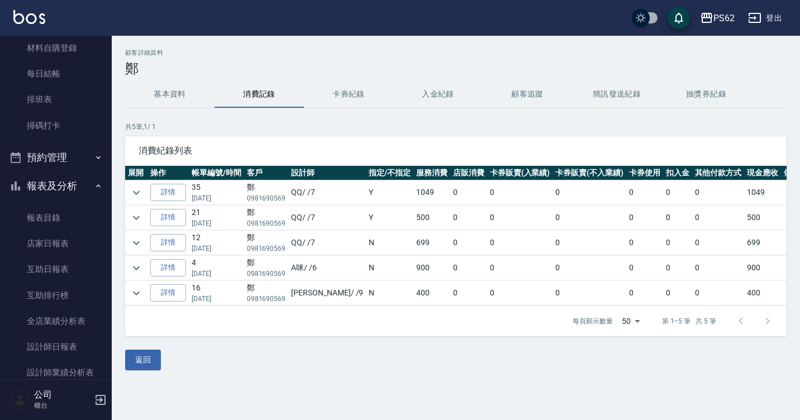
click at [315, 245] on td "QQ / /7" at bounding box center [327, 243] width 78 height 25
click at [214, 227] on p "06/22/2025" at bounding box center [217, 224] width 50 height 10
click at [138, 245] on icon "expand row" at bounding box center [136, 242] width 13 height 13
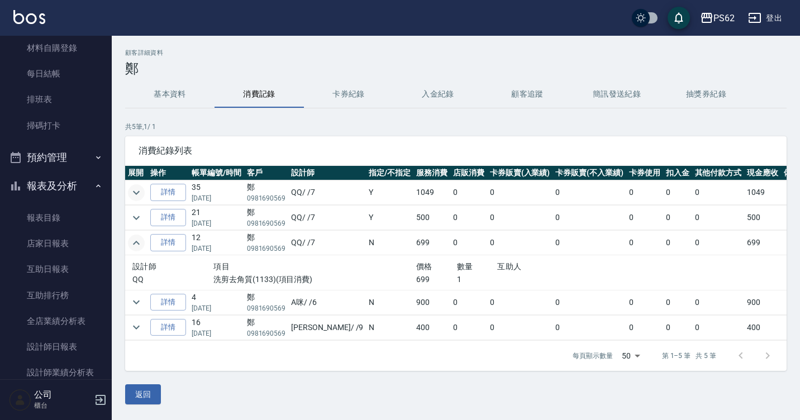
click at [137, 192] on icon "expand row" at bounding box center [136, 192] width 13 height 13
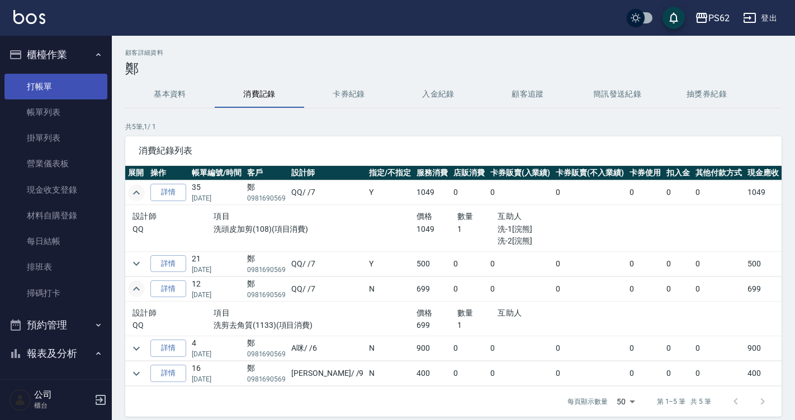
click at [61, 87] on link "打帳單" at bounding box center [55, 87] width 103 height 26
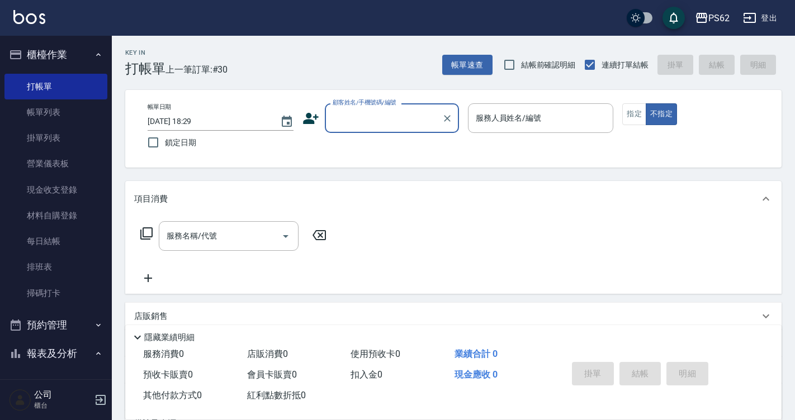
click at [338, 116] on input "顧客姓名/手機號碼/編號" at bounding box center [383, 118] width 107 height 20
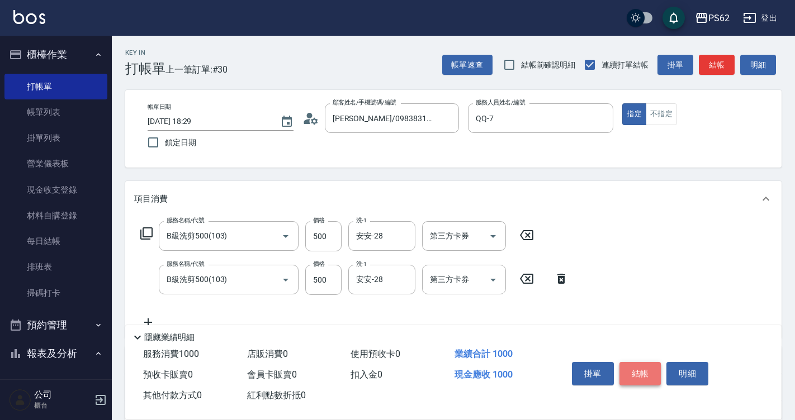
click at [645, 369] on button "結帳" at bounding box center [640, 373] width 42 height 23
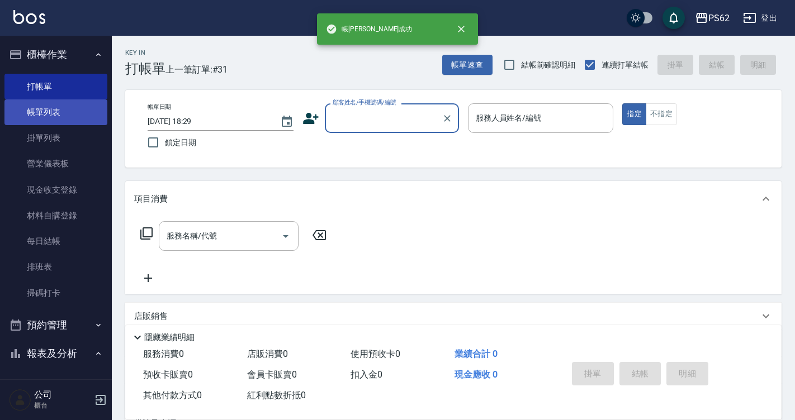
click at [56, 114] on link "帳單列表" at bounding box center [55, 112] width 103 height 26
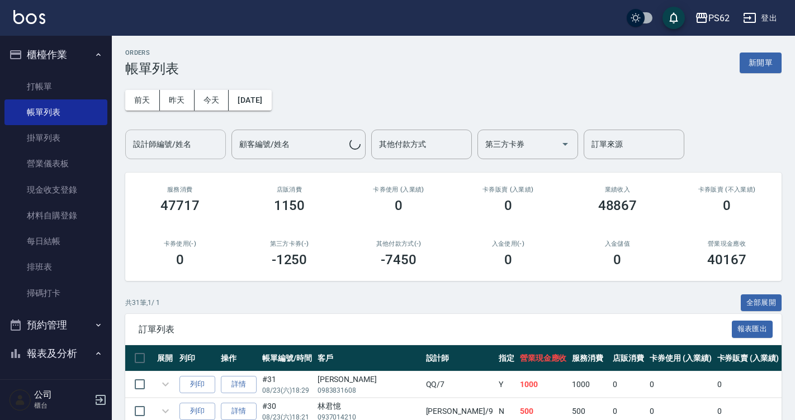
click at [196, 143] on input "設計師編號/姓名" at bounding box center [175, 145] width 91 height 20
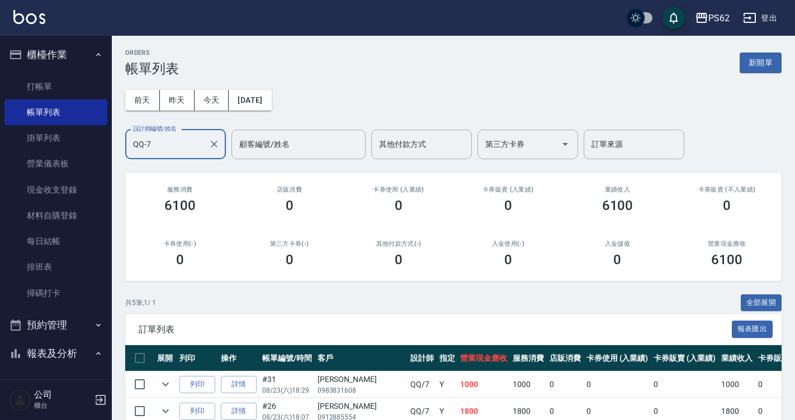
click at [436, 363] on th "指定" at bounding box center [446, 358] width 21 height 26
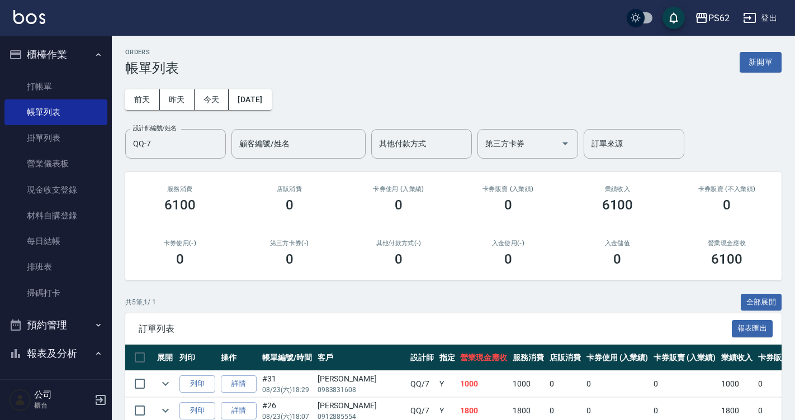
scroll to position [137, 0]
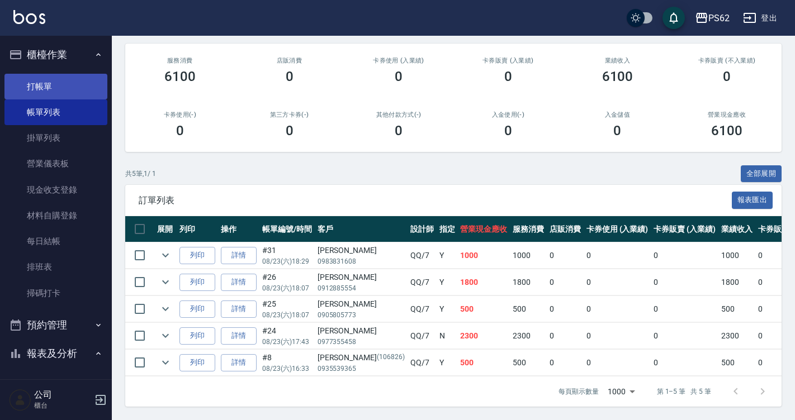
click at [36, 85] on link "打帳單" at bounding box center [55, 87] width 103 height 26
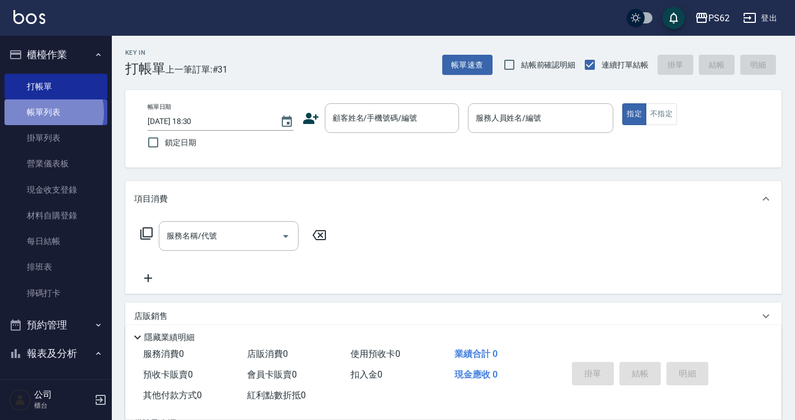
click at [47, 112] on link "帳單列表" at bounding box center [55, 112] width 103 height 26
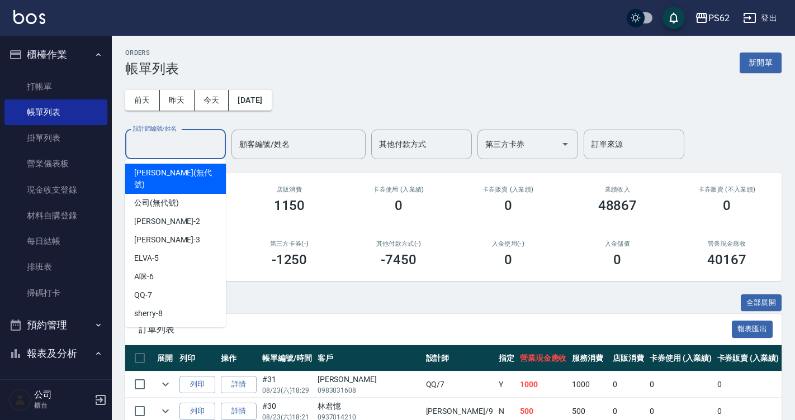
click at [157, 149] on input "設計師編號/姓名" at bounding box center [175, 145] width 91 height 20
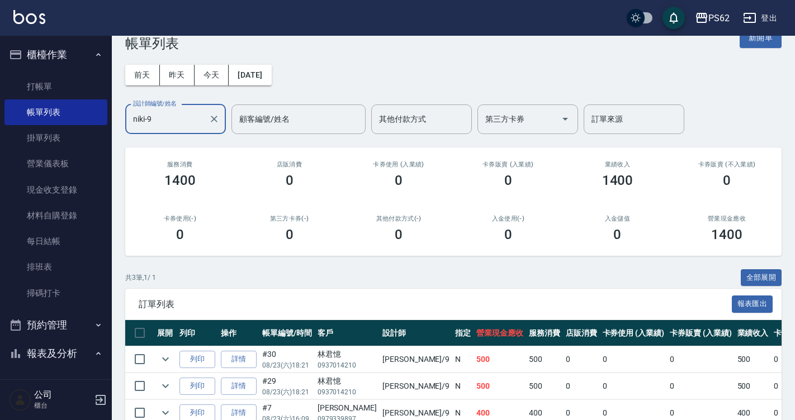
scroll to position [84, 0]
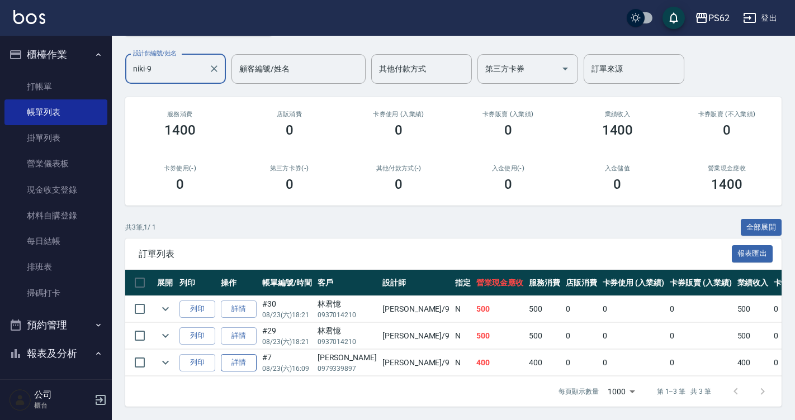
click at [248, 359] on link "詳情" at bounding box center [239, 362] width 36 height 17
click at [248, 359] on div "ORDERS 帳單列表 新開單 前天 昨天 今天 2025/08/23 設計師編號/姓名 niki-9 設計師編號/姓名 顧客編號/姓名 顧客編號/姓名 其他…" at bounding box center [397, 173] width 795 height 496
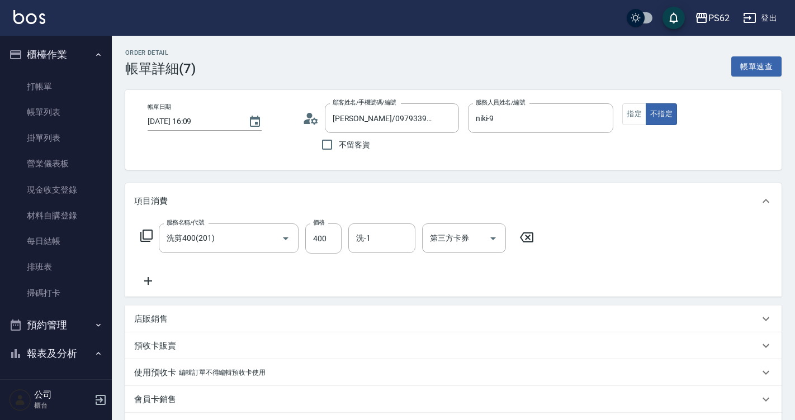
click at [142, 285] on icon at bounding box center [148, 280] width 28 height 13
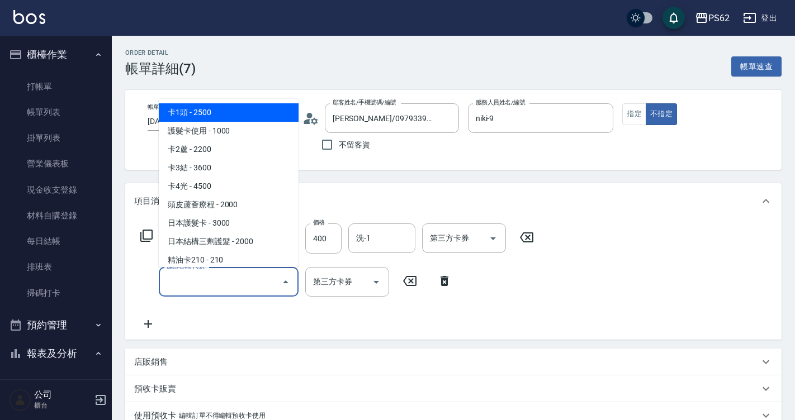
click at [164, 283] on input "服務名稱/代號" at bounding box center [220, 282] width 113 height 20
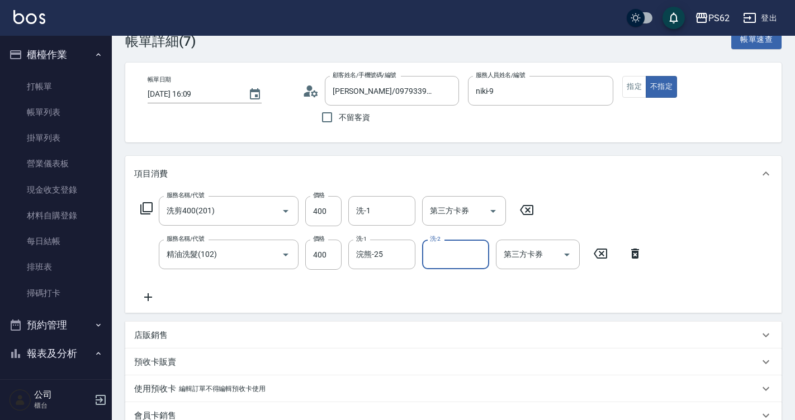
scroll to position [211, 0]
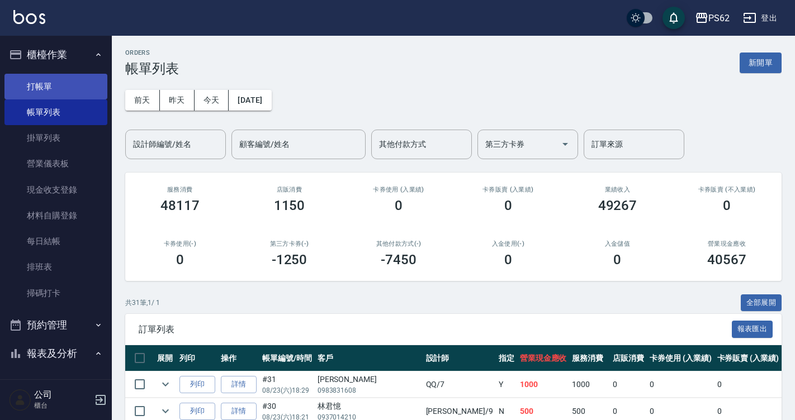
click at [51, 91] on link "打帳單" at bounding box center [55, 87] width 103 height 26
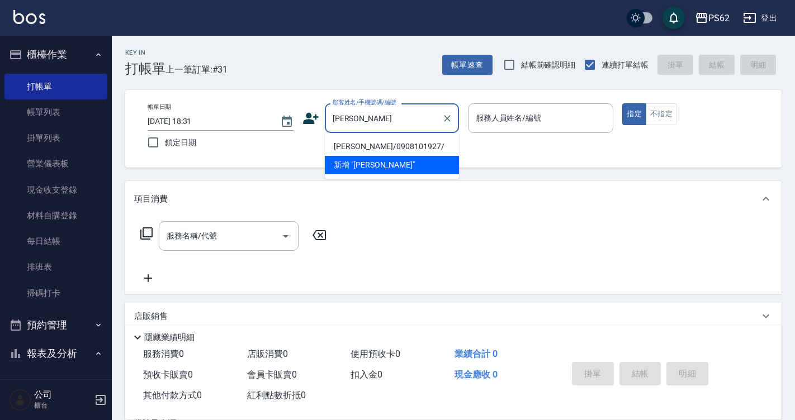
click at [381, 148] on li "潘維妮/0908101927/" at bounding box center [392, 146] width 134 height 18
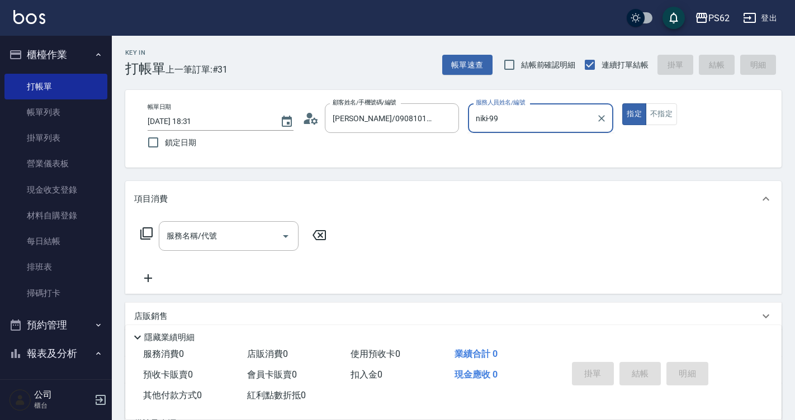
click at [622, 103] on button "指定" at bounding box center [634, 114] width 24 height 22
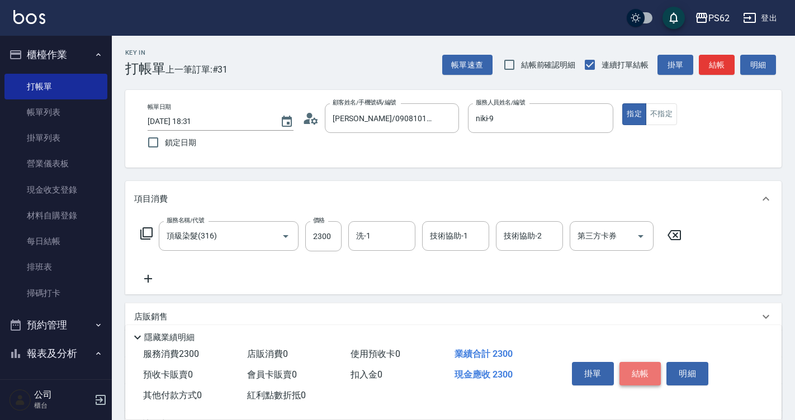
click at [638, 372] on button "結帳" at bounding box center [640, 373] width 42 height 23
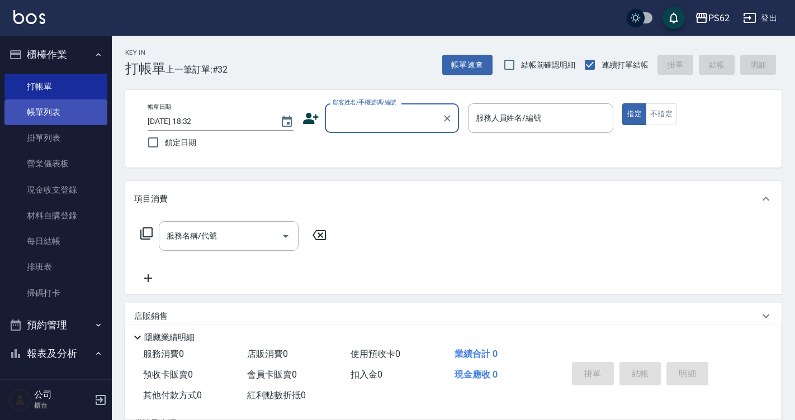
click at [82, 100] on link "帳單列表" at bounding box center [55, 112] width 103 height 26
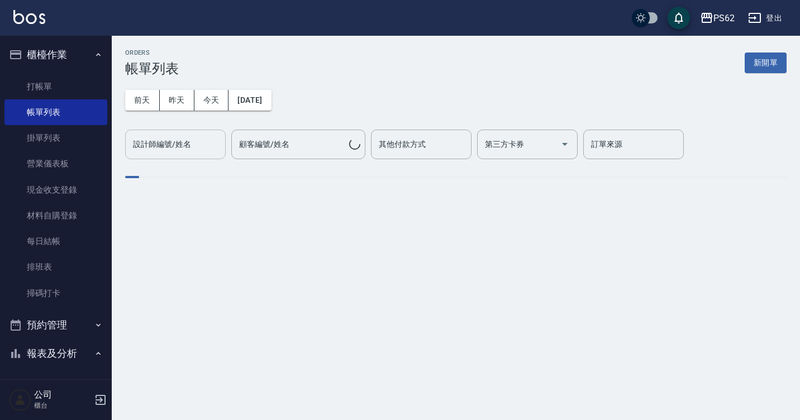
click at [197, 142] on input "設計師編號/姓名" at bounding box center [175, 145] width 91 height 20
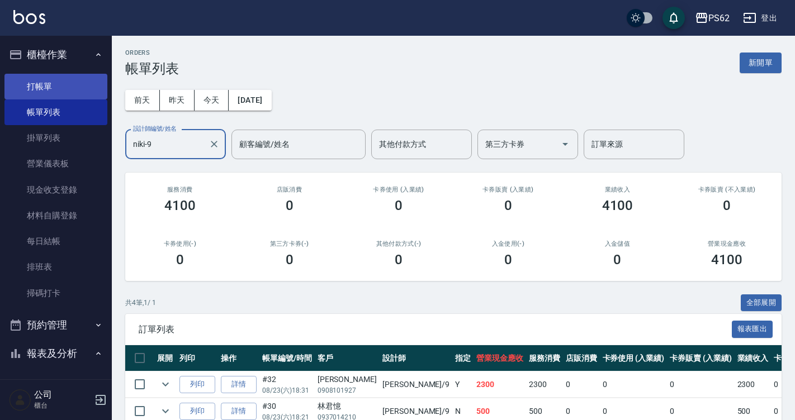
click at [56, 95] on link "打帳單" at bounding box center [55, 87] width 103 height 26
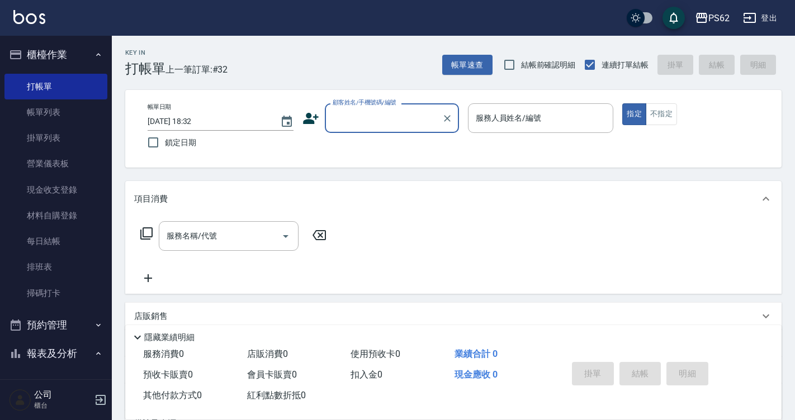
click at [368, 122] on input "顧客姓名/手機號碼/編號" at bounding box center [383, 118] width 107 height 20
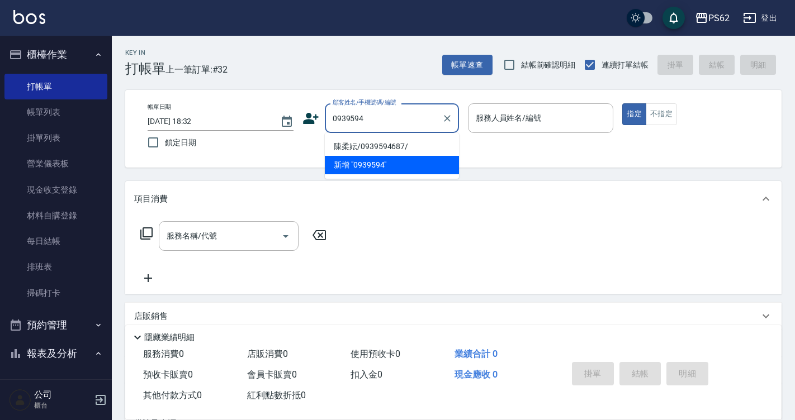
click at [360, 145] on li "陳柔妘/0939594687/" at bounding box center [392, 146] width 134 height 18
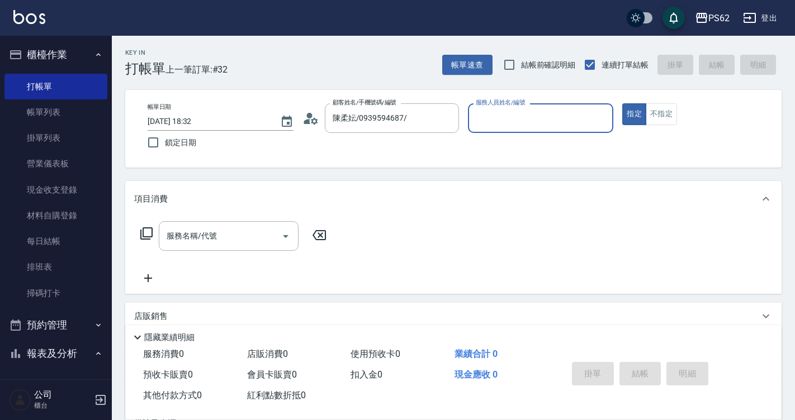
click at [523, 126] on input "服務人員姓名/編號" at bounding box center [541, 118] width 136 height 20
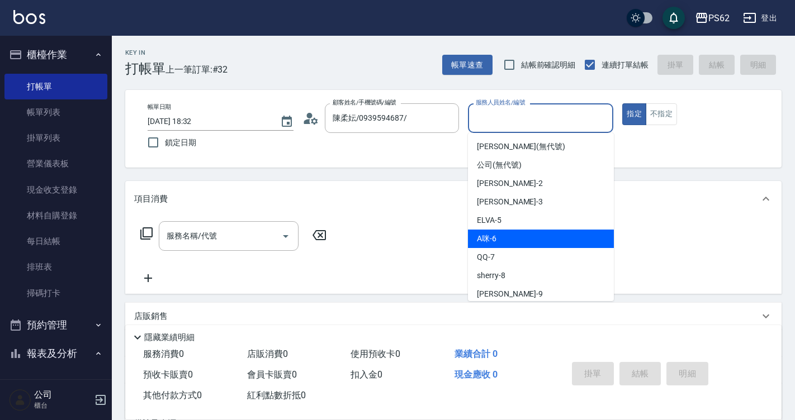
click at [516, 239] on div "A咪 -6" at bounding box center [541, 239] width 146 height 18
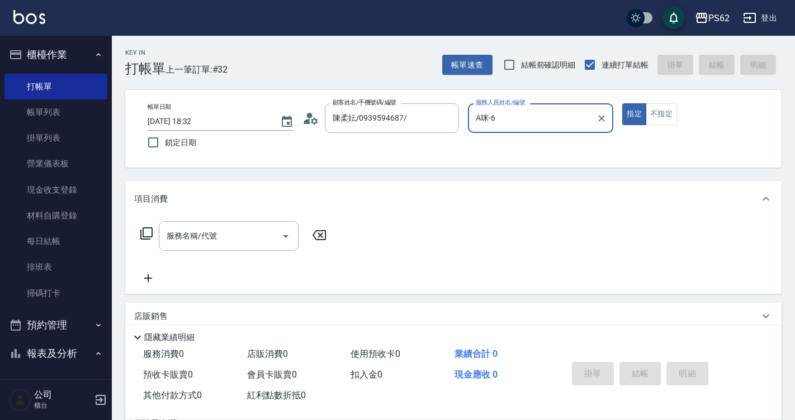
click at [145, 229] on icon at bounding box center [146, 233] width 12 height 12
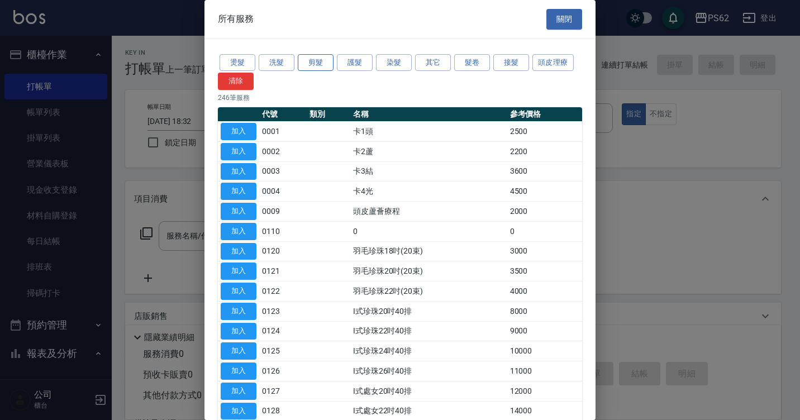
click at [315, 65] on button "剪髮" at bounding box center [316, 62] width 36 height 17
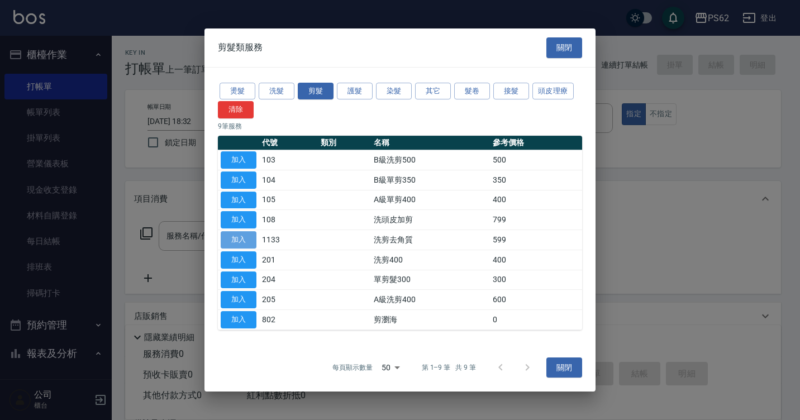
click at [242, 236] on button "加入" at bounding box center [239, 239] width 36 height 17
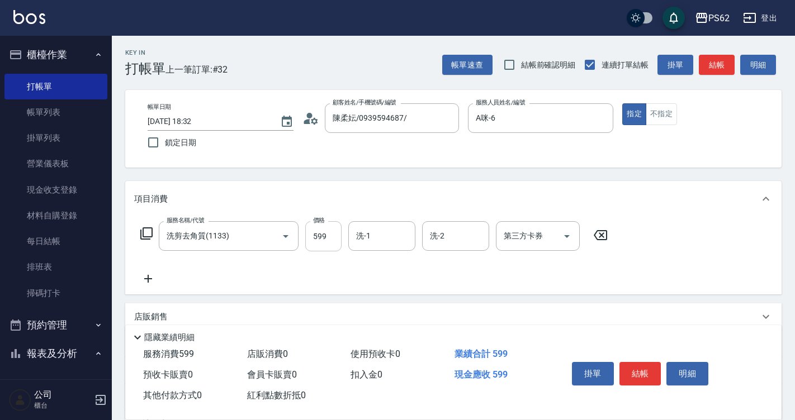
drag, startPoint x: 328, startPoint y: 238, endPoint x: 334, endPoint y: 238, distance: 6.1
click at [328, 238] on input "599" at bounding box center [323, 236] width 36 height 30
click at [659, 108] on button "不指定" at bounding box center [661, 114] width 31 height 22
click at [633, 362] on button "結帳" at bounding box center [640, 373] width 42 height 23
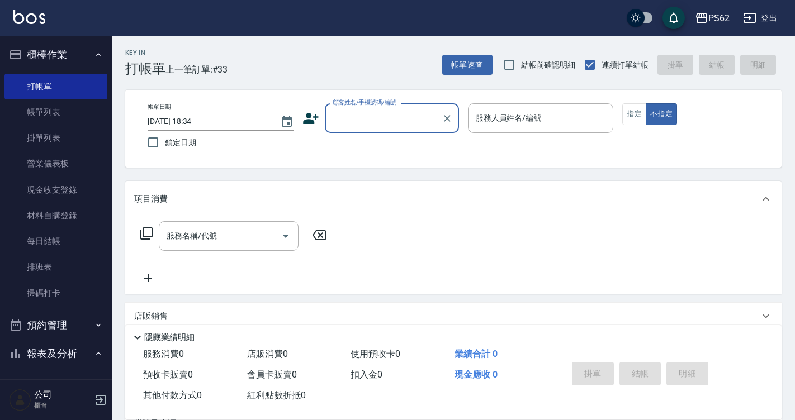
drag, startPoint x: 88, startPoint y: 120, endPoint x: 234, endPoint y: 188, distance: 161.3
click at [88, 120] on link "帳單列表" at bounding box center [55, 112] width 103 height 26
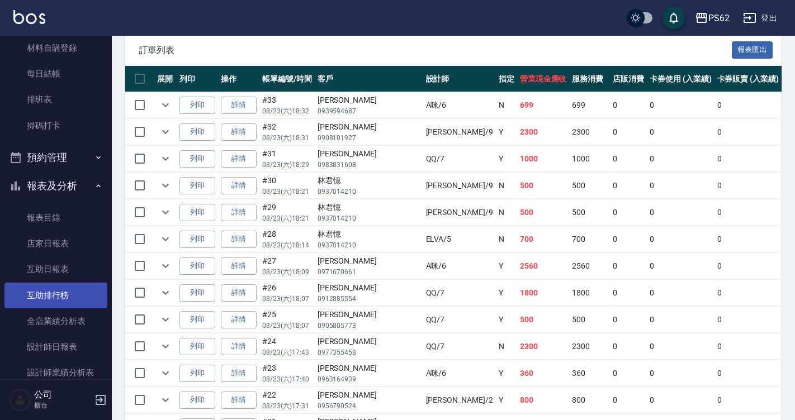
scroll to position [224, 0]
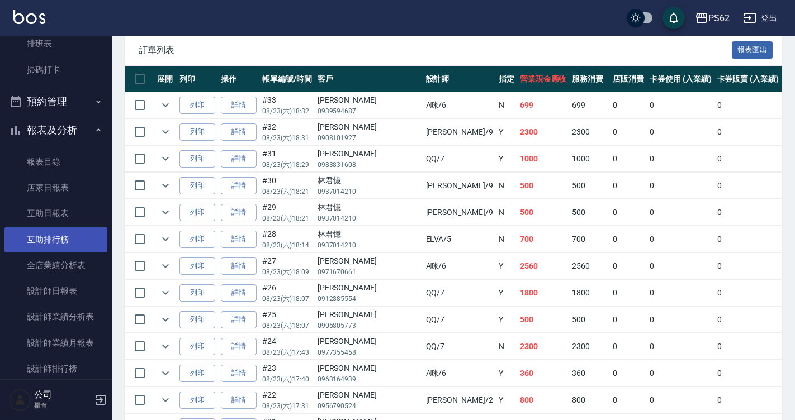
click at [67, 282] on link "設計師日報表" at bounding box center [55, 291] width 103 height 26
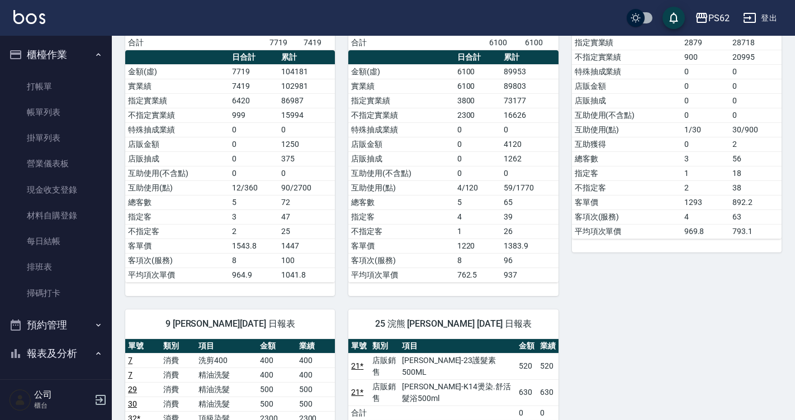
drag, startPoint x: 61, startPoint y: 263, endPoint x: 298, endPoint y: 203, distance: 244.3
click at [61, 263] on link "排班表" at bounding box center [55, 267] width 103 height 26
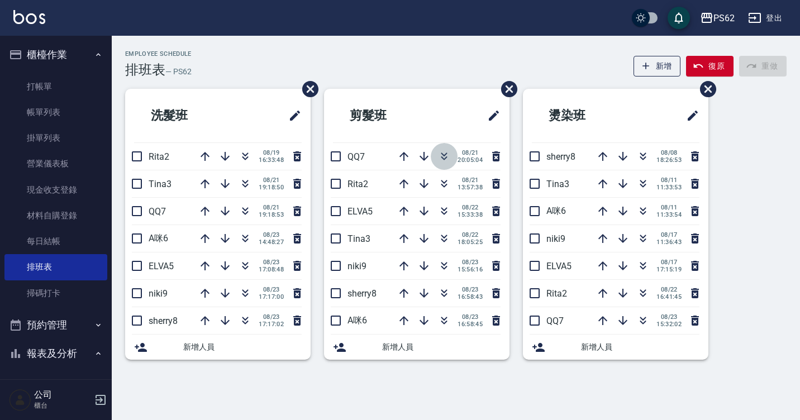
click at [442, 154] on icon "button" at bounding box center [445, 155] width 6 height 4
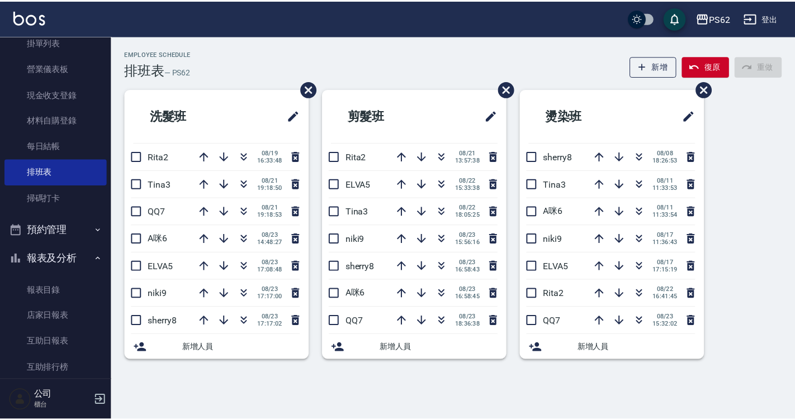
scroll to position [168, 0]
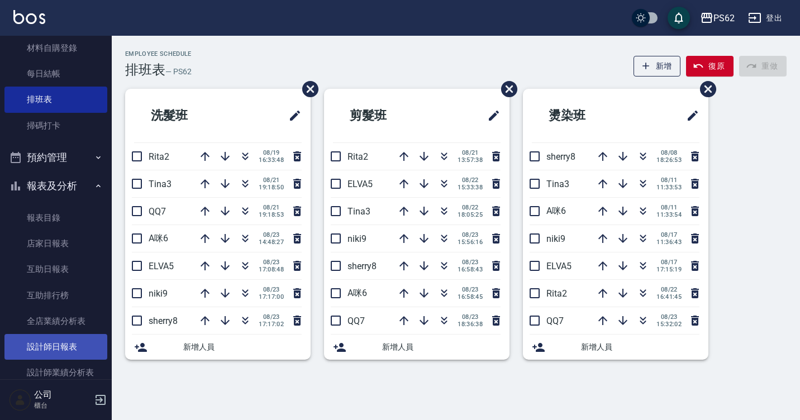
click at [72, 335] on link "設計師日報表" at bounding box center [55, 347] width 103 height 26
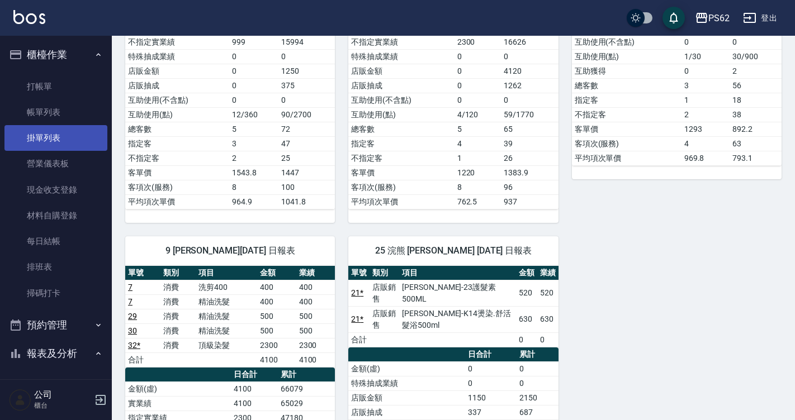
scroll to position [783, 0]
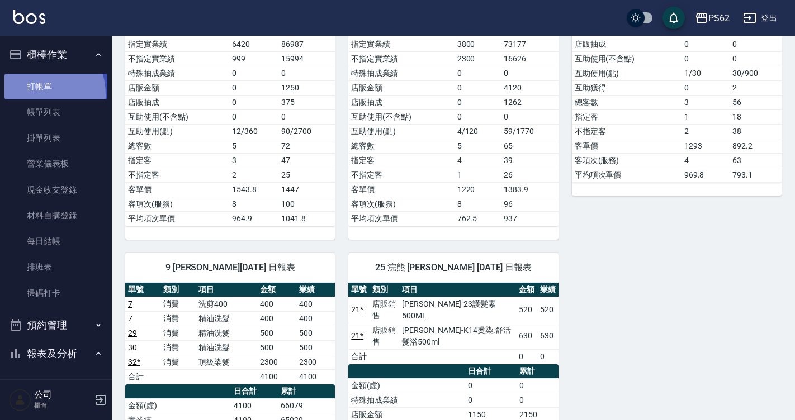
click at [34, 94] on link "打帳單" at bounding box center [55, 87] width 103 height 26
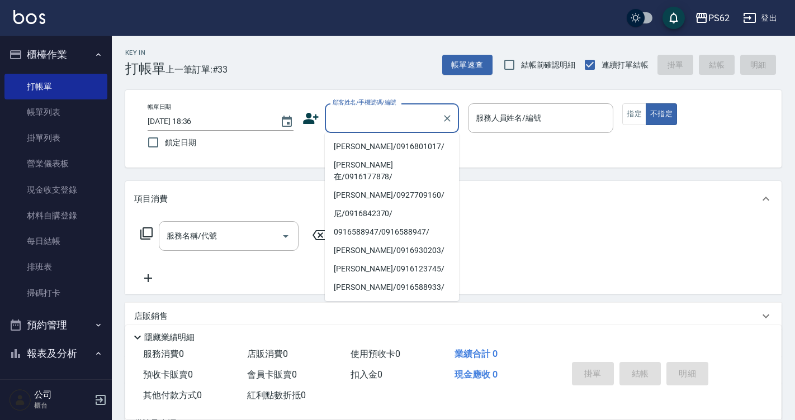
click at [316, 114] on icon at bounding box center [310, 118] width 17 height 17
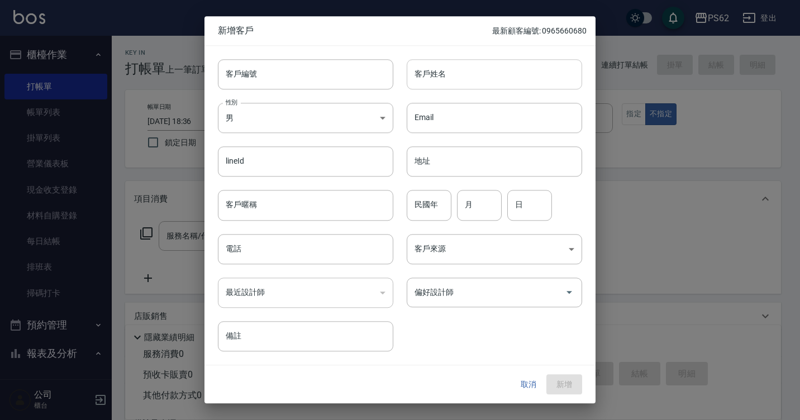
click at [475, 69] on input "客戶姓名" at bounding box center [494, 74] width 175 height 30
click at [547, 374] on button "新增" at bounding box center [565, 384] width 36 height 21
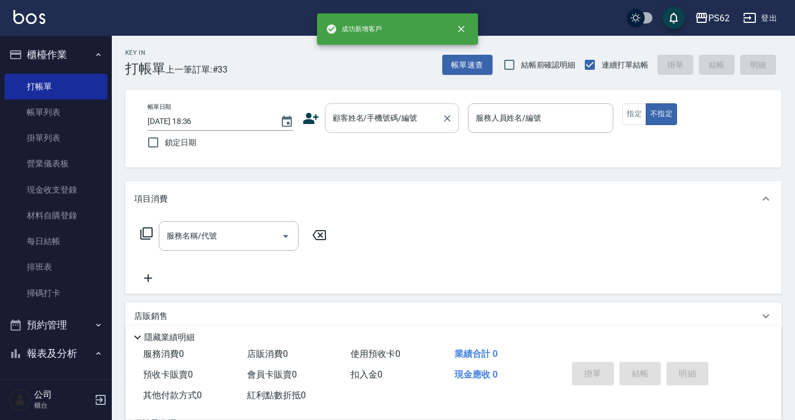
click at [418, 131] on div "顧客姓名/手機號碼/編號" at bounding box center [392, 118] width 134 height 30
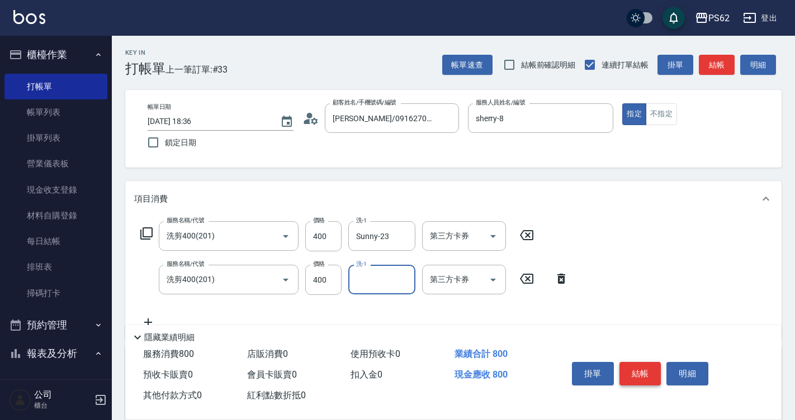
click at [649, 362] on button "結帳" at bounding box center [640, 373] width 42 height 23
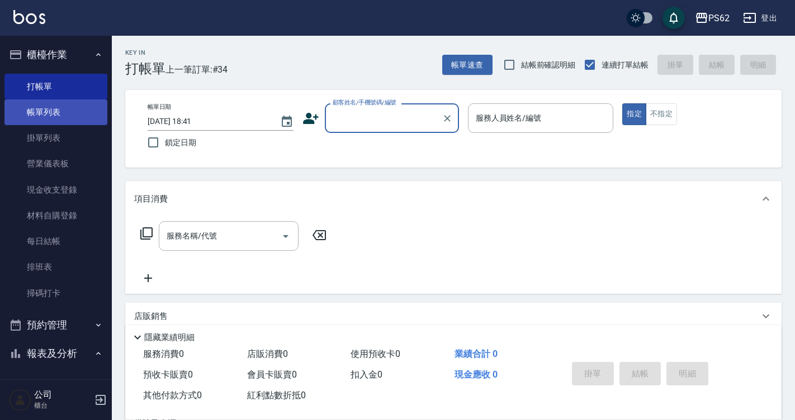
click at [45, 108] on link "帳單列表" at bounding box center [55, 112] width 103 height 26
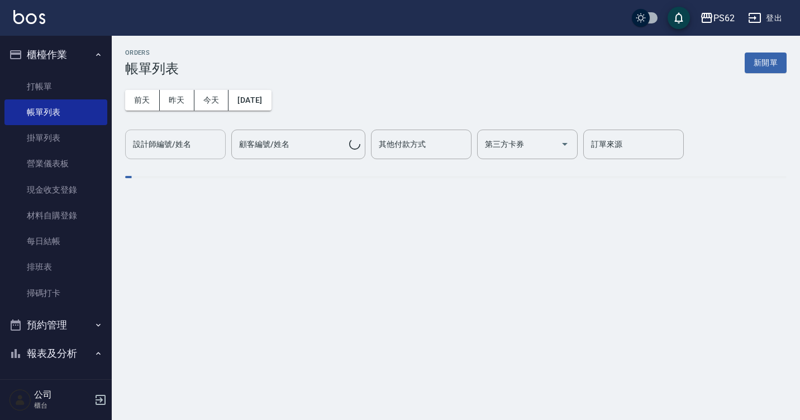
click at [216, 104] on button "今天" at bounding box center [211, 100] width 35 height 21
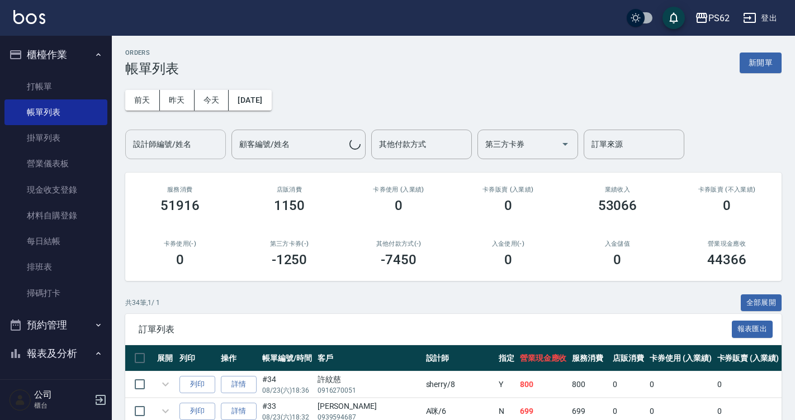
click at [198, 159] on div "設計師編號/姓名" at bounding box center [175, 145] width 101 height 30
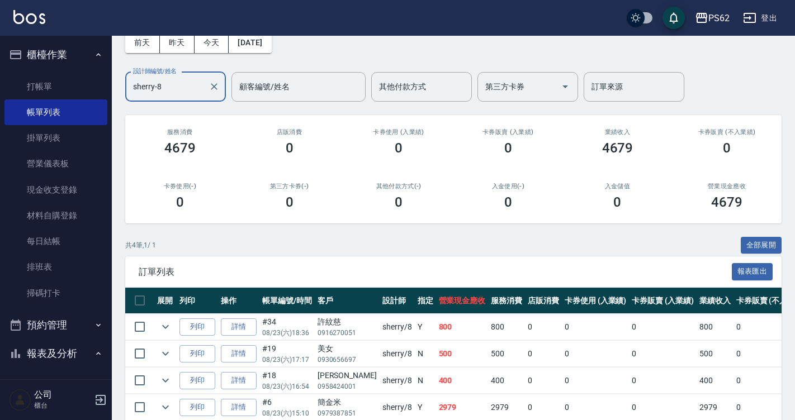
scroll to position [111, 0]
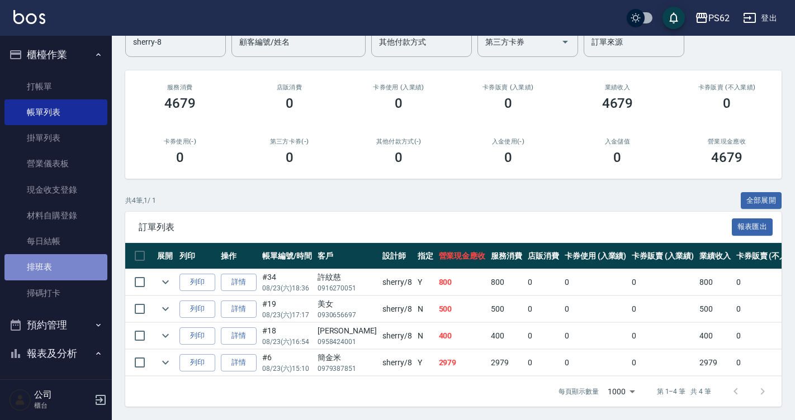
click at [70, 265] on link "排班表" at bounding box center [55, 267] width 103 height 26
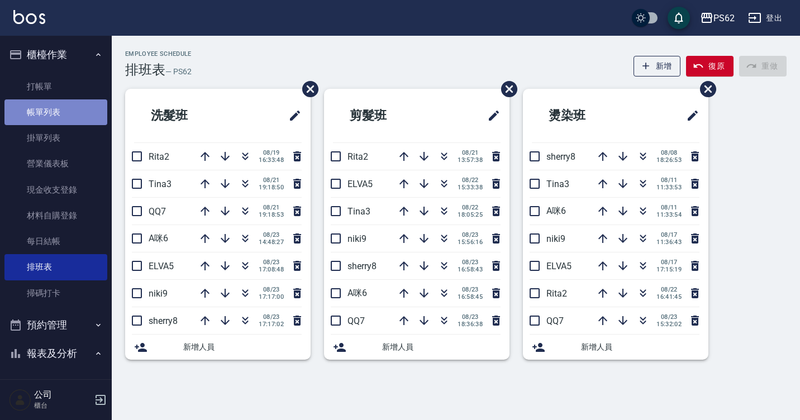
click at [65, 108] on link "帳單列表" at bounding box center [55, 112] width 103 height 26
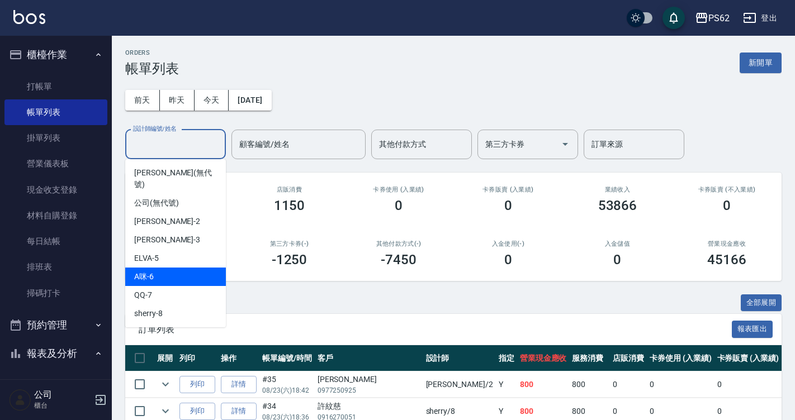
drag, startPoint x: 166, startPoint y: 144, endPoint x: 177, endPoint y: 257, distance: 113.4
click at [177, 268] on div "A咪 -6" at bounding box center [175, 277] width 101 height 18
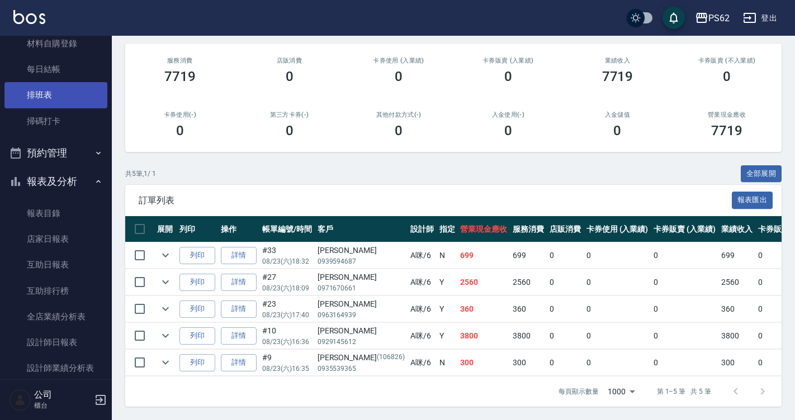
scroll to position [279, 0]
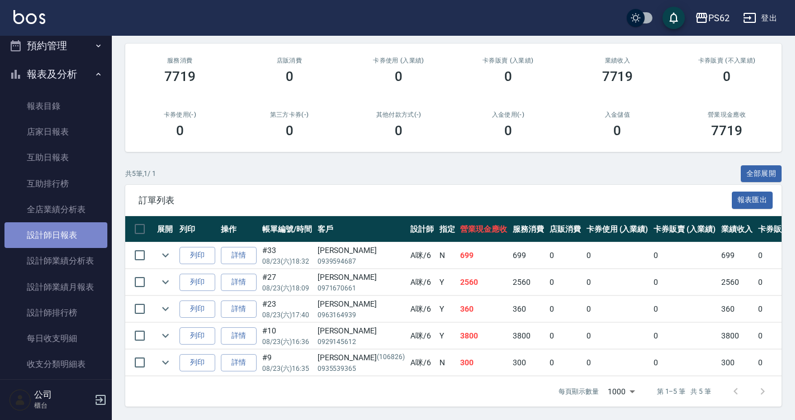
click at [84, 229] on link "設計師日報表" at bounding box center [55, 235] width 103 height 26
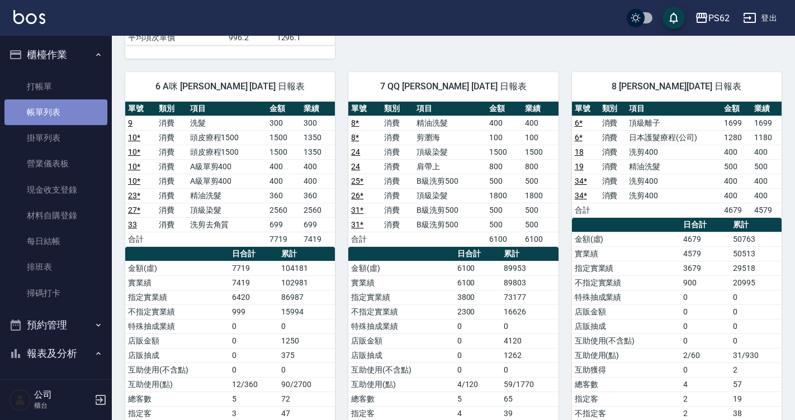
click at [80, 99] on link "帳單列表" at bounding box center [55, 112] width 103 height 26
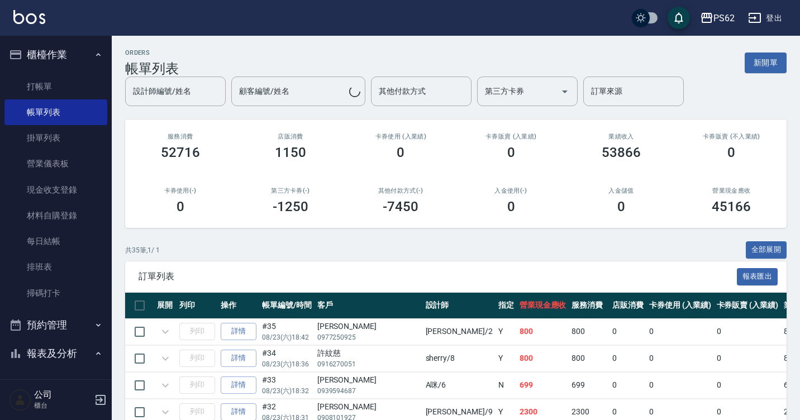
click at [65, 262] on link "排班表" at bounding box center [55, 267] width 103 height 26
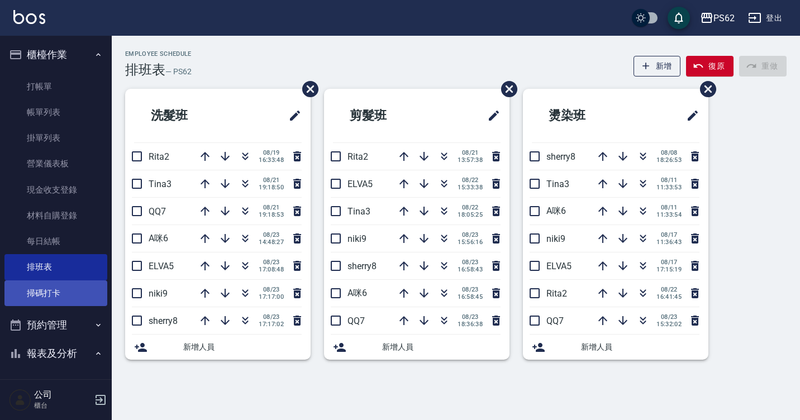
click at [63, 294] on link "掃碼打卡" at bounding box center [55, 294] width 103 height 26
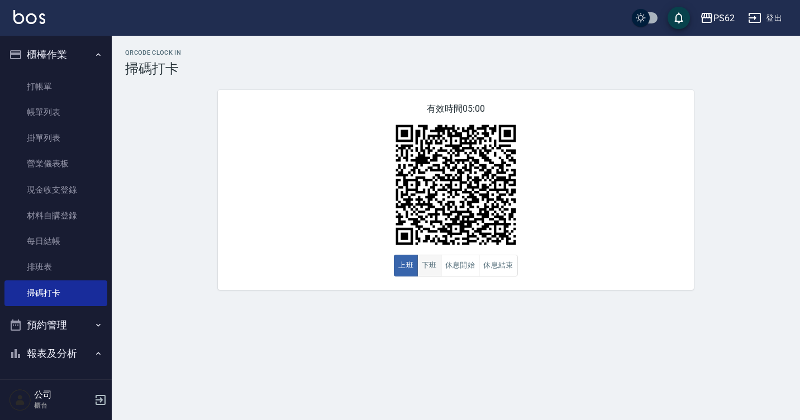
click at [431, 267] on button "下班" at bounding box center [429, 266] width 24 height 22
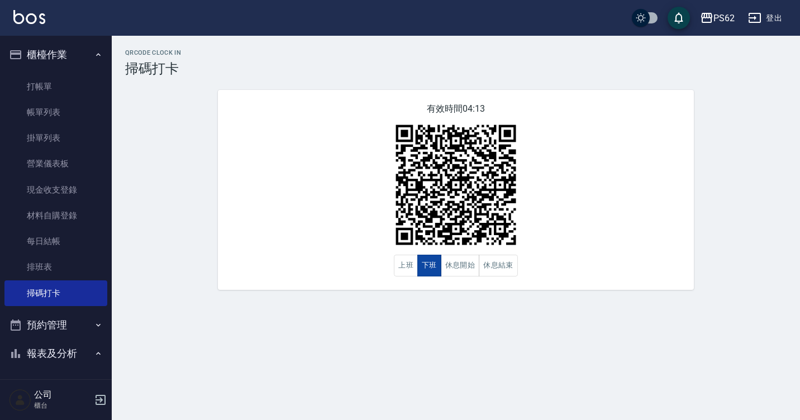
click at [431, 267] on button "下班" at bounding box center [429, 266] width 24 height 22
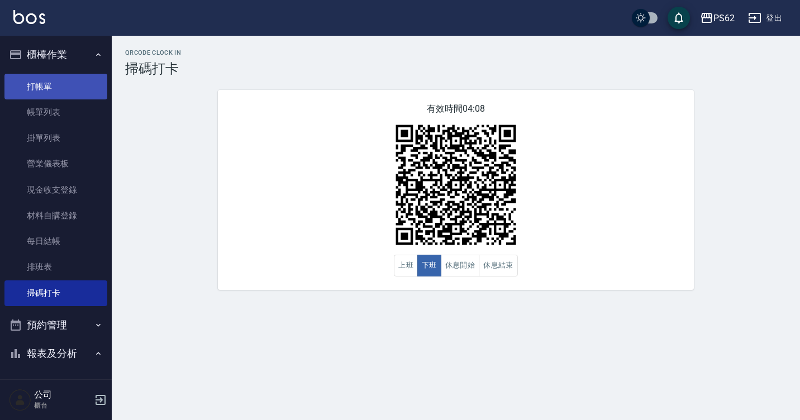
click at [84, 84] on link "打帳單" at bounding box center [55, 87] width 103 height 26
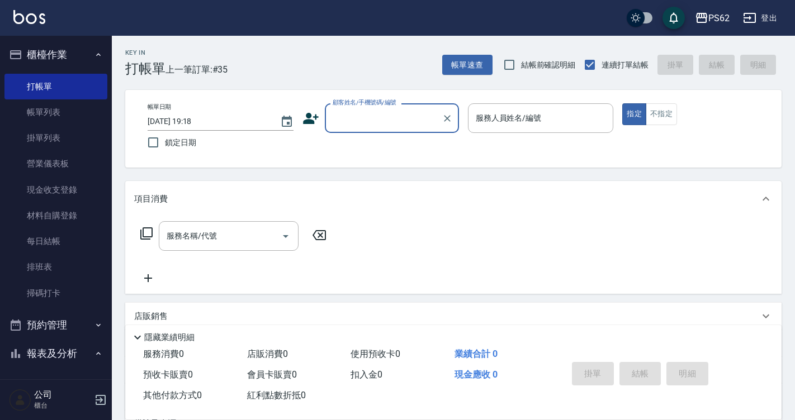
click at [316, 110] on icon at bounding box center [310, 118] width 17 height 17
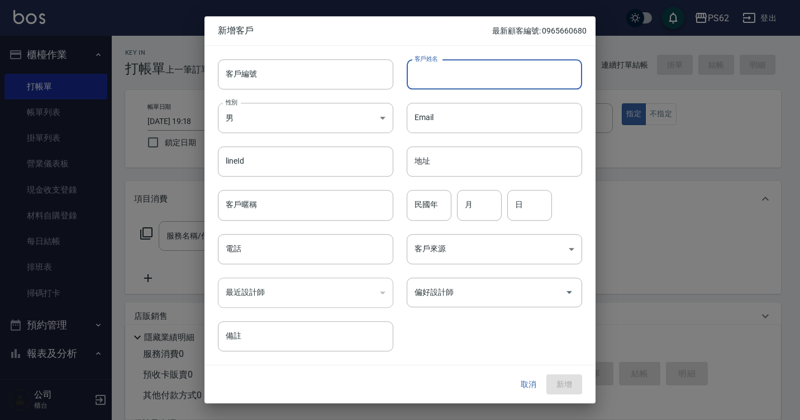
click at [440, 79] on input "客戶姓名" at bounding box center [494, 74] width 175 height 30
click at [261, 252] on input "電話" at bounding box center [305, 249] width 175 height 30
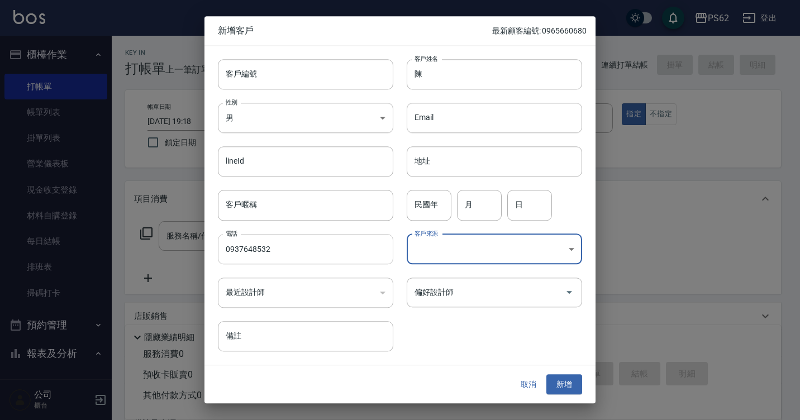
click at [279, 254] on input "0937648532" at bounding box center [305, 249] width 175 height 30
click at [562, 386] on button "新增" at bounding box center [565, 384] width 36 height 21
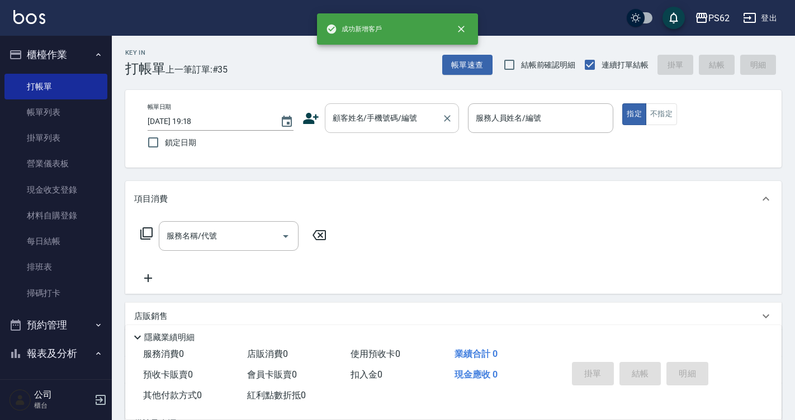
click at [394, 126] on input "顧客姓名/手機號碼/編號" at bounding box center [383, 118] width 107 height 20
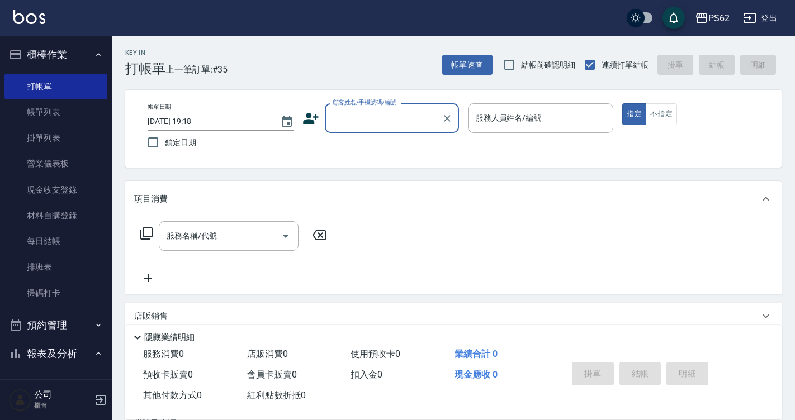
paste input "0937648532"
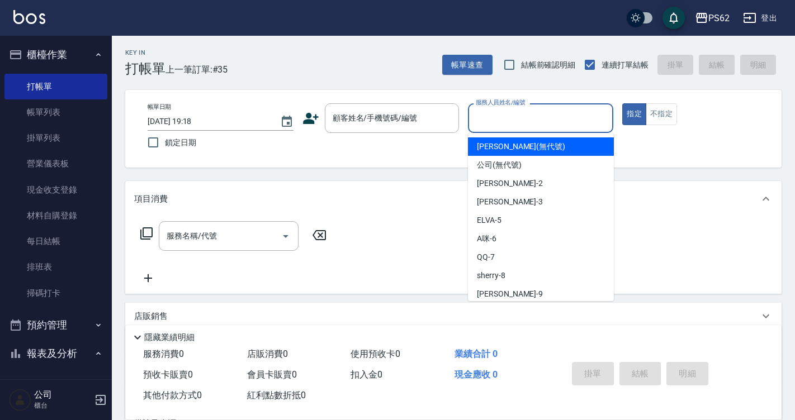
click at [544, 122] on input "服務人員姓名/編號" at bounding box center [541, 118] width 136 height 20
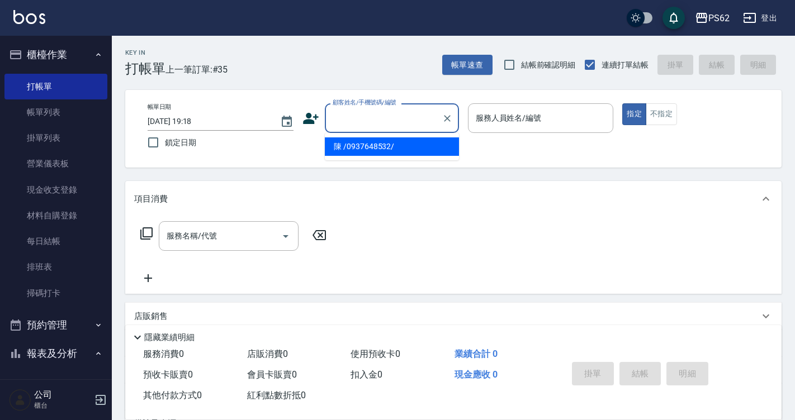
click at [406, 122] on input "顧客姓名/手機號碼/編號" at bounding box center [383, 118] width 107 height 20
paste input "0937648532"
click at [385, 149] on li "陳 /0937648532/" at bounding box center [392, 146] width 134 height 18
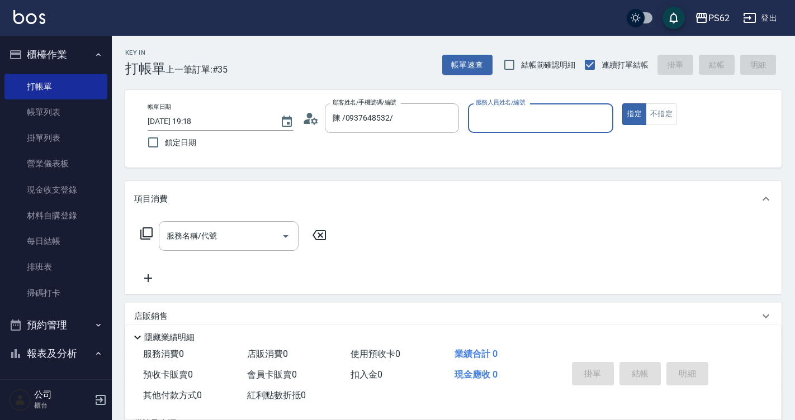
click at [573, 120] on input "服務人員姓名/編號" at bounding box center [541, 118] width 136 height 20
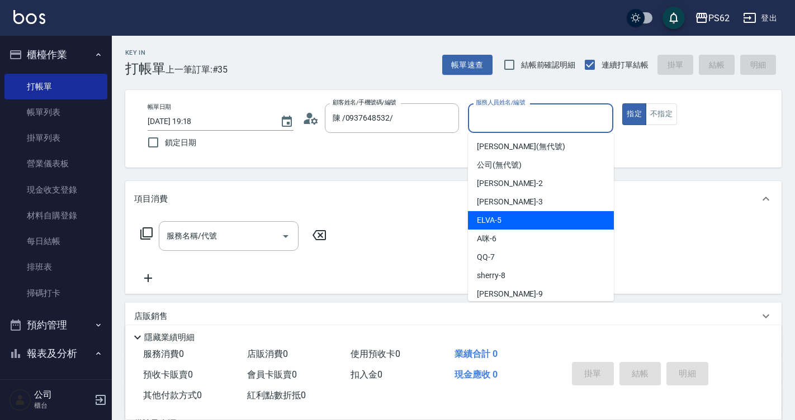
click at [511, 218] on div "ELVA -5" at bounding box center [541, 220] width 146 height 18
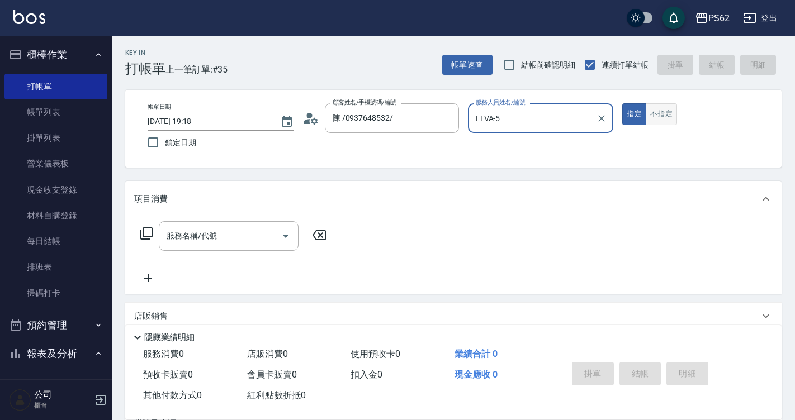
click at [649, 115] on button "不指定" at bounding box center [661, 114] width 31 height 22
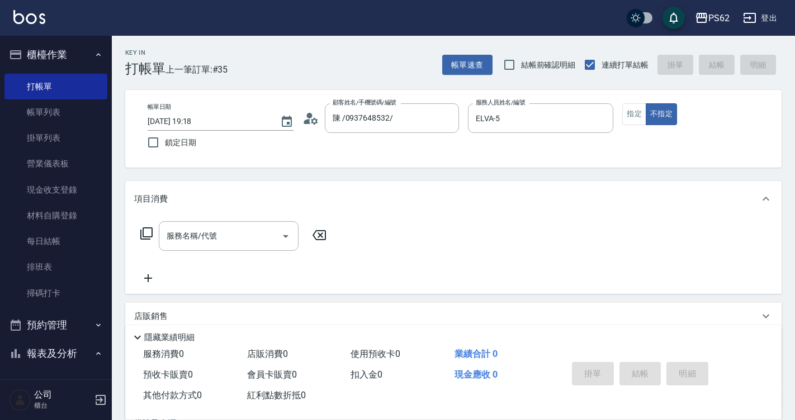
click at [150, 235] on icon at bounding box center [146, 233] width 13 height 13
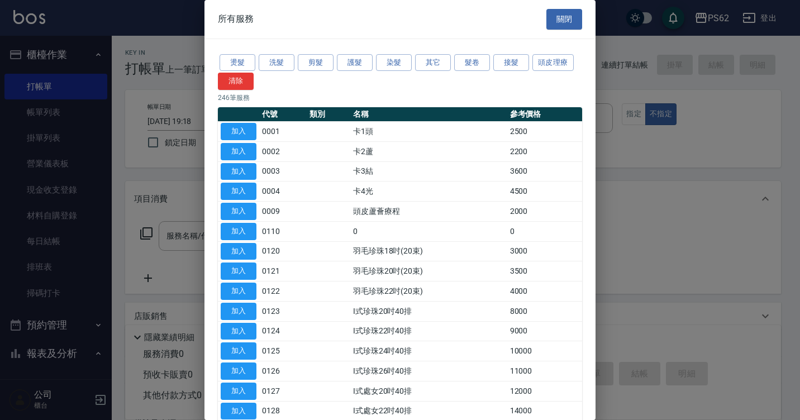
click at [150, 235] on div at bounding box center [400, 210] width 800 height 420
click at [173, 238] on div at bounding box center [400, 210] width 800 height 420
click at [786, 88] on div at bounding box center [400, 210] width 800 height 420
click at [571, 11] on button "關閉" at bounding box center [565, 19] width 36 height 21
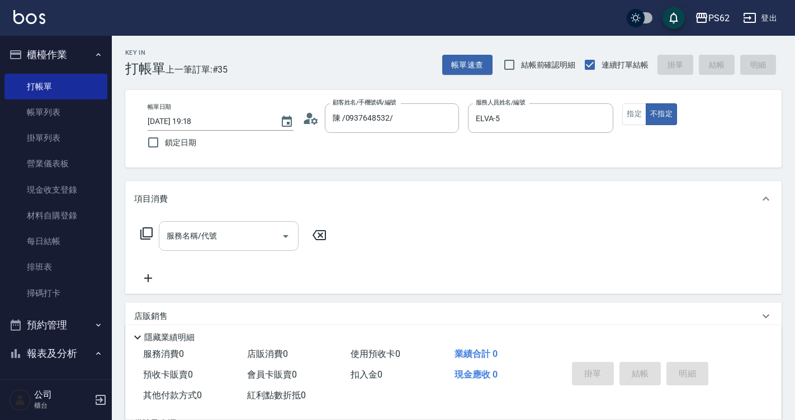
click at [221, 236] on input "服務名稱/代號" at bounding box center [220, 236] width 113 height 20
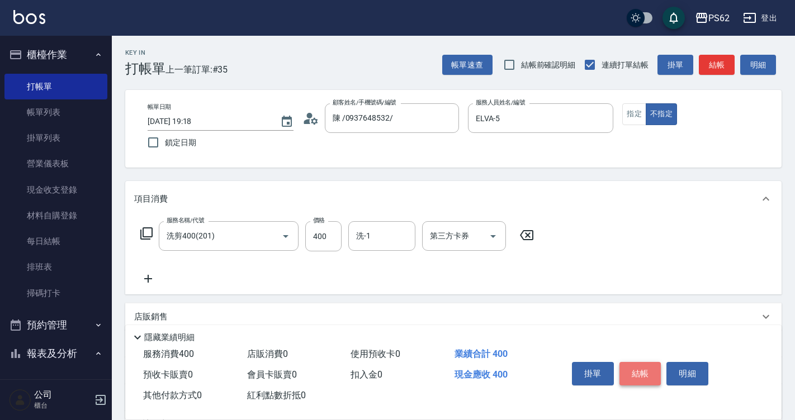
click at [629, 362] on button "結帳" at bounding box center [640, 373] width 42 height 23
click at [629, 359] on div "掛單 結帳 明細" at bounding box center [640, 375] width 146 height 35
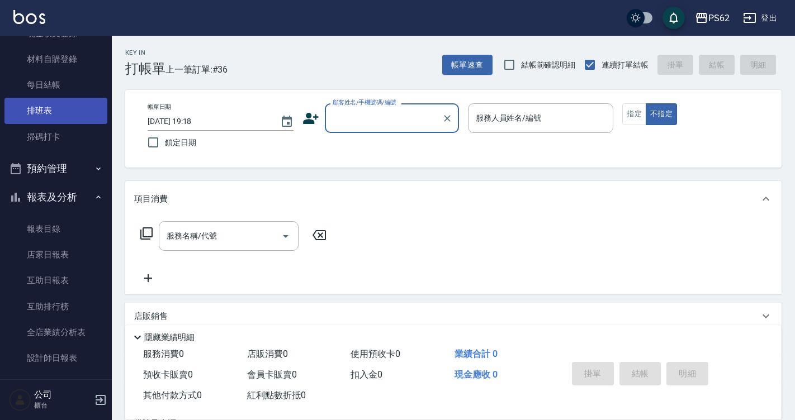
scroll to position [168, 0]
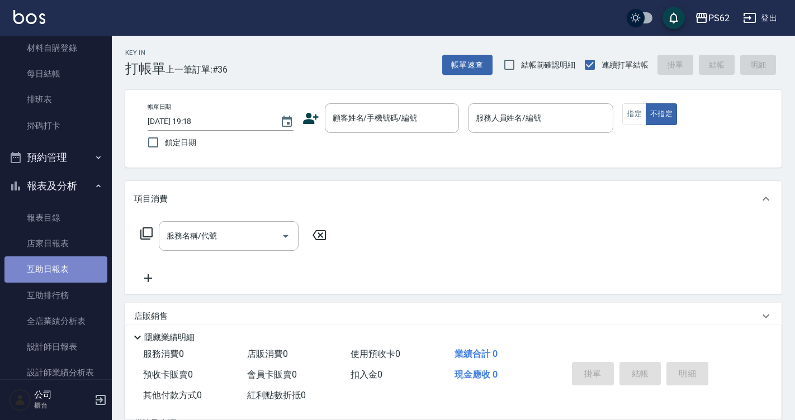
click at [65, 280] on link "互助日報表" at bounding box center [55, 270] width 103 height 26
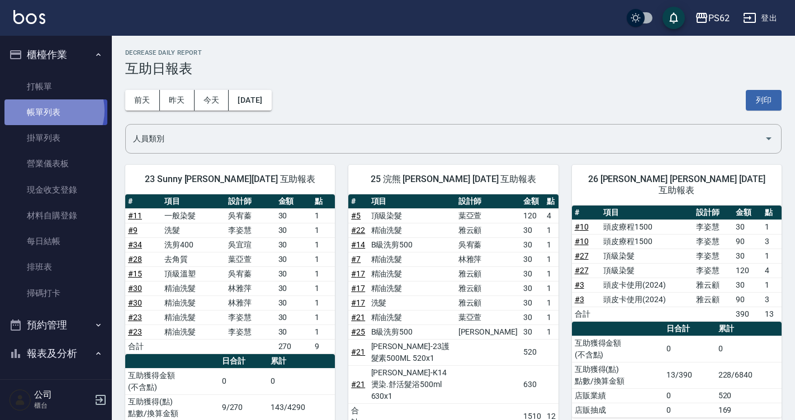
click at [50, 111] on link "帳單列表" at bounding box center [55, 112] width 103 height 26
click at [47, 295] on link "掃碼打卡" at bounding box center [55, 294] width 103 height 26
click at [64, 281] on link "掃碼打卡" at bounding box center [55, 294] width 103 height 26
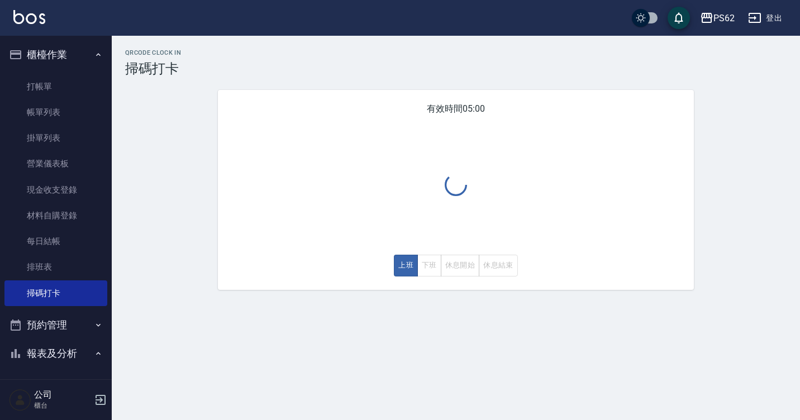
scroll to position [56, 0]
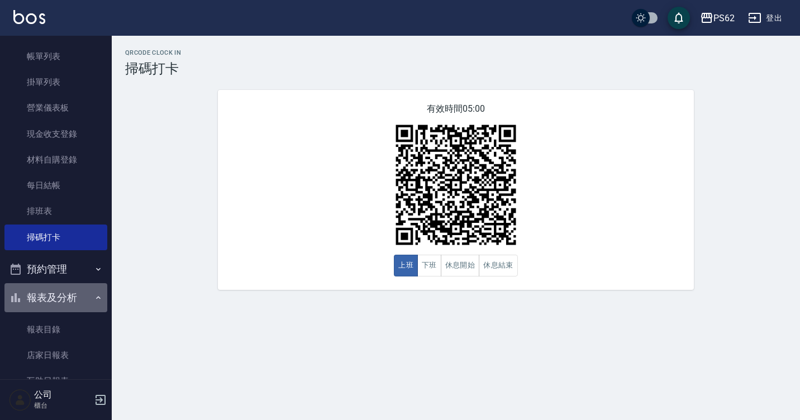
click at [68, 287] on button "報表及分析" at bounding box center [55, 297] width 103 height 29
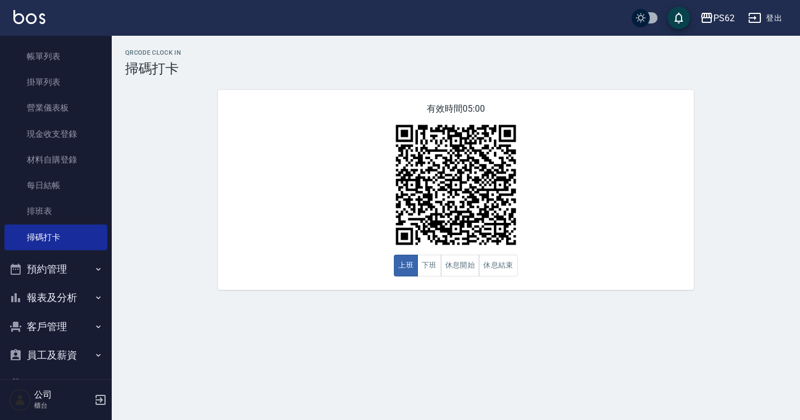
click at [80, 252] on ul "打帳單 帳單列表 掛單列表 營業儀表板 現金收支登錄 材料自購登錄 每日結帳 排班表 掃碼打卡" at bounding box center [55, 133] width 103 height 241
click at [89, 234] on link "掃碼打卡" at bounding box center [55, 238] width 103 height 26
click at [421, 266] on button "下班" at bounding box center [429, 266] width 24 height 22
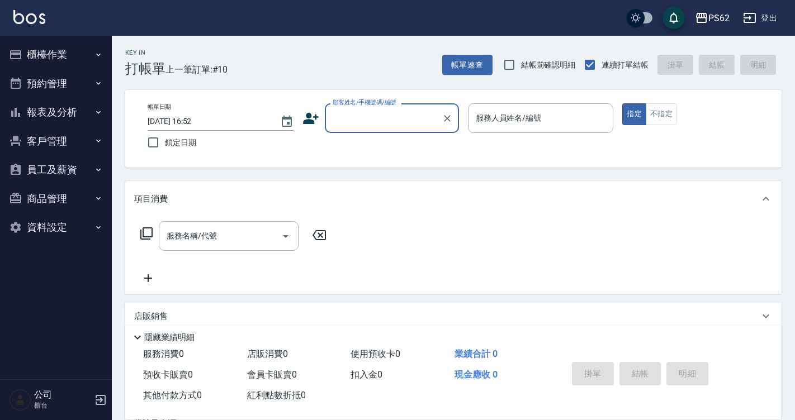
click at [61, 61] on button "櫃檯作業" at bounding box center [55, 54] width 103 height 29
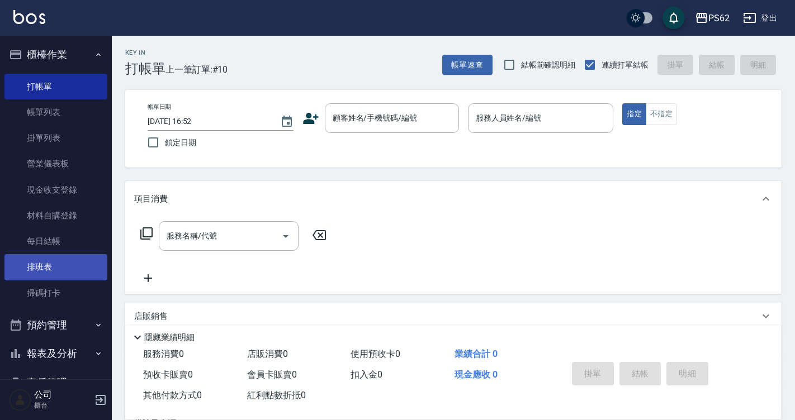
click at [50, 263] on link "排班表" at bounding box center [55, 267] width 103 height 26
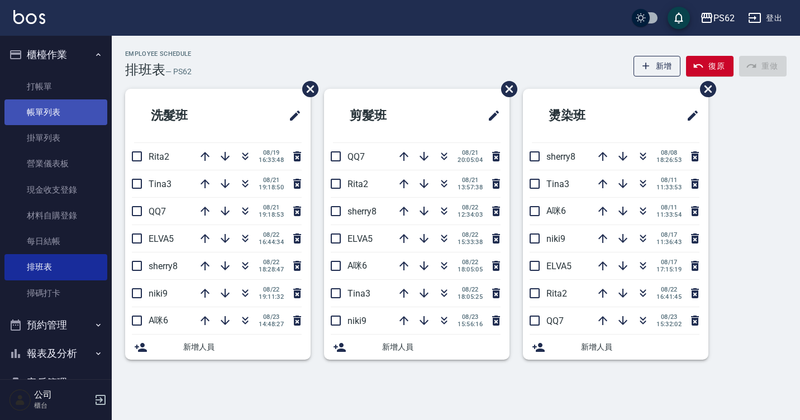
click at [98, 100] on link "帳單列表" at bounding box center [55, 112] width 103 height 26
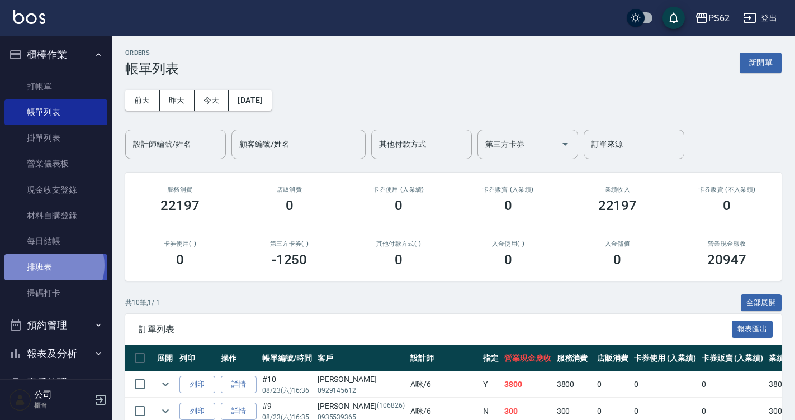
drag, startPoint x: 52, startPoint y: 265, endPoint x: 169, endPoint y: 1, distance: 289.5
click at [51, 265] on link "排班表" at bounding box center [55, 267] width 103 height 26
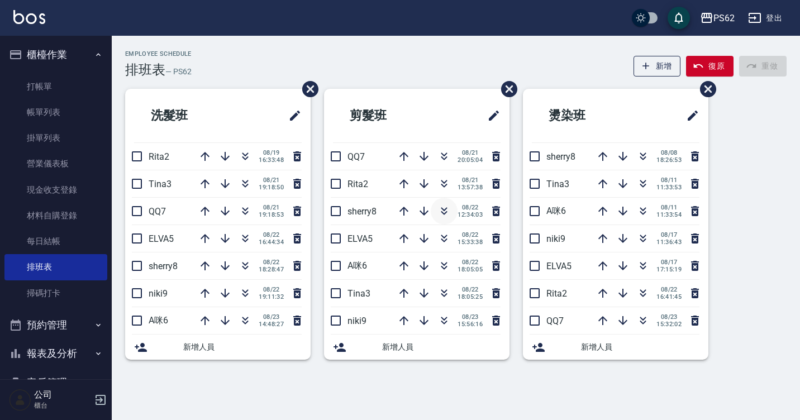
click at [443, 209] on icon "button" at bounding box center [445, 209] width 6 height 4
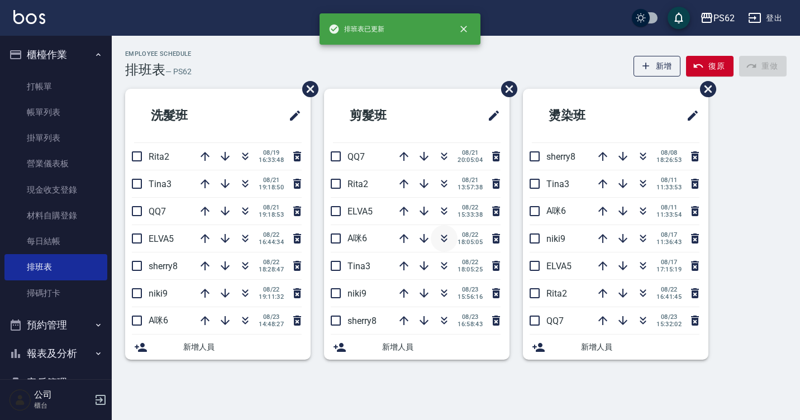
click at [444, 229] on button "button" at bounding box center [444, 238] width 27 height 27
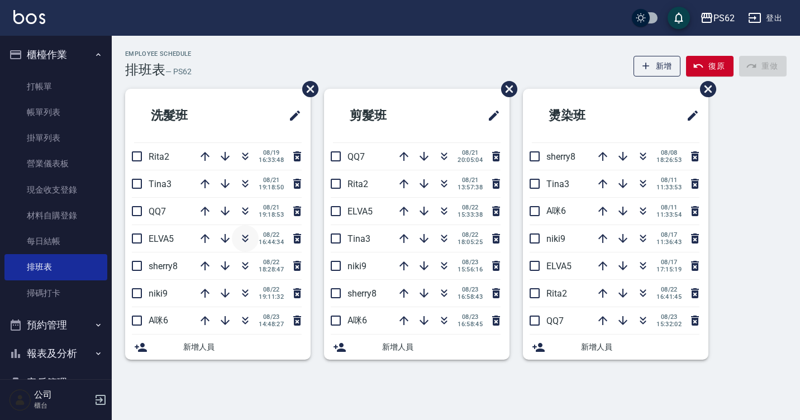
click at [243, 239] on icon "button" at bounding box center [245, 238] width 13 height 13
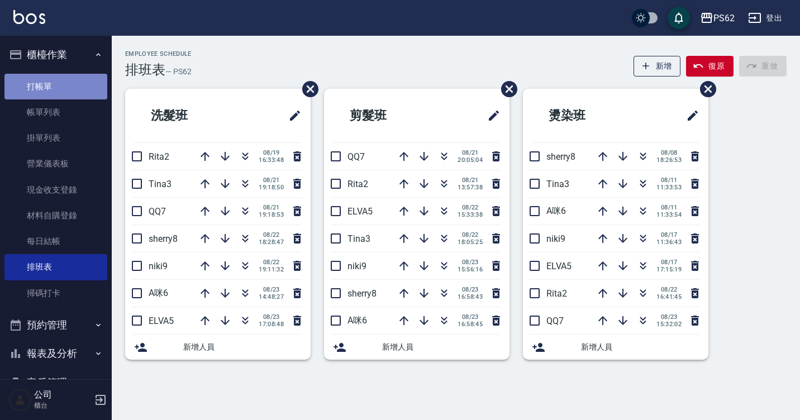
drag, startPoint x: 114, startPoint y: 257, endPoint x: 59, endPoint y: 94, distance: 172.3
click at [59, 94] on link "打帳單" at bounding box center [55, 87] width 103 height 26
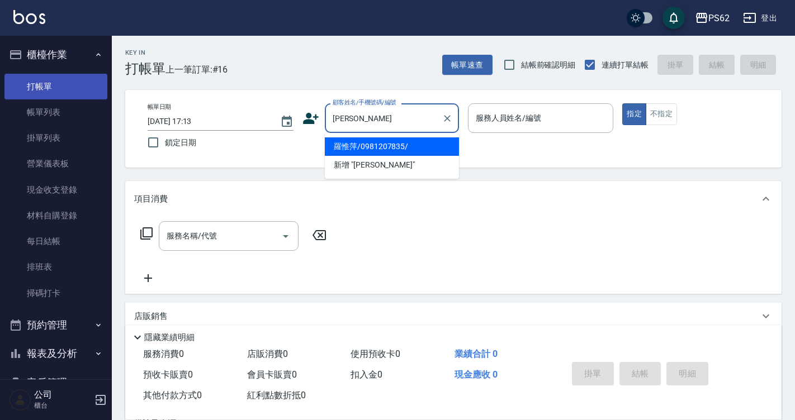
type input "羅惟萍/0981207835/"
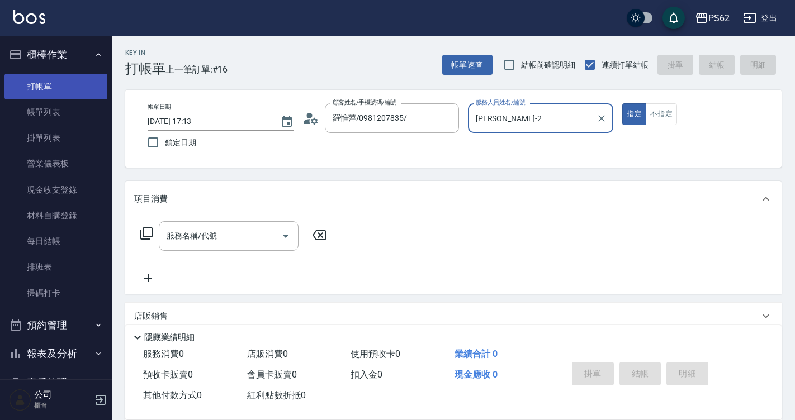
type input "Rita-2"
click at [622, 103] on button "指定" at bounding box center [634, 114] width 24 height 22
type button "true"
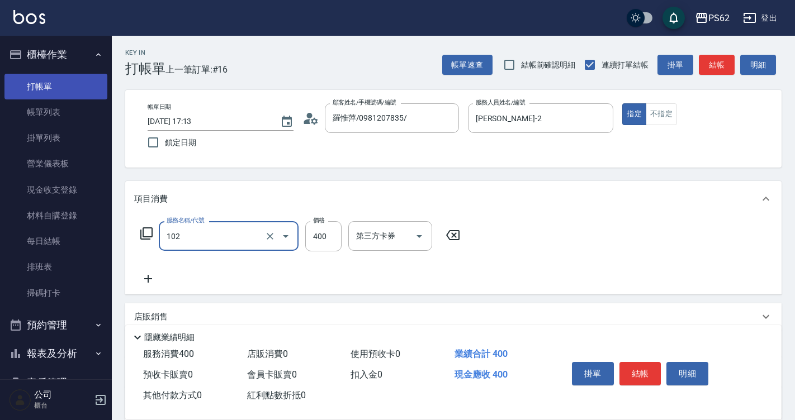
type input "精油洗髮(102)"
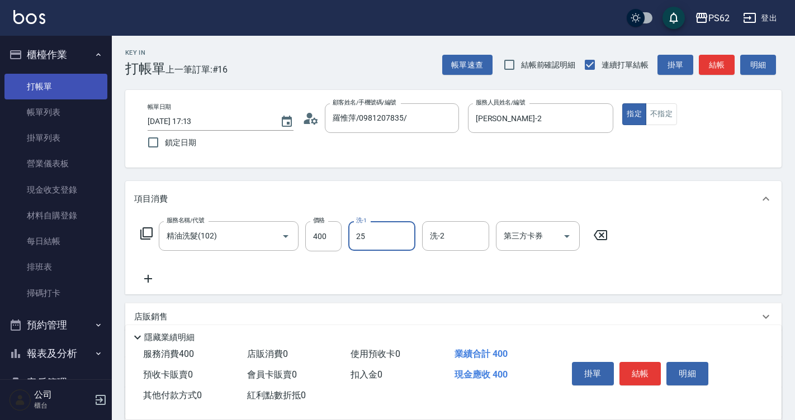
type input "浣熊-25"
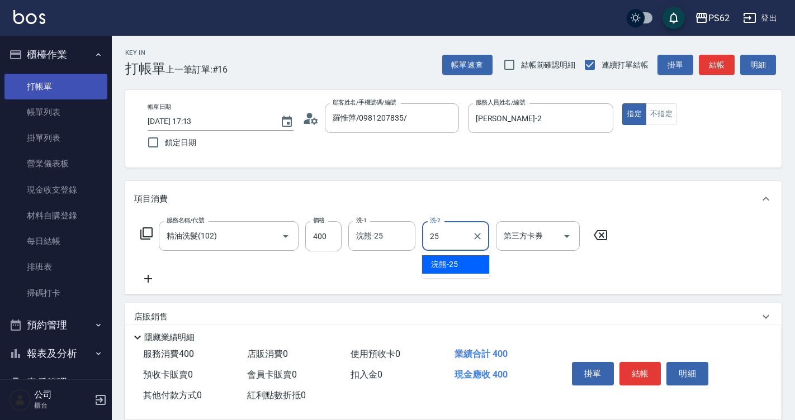
type input "浣熊-25"
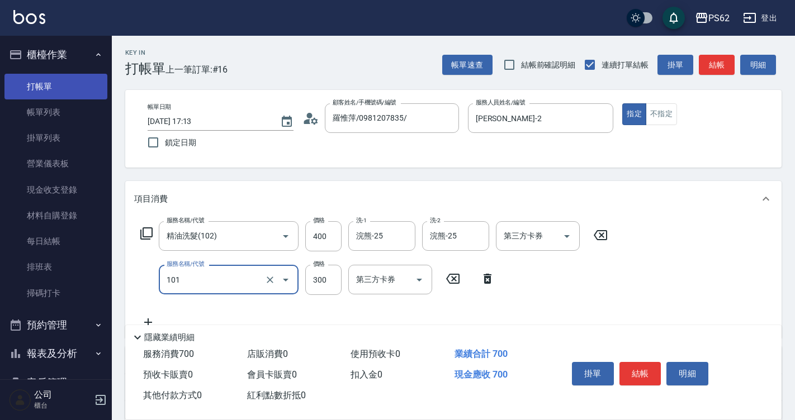
type input "洗髮(101)"
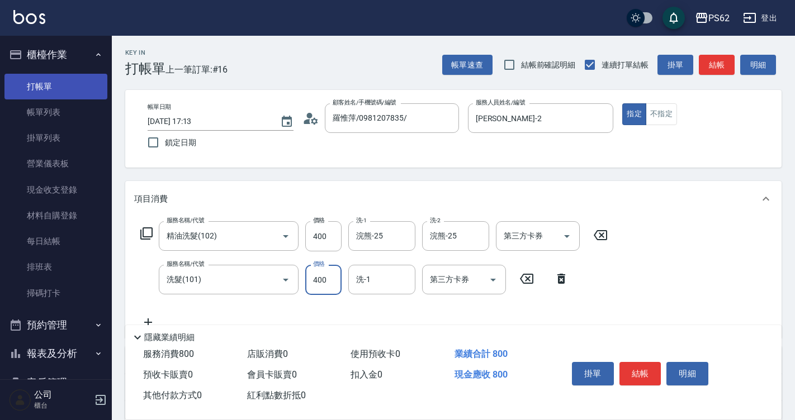
type input "400"
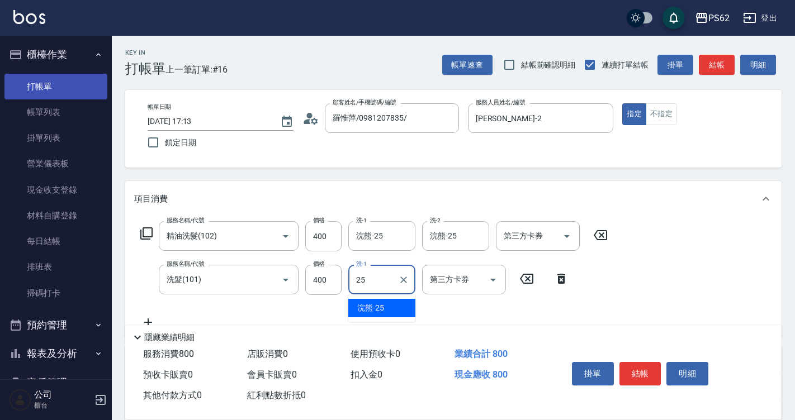
type input "浣熊-25"
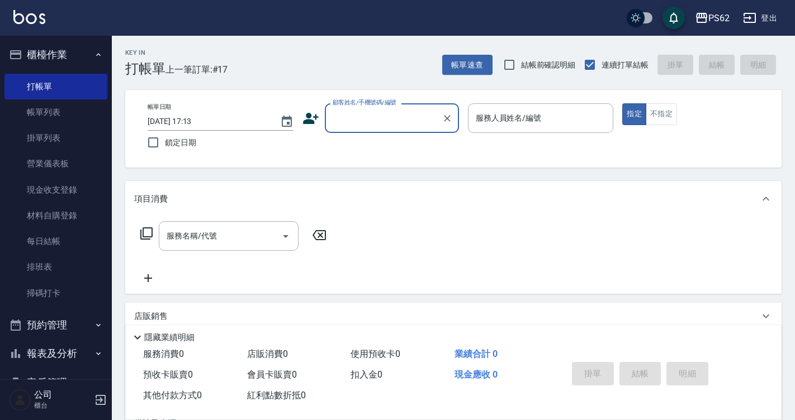
click at [312, 119] on icon at bounding box center [310, 118] width 17 height 17
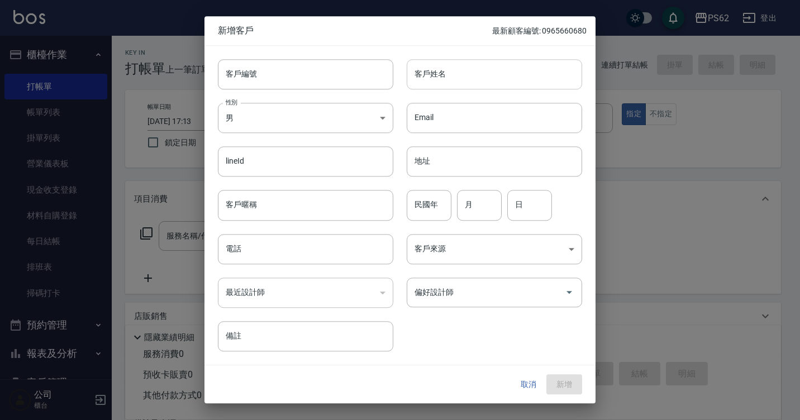
click at [427, 68] on div "客戶姓名 客戶姓名" at bounding box center [494, 74] width 175 height 30
type input "賴韻如"
click at [329, 248] on input "電話" at bounding box center [305, 249] width 175 height 30
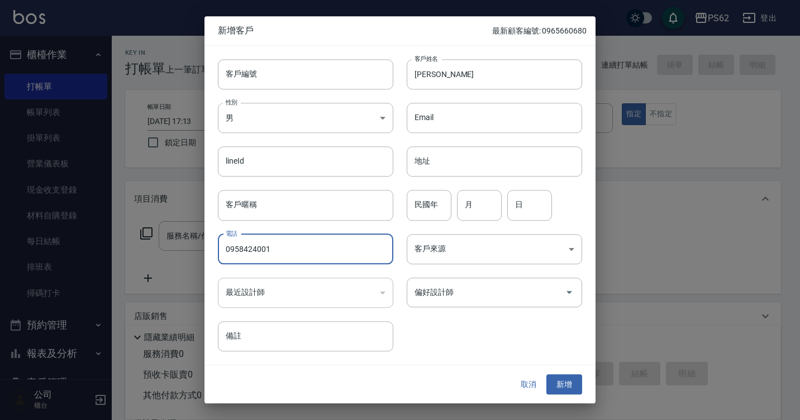
type input "0958424001"
click at [547, 374] on button "新增" at bounding box center [565, 384] width 36 height 21
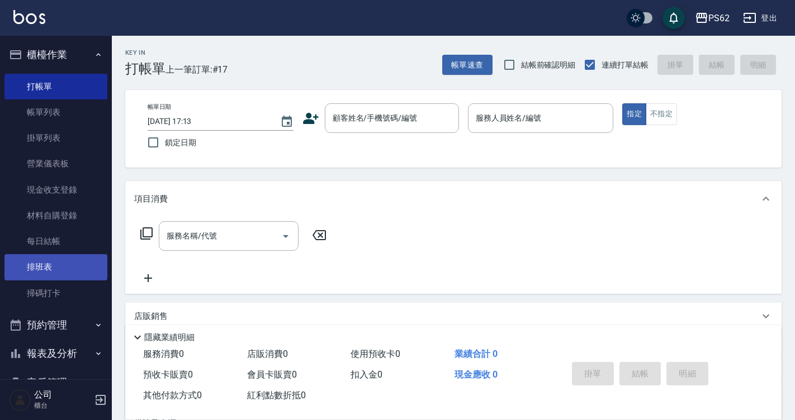
click at [92, 262] on link "排班表" at bounding box center [55, 267] width 103 height 26
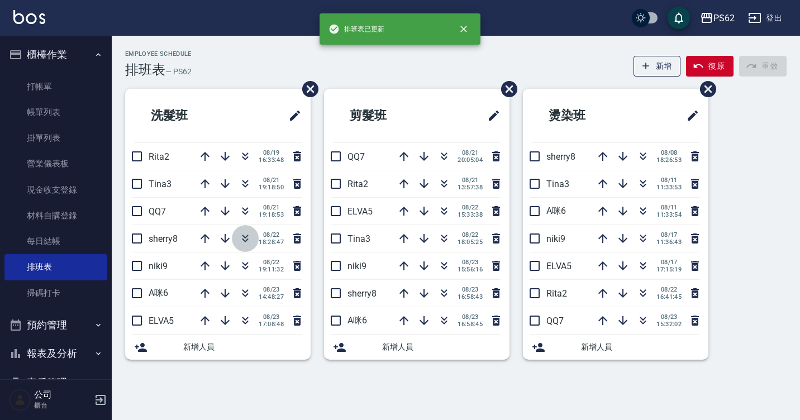
click at [244, 239] on icon "button" at bounding box center [245, 238] width 13 height 13
click at [242, 241] on icon "button" at bounding box center [245, 238] width 13 height 13
click at [240, 295] on icon "button" at bounding box center [245, 293] width 13 height 13
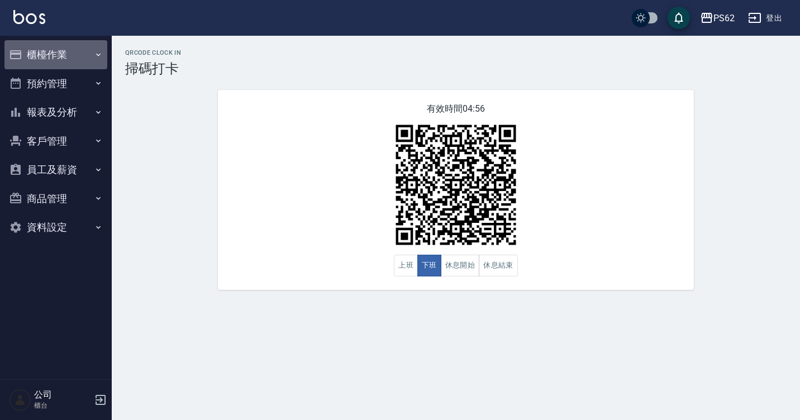
click at [48, 68] on button "櫃檯作業" at bounding box center [55, 54] width 103 height 29
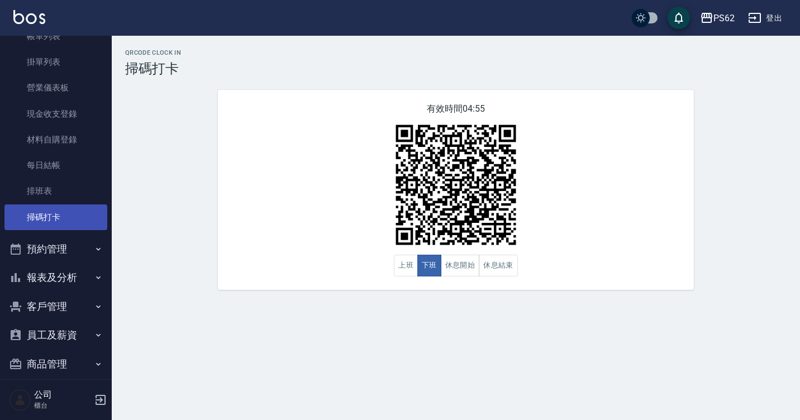
scroll to position [117, 0]
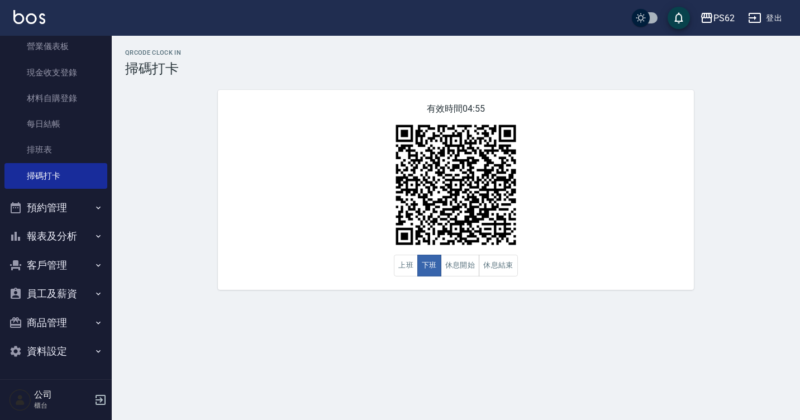
click at [59, 238] on button "報表及分析" at bounding box center [55, 236] width 103 height 29
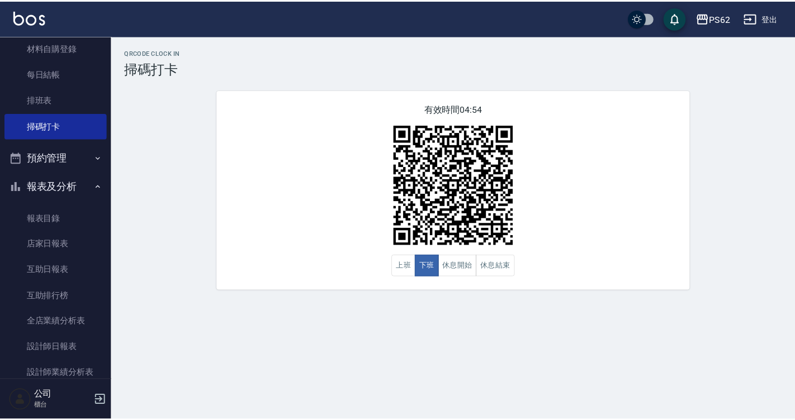
scroll to position [173, 0]
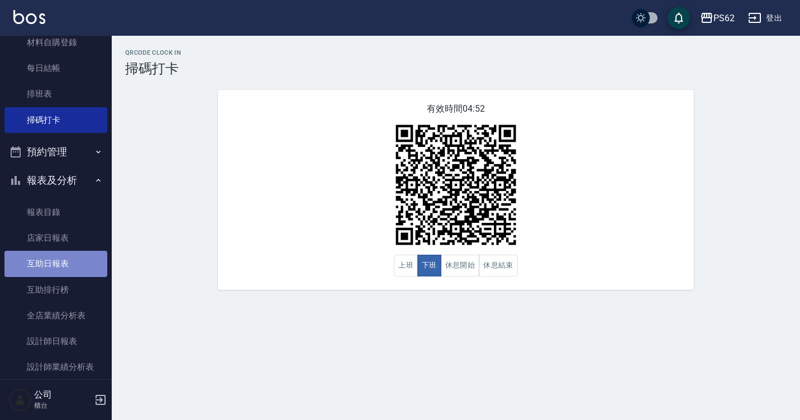
click at [68, 260] on link "互助日報表" at bounding box center [55, 264] width 103 height 26
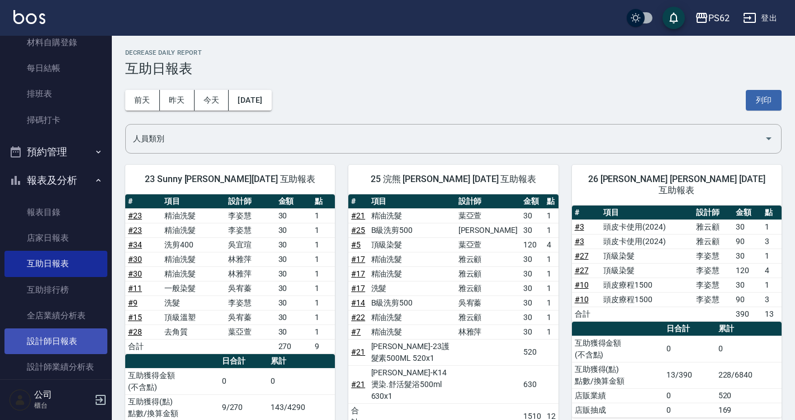
click at [51, 340] on link "設計師日報表" at bounding box center [55, 342] width 103 height 26
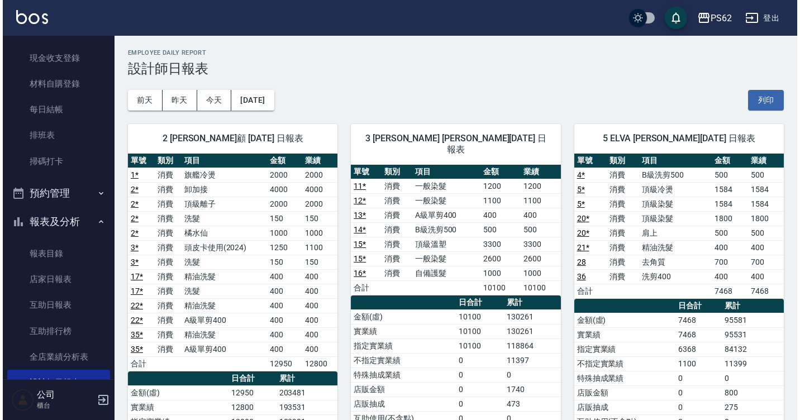
scroll to position [61, 0]
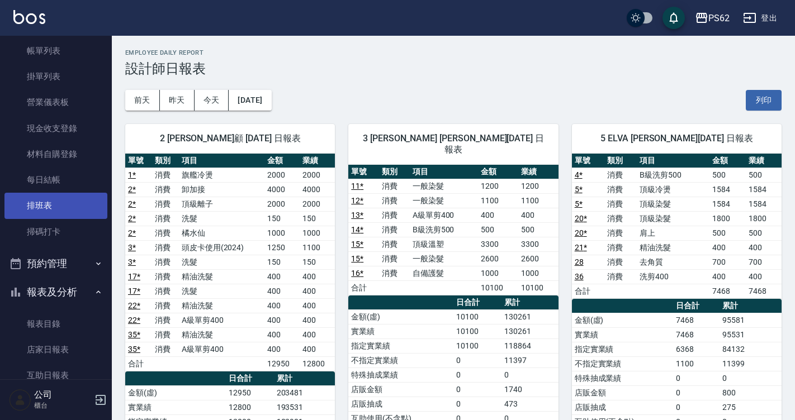
click at [51, 201] on link "排班表" at bounding box center [55, 206] width 103 height 26
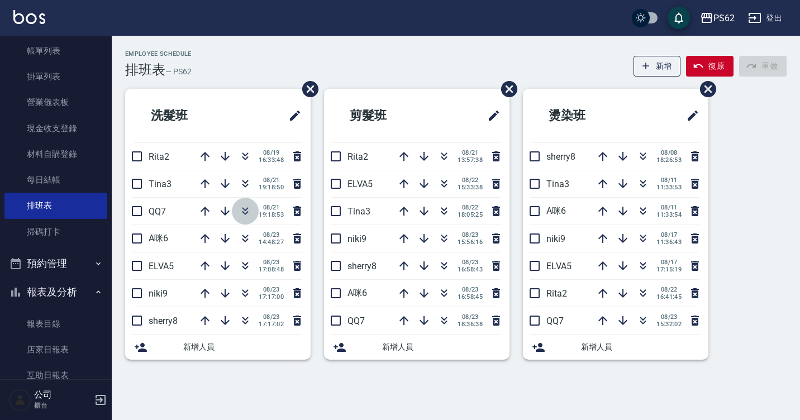
click at [242, 205] on icon "button" at bounding box center [245, 211] width 13 height 13
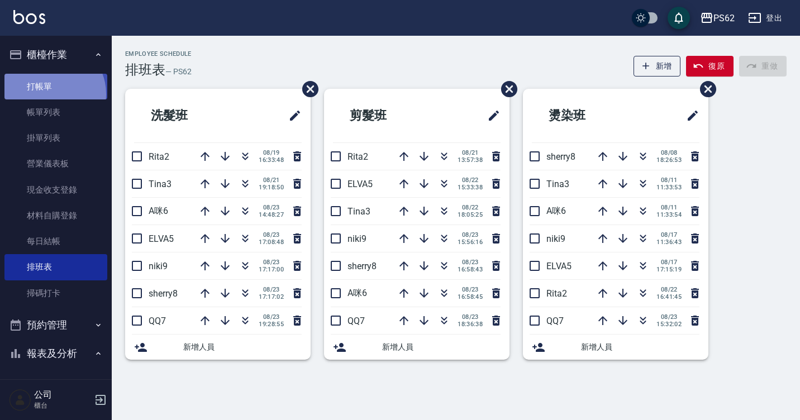
click at [49, 94] on link "打帳單" at bounding box center [55, 87] width 103 height 26
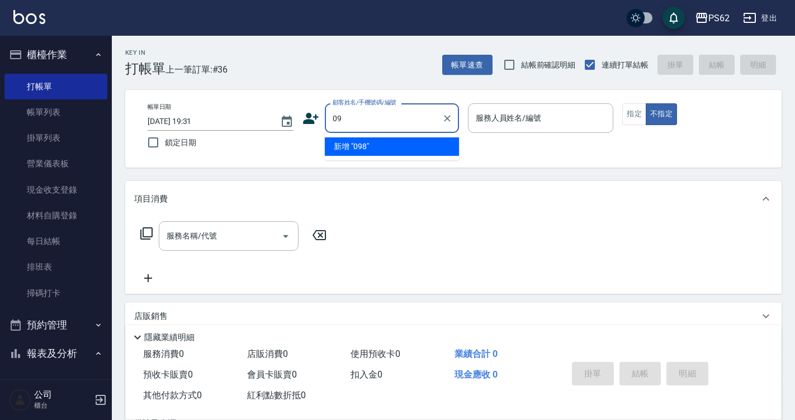
type input "0"
paste input "0913553593"
type input "吳/0913553593/"
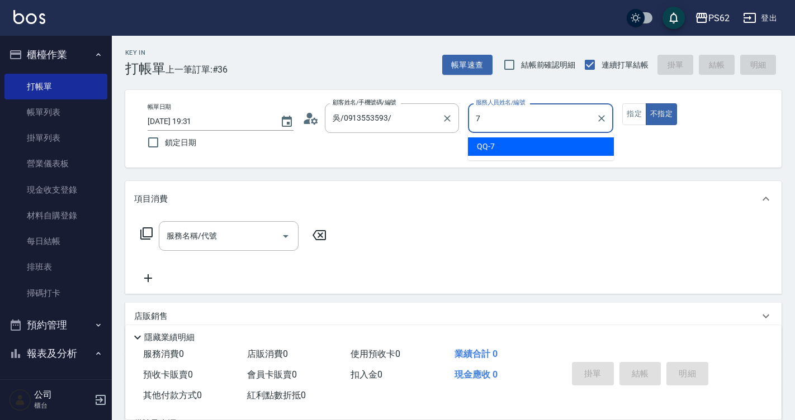
type input "QQ-7"
type button "false"
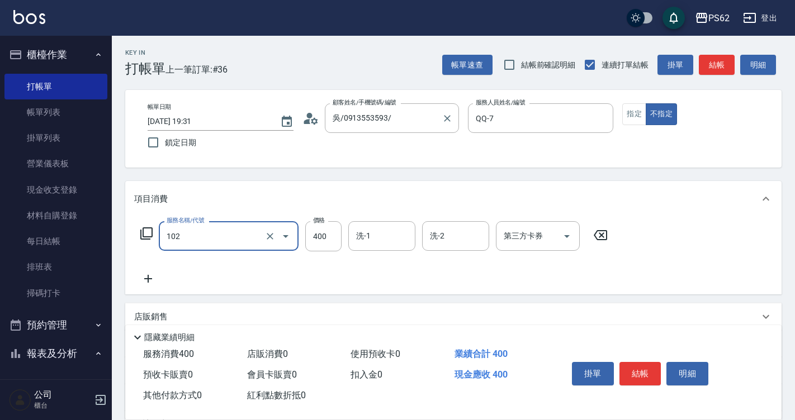
type input "精油洗髮(102)"
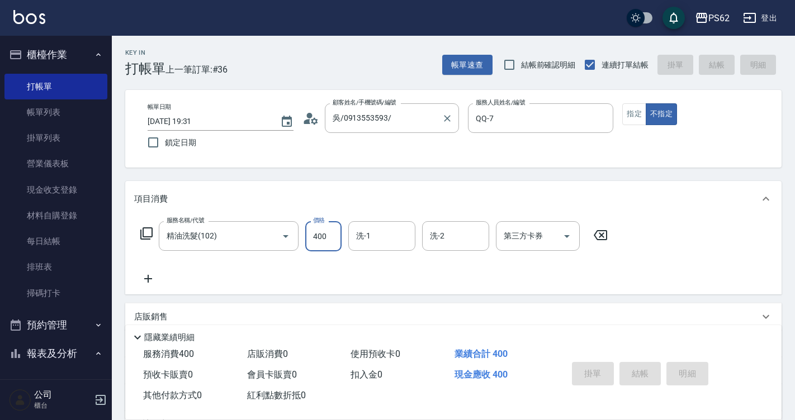
type input "2025/08/23 20:00"
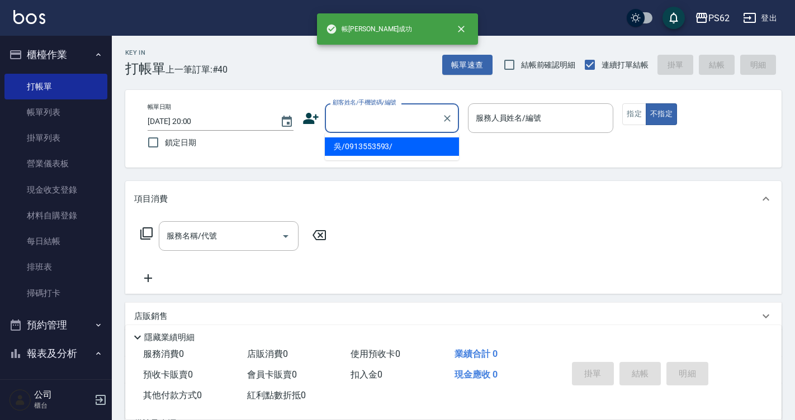
click at [379, 112] on input "顧客姓名/手機號碼/編號" at bounding box center [383, 118] width 107 height 20
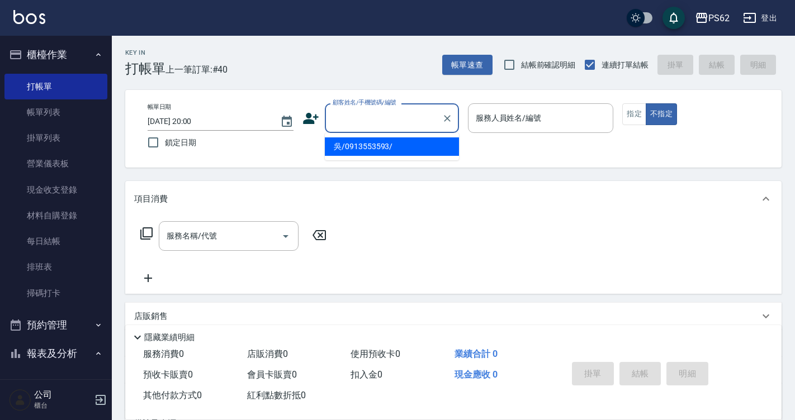
click at [378, 148] on li "吳/0913553593/" at bounding box center [392, 146] width 134 height 18
type input "吳/0913553593/"
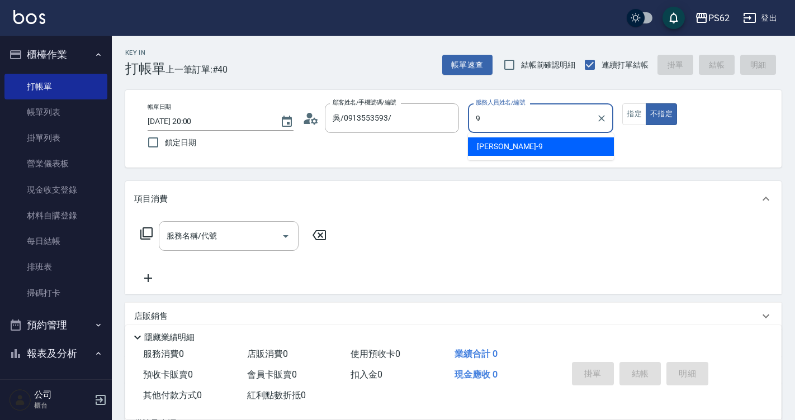
type input "niki-9"
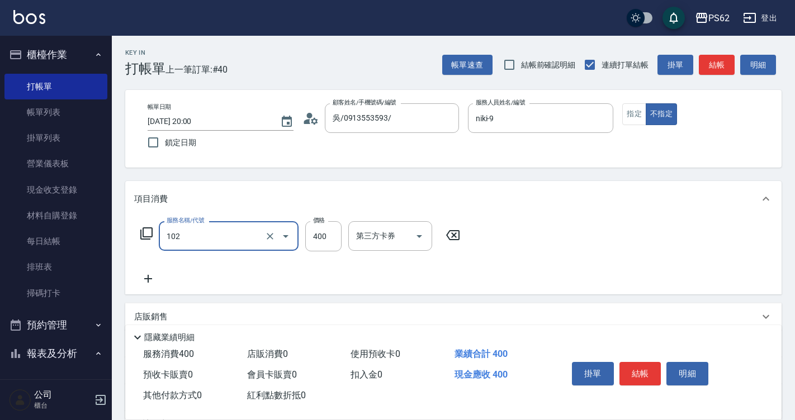
type input "精油洗髮(102)"
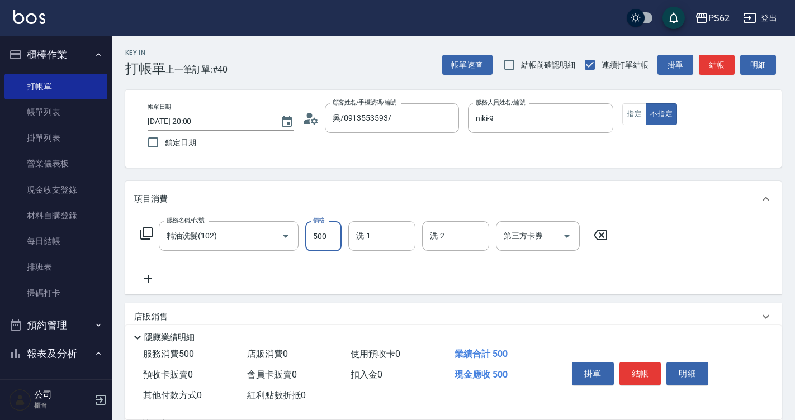
type input "500"
type input "Sunny-23"
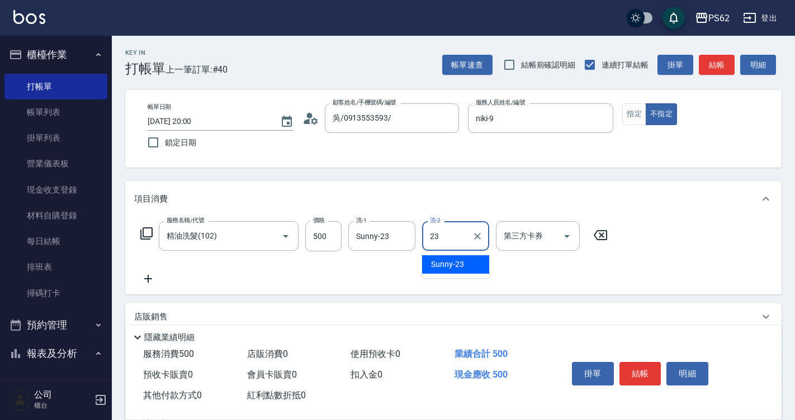
type input "Sunny-23"
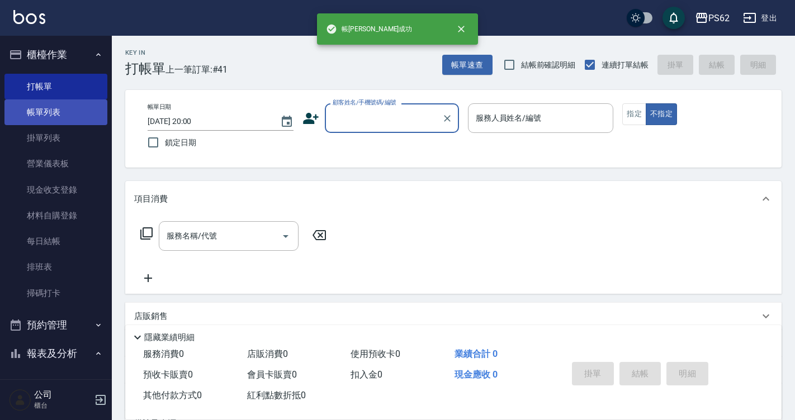
click at [60, 107] on link "帳單列表" at bounding box center [55, 112] width 103 height 26
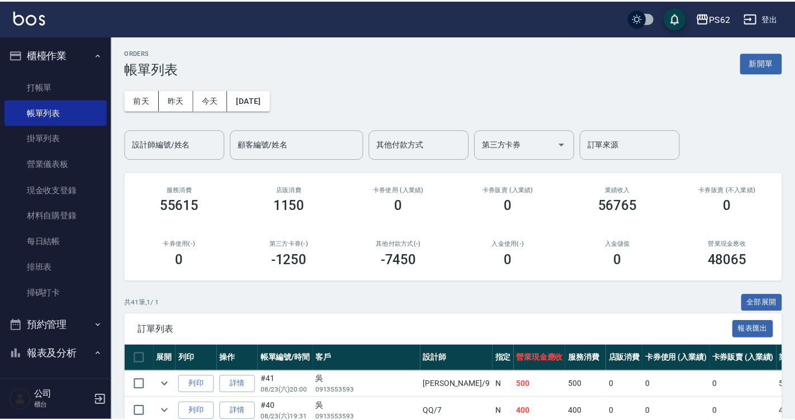
scroll to position [391, 0]
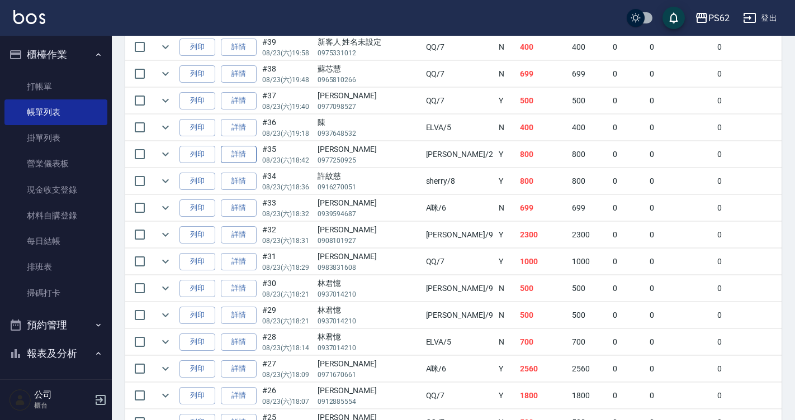
click at [244, 156] on link "詳情" at bounding box center [239, 154] width 36 height 17
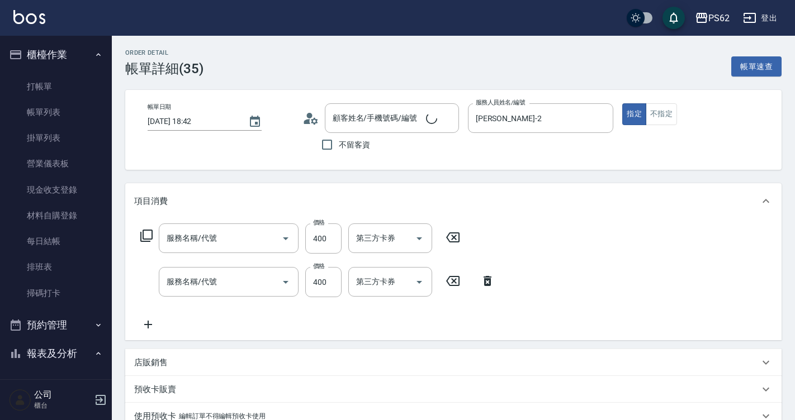
type input "2025/08/23 18:42"
type input "Rita-2"
type input "張慶全/0977250925/"
type input "A級單剪400(105)"
type input "精油洗髮(102)"
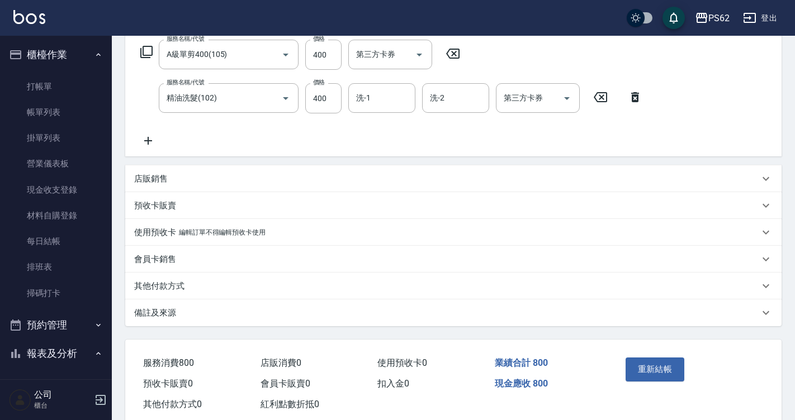
scroll to position [186, 0]
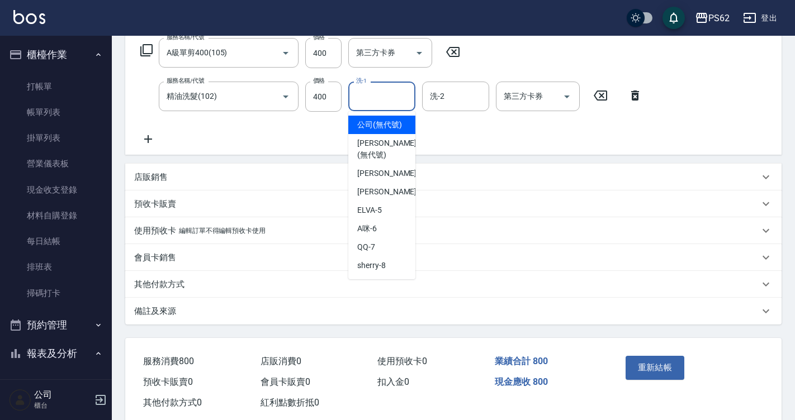
click at [387, 98] on input "洗-1" at bounding box center [381, 97] width 57 height 20
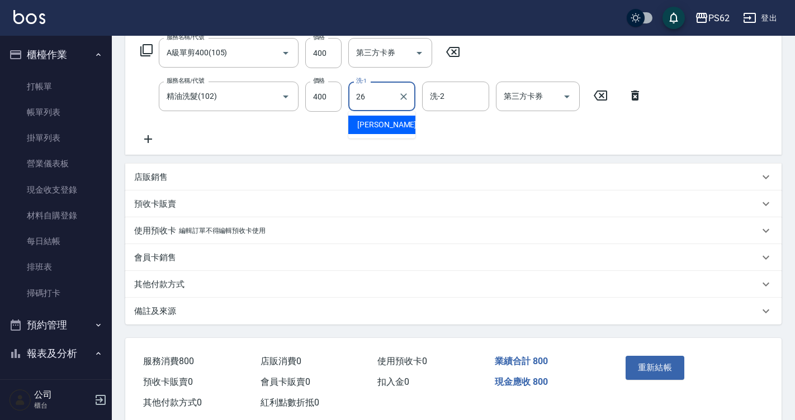
type input "小欣-26"
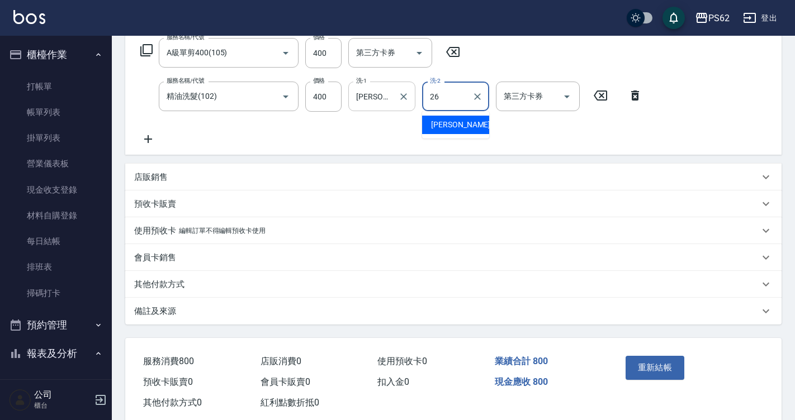
type input "小欣-26"
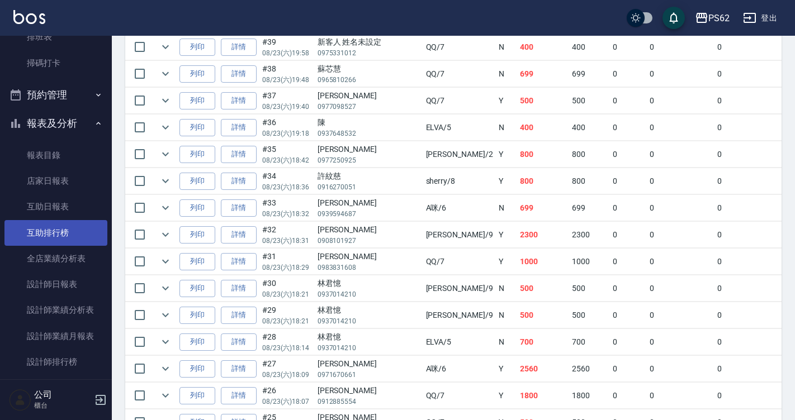
scroll to position [224, 0]
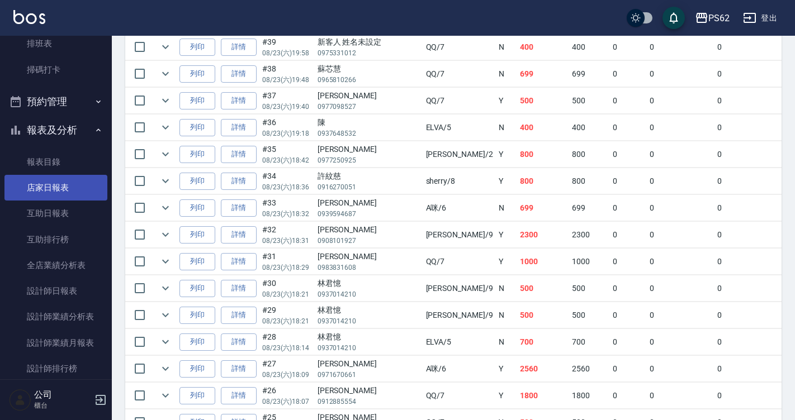
click at [75, 186] on link "店家日報表" at bounding box center [55, 188] width 103 height 26
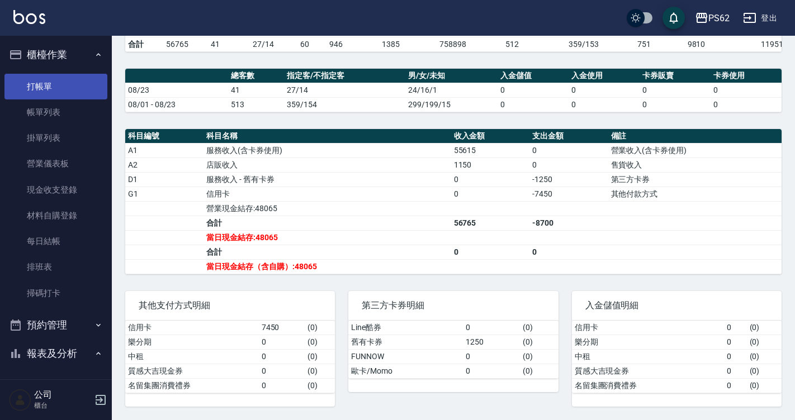
click at [74, 86] on link "打帳單" at bounding box center [55, 87] width 103 height 26
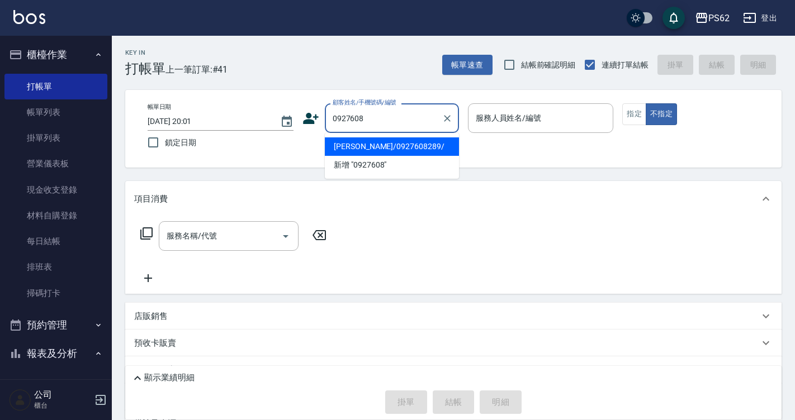
type input "馮山周/0927608289/"
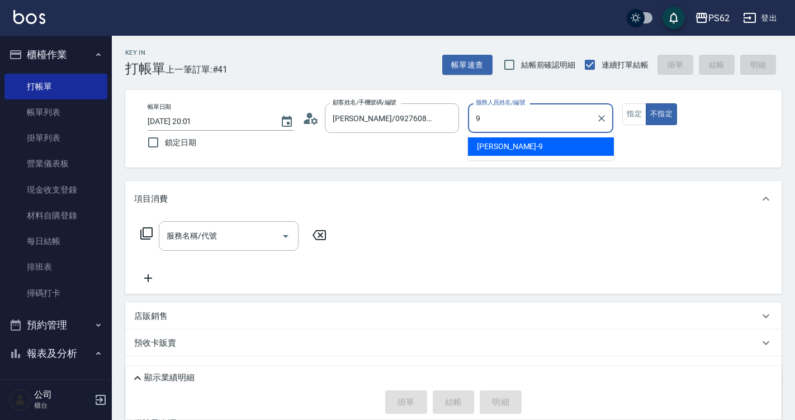
type input "niki-9"
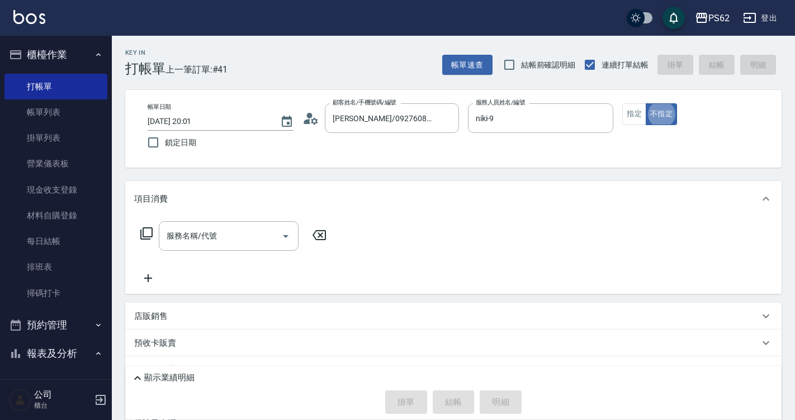
type button "false"
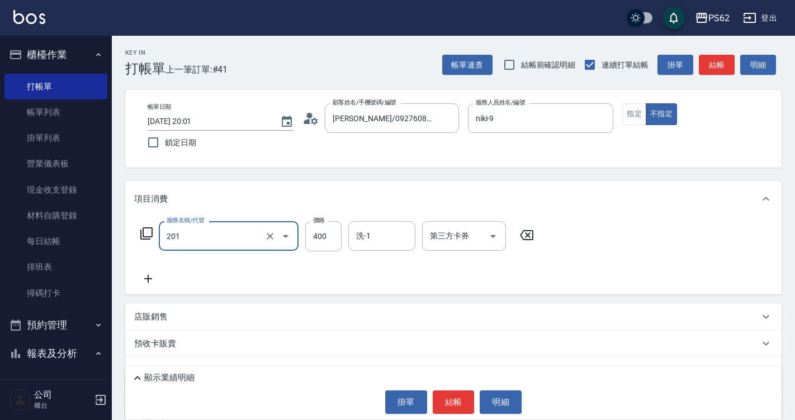
type input "洗剪400(201)"
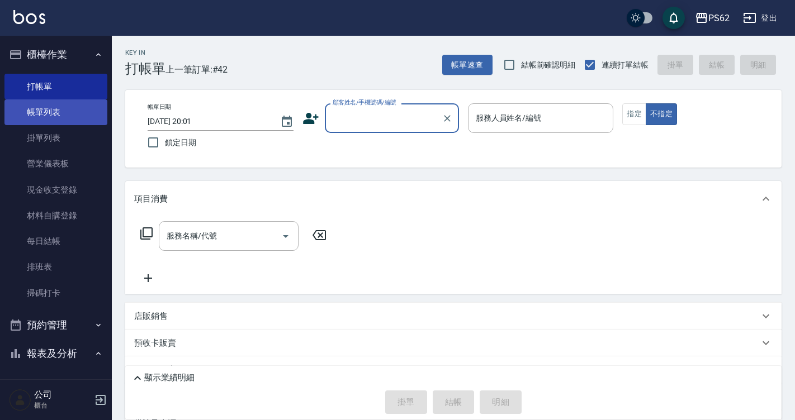
click at [61, 117] on link "帳單列表" at bounding box center [55, 112] width 103 height 26
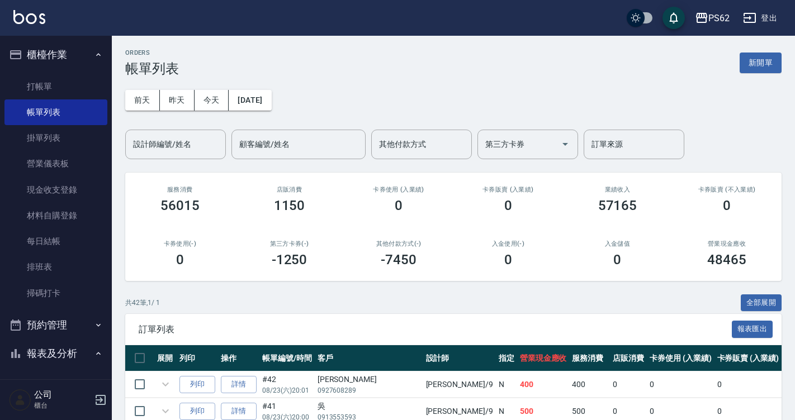
scroll to position [224, 0]
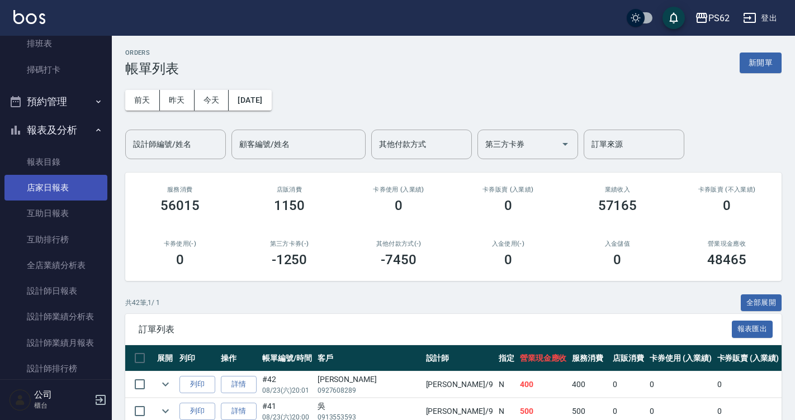
click at [77, 183] on link "店家日報表" at bounding box center [55, 188] width 103 height 26
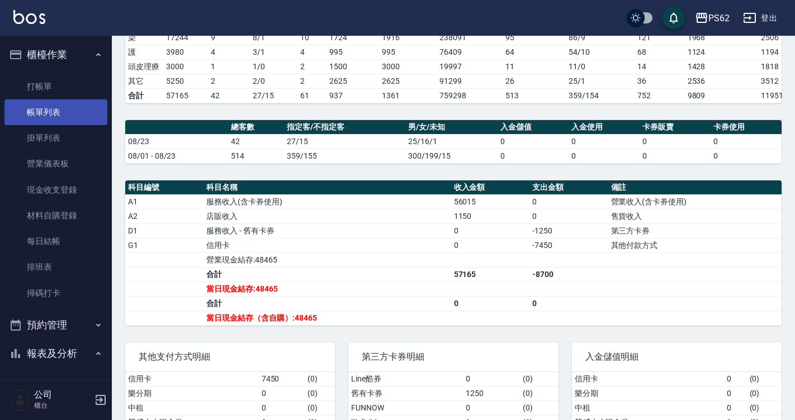
click at [69, 105] on link "帳單列表" at bounding box center [55, 112] width 103 height 26
click at [65, 111] on link "帳單列表" at bounding box center [55, 112] width 103 height 26
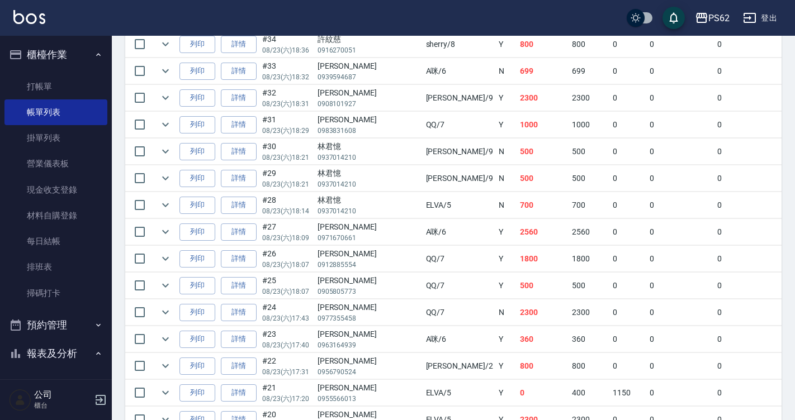
scroll to position [627, 0]
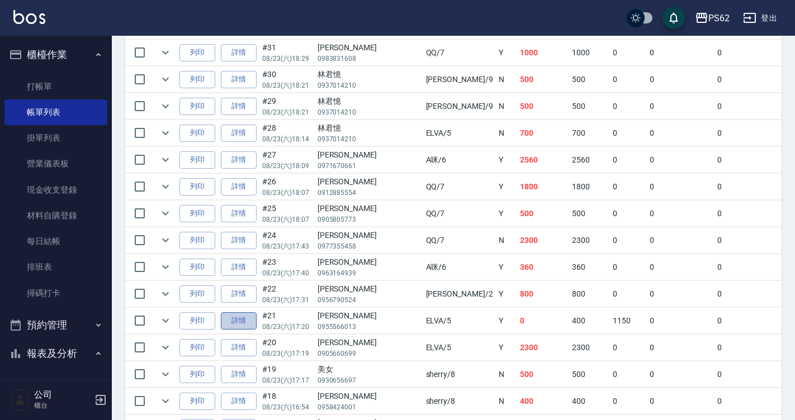
click at [227, 326] on link "詳情" at bounding box center [239, 320] width 36 height 17
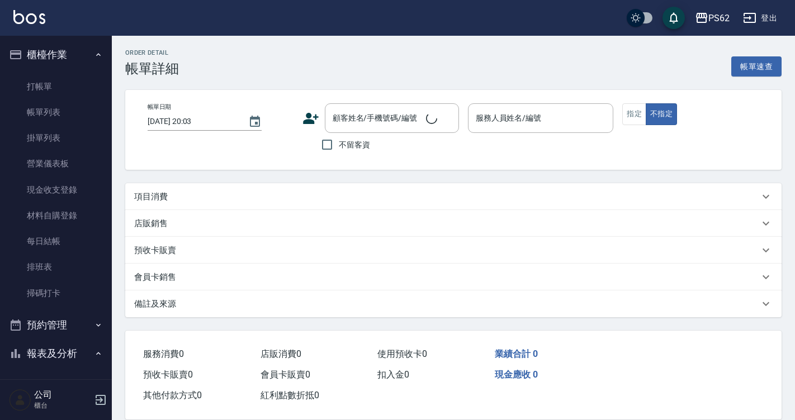
scroll to position [4, 0]
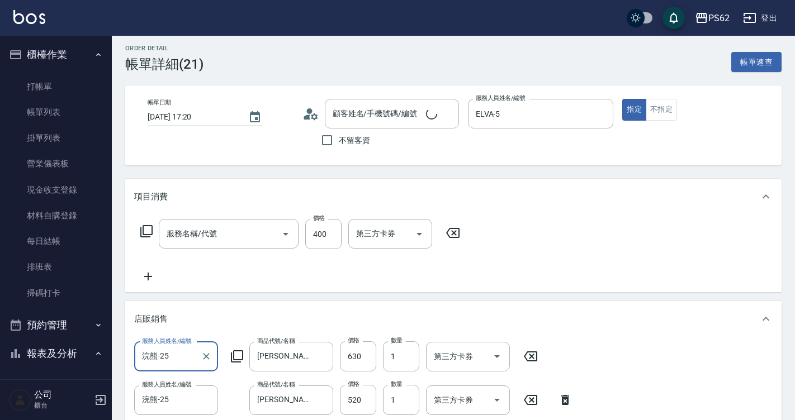
type input "2025/08/23 17:20"
type input "ELVA-5"
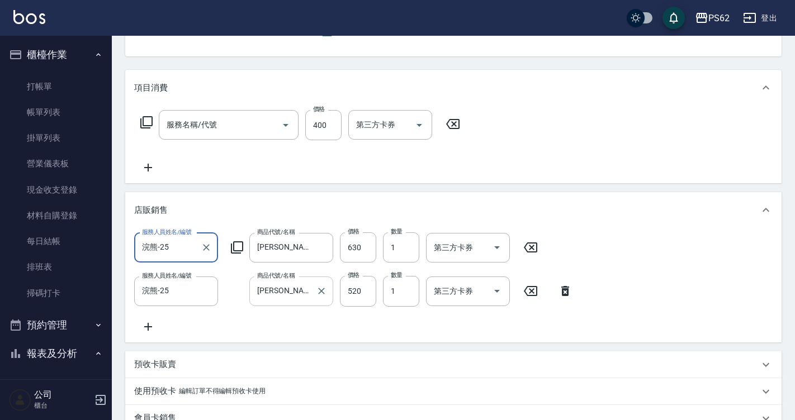
type input "精油洗髮(102)"
type input "陳郁棻/0955566013/"
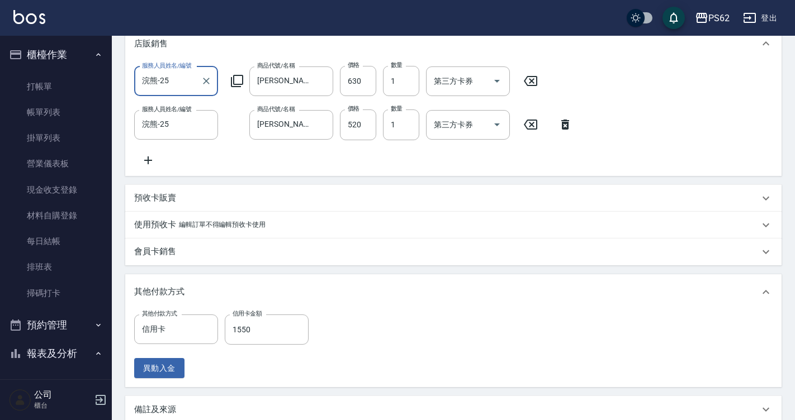
scroll to position [281, 0]
click at [206, 336] on button "Clear" at bounding box center [206, 329] width 16 height 16
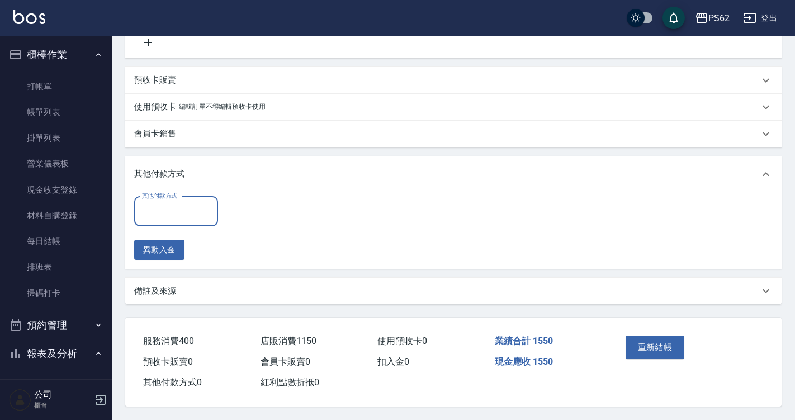
scroll to position [411, 0]
click at [658, 347] on button "重新結帳" at bounding box center [654, 347] width 59 height 23
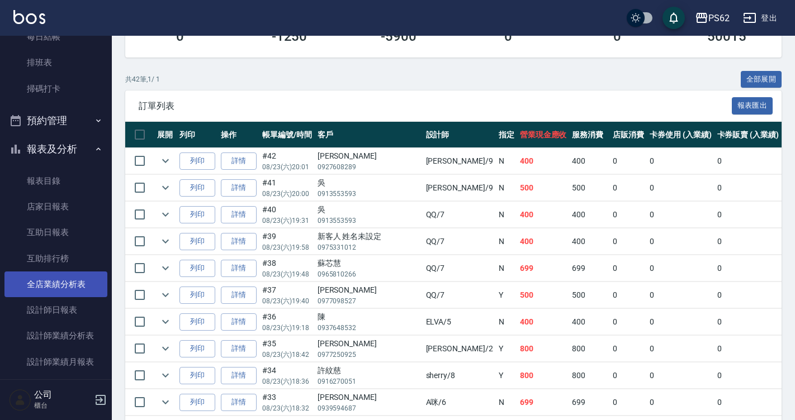
scroll to position [224, 0]
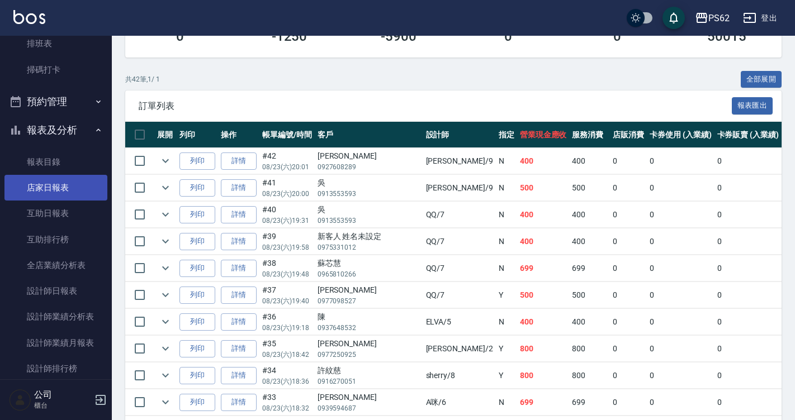
click at [58, 191] on link "店家日報表" at bounding box center [55, 188] width 103 height 26
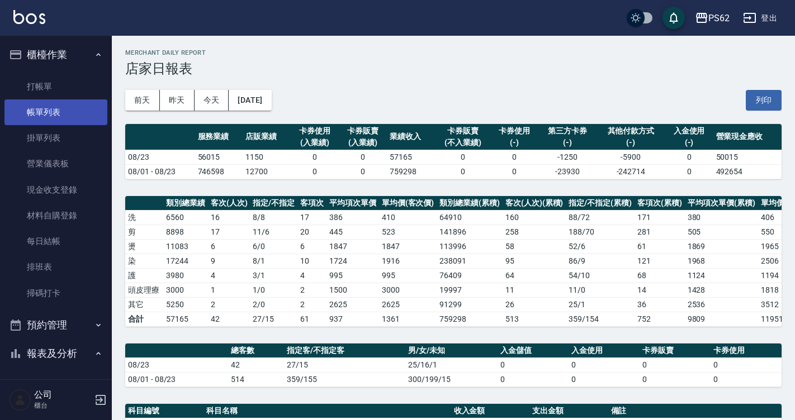
click at [51, 110] on link "帳單列表" at bounding box center [55, 112] width 103 height 26
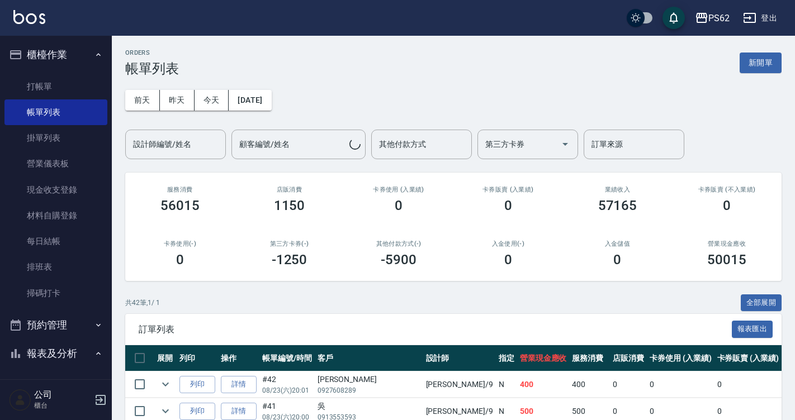
scroll to position [333, 0]
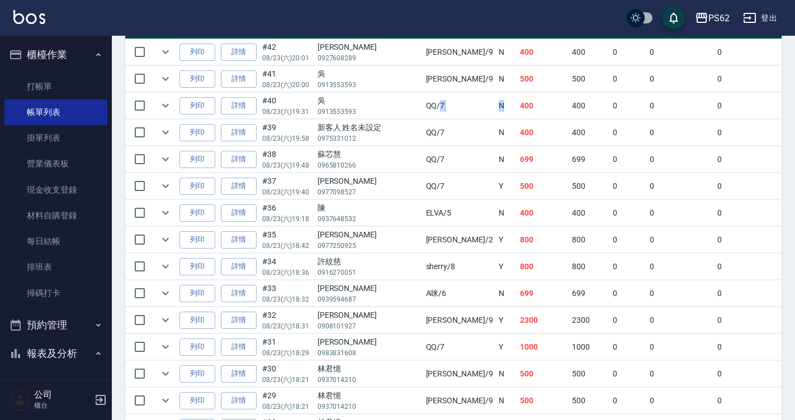
drag, startPoint x: 401, startPoint y: 109, endPoint x: 440, endPoint y: 110, distance: 38.6
click at [440, 110] on tr "列印 詳情 #40 08/23 (六) 19:31 吳 0913553593 QQ /7 N 400 400 0 0 0 400 0 0 0 0 0" at bounding box center [641, 106] width 1032 height 26
click at [517, 110] on td "400" at bounding box center [543, 106] width 53 height 26
click at [247, 112] on link "詳情" at bounding box center [239, 105] width 36 height 17
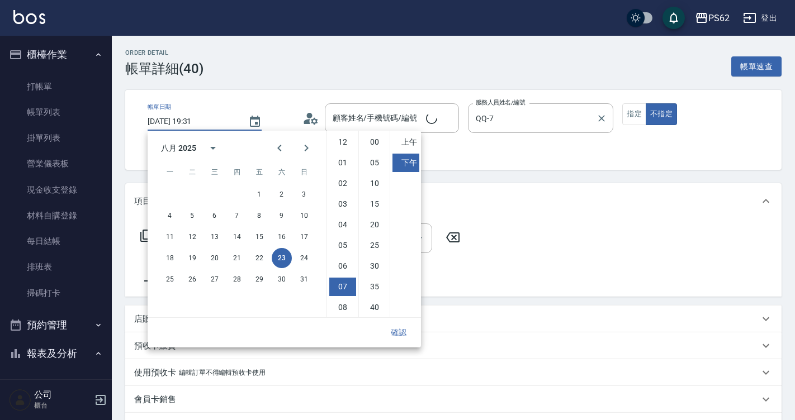
scroll to position [21, 0]
type input "2025/08/23 19:31"
type input "QQ-7"
type input "吳/0913553593/"
type input "精油洗髮(102)"
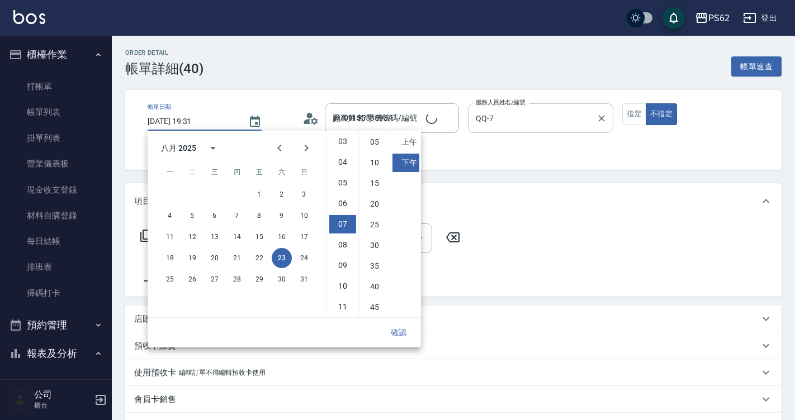
click at [520, 120] on input "QQ-7" at bounding box center [532, 118] width 119 height 20
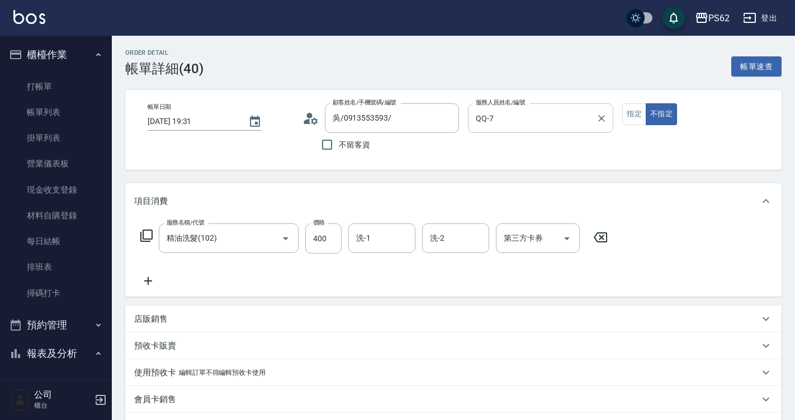
click at [519, 120] on input "QQ-7" at bounding box center [532, 118] width 119 height 20
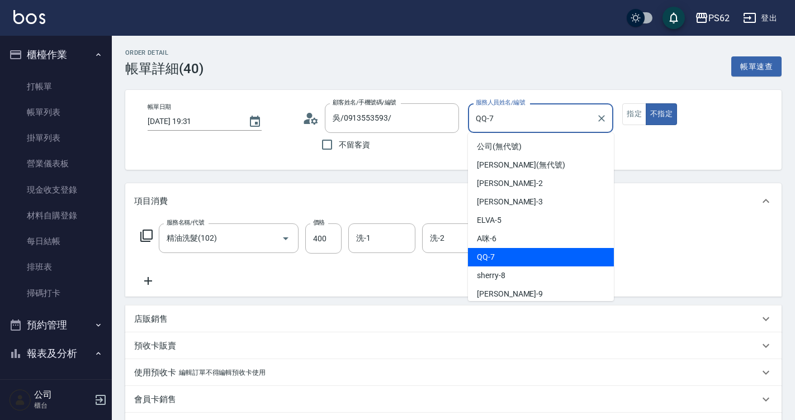
click at [519, 120] on input "QQ-7" at bounding box center [532, 118] width 119 height 20
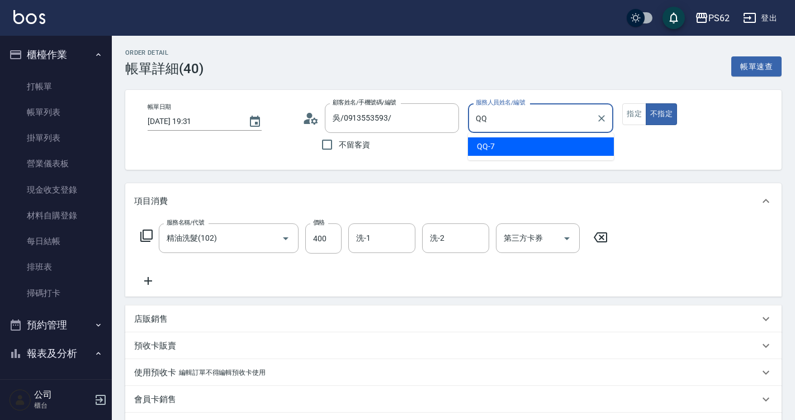
type input "Q"
type input "sherry-8"
type button "false"
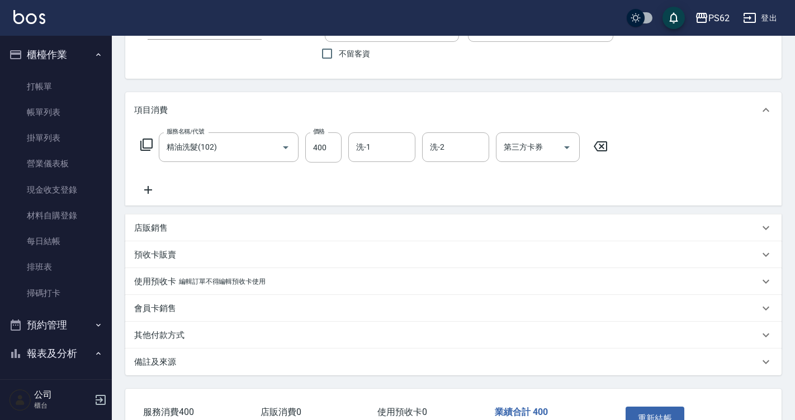
scroll to position [112, 0]
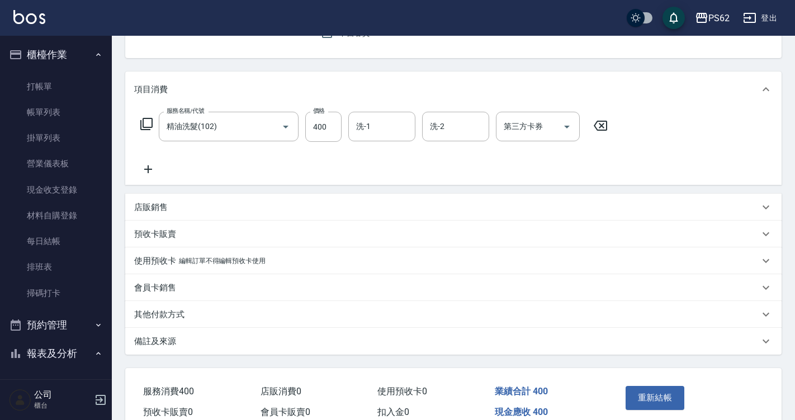
click at [665, 393] on button "重新結帳" at bounding box center [654, 397] width 59 height 23
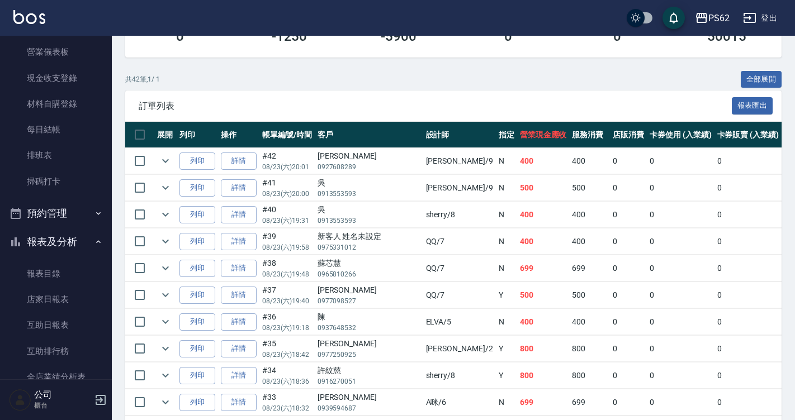
scroll to position [168, 0]
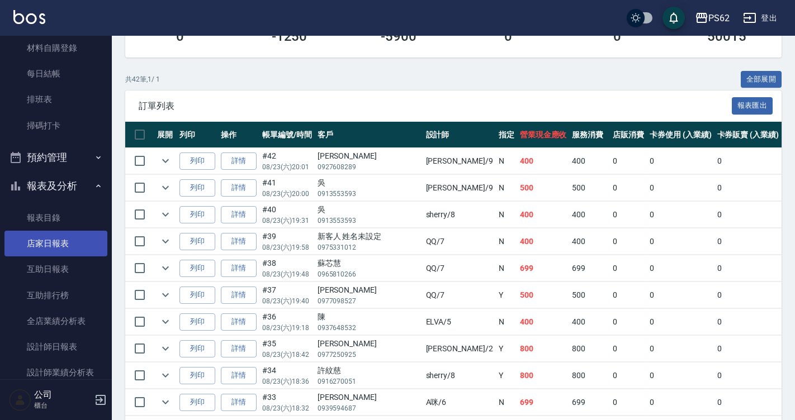
click at [78, 248] on link "店家日報表" at bounding box center [55, 244] width 103 height 26
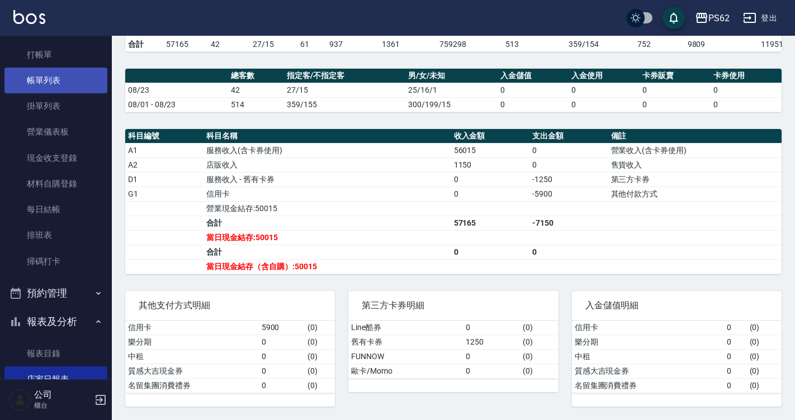
scroll to position [56, 0]
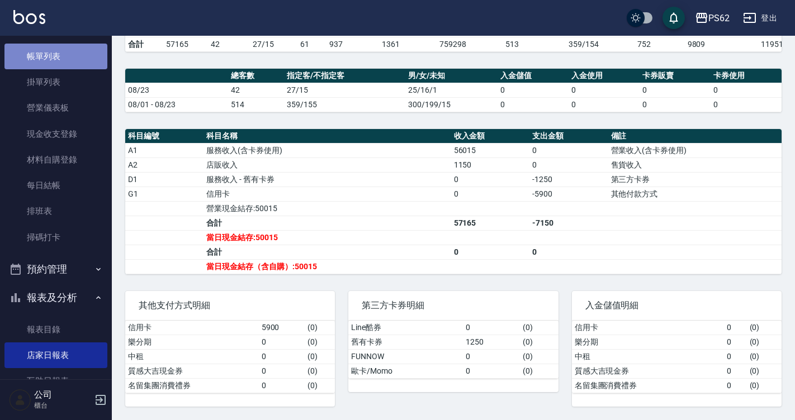
click at [65, 68] on link "帳單列表" at bounding box center [55, 57] width 103 height 26
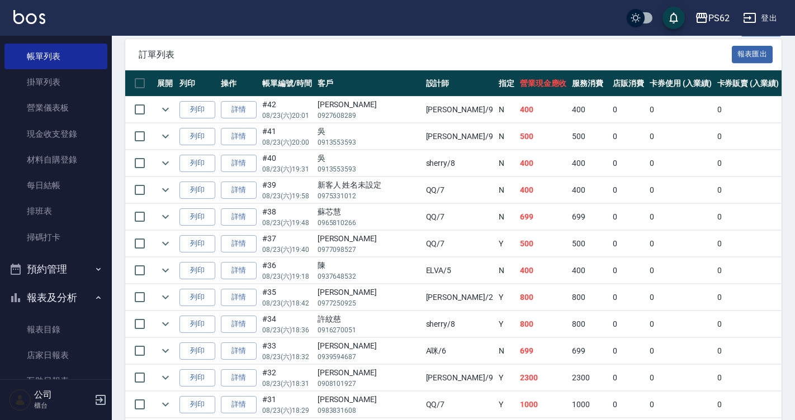
scroll to position [279, 0]
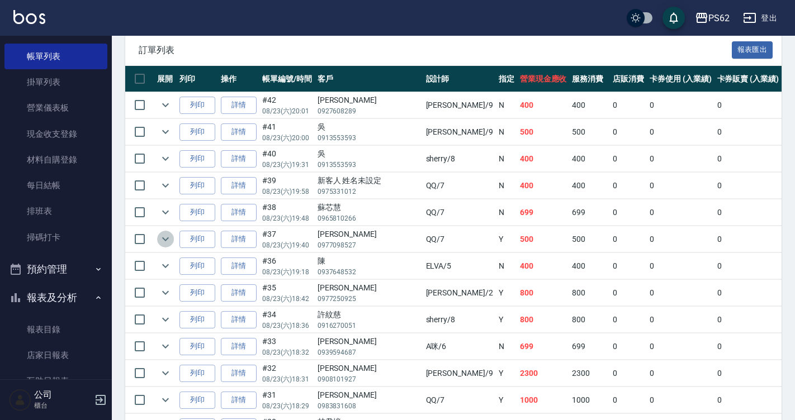
click at [163, 237] on icon "expand row" at bounding box center [165, 239] width 13 height 13
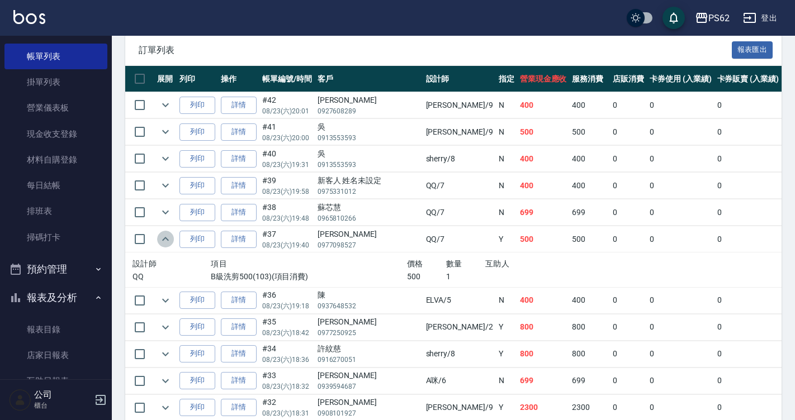
click at [163, 237] on icon "expand row" at bounding box center [165, 239] width 13 height 13
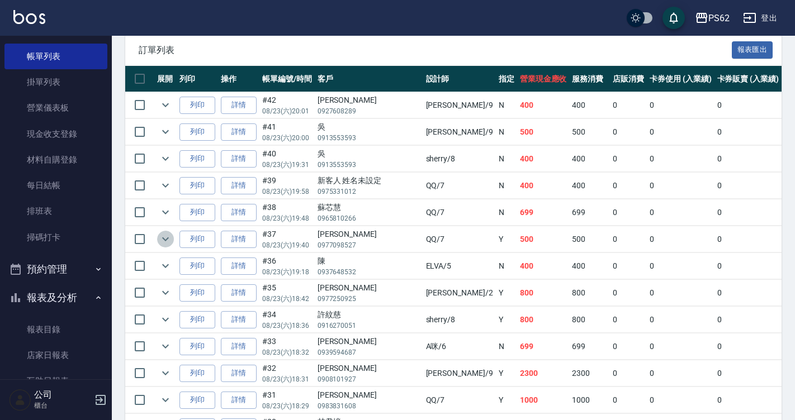
click at [163, 237] on icon "expand row" at bounding box center [165, 239] width 13 height 13
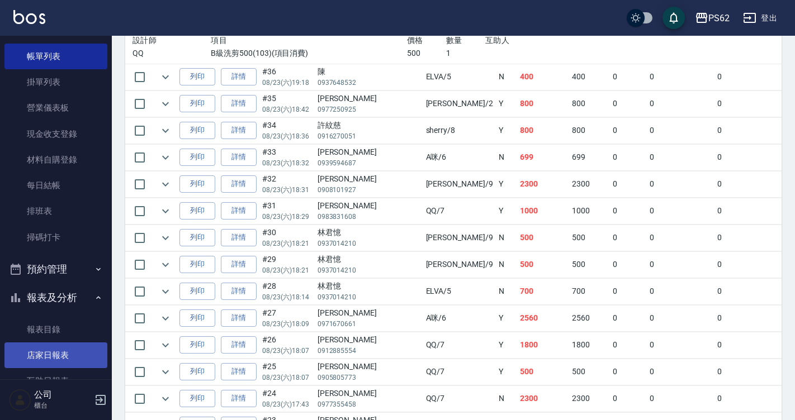
scroll to position [56, 0]
click at [63, 353] on link "店家日報表" at bounding box center [55, 356] width 103 height 26
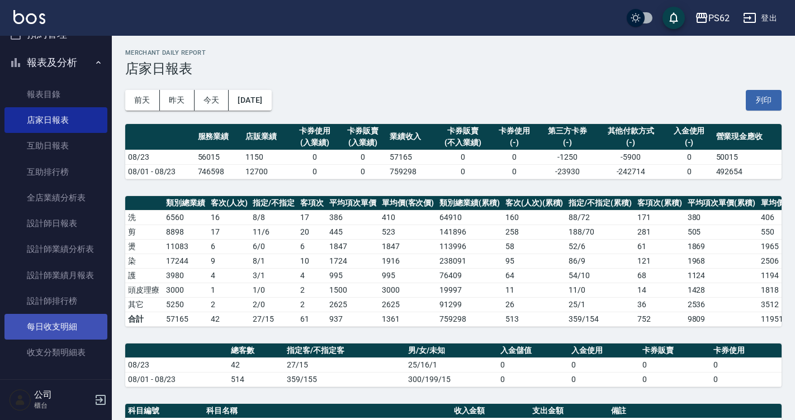
scroll to position [335, 0]
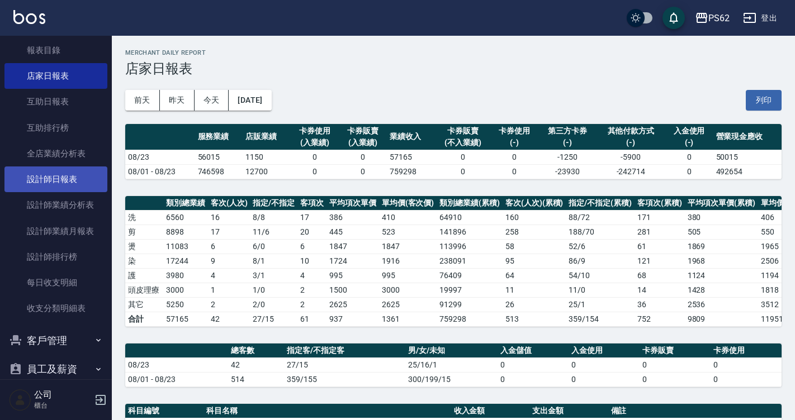
click at [82, 177] on link "設計師日報表" at bounding box center [55, 180] width 103 height 26
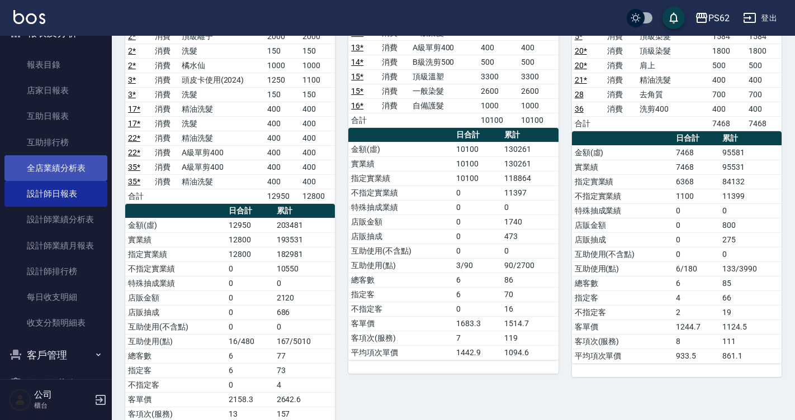
scroll to position [279, 0]
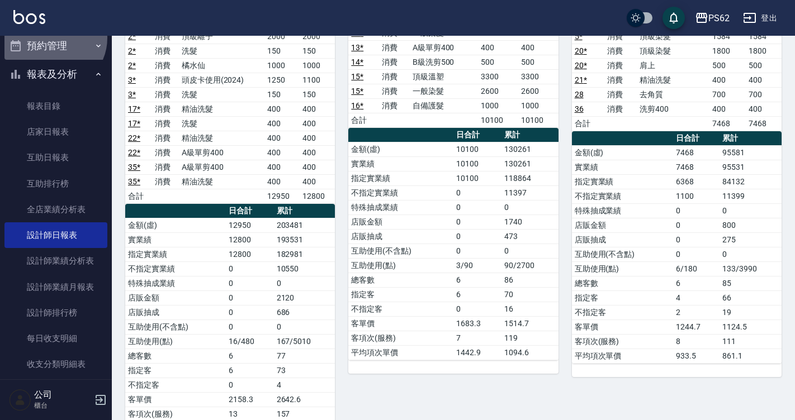
click at [53, 38] on button "預約管理" at bounding box center [55, 45] width 103 height 29
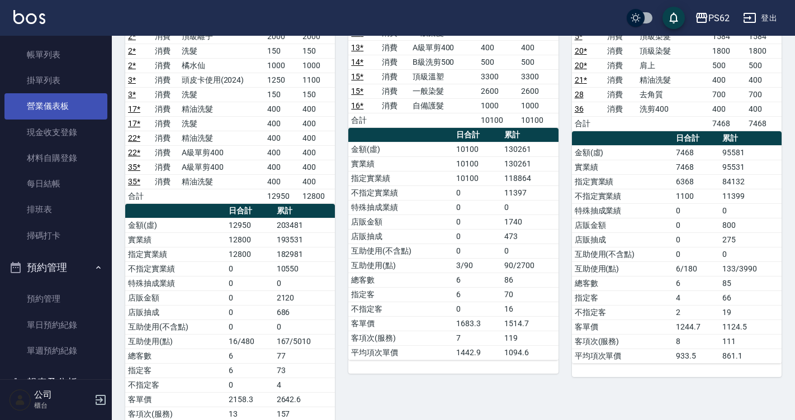
scroll to position [56, 0]
click at [35, 256] on button "預約管理" at bounding box center [55, 269] width 103 height 29
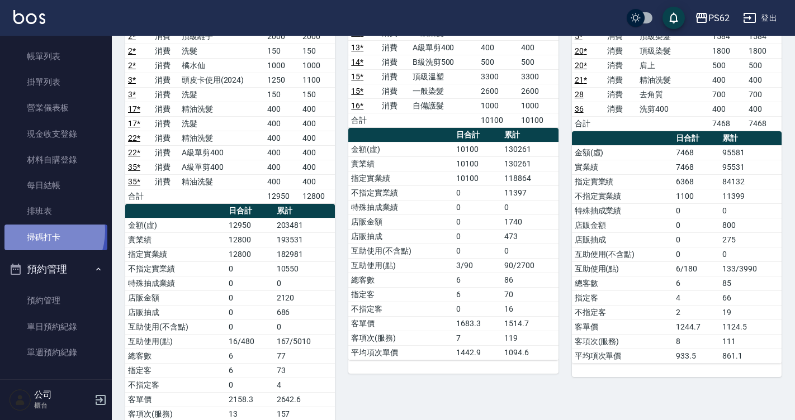
click at [38, 231] on link "掃碼打卡" at bounding box center [55, 238] width 103 height 26
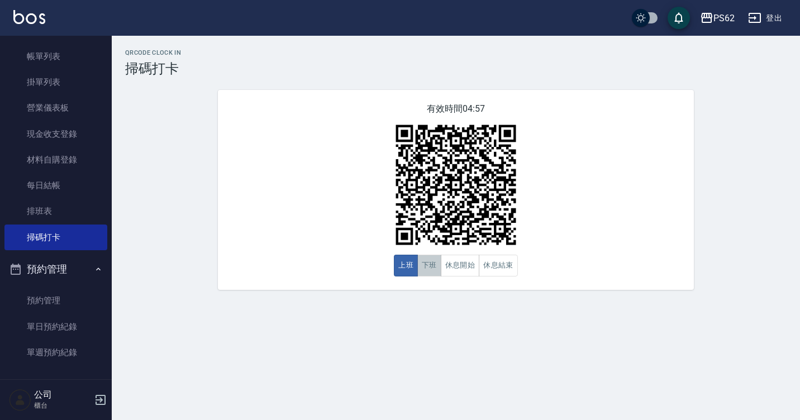
click at [439, 266] on button "下班" at bounding box center [429, 266] width 24 height 22
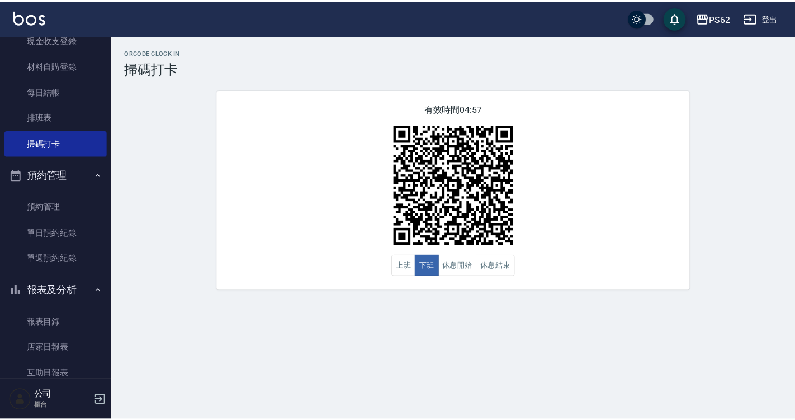
scroll to position [279, 0]
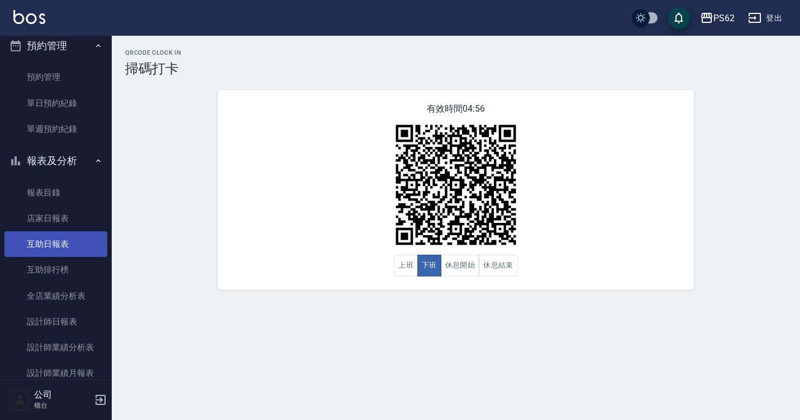
click at [65, 248] on link "互助日報表" at bounding box center [55, 244] width 103 height 26
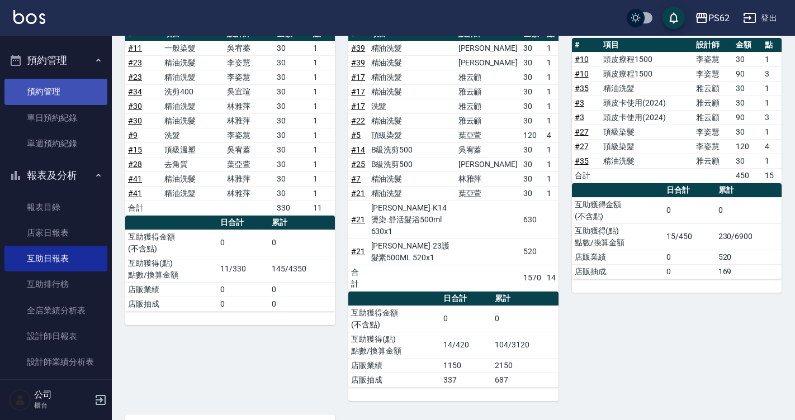
scroll to position [245, 0]
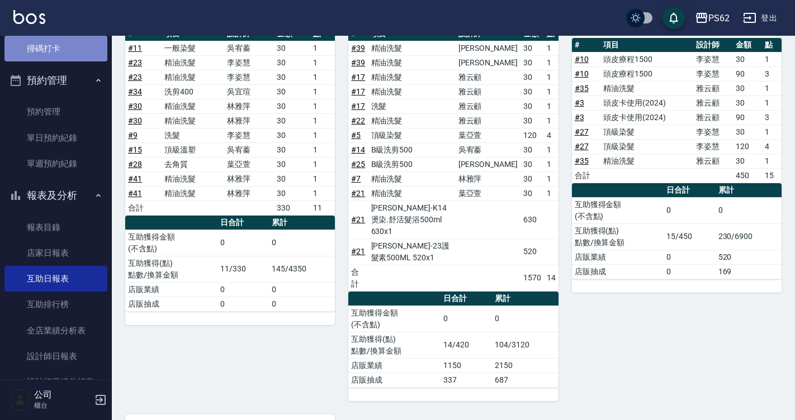
click at [60, 50] on link "掃碼打卡" at bounding box center [55, 49] width 103 height 26
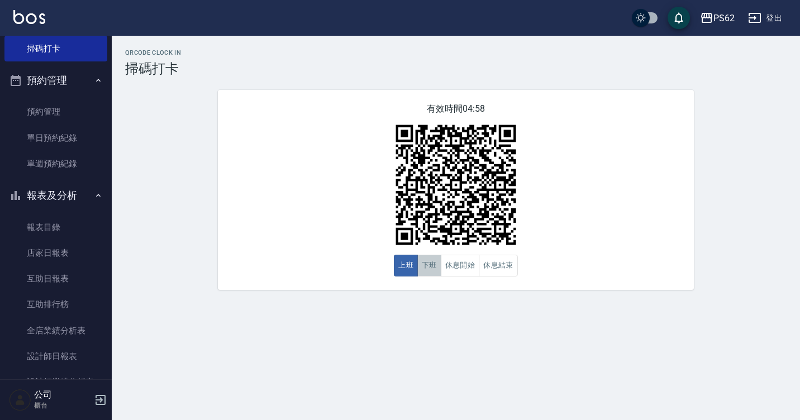
click at [423, 265] on button "下班" at bounding box center [429, 266] width 24 height 22
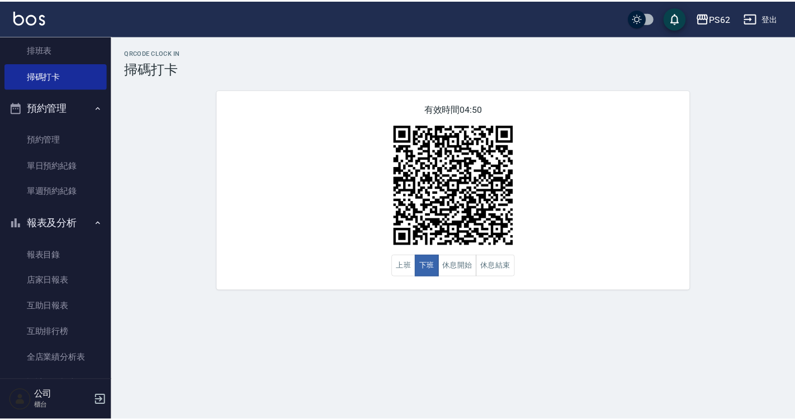
scroll to position [245, 0]
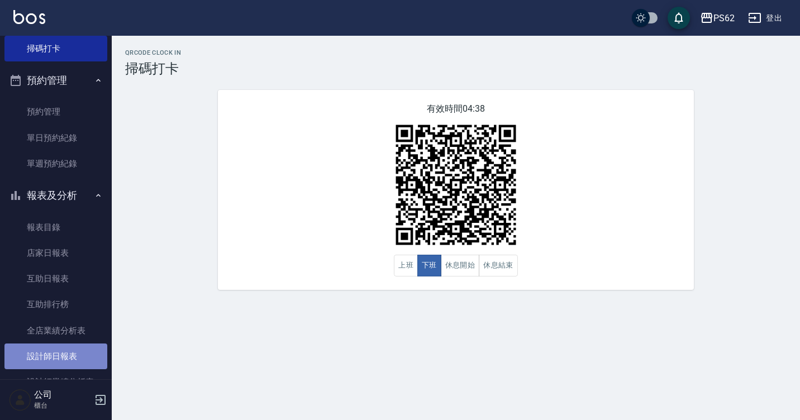
click at [68, 349] on link "設計師日報表" at bounding box center [55, 357] width 103 height 26
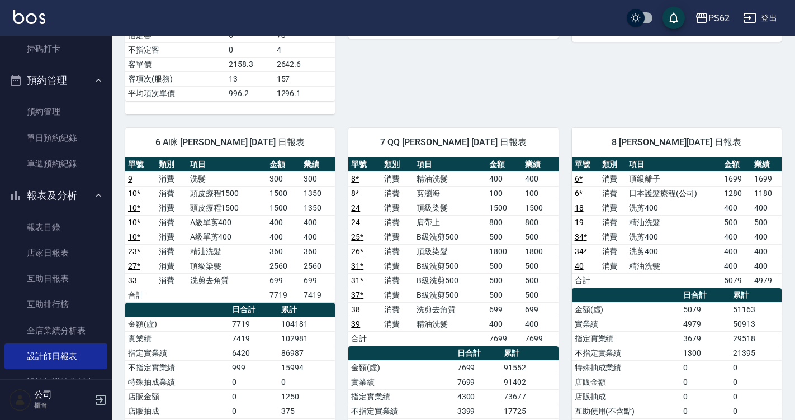
scroll to position [615, 0]
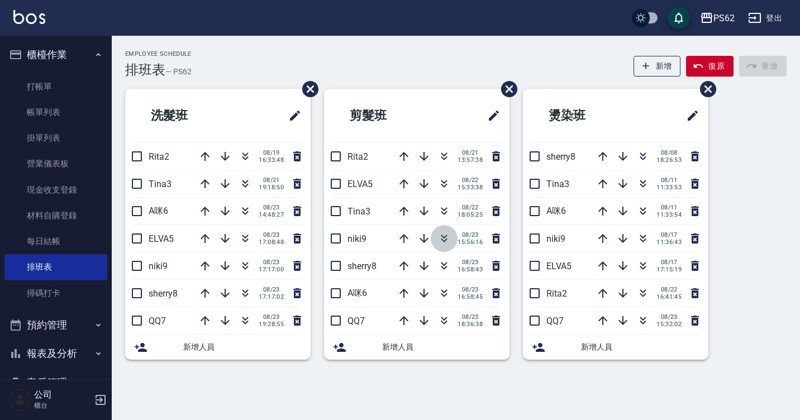
click at [438, 233] on icon "button" at bounding box center [444, 238] width 13 height 13
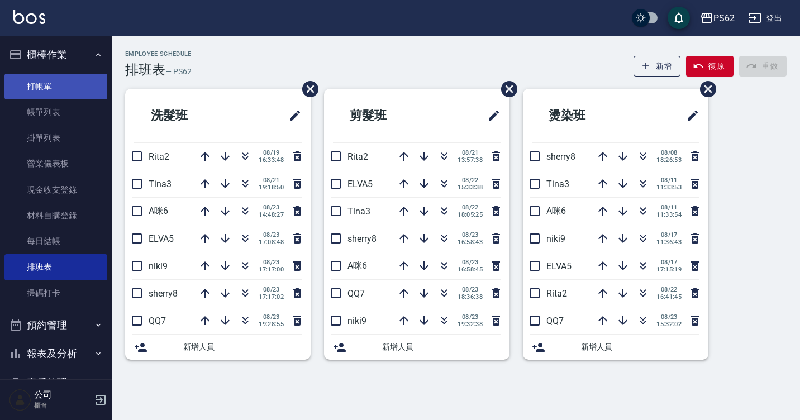
click at [46, 87] on link "打帳單" at bounding box center [55, 87] width 103 height 26
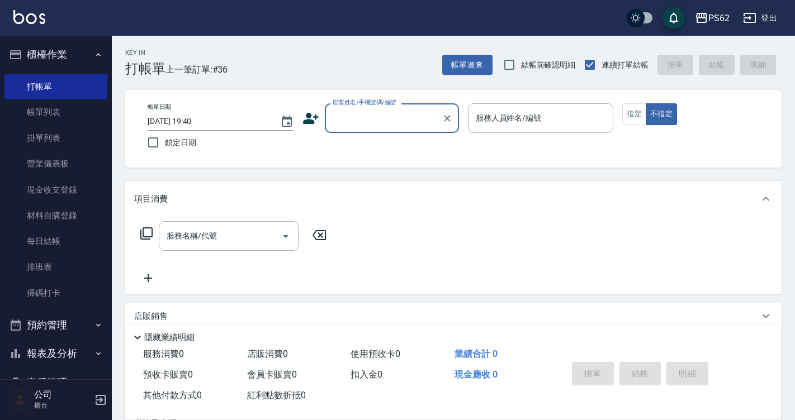
click at [354, 122] on input "顧客姓名/手機號碼/編號" at bounding box center [383, 118] width 107 height 20
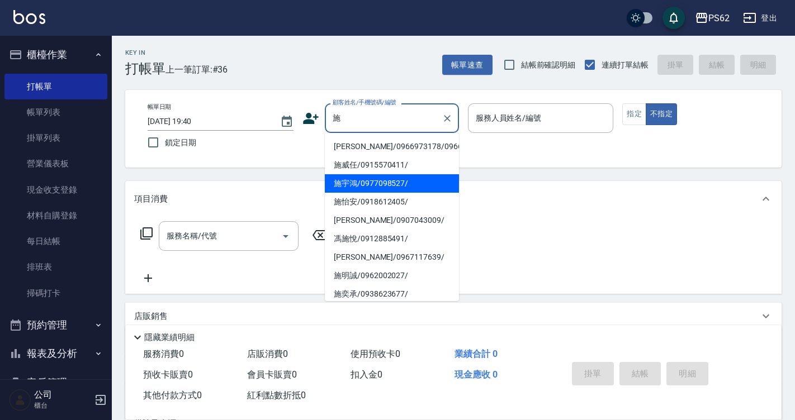
type input "施宇鴻/0977098527/"
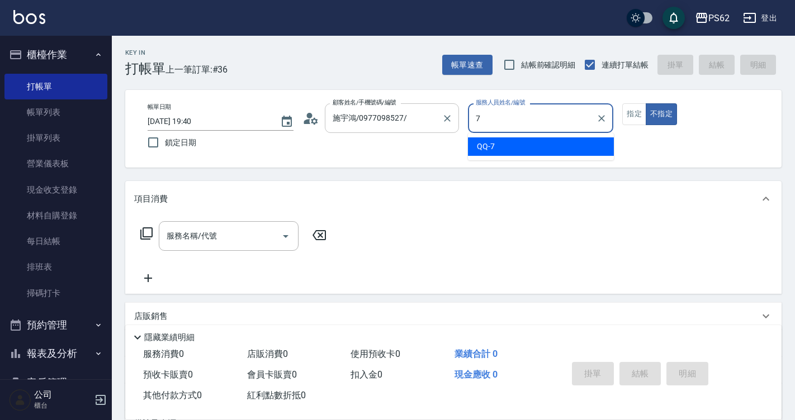
type input "QQ-7"
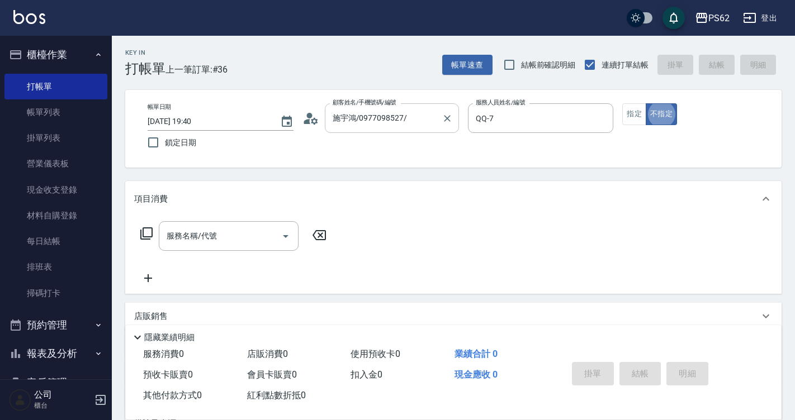
type button "false"
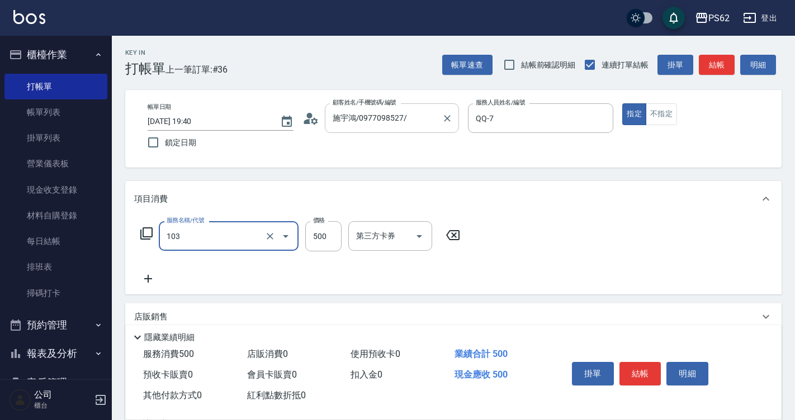
type input "B級洗剪500(103)"
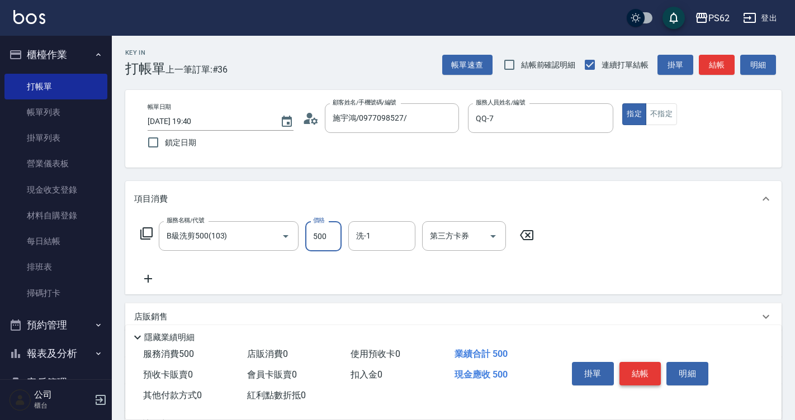
click at [633, 369] on button "結帳" at bounding box center [640, 373] width 42 height 23
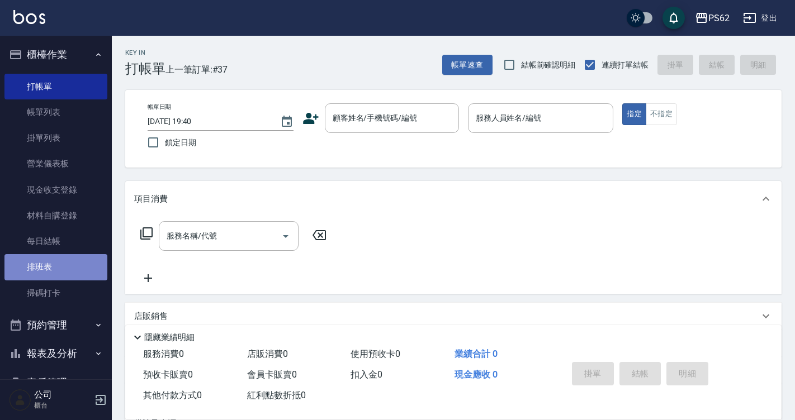
click at [78, 259] on link "排班表" at bounding box center [55, 267] width 103 height 26
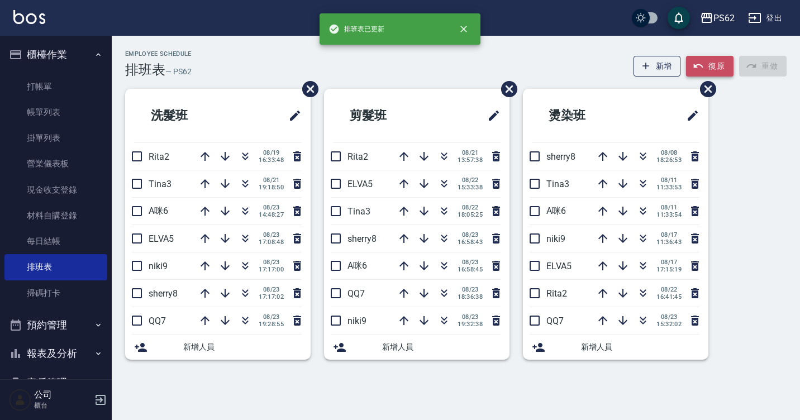
click at [708, 58] on button "復原" at bounding box center [710, 66] width 48 height 21
click at [433, 187] on button "button" at bounding box center [444, 183] width 27 height 27
click at [443, 211] on icon "button" at bounding box center [444, 211] width 13 height 13
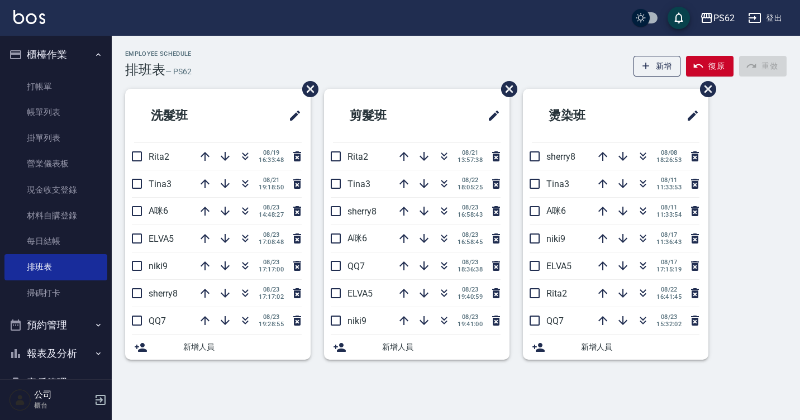
click at [58, 73] on ul "打帳單 帳單列表 掛單列表 營業儀表板 現金收支登錄 材料自購登錄 每日結帳 排班表 掃碼打卡" at bounding box center [55, 189] width 103 height 241
click at [57, 72] on ul "打帳單 帳單列表 掛單列表 營業儀表板 現金收支登錄 材料自購登錄 每日結帳 排班表 掃碼打卡" at bounding box center [55, 189] width 103 height 241
click at [51, 85] on link "打帳單" at bounding box center [55, 87] width 103 height 26
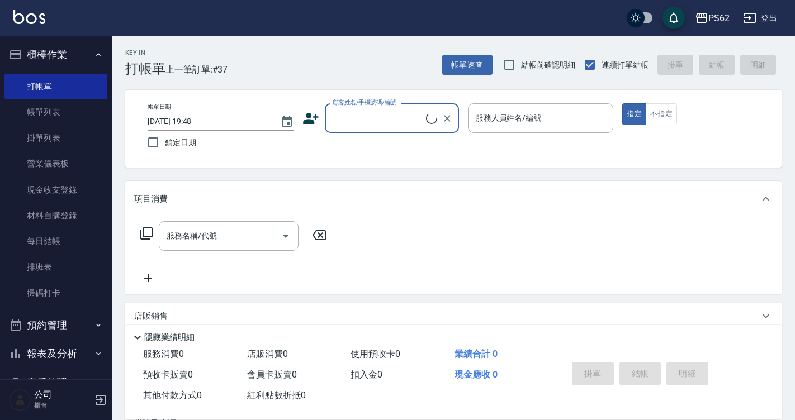
click at [315, 121] on icon at bounding box center [310, 118] width 17 height 17
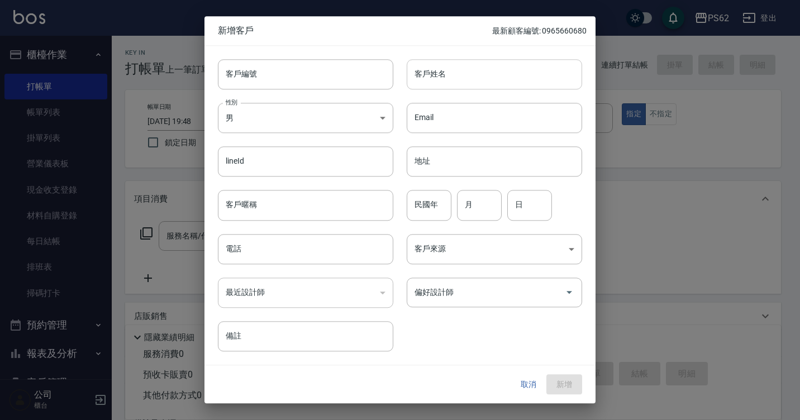
click at [454, 70] on input "客戶姓名" at bounding box center [494, 74] width 175 height 30
type input "蘇芯慧"
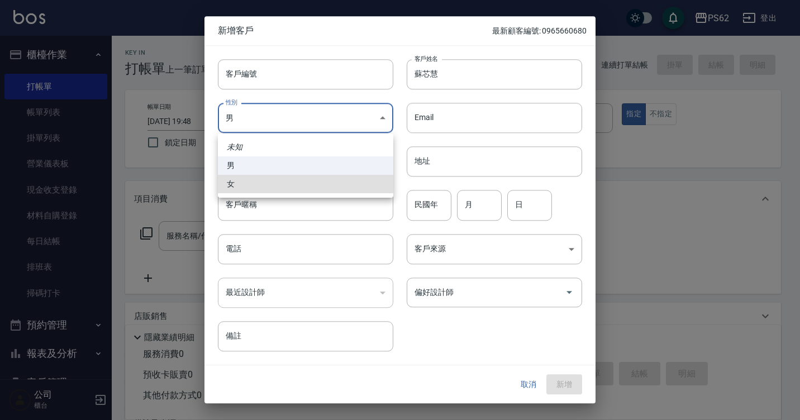
type input "FEMALE"
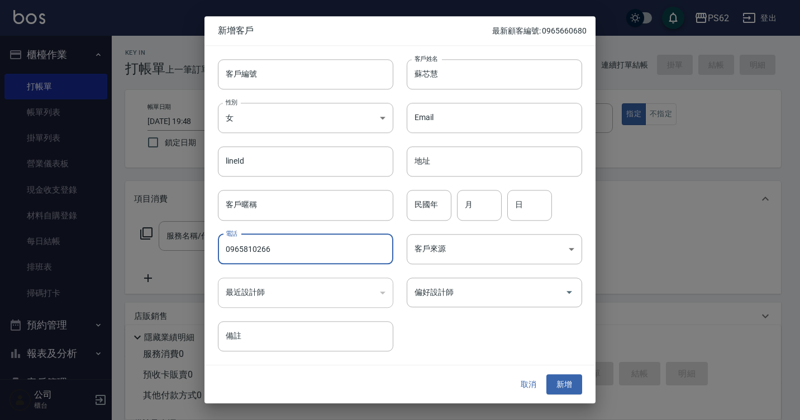
click at [238, 246] on input "0965810266" at bounding box center [305, 249] width 175 height 30
type input "0965810266"
click at [568, 380] on button "新增" at bounding box center [565, 384] width 36 height 21
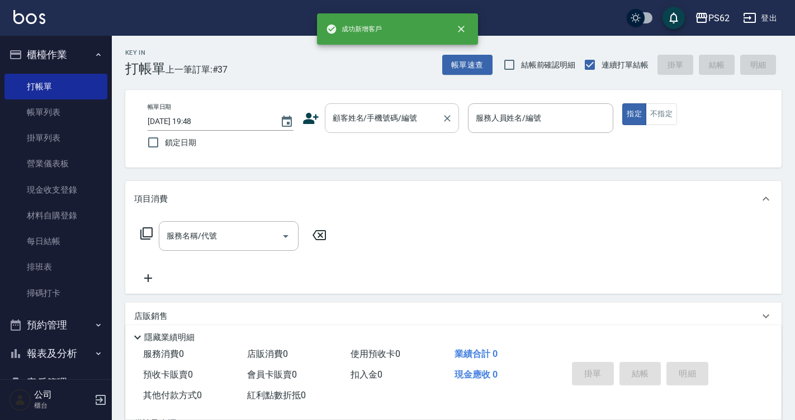
click at [371, 118] on input "顧客姓名/手機號碼/編號" at bounding box center [383, 118] width 107 height 20
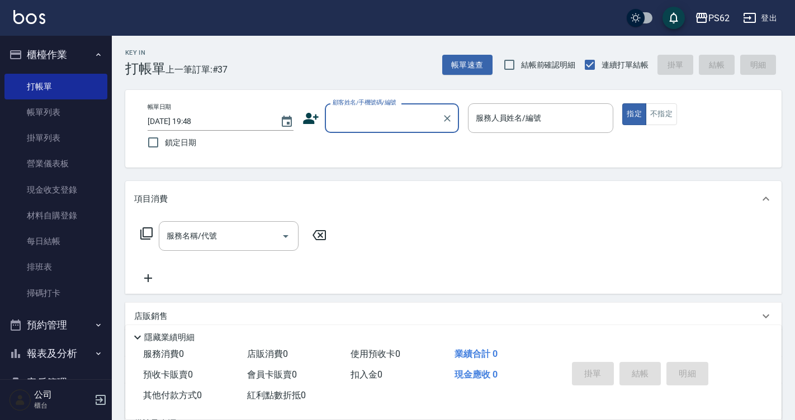
paste input "0965810266"
click at [361, 144] on li "蘇芯慧/0965810266/" at bounding box center [392, 146] width 134 height 18
type input "蘇芯慧/0965810266/"
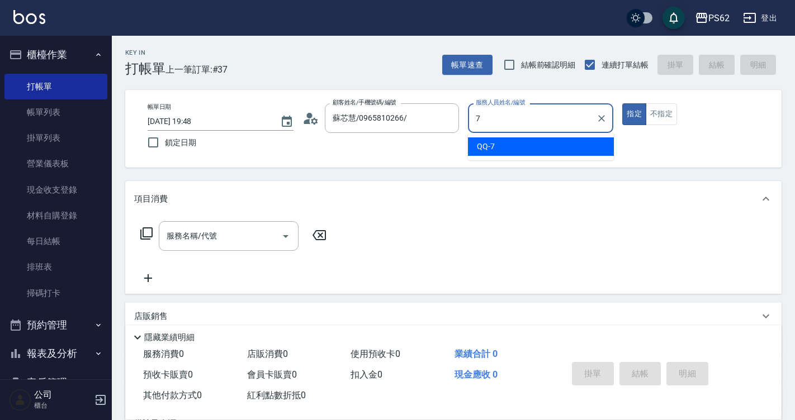
type input "QQ-7"
type button "true"
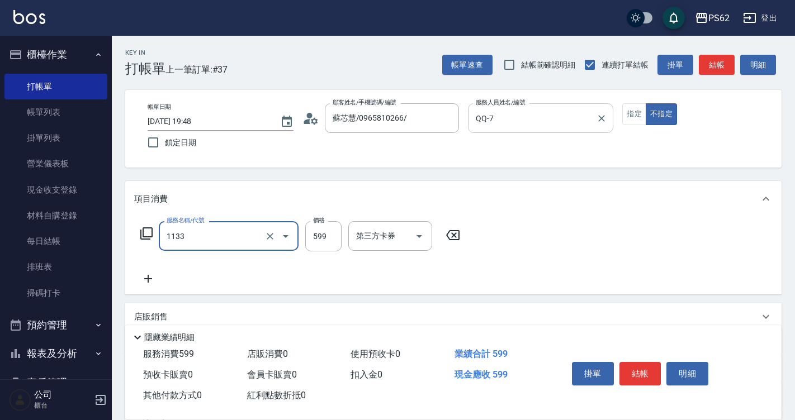
type input "洗剪去角質(1133)"
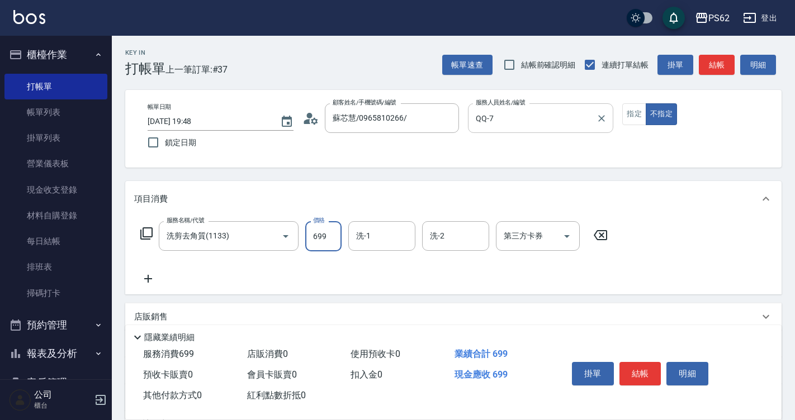
type input "699"
type input "安安-28"
click at [638, 365] on button "結帳" at bounding box center [640, 373] width 42 height 23
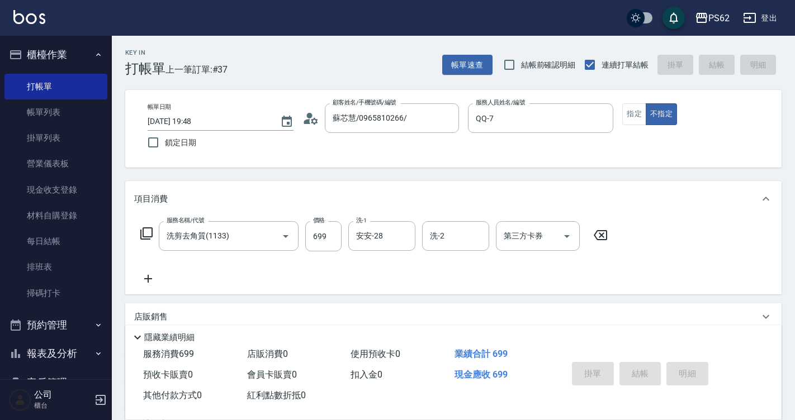
type input "2025/08/23 19:49"
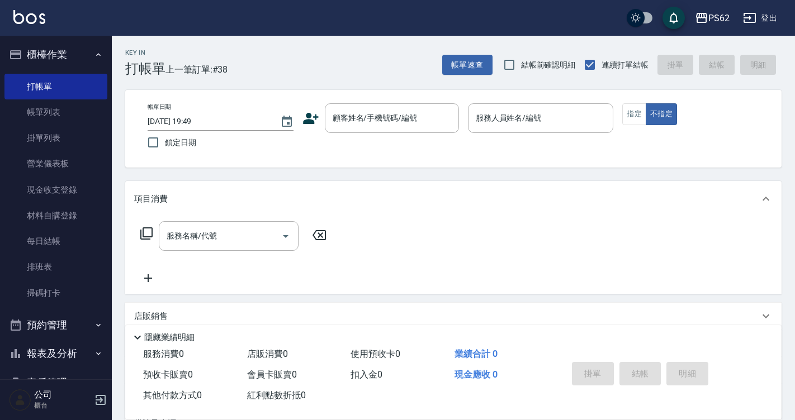
click at [728, 334] on div "隱藏業績明細" at bounding box center [456, 337] width 651 height 13
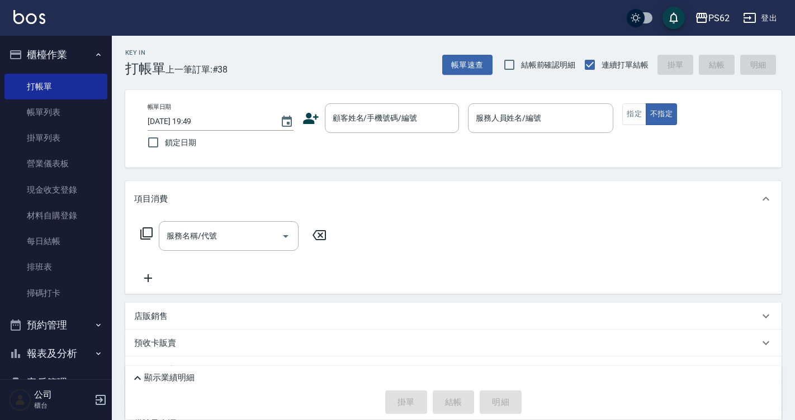
drag, startPoint x: 53, startPoint y: 256, endPoint x: 272, endPoint y: 183, distance: 230.5
click at [53, 256] on link "排班表" at bounding box center [55, 267] width 103 height 26
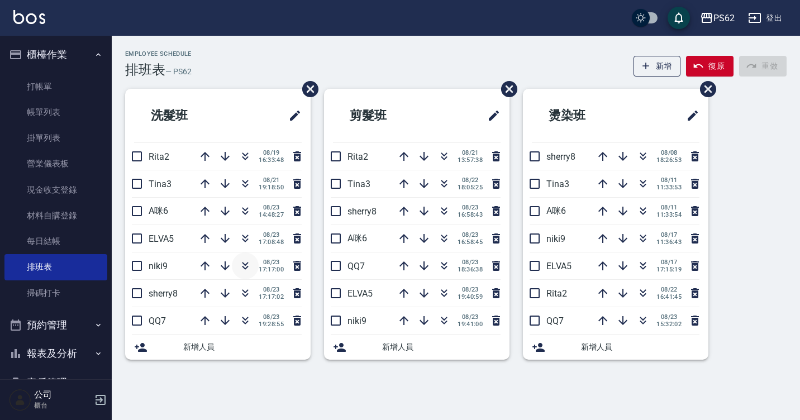
click at [249, 268] on icon "button" at bounding box center [245, 265] width 13 height 13
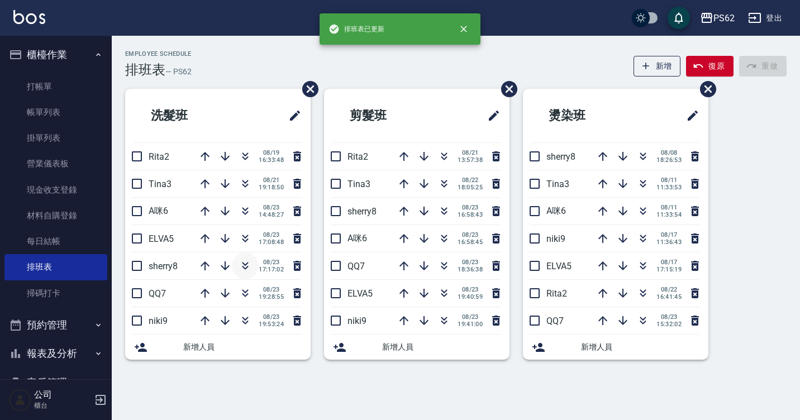
click at [249, 268] on icon "button" at bounding box center [245, 265] width 13 height 13
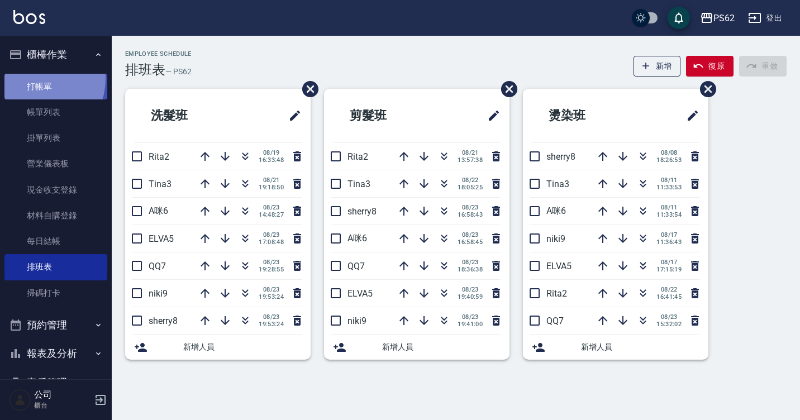
click at [32, 78] on link "打帳單" at bounding box center [55, 87] width 103 height 26
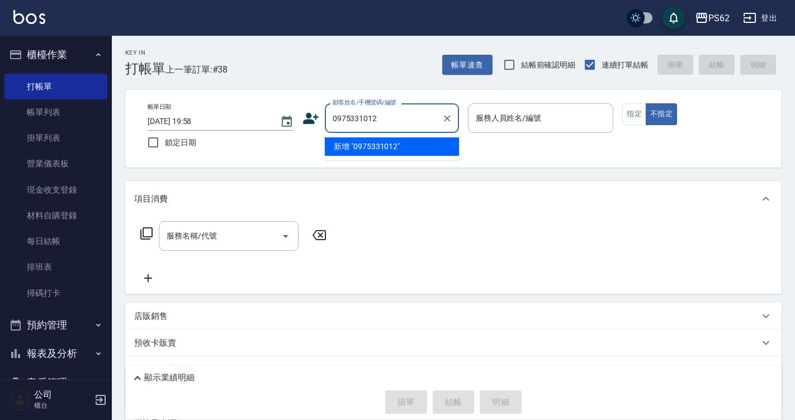
click at [399, 151] on li "新增 "0975331012"" at bounding box center [392, 146] width 134 height 18
type input "0975331012"
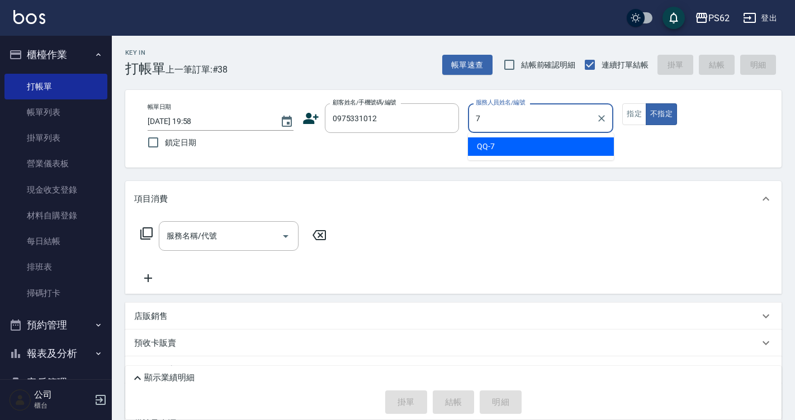
click at [500, 153] on div "QQ -7" at bounding box center [541, 146] width 146 height 18
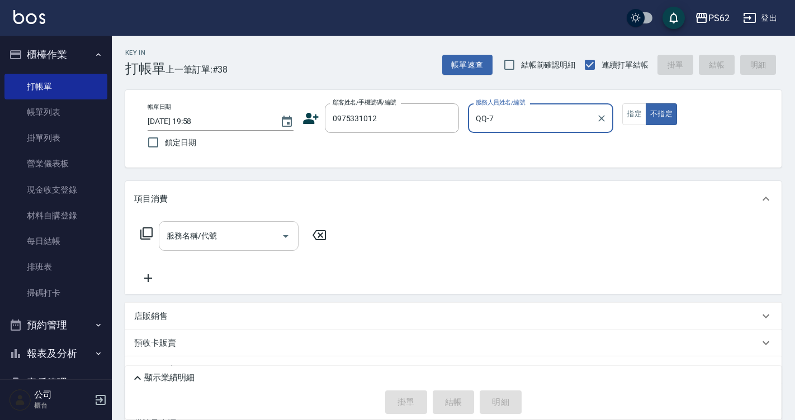
click at [193, 248] on div "服務名稱/代號" at bounding box center [229, 236] width 140 height 30
type input "QQ-7"
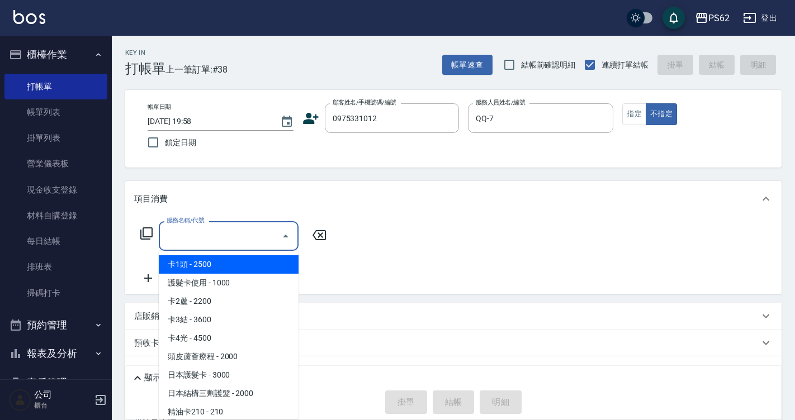
click at [148, 236] on icon at bounding box center [146, 233] width 13 height 13
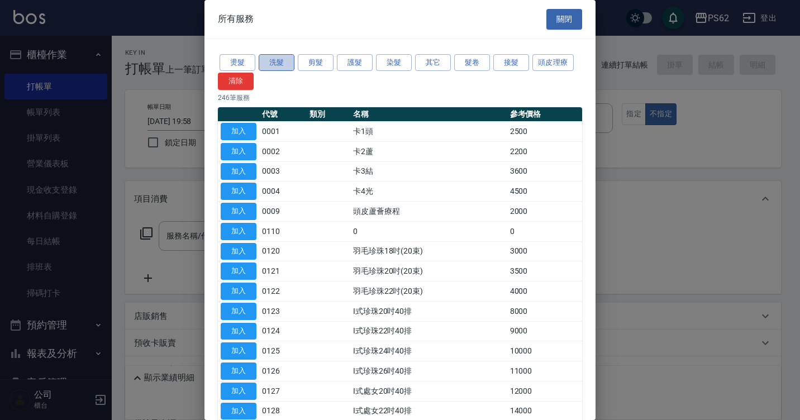
click at [291, 66] on button "洗髮" at bounding box center [277, 62] width 36 height 17
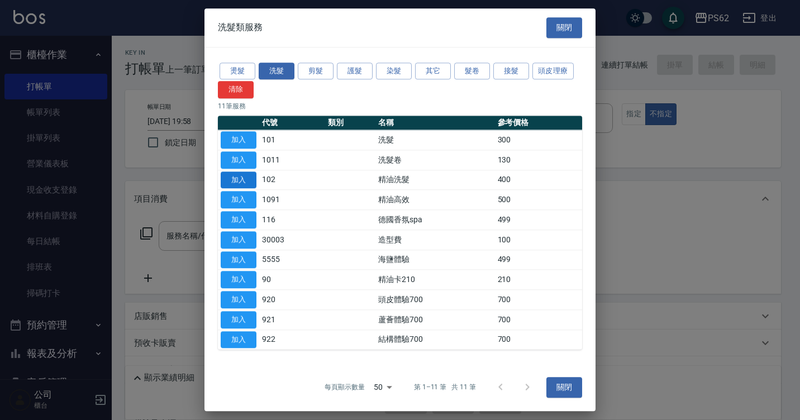
click at [239, 178] on button "加入" at bounding box center [239, 180] width 36 height 17
click at [239, 178] on div "Key In 打帳單 上一筆訂單:#38 帳單速查 結帳前確認明細 連續打單結帳 掛單 結帳 明細 帳單日期 2025/08/23 19:58 鎖定日期 顧客…" at bounding box center [453, 267] width 683 height 463
type input "精油洗髮(102)"
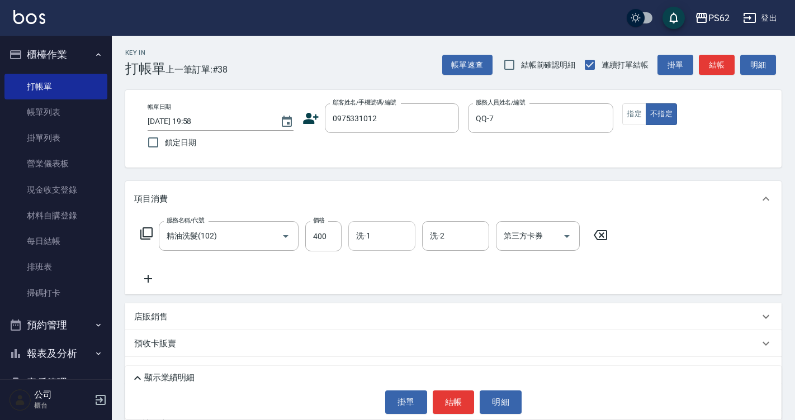
click at [378, 241] on input "洗-1" at bounding box center [381, 236] width 57 height 20
click at [366, 267] on span "浣熊 -25" at bounding box center [370, 265] width 27 height 12
click at [449, 246] on div "洗-2" at bounding box center [455, 236] width 67 height 30
type input "浣熊-25"
click at [445, 263] on span "浣熊 -25" at bounding box center [444, 265] width 27 height 12
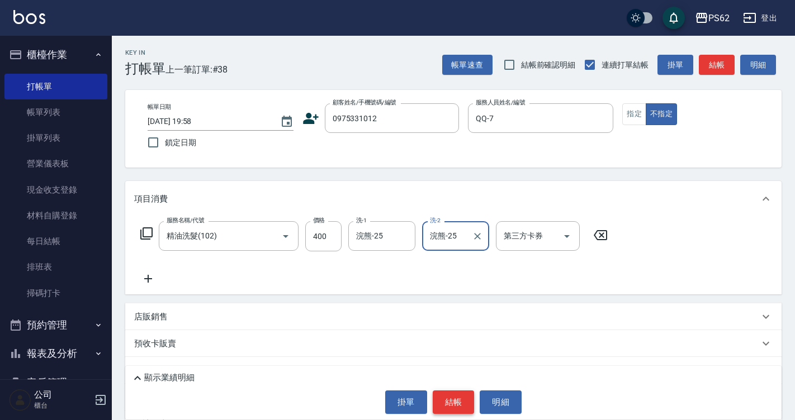
type input "浣熊-25"
click at [450, 410] on button "結帳" at bounding box center [454, 402] width 42 height 23
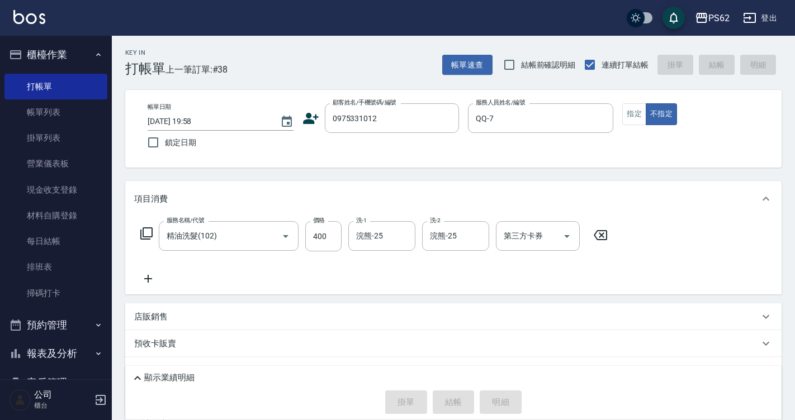
type input "2025/08/23 19:59"
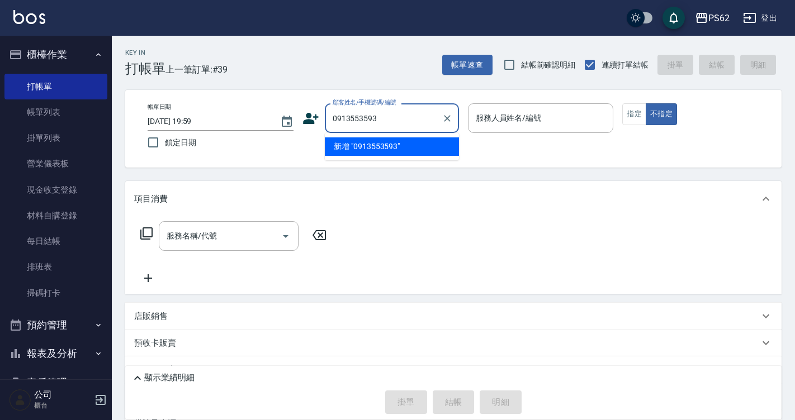
click at [382, 119] on input "0913553593" at bounding box center [383, 118] width 107 height 20
type input "0913553593"
click at [307, 121] on icon at bounding box center [311, 118] width 16 height 11
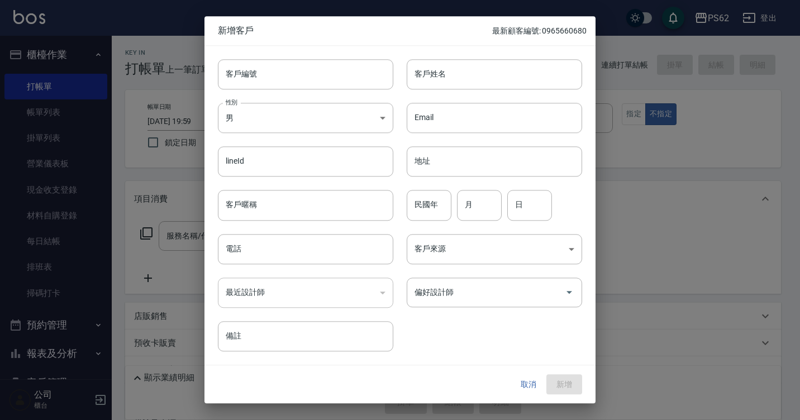
click at [246, 288] on div "​" at bounding box center [305, 293] width 175 height 30
click at [263, 239] on input "電話" at bounding box center [305, 249] width 175 height 30
paste input "0913553593"
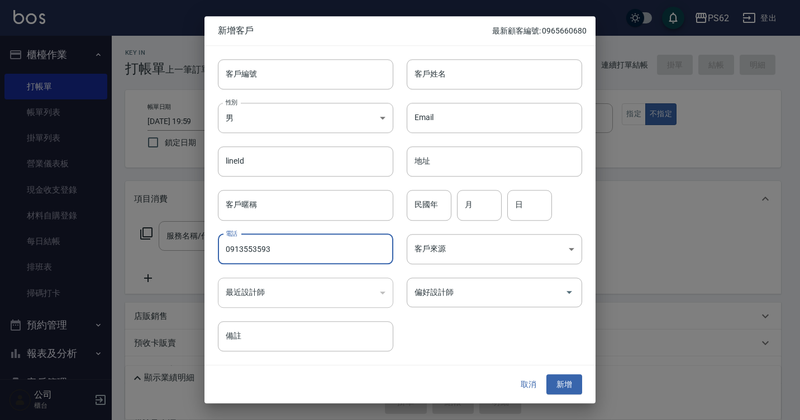
click at [243, 248] on input "0913553593" at bounding box center [305, 249] width 175 height 30
click at [274, 256] on input "0913553593" at bounding box center [305, 249] width 175 height 30
type input "0913553593"
click at [412, 80] on input "客戶姓名" at bounding box center [494, 74] width 175 height 30
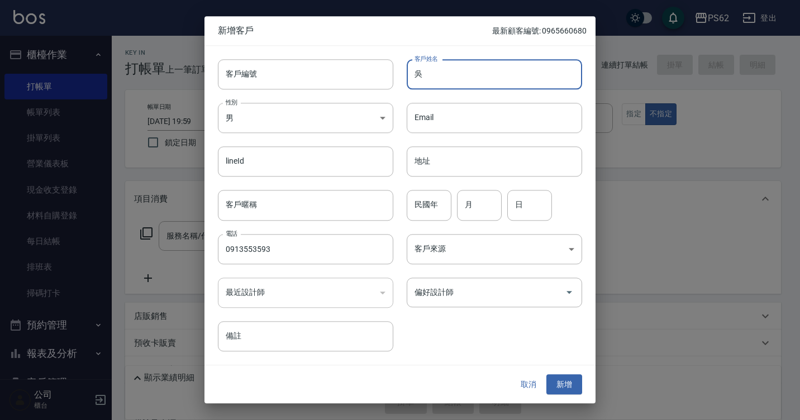
type input "吳"
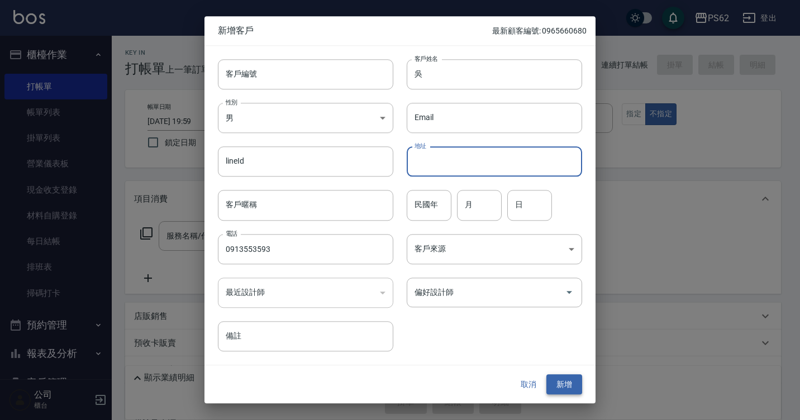
click at [565, 387] on button "新增" at bounding box center [565, 384] width 36 height 21
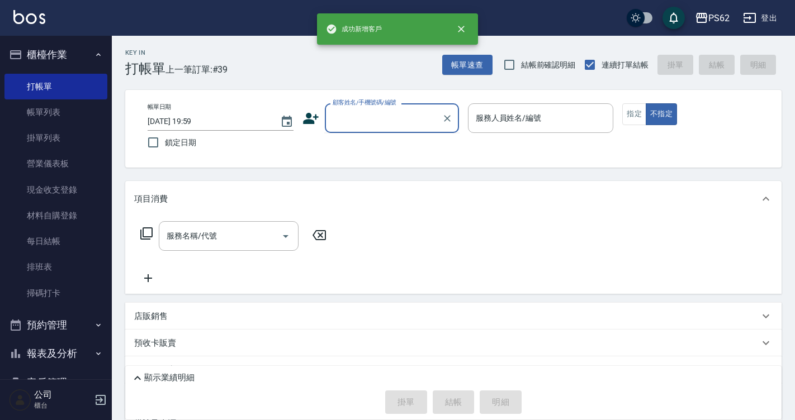
click at [390, 125] on input "顧客姓名/手機號碼/編號" at bounding box center [383, 118] width 107 height 20
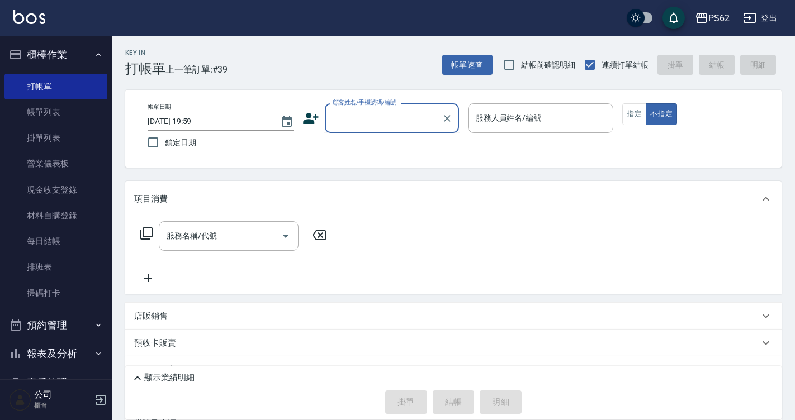
paste input "0913553593"
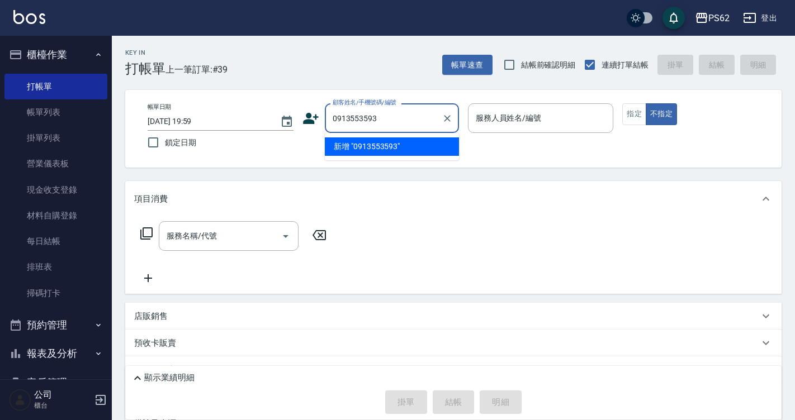
type input "091355359"
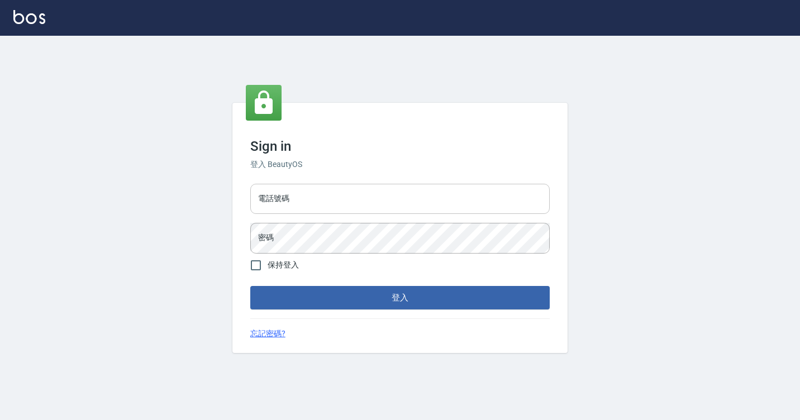
click at [293, 198] on input "電話號碼" at bounding box center [400, 199] width 300 height 30
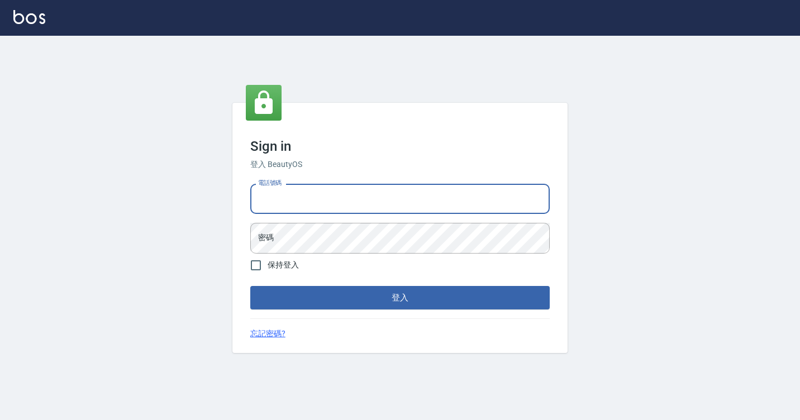
type input "7812080"
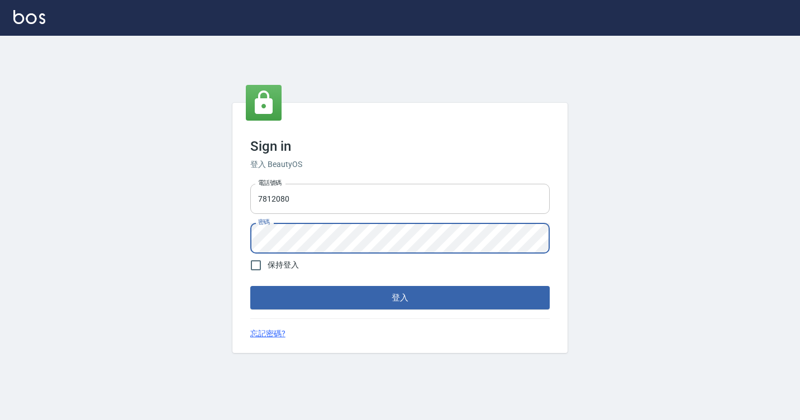
click at [250, 286] on button "登入" at bounding box center [400, 297] width 300 height 23
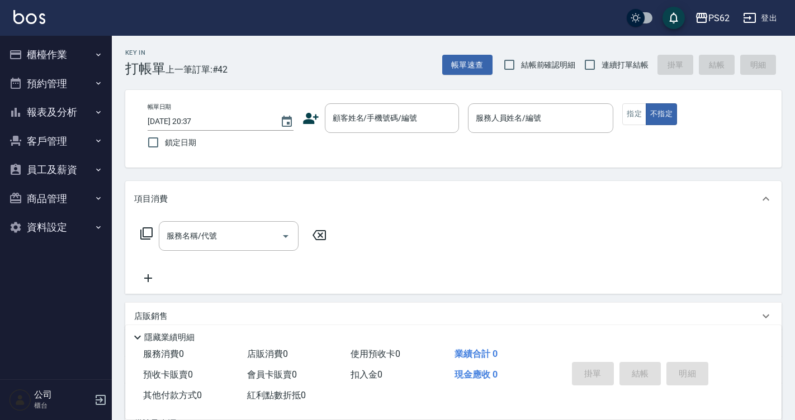
click at [36, 112] on button "報表及分析" at bounding box center [55, 112] width 103 height 29
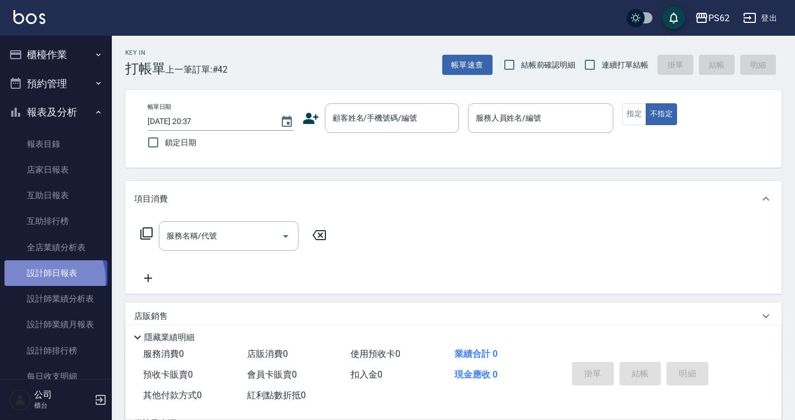
click at [48, 279] on link "設計師日報表" at bounding box center [55, 273] width 103 height 26
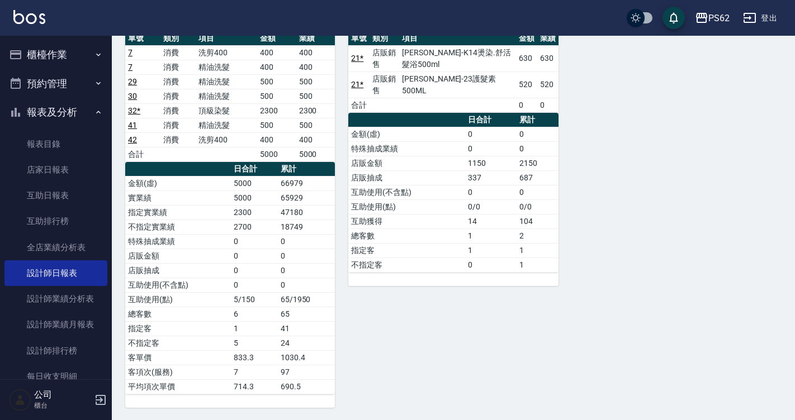
scroll to position [1108, 0]
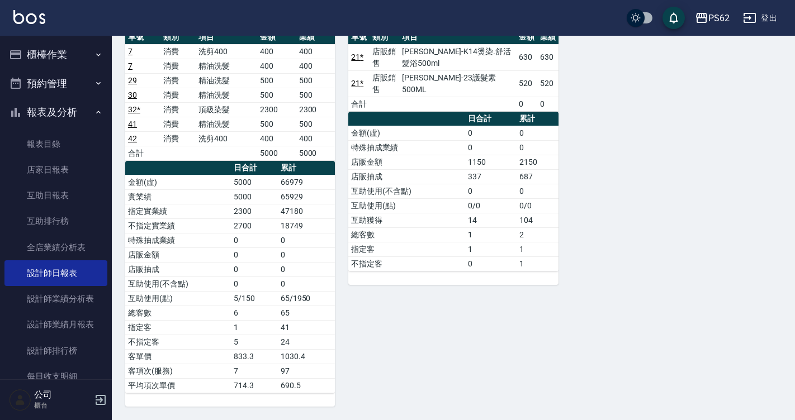
drag, startPoint x: 538, startPoint y: 211, endPoint x: 590, endPoint y: 203, distance: 52.6
click at [538, 227] on td "2" at bounding box center [536, 234] width 41 height 15
drag, startPoint x: 594, startPoint y: 203, endPoint x: 604, endPoint y: 198, distance: 11.2
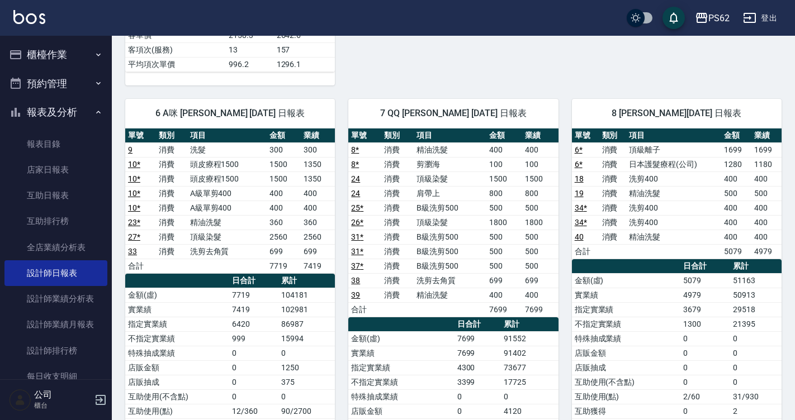
scroll to position [549, 0]
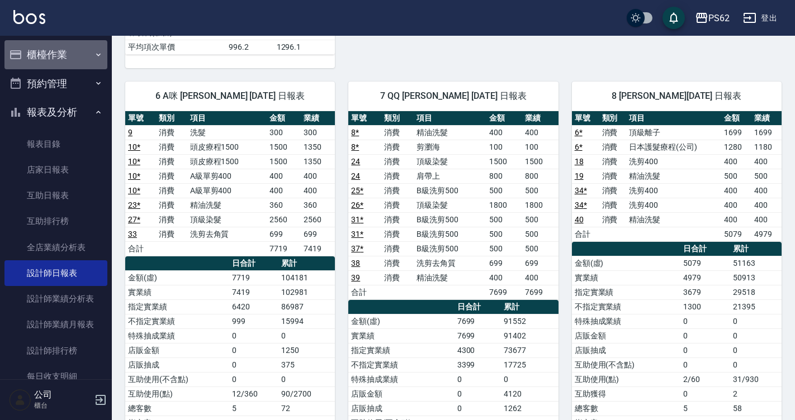
click at [82, 61] on button "櫃檯作業" at bounding box center [55, 54] width 103 height 29
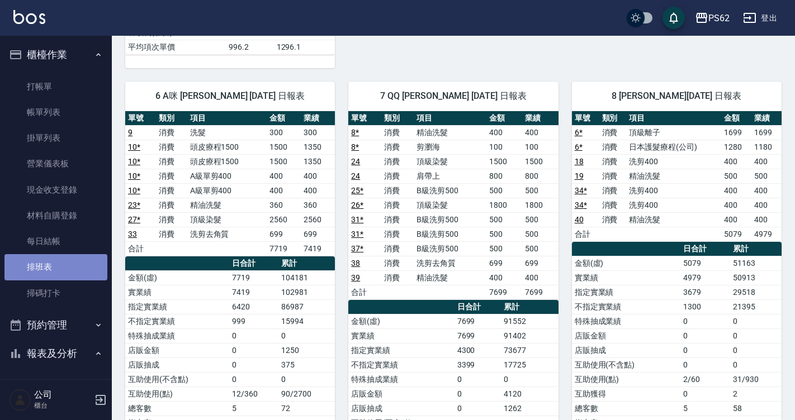
click at [75, 278] on link "排班表" at bounding box center [55, 267] width 103 height 26
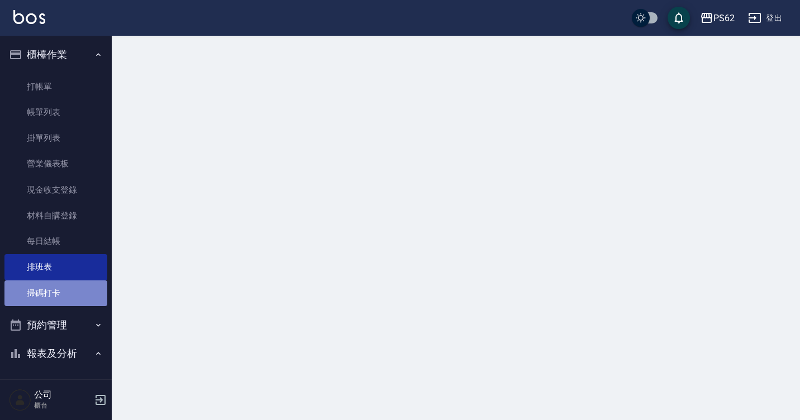
click at [75, 282] on link "掃碼打卡" at bounding box center [55, 294] width 103 height 26
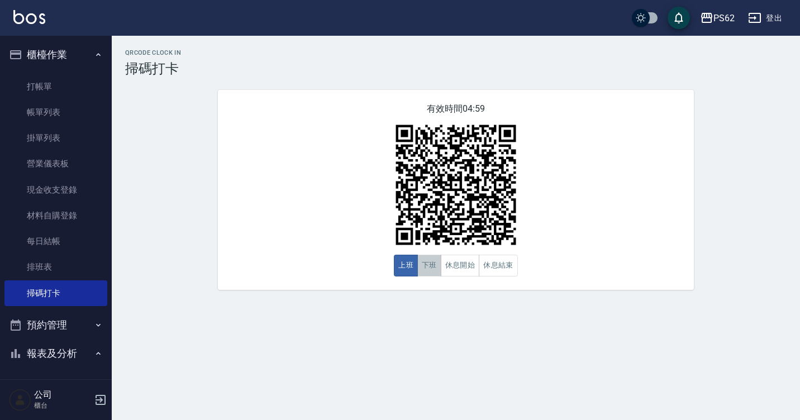
click at [427, 274] on button "下班" at bounding box center [429, 266] width 24 height 22
